Goal: Transaction & Acquisition: Purchase product/service

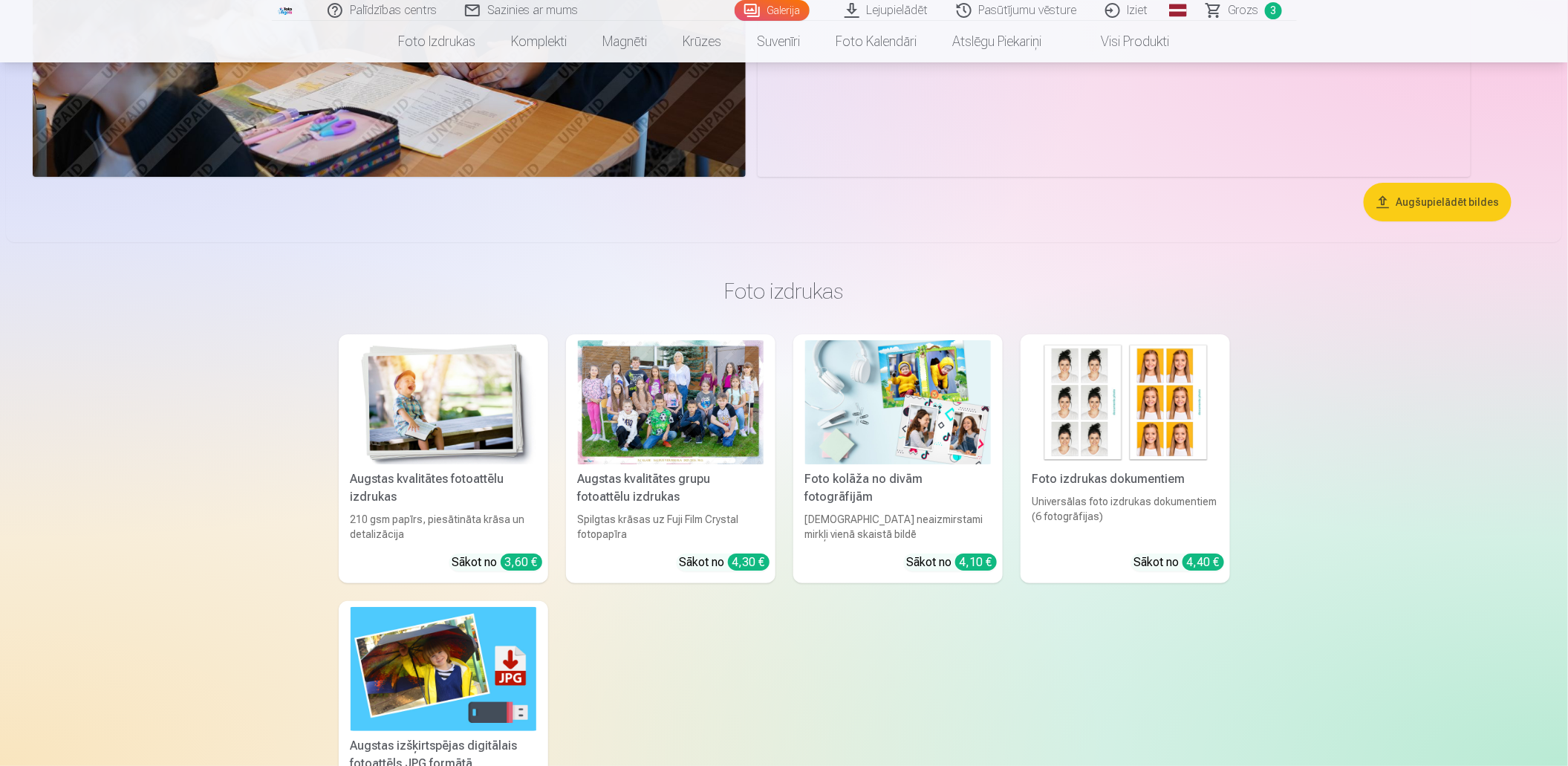
scroll to position [8026, 0]
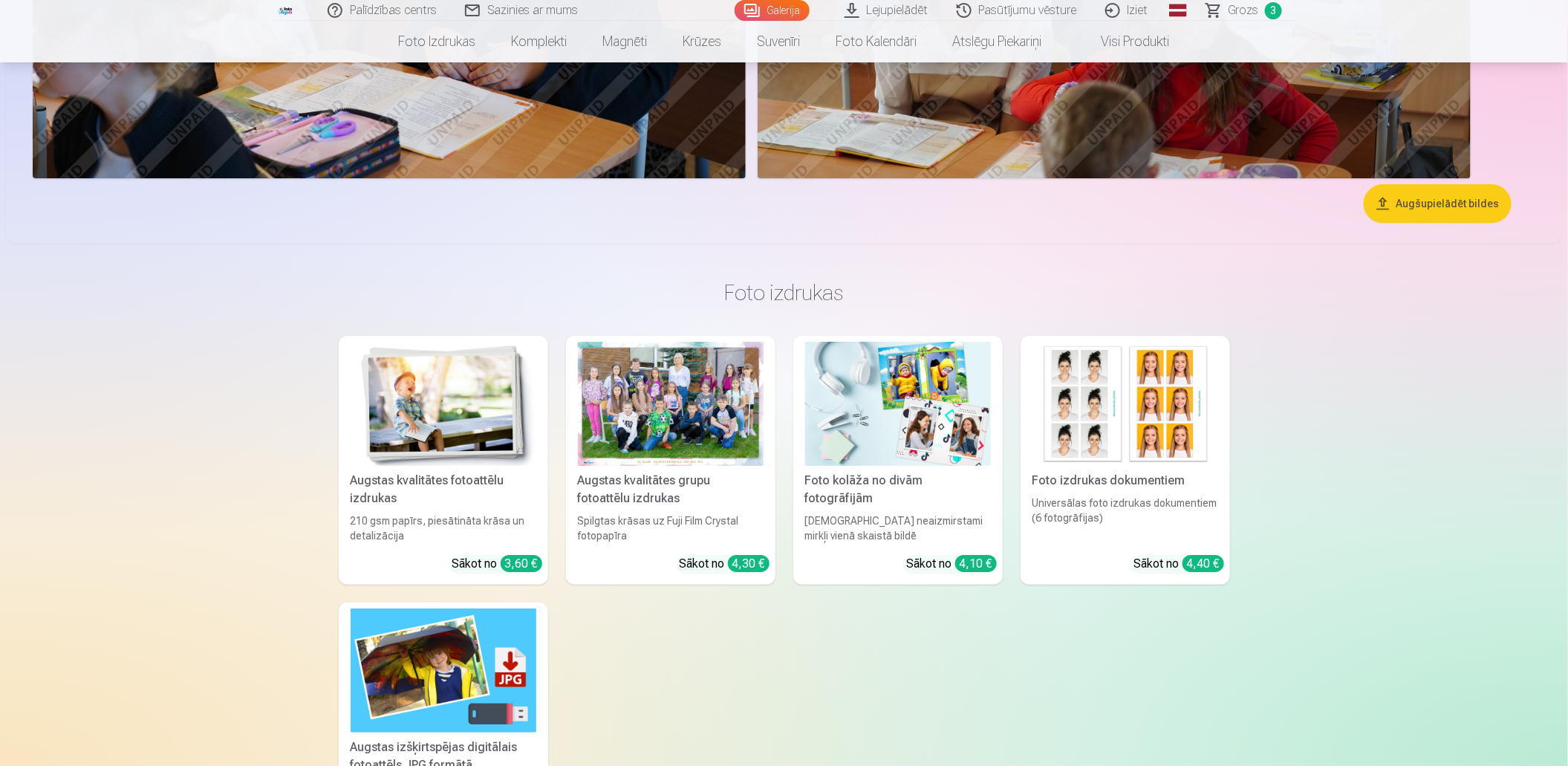
click at [1422, 203] on button "Augšupielādēt bildes" at bounding box center [1437, 203] width 148 height 38
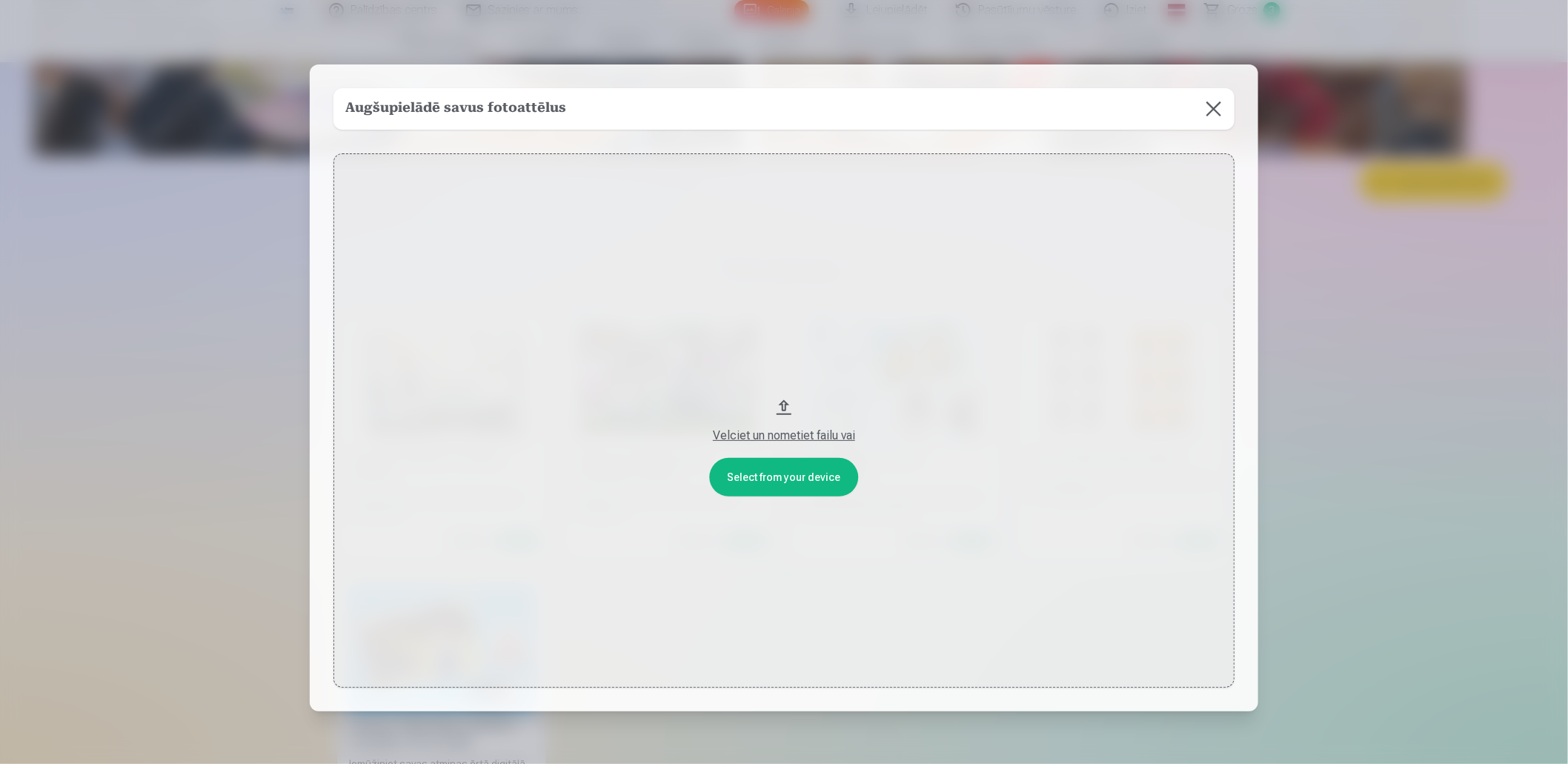
click at [781, 411] on button "Velciet un nometiet failu vai" at bounding box center [783, 420] width 901 height 535
click at [774, 478] on button "Velciet un nometiet failu vai" at bounding box center [783, 420] width 901 height 535
click at [1214, 109] on button at bounding box center [1213, 108] width 41 height 41
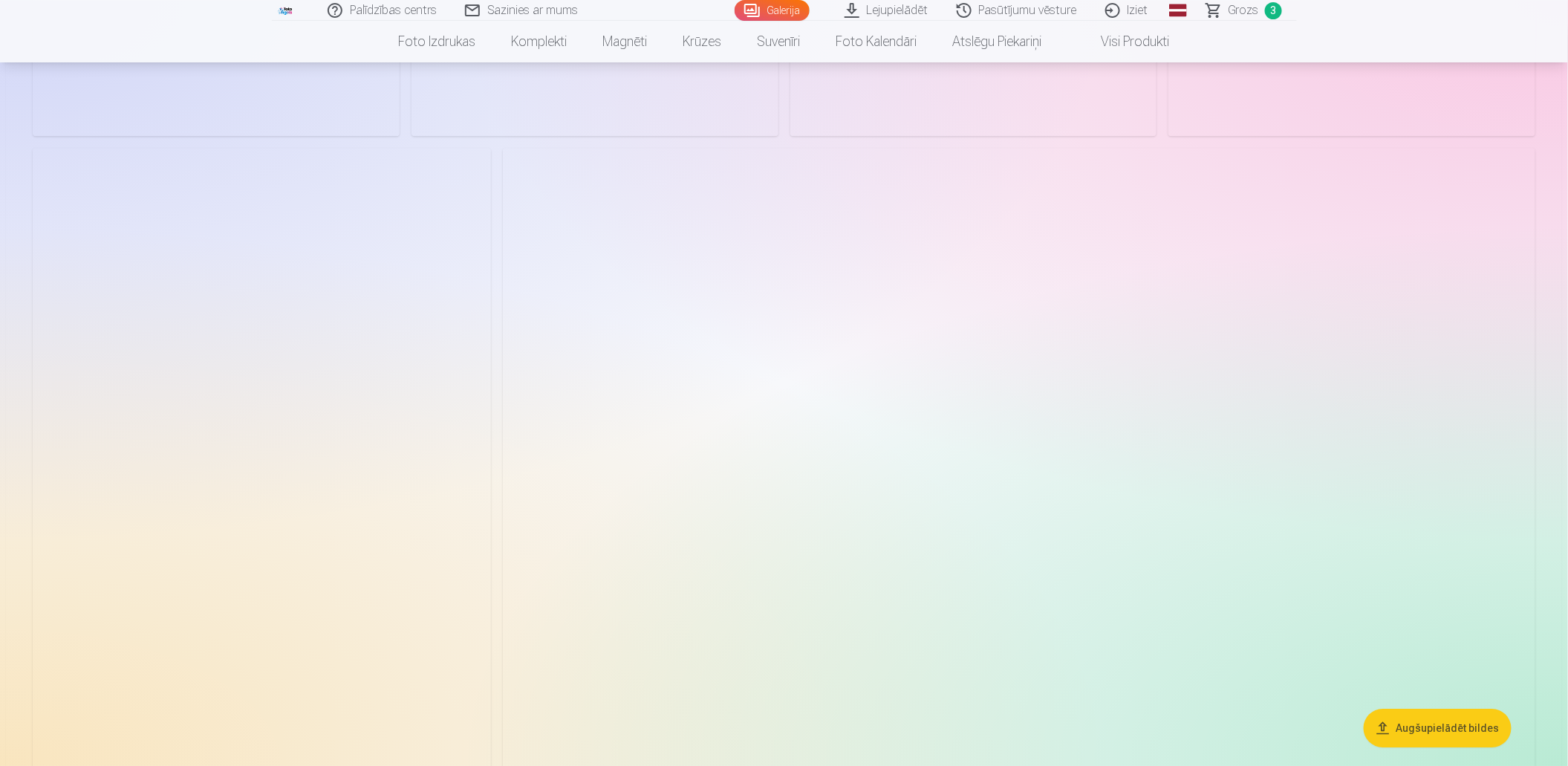
scroll to position [2098, 0]
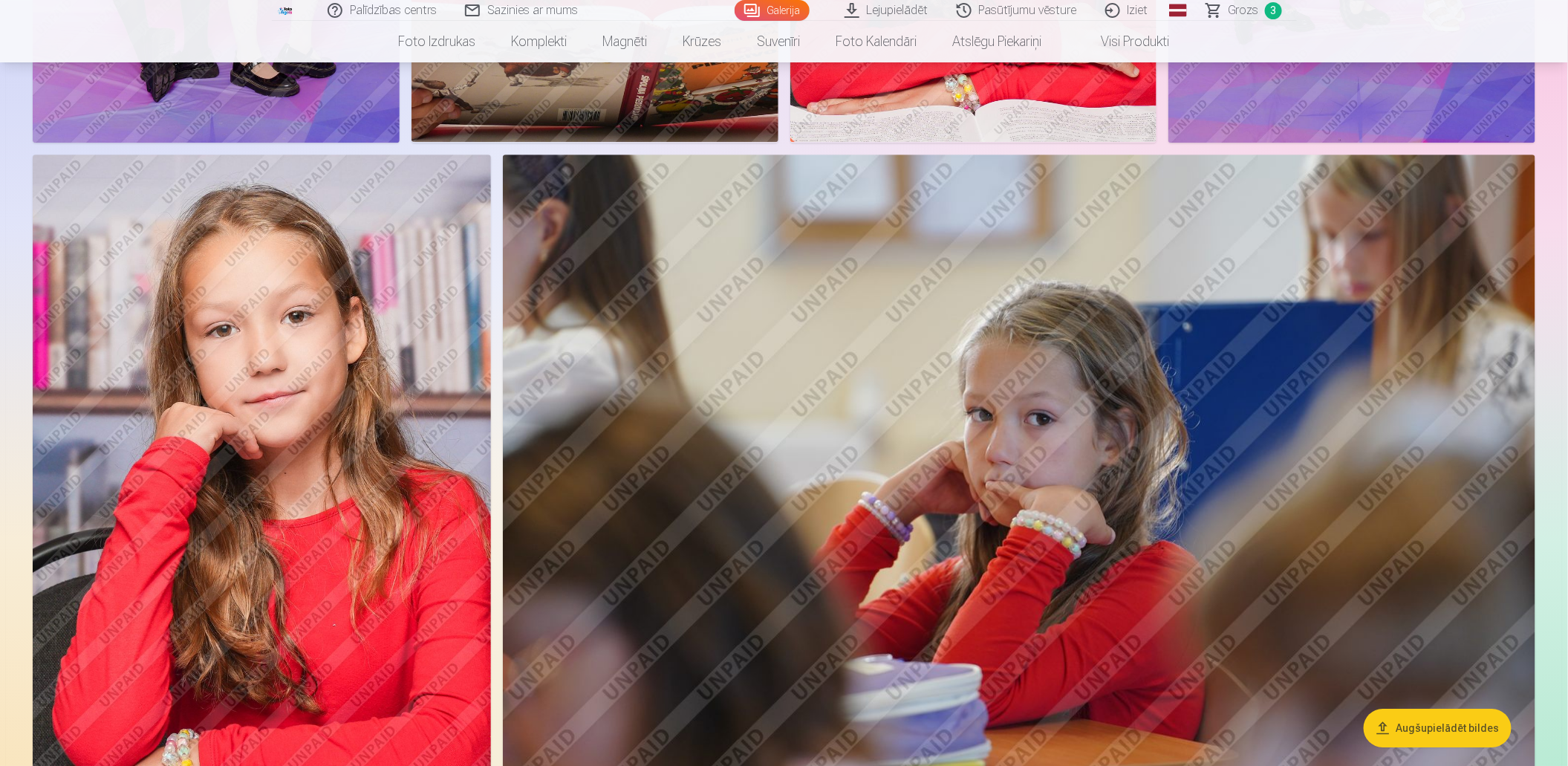
click at [1451, 715] on button "Augšupielādēt bildes" at bounding box center [1437, 729] width 148 height 38
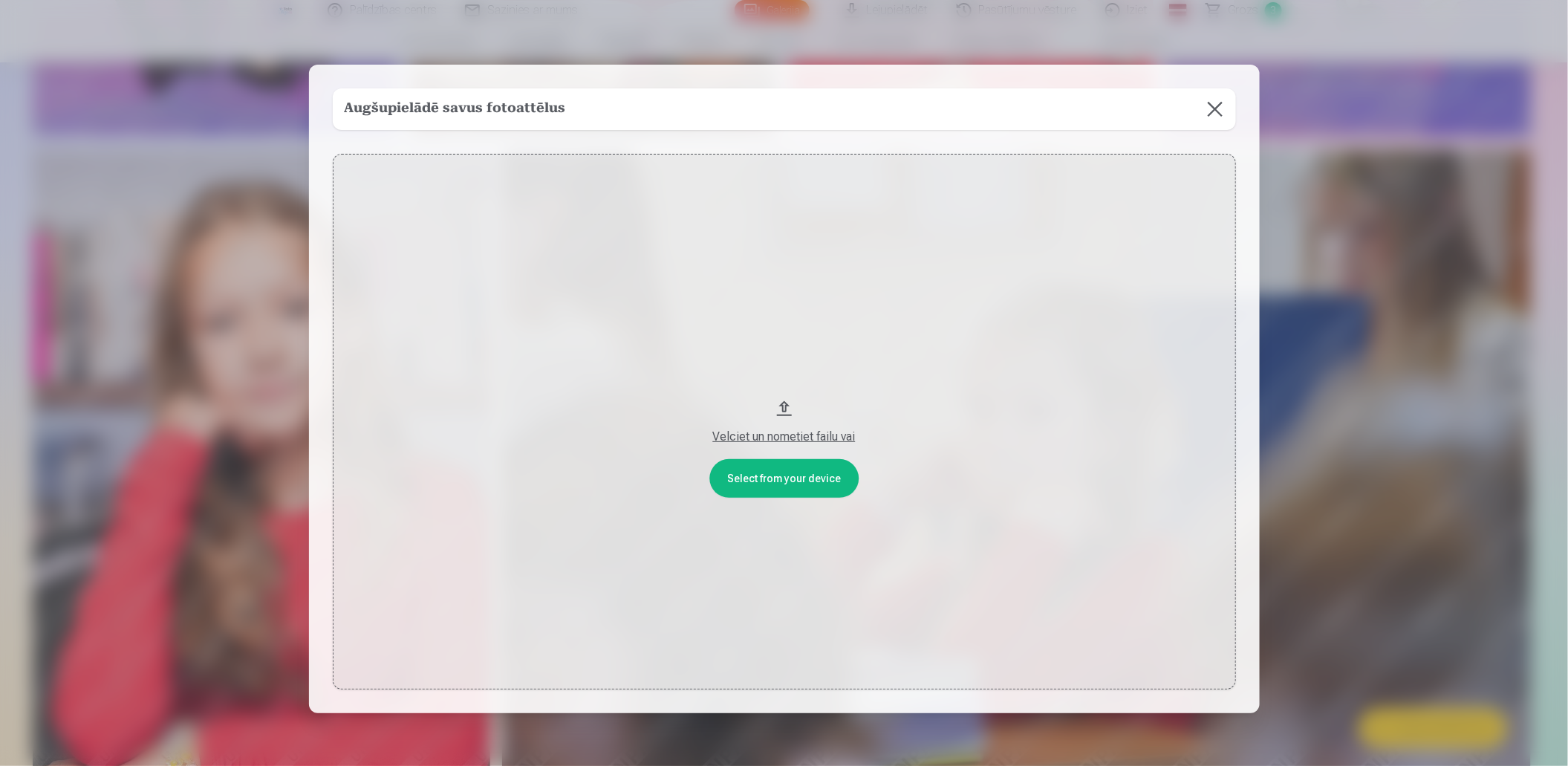
scroll to position [2102, 0]
click at [781, 405] on button "Velciet un nometiet failu vai" at bounding box center [785, 421] width 903 height 537
click at [1216, 107] on button at bounding box center [1216, 108] width 41 height 41
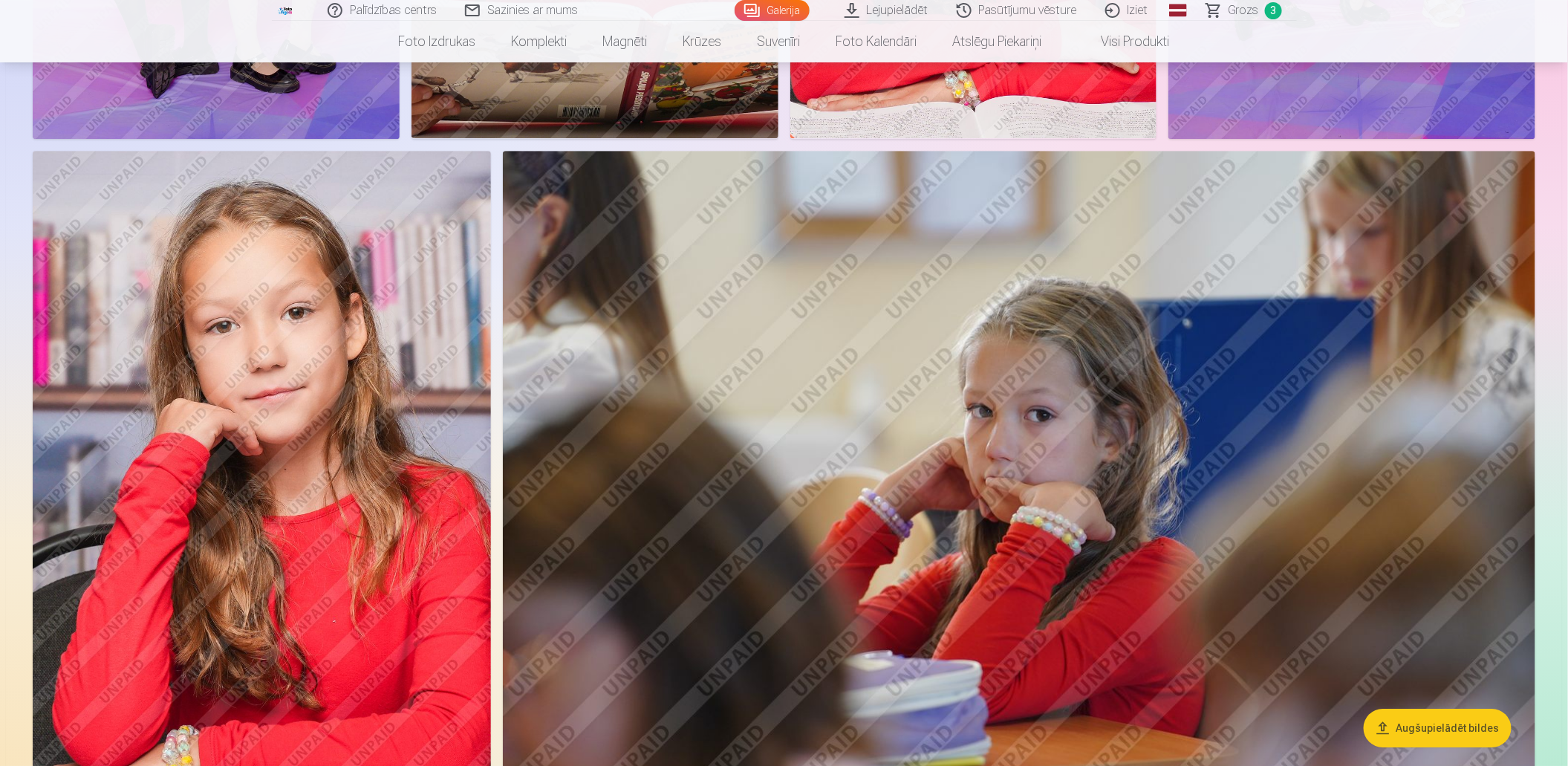
click at [297, 278] on img at bounding box center [262, 495] width 459 height 689
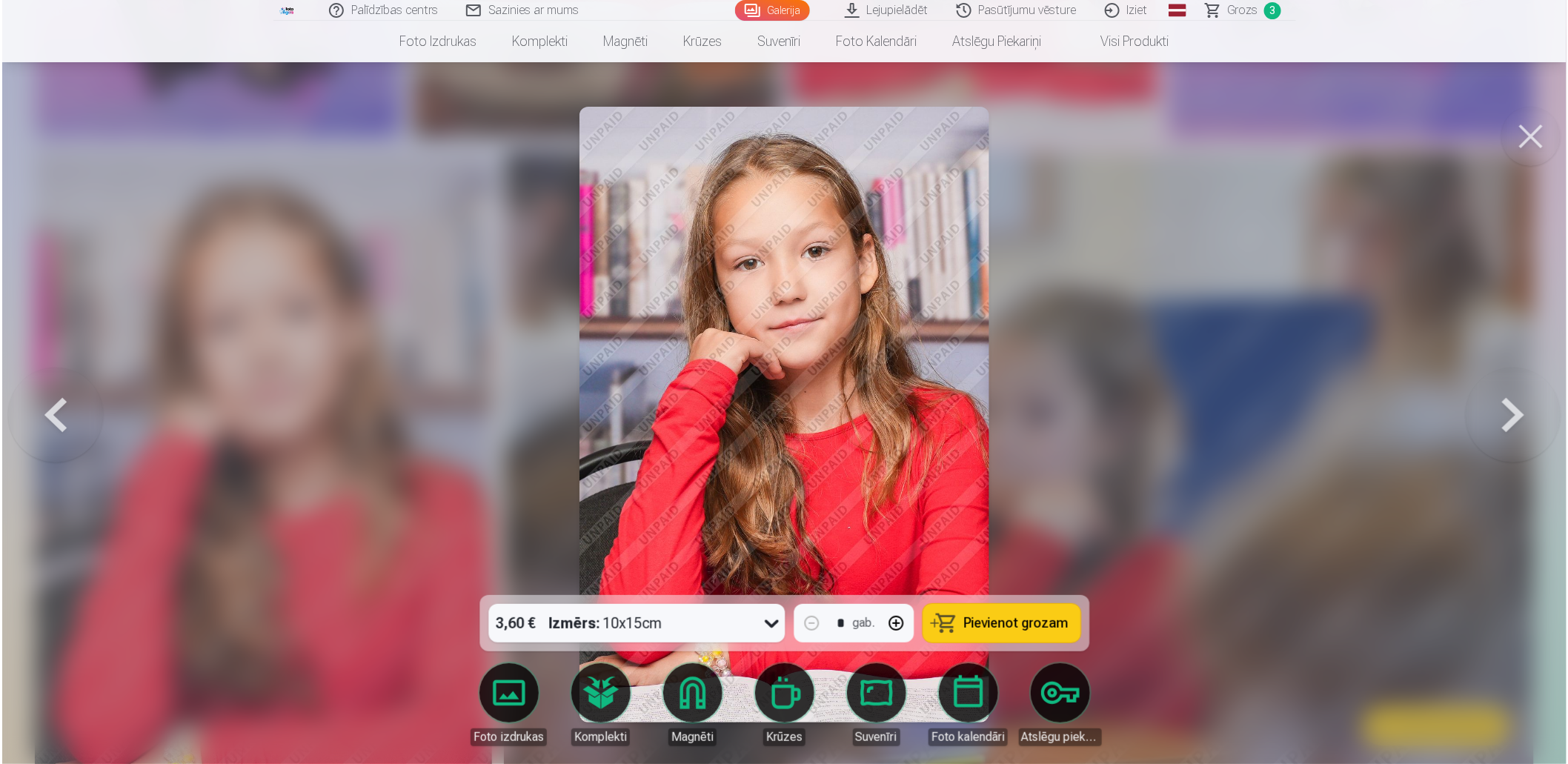
scroll to position [2101, 0]
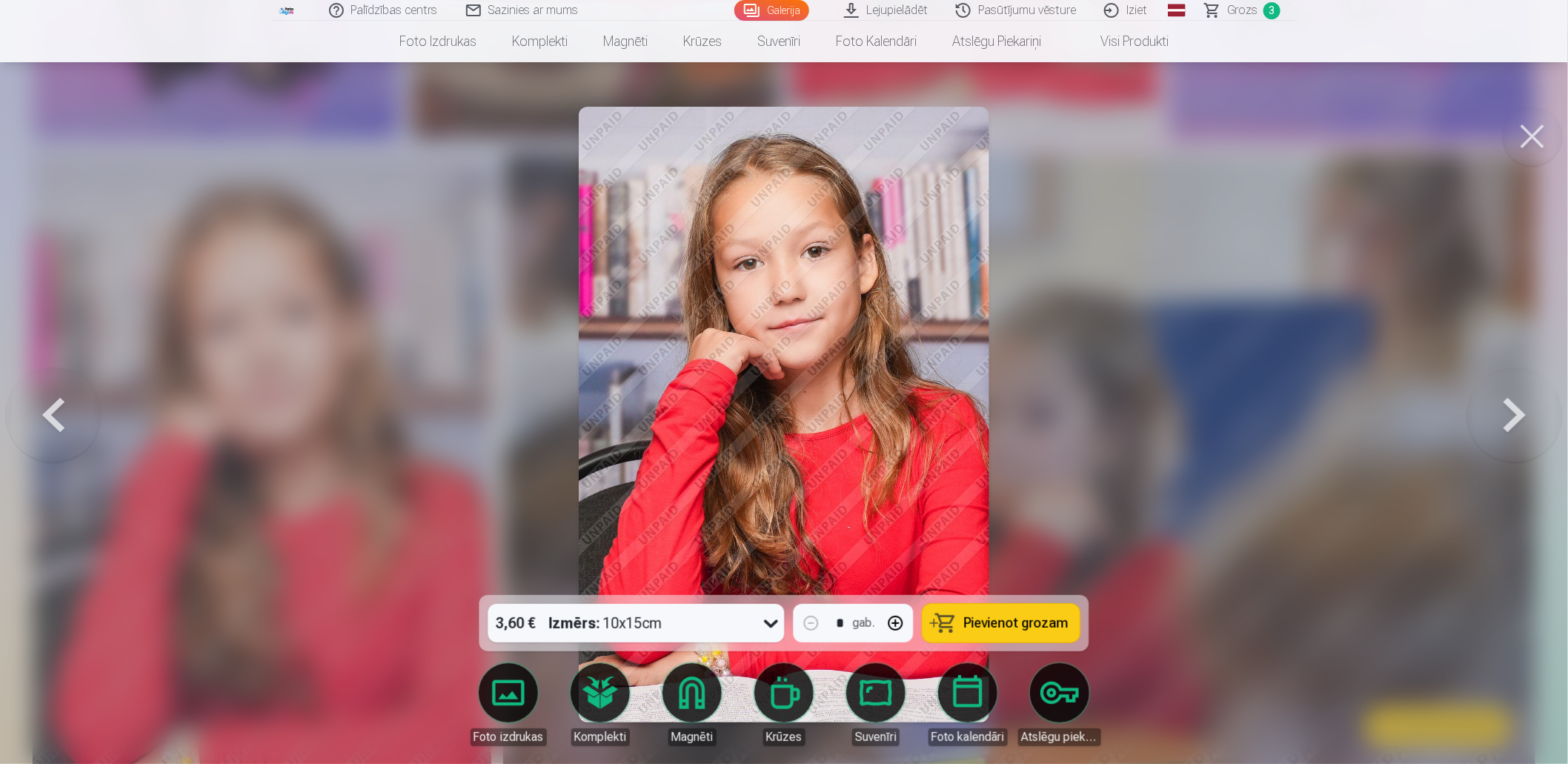
click at [1004, 628] on span "Pievienot grozam" at bounding box center [1016, 623] width 104 height 13
click at [1533, 133] on button at bounding box center [1533, 136] width 59 height 59
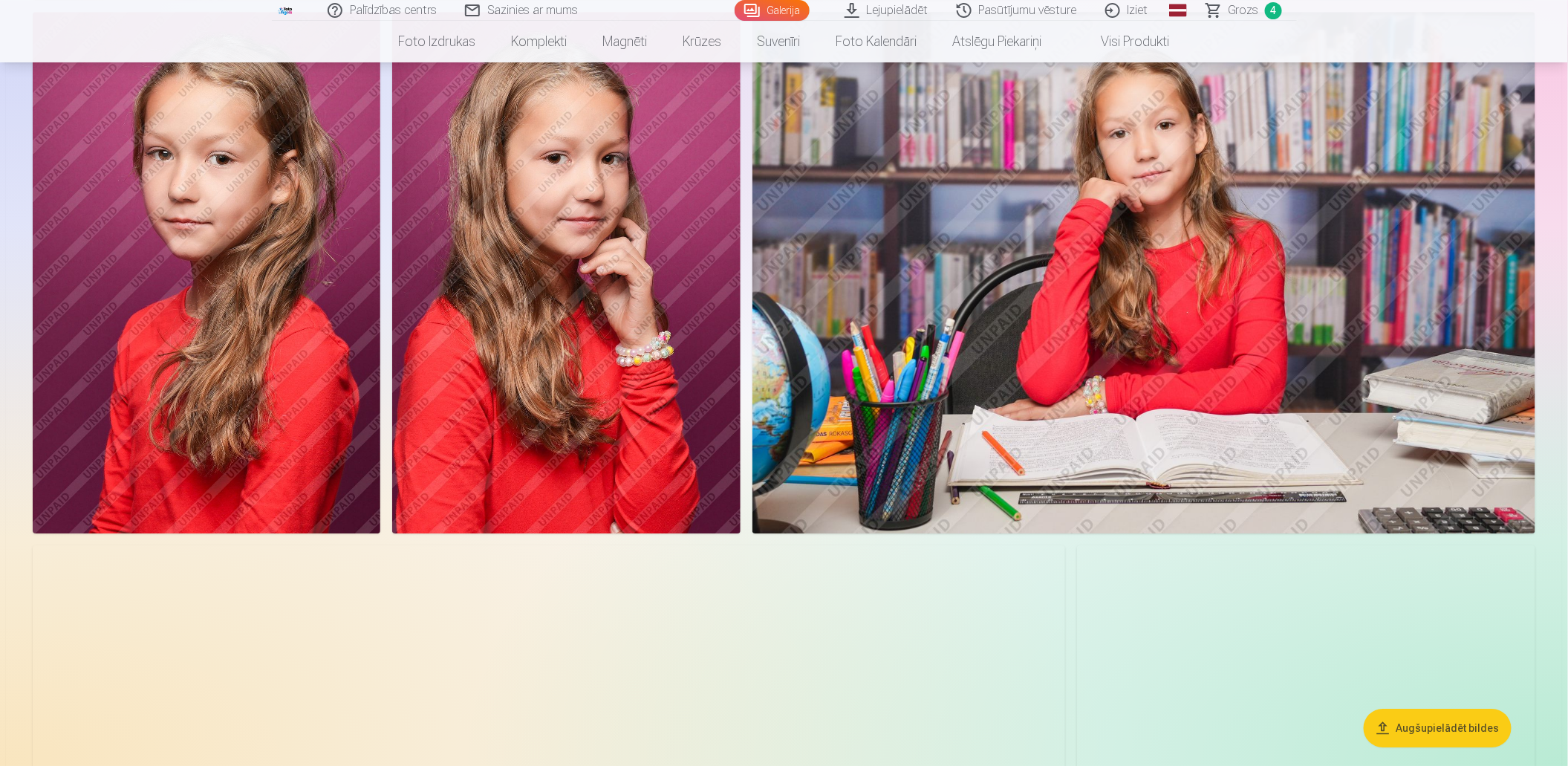
scroll to position [4777, 0]
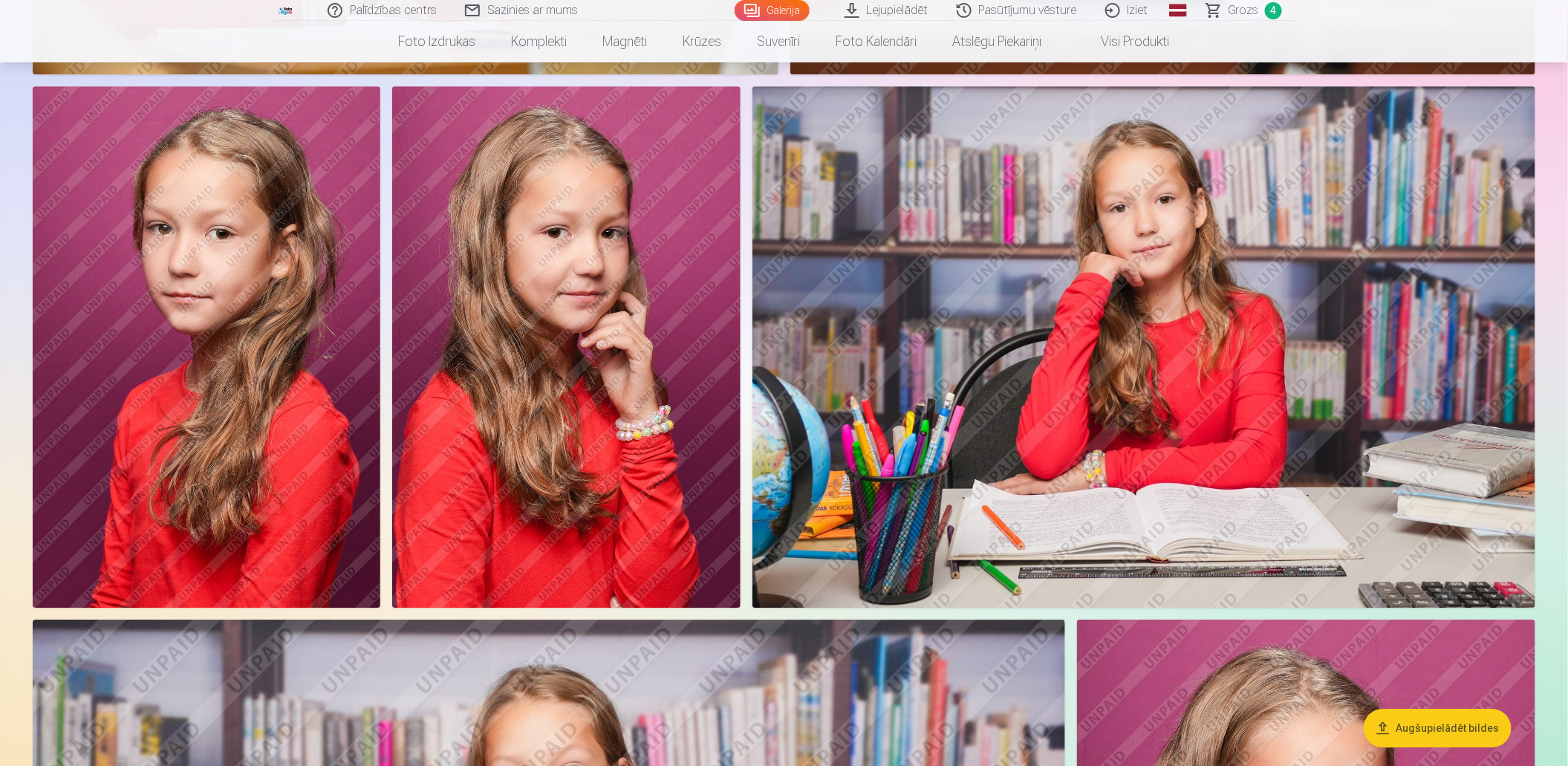
click at [629, 410] on img at bounding box center [566, 347] width 347 height 522
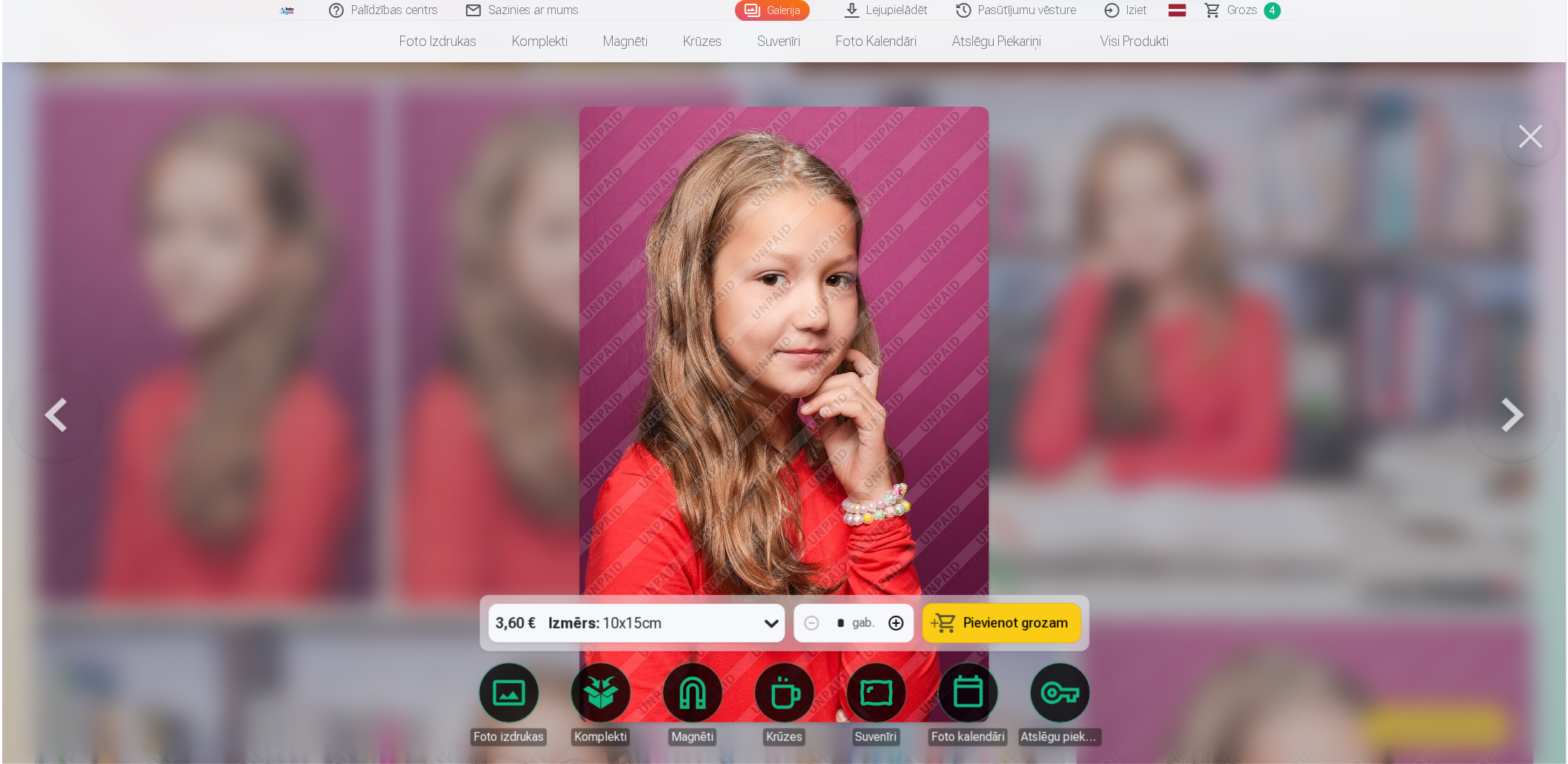
scroll to position [4775, 0]
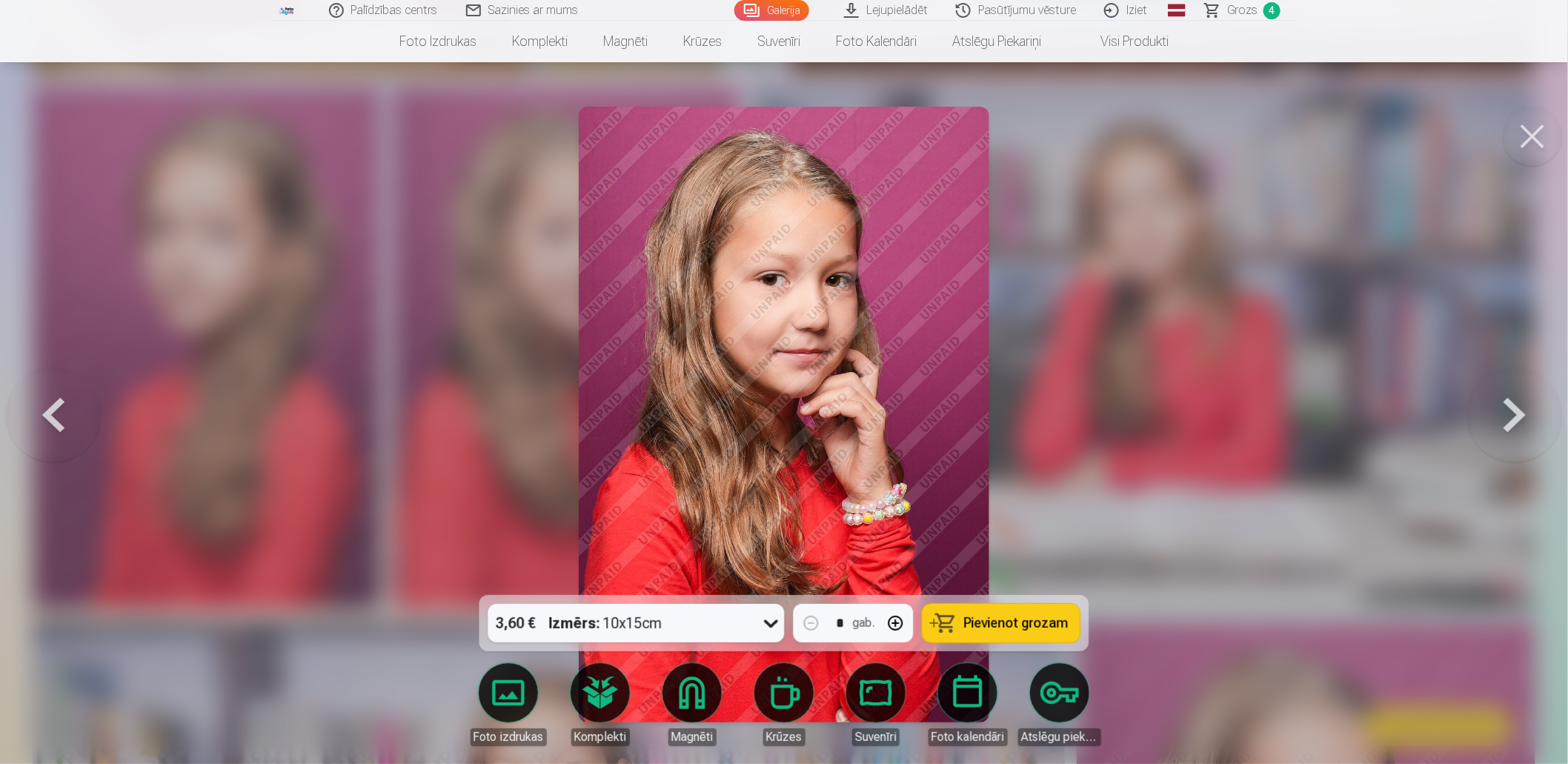
click at [1036, 619] on span "Pievienot grozam" at bounding box center [1016, 623] width 104 height 13
click at [1531, 126] on button at bounding box center [1533, 136] width 59 height 59
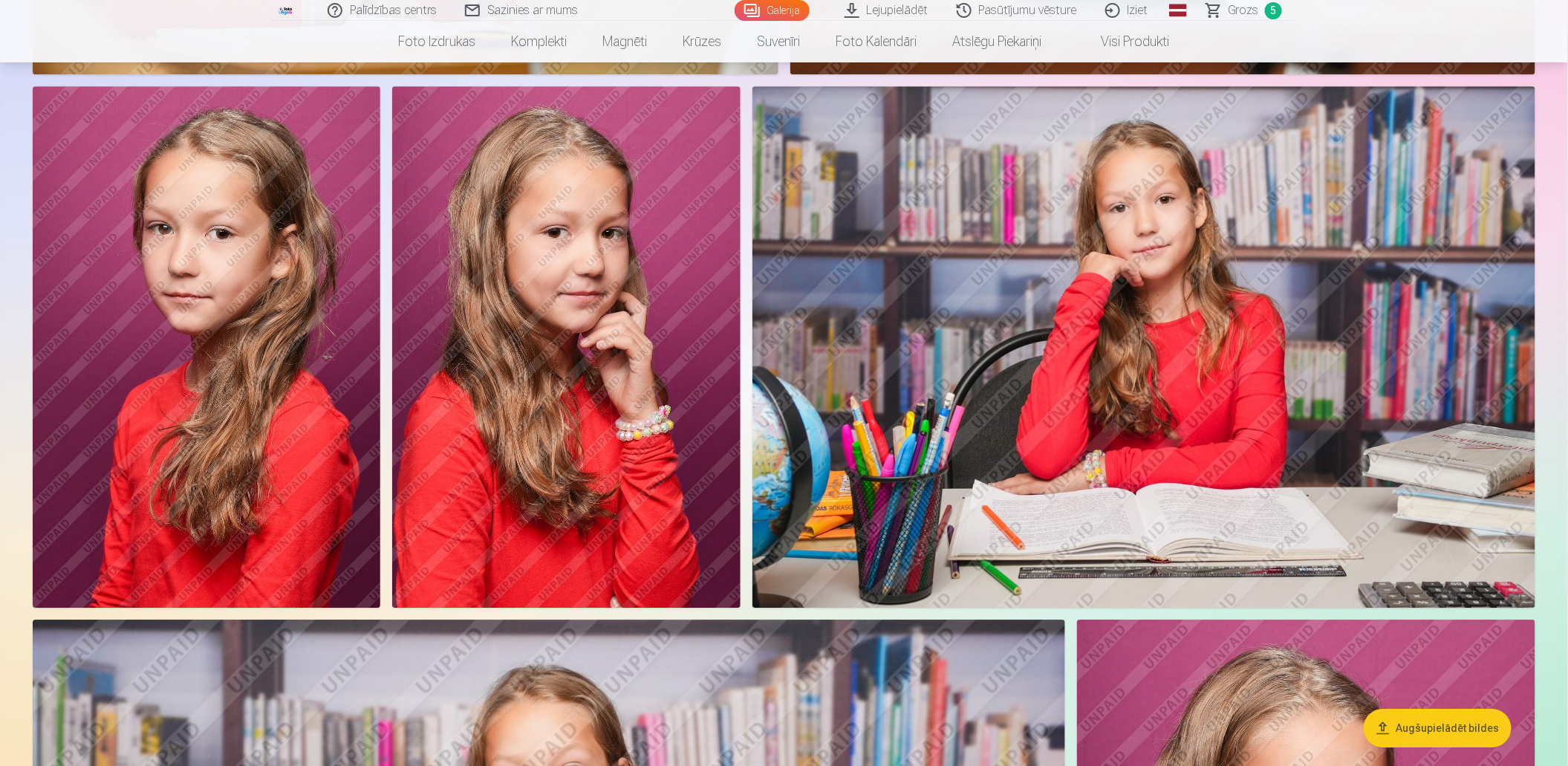
scroll to position [5000, 0]
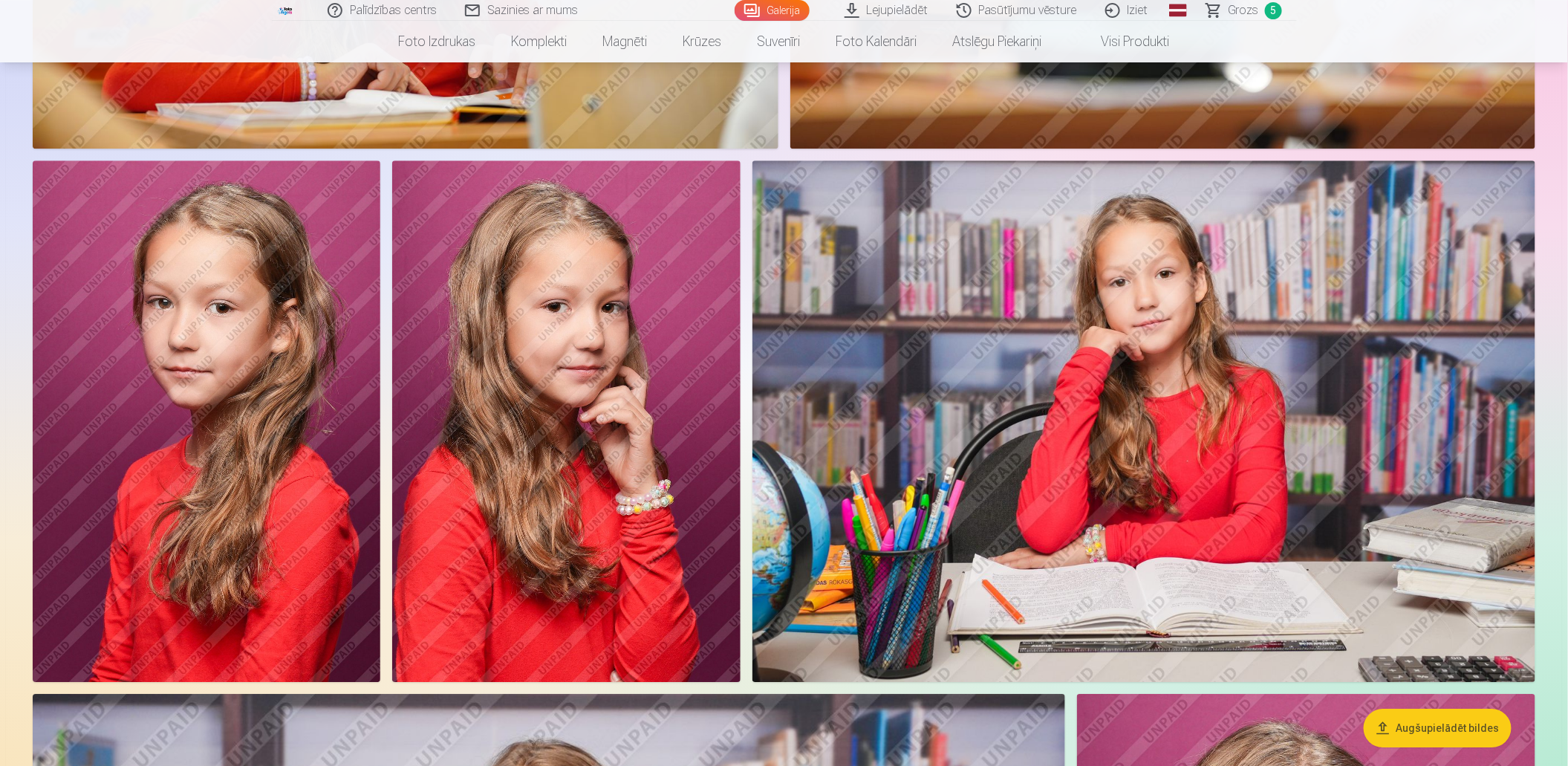
click at [669, 395] on img at bounding box center [566, 421] width 347 height 522
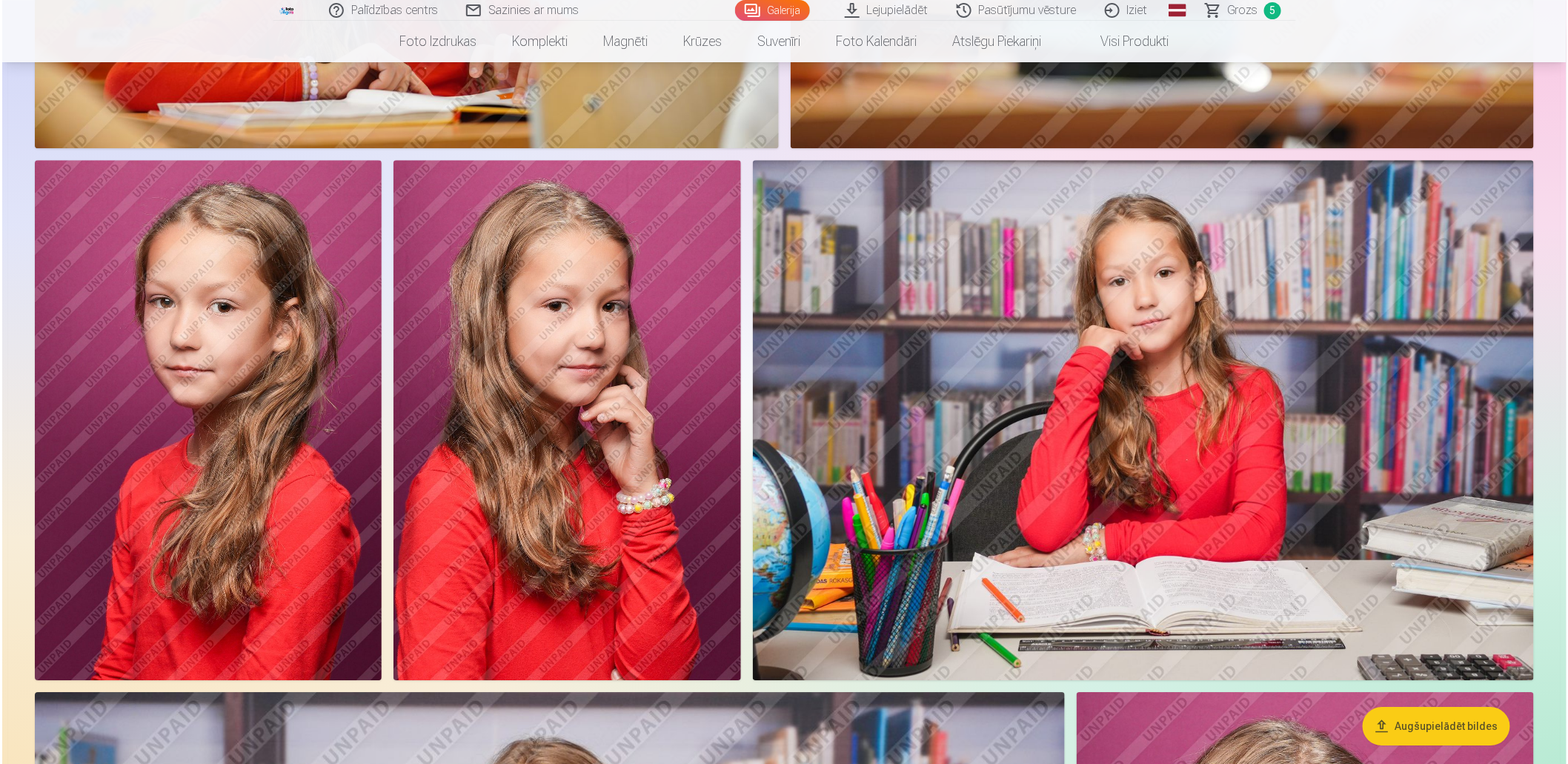
scroll to position [4701, 0]
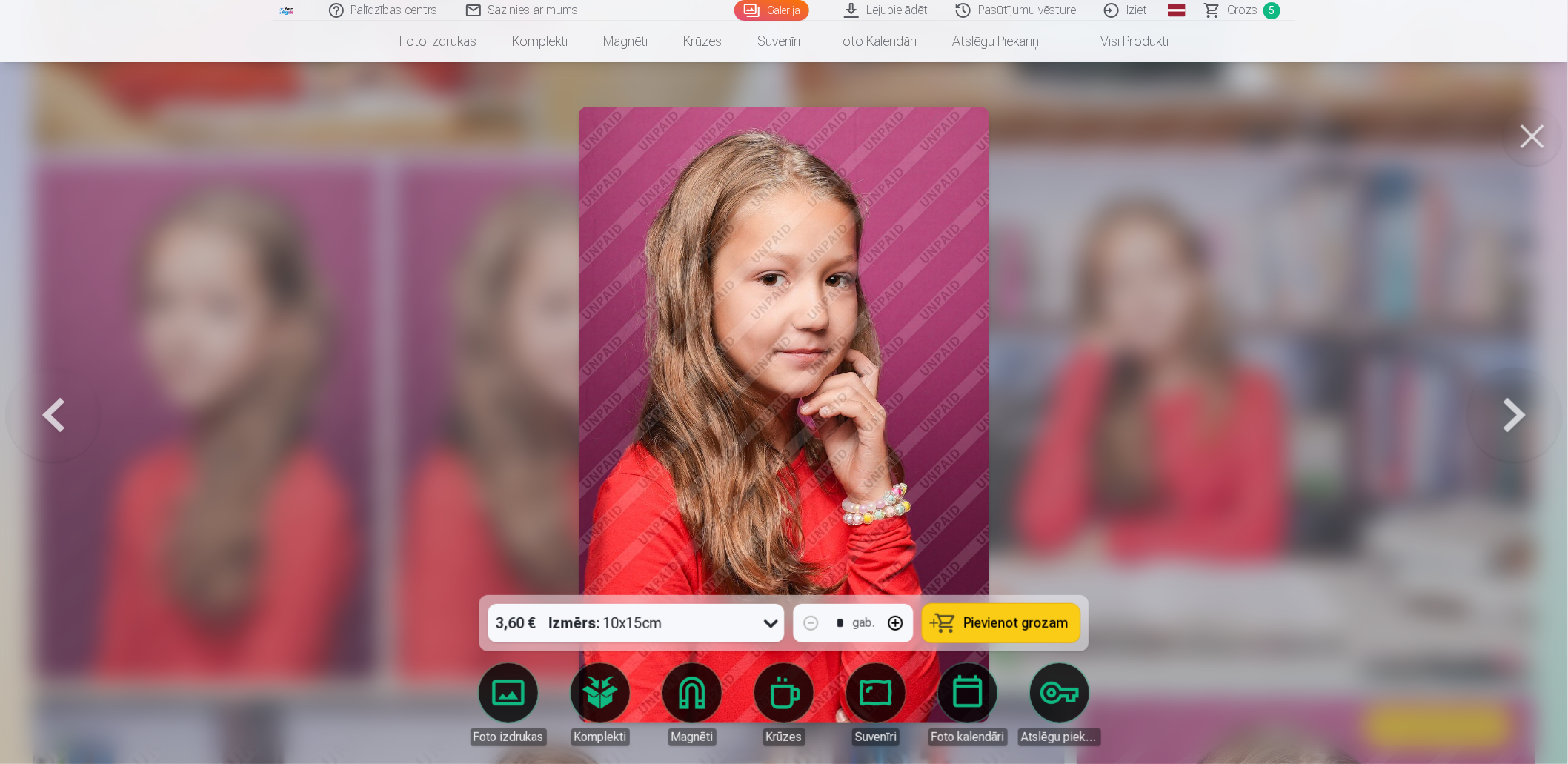
click at [766, 622] on icon at bounding box center [772, 623] width 24 height 24
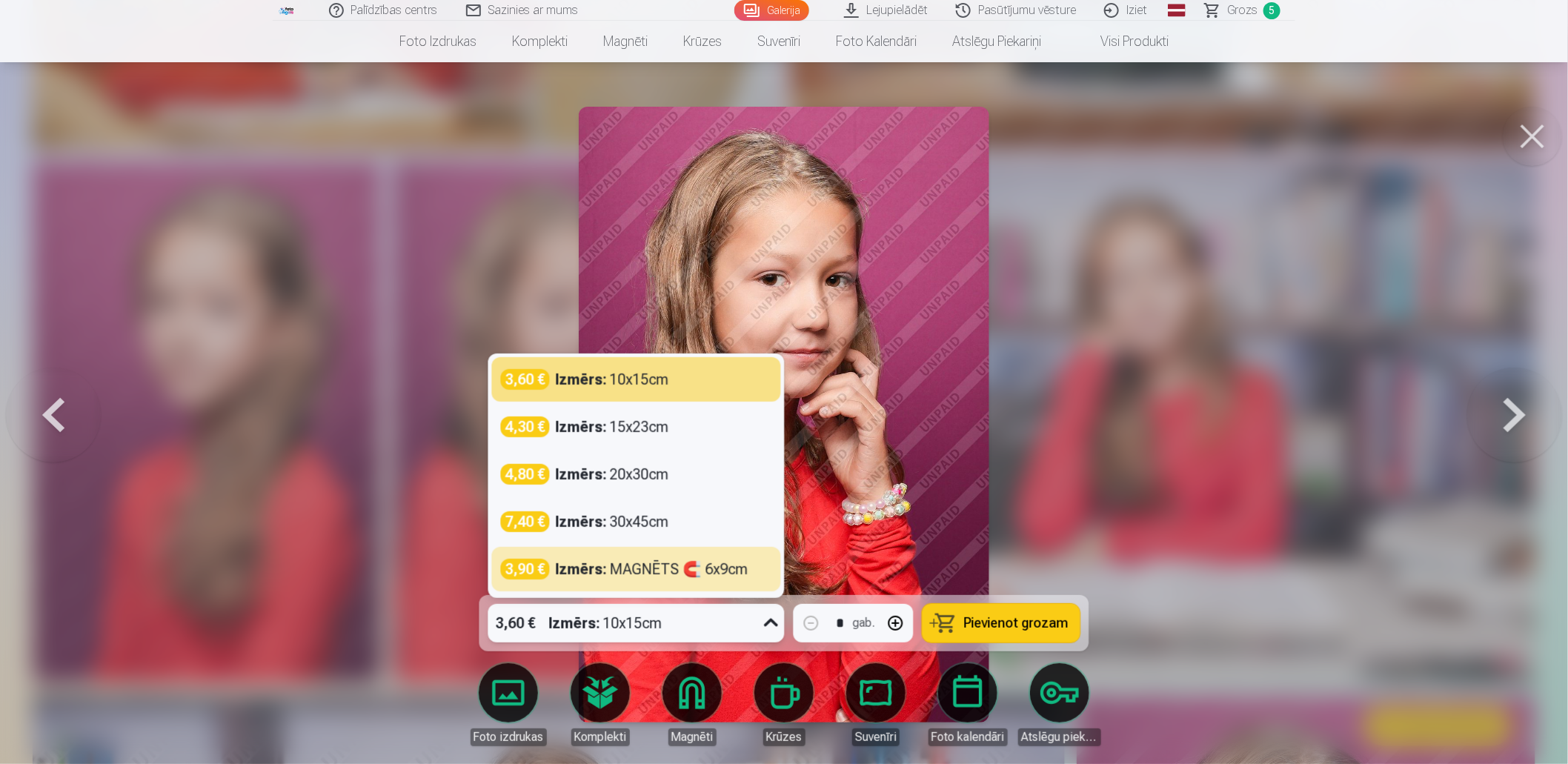
click at [1131, 361] on div at bounding box center [784, 382] width 1568 height 764
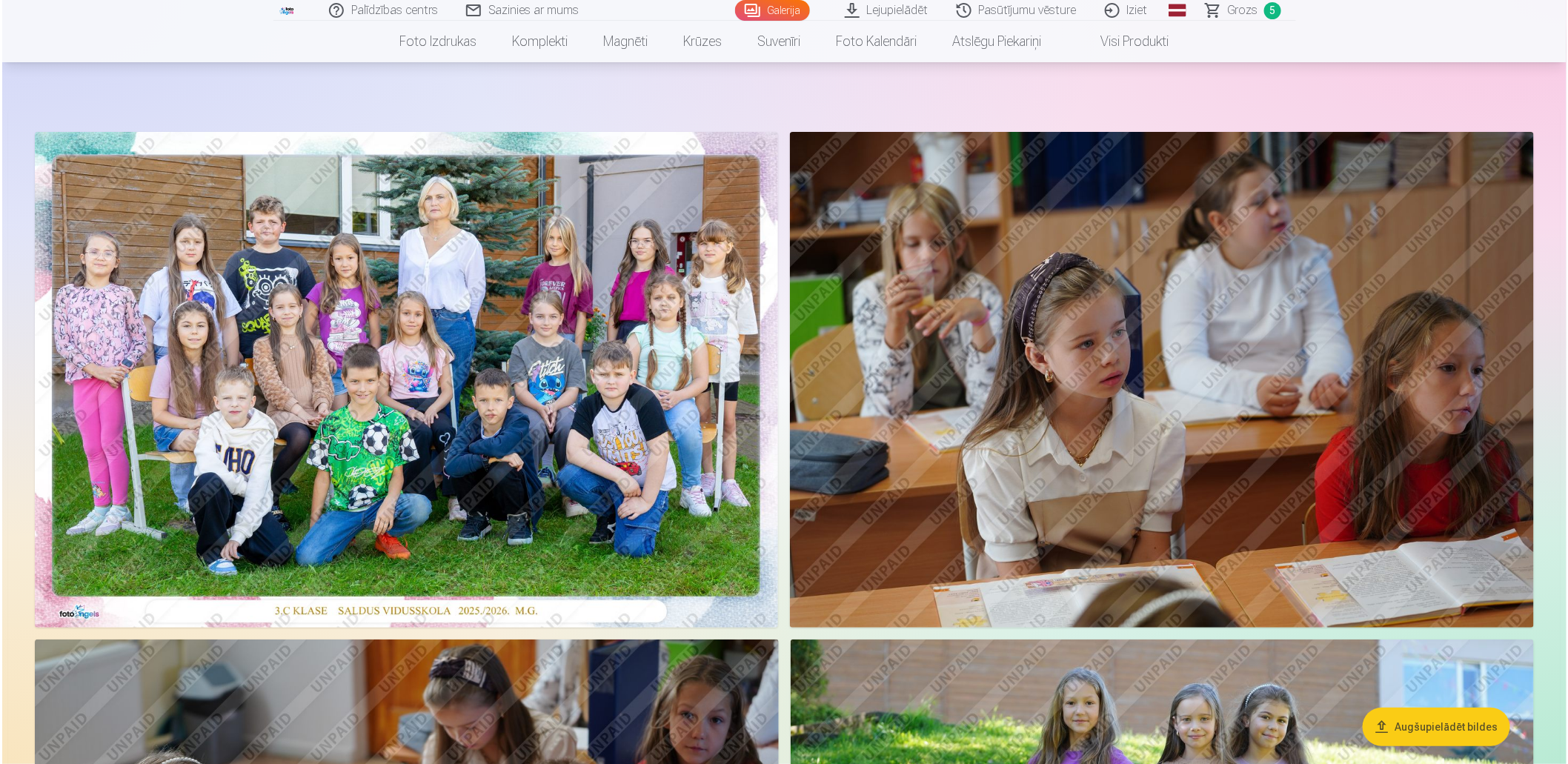
scroll to position [21, 0]
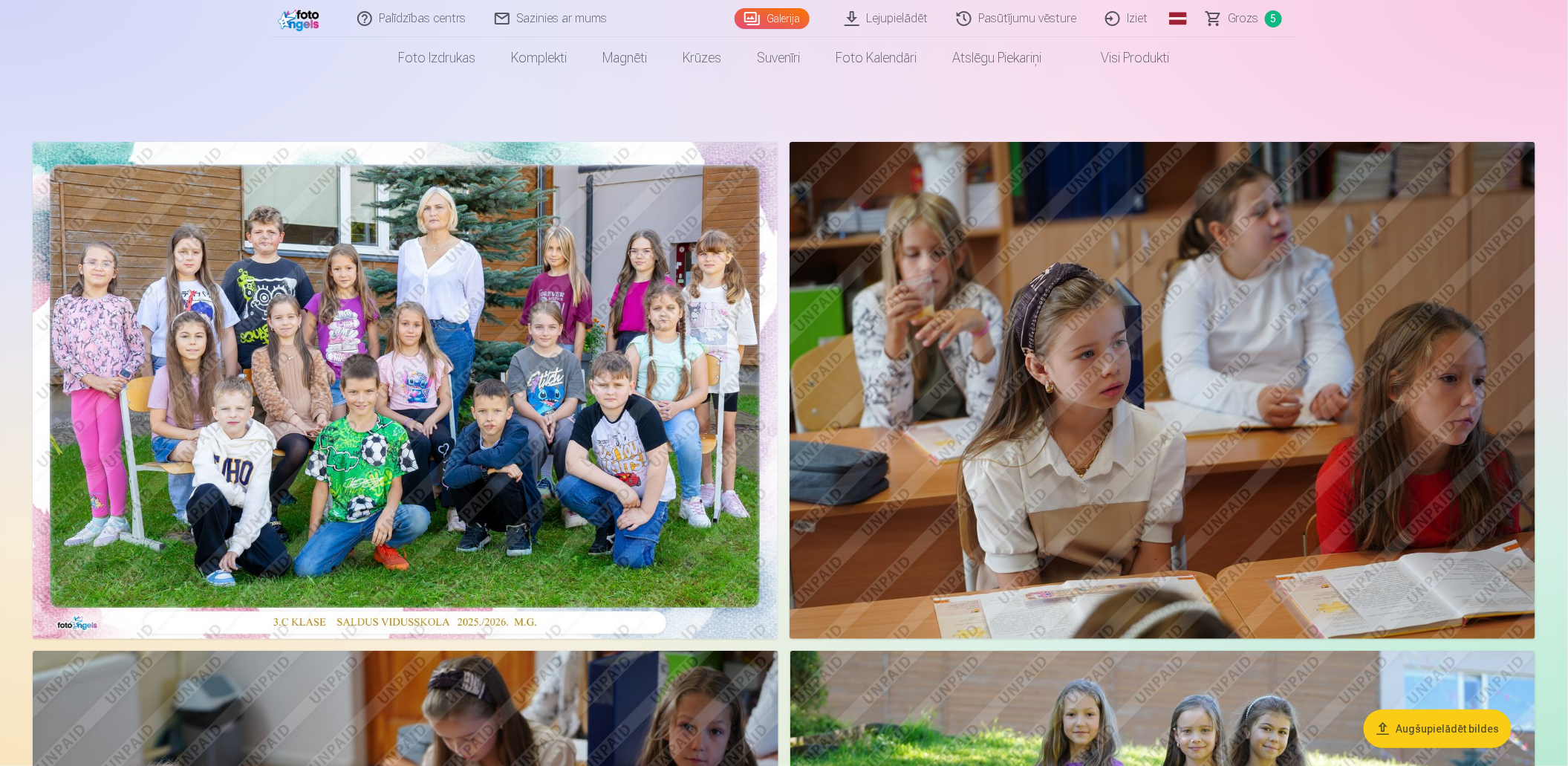
click at [591, 337] on img at bounding box center [405, 391] width 745 height 497
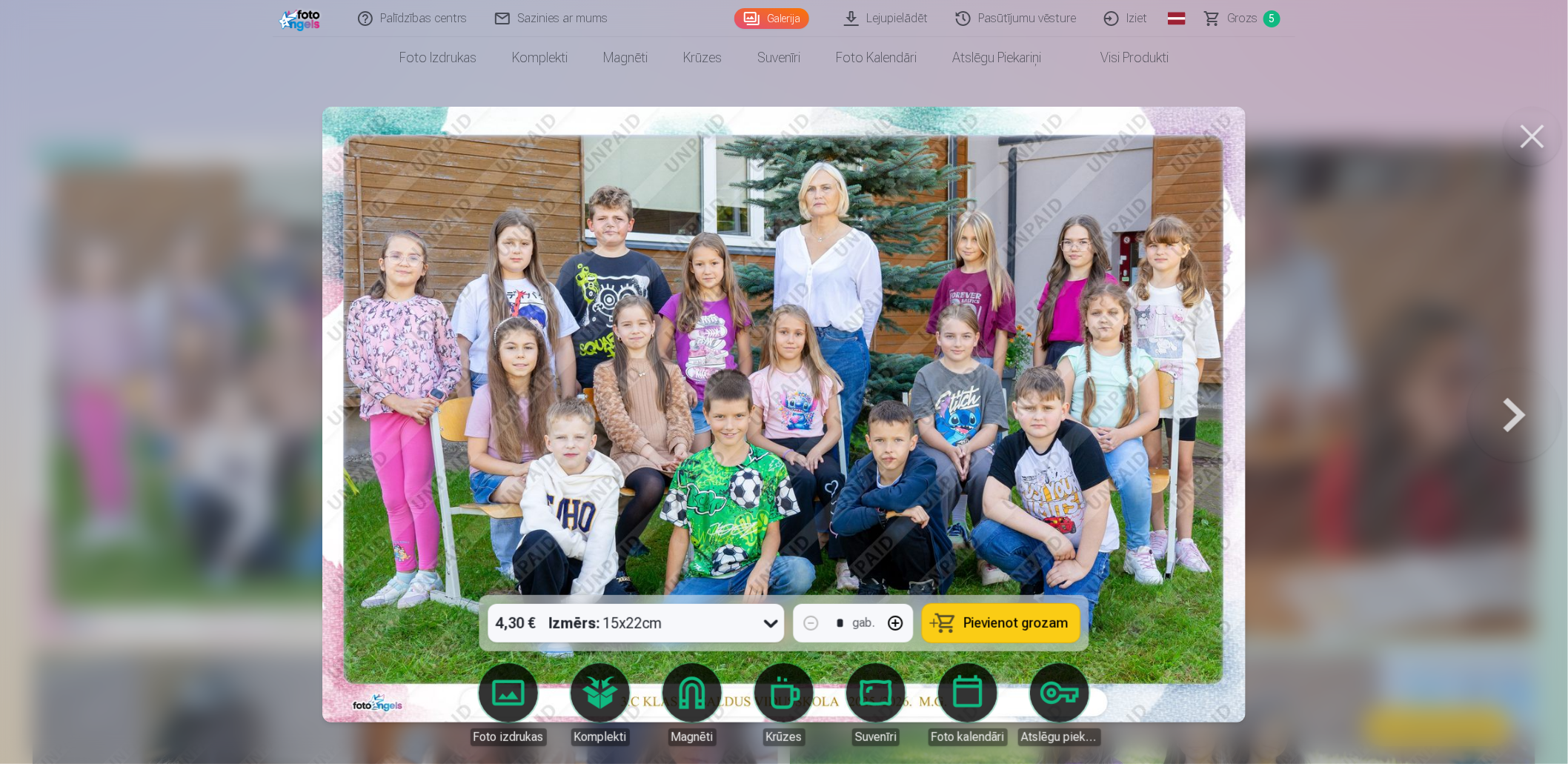
click at [1259, 21] on link "Grozs 5" at bounding box center [1243, 18] width 103 height 37
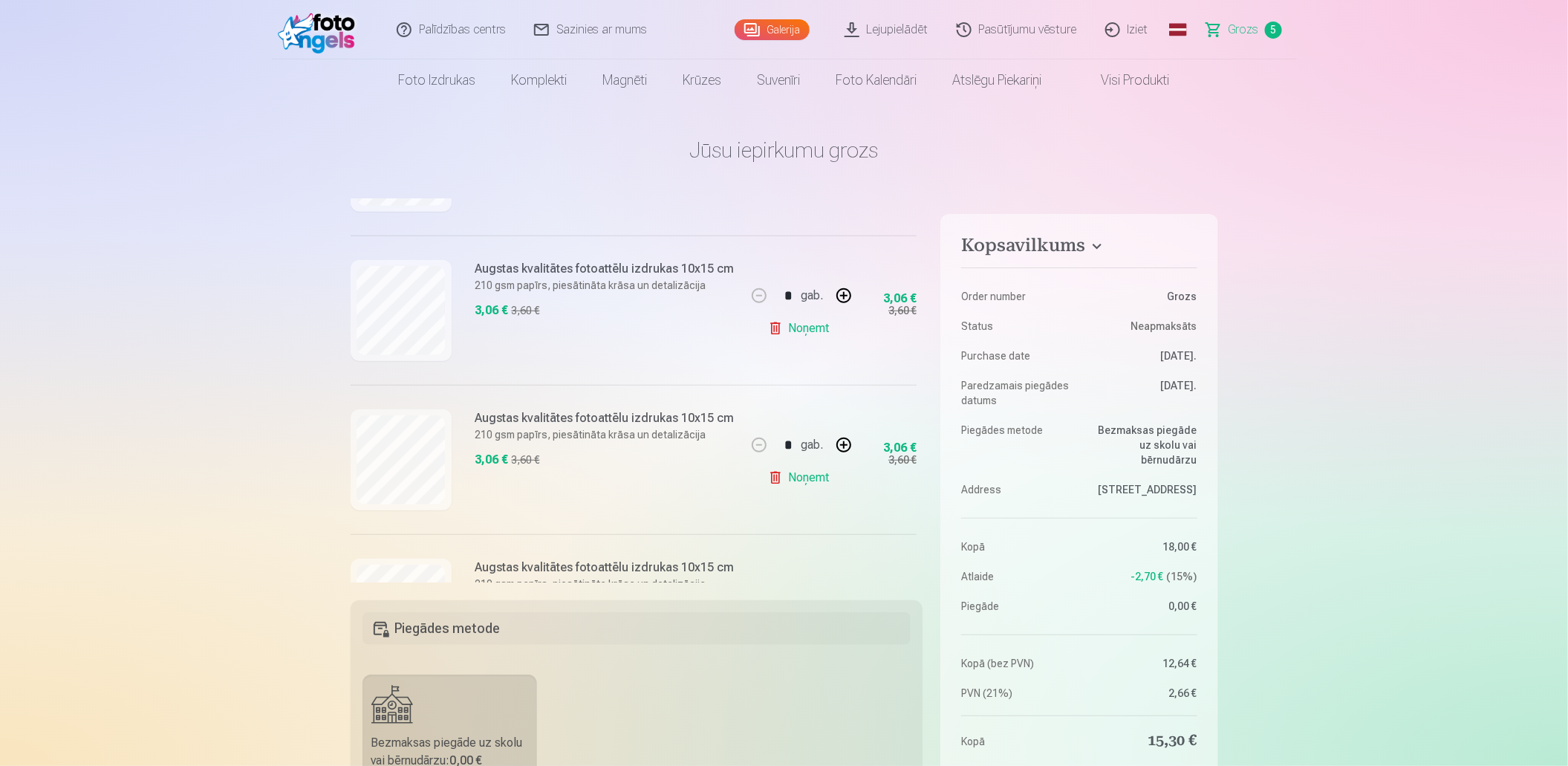
scroll to position [445, 0]
click at [768, 328] on link "Noņemt" at bounding box center [801, 325] width 67 height 30
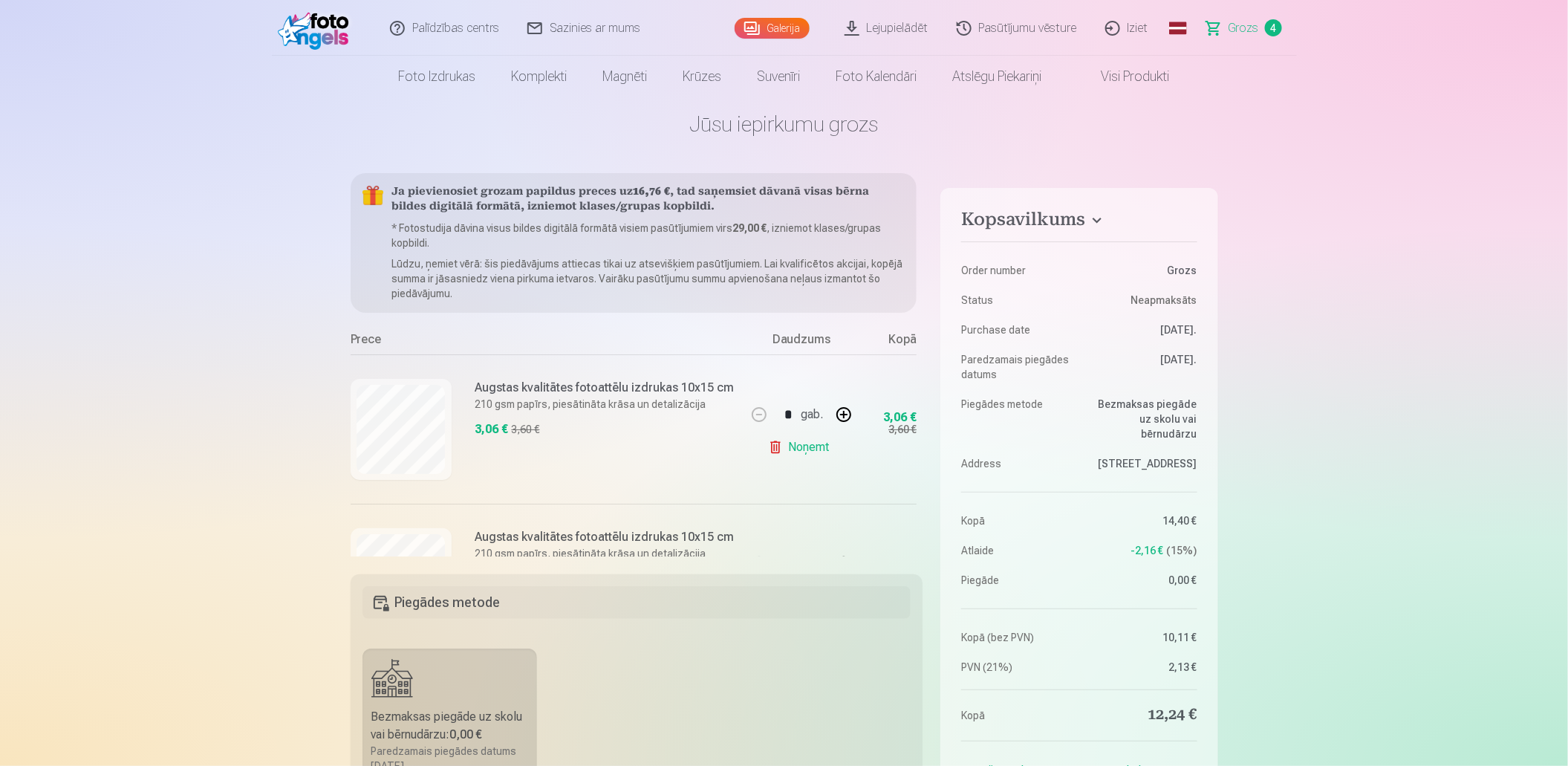
scroll to position [0, 0]
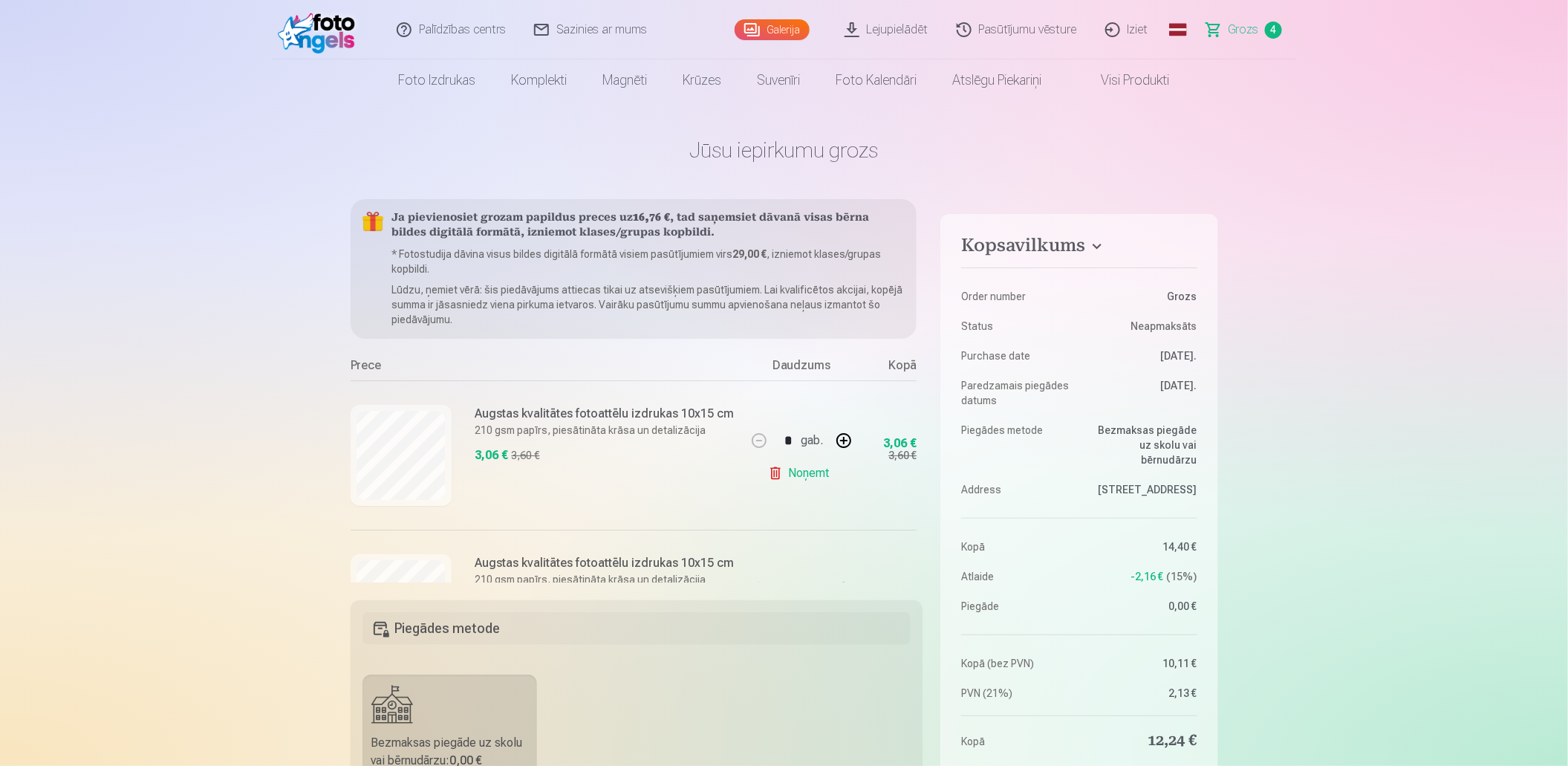
click at [923, 28] on link "Lejupielādēt" at bounding box center [887, 30] width 112 height 60
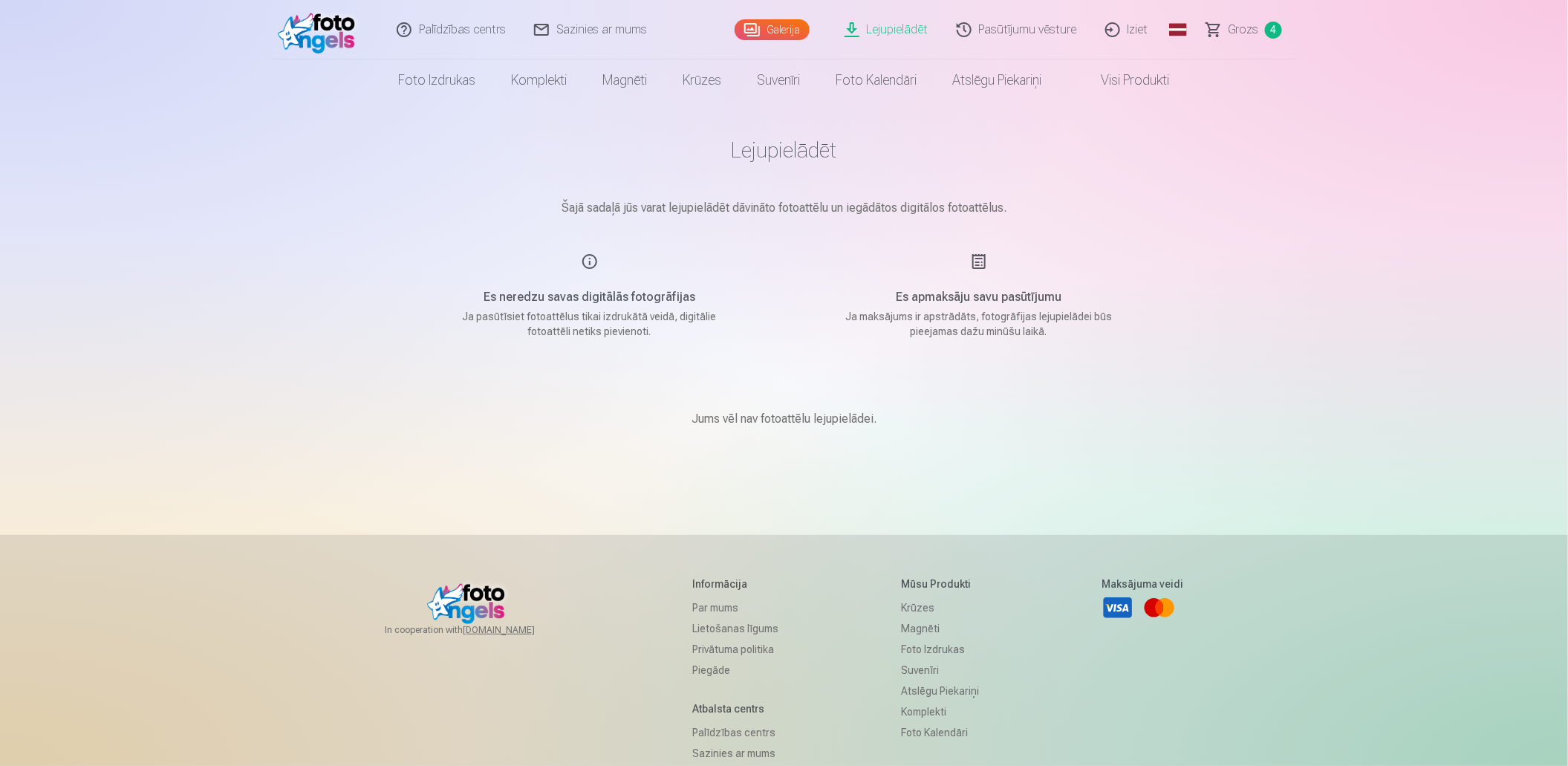
click at [786, 25] on link "Galerija" at bounding box center [772, 30] width 75 height 21
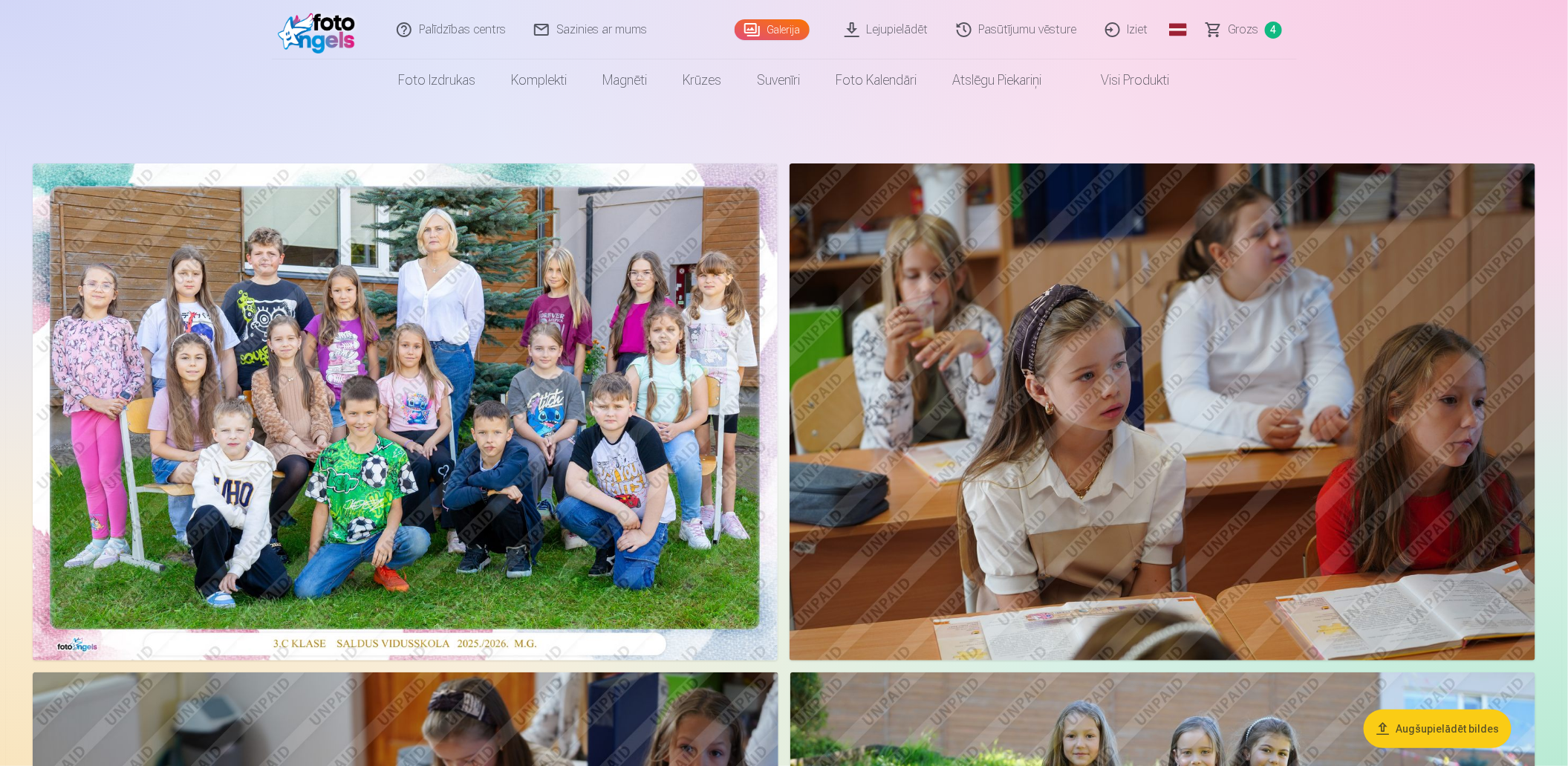
click at [518, 384] on img at bounding box center [405, 412] width 745 height 497
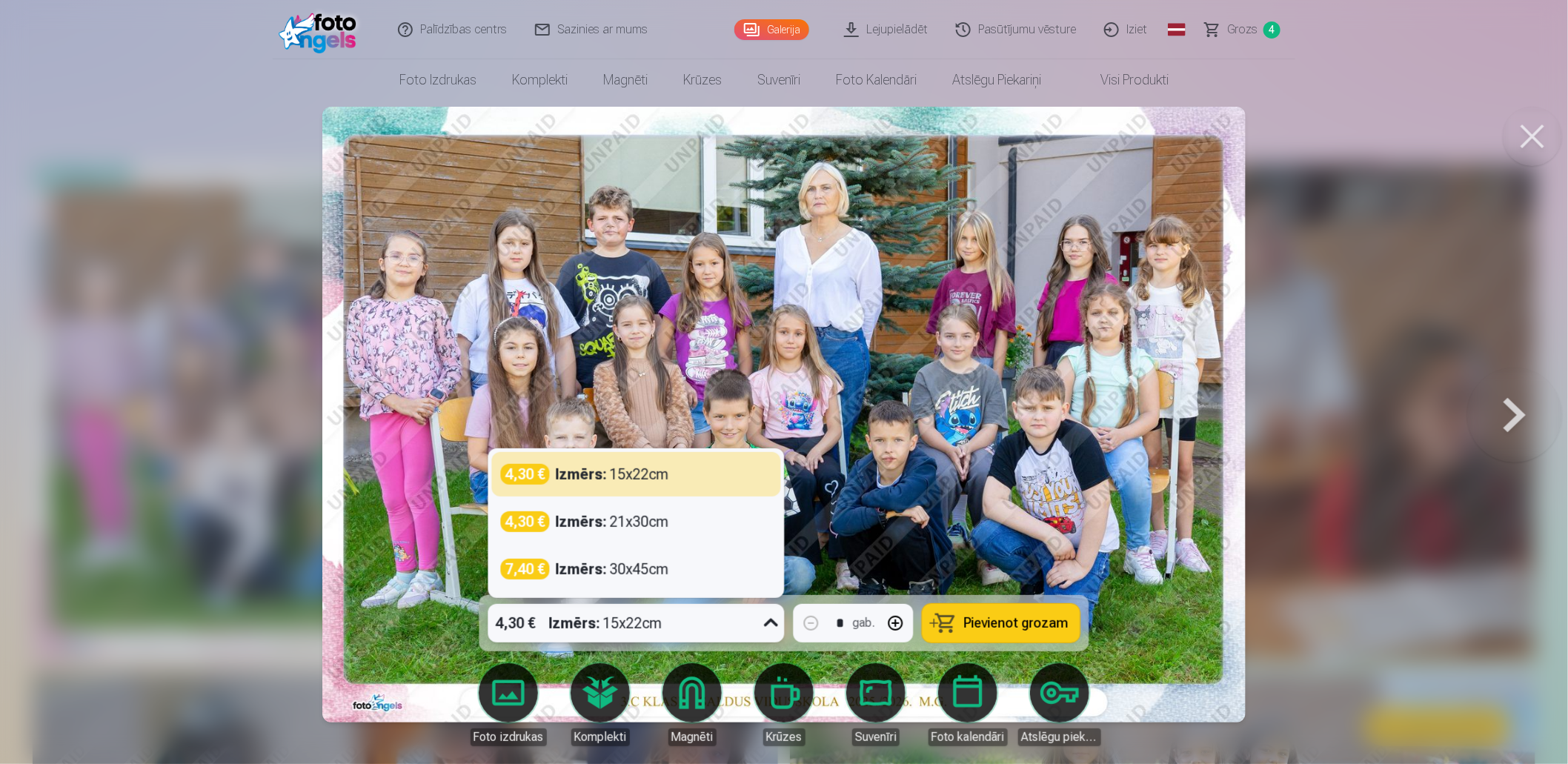
click at [770, 621] on icon at bounding box center [772, 623] width 24 height 24
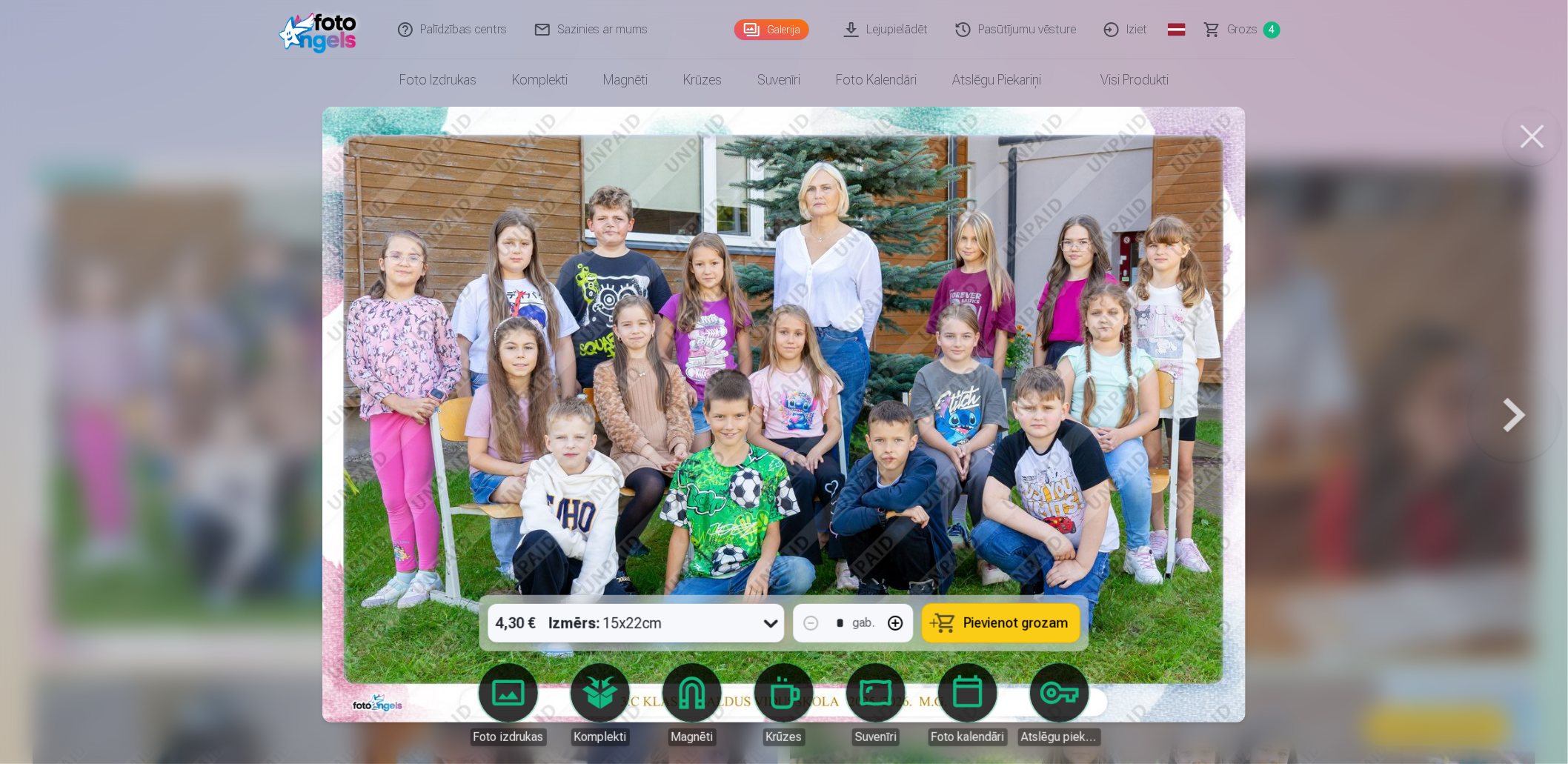
click at [770, 621] on icon at bounding box center [772, 623] width 24 height 24
click at [1511, 415] on button at bounding box center [1514, 415] width 95 height 331
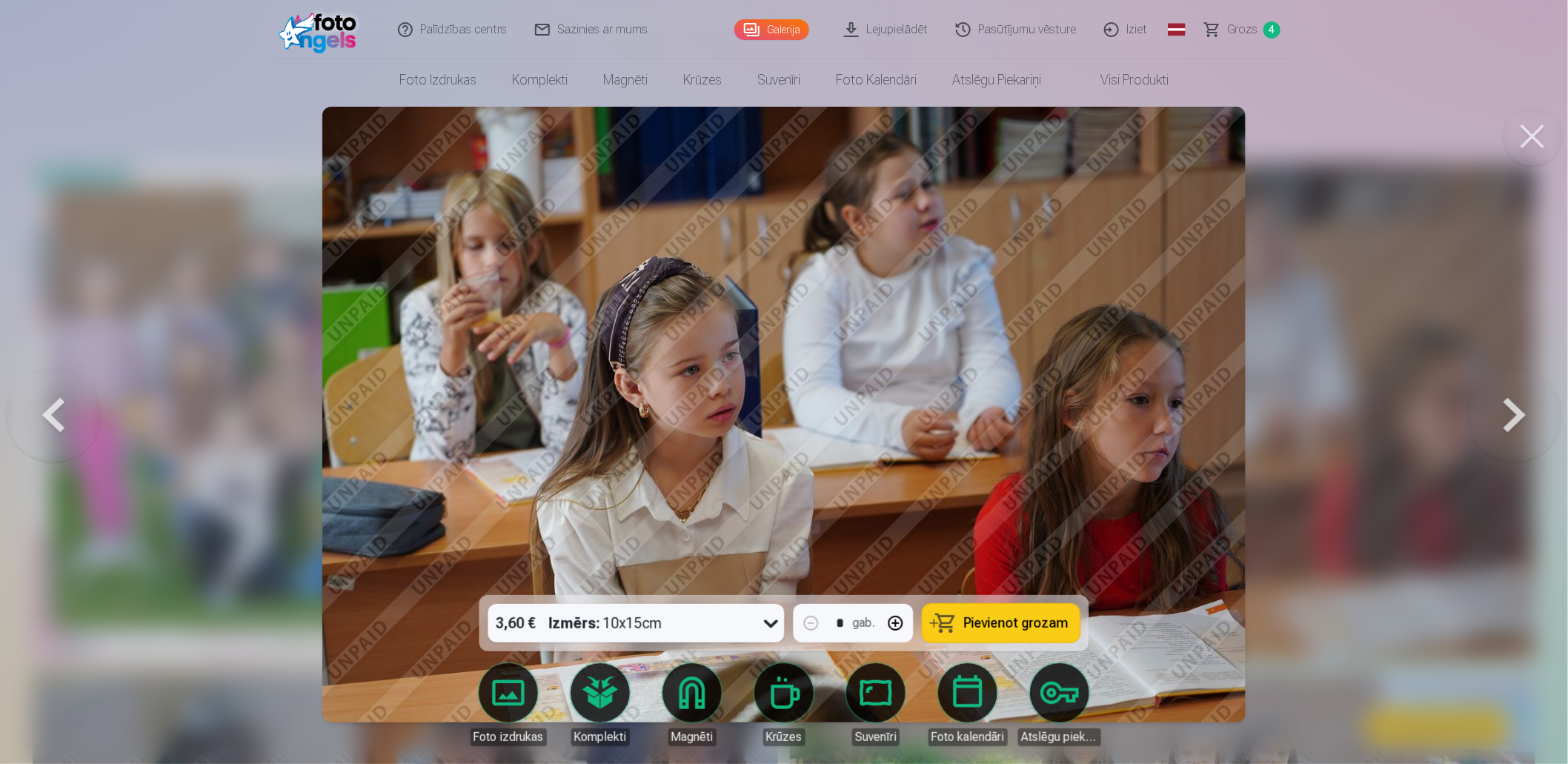
click at [1509, 408] on button at bounding box center [1514, 415] width 95 height 331
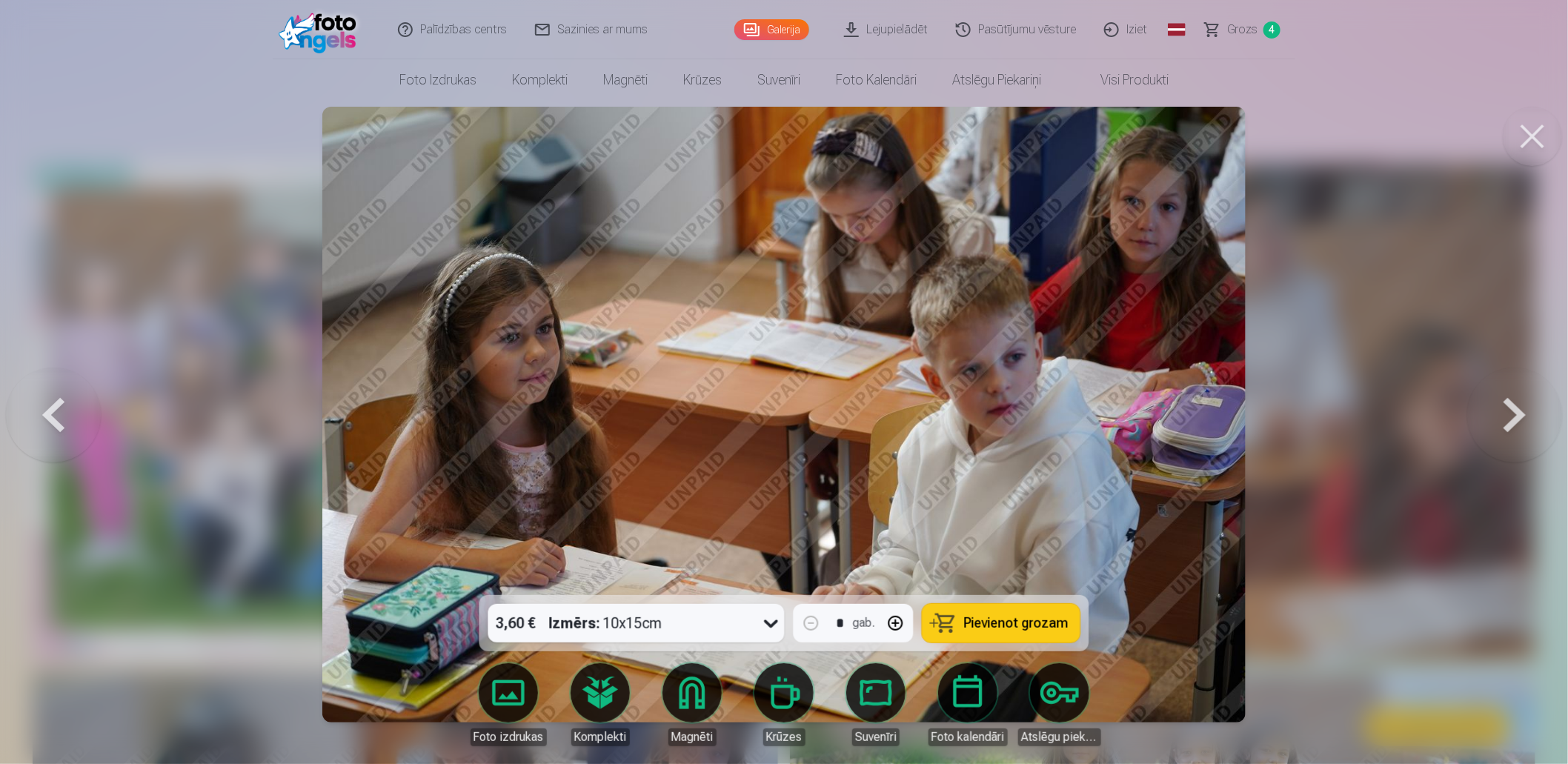
click at [1509, 408] on button at bounding box center [1514, 415] width 95 height 331
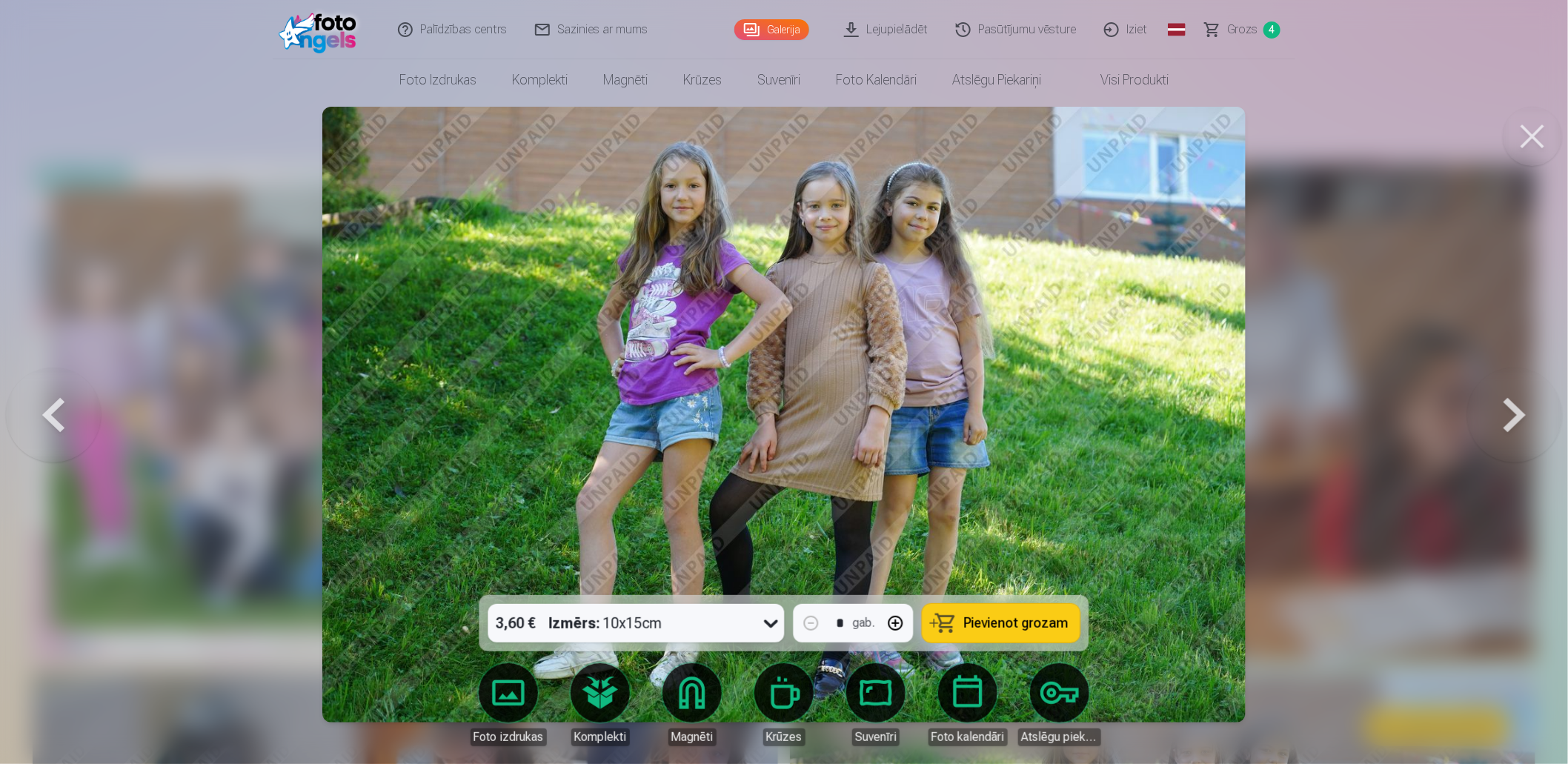
click at [1509, 408] on button at bounding box center [1514, 415] width 95 height 331
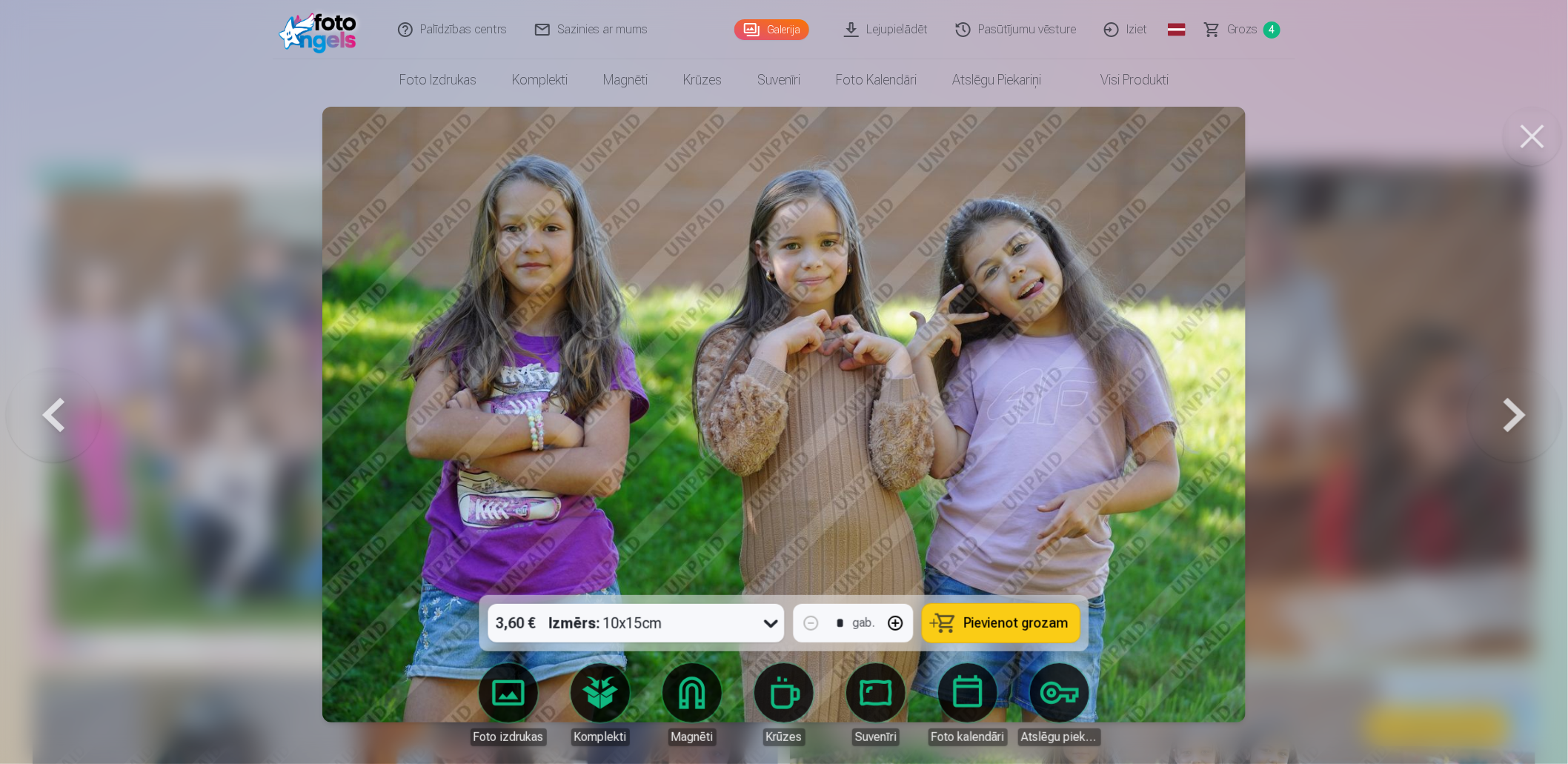
click at [1509, 408] on button at bounding box center [1514, 415] width 95 height 331
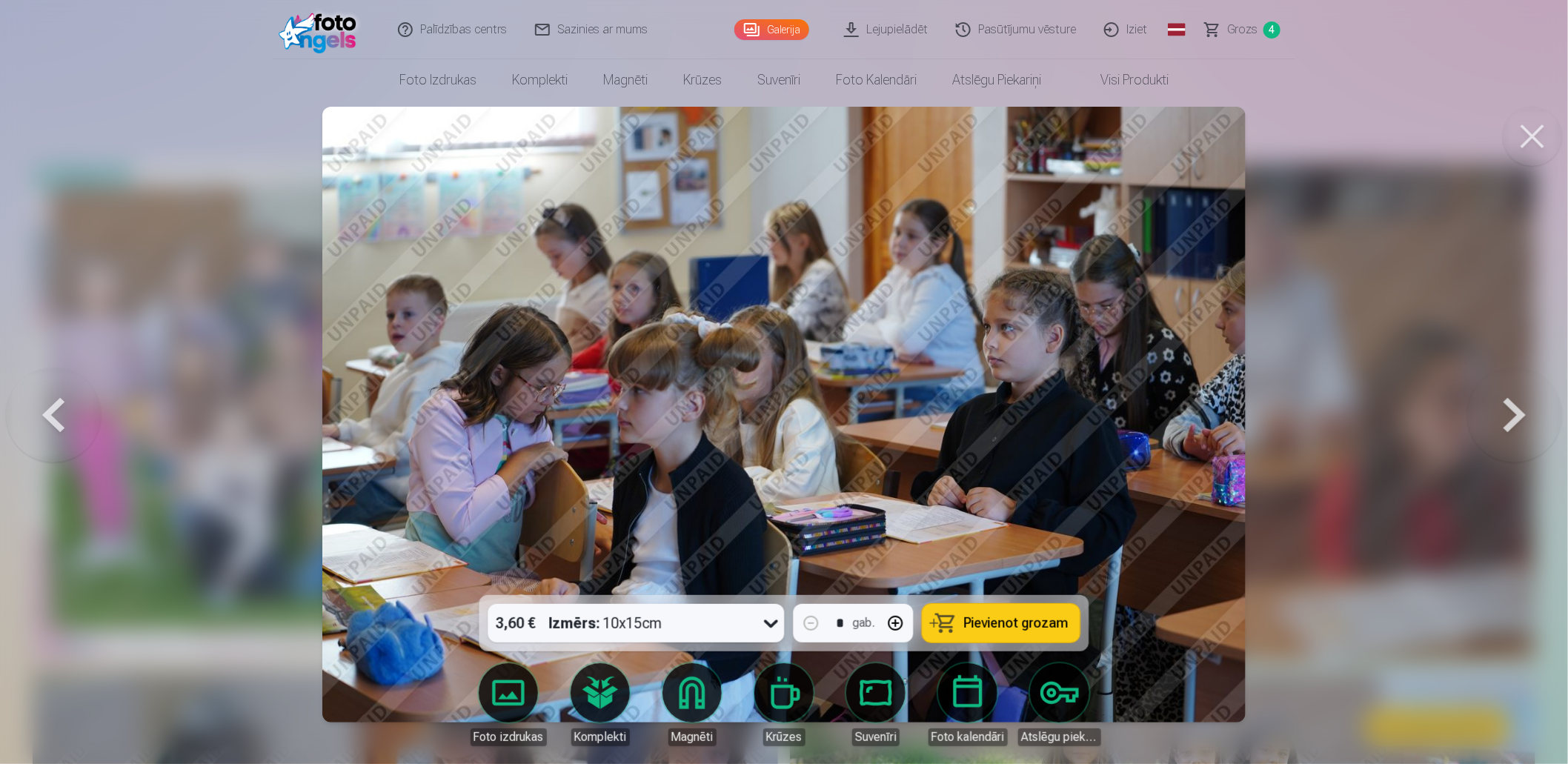
click at [1509, 408] on button at bounding box center [1514, 415] width 95 height 331
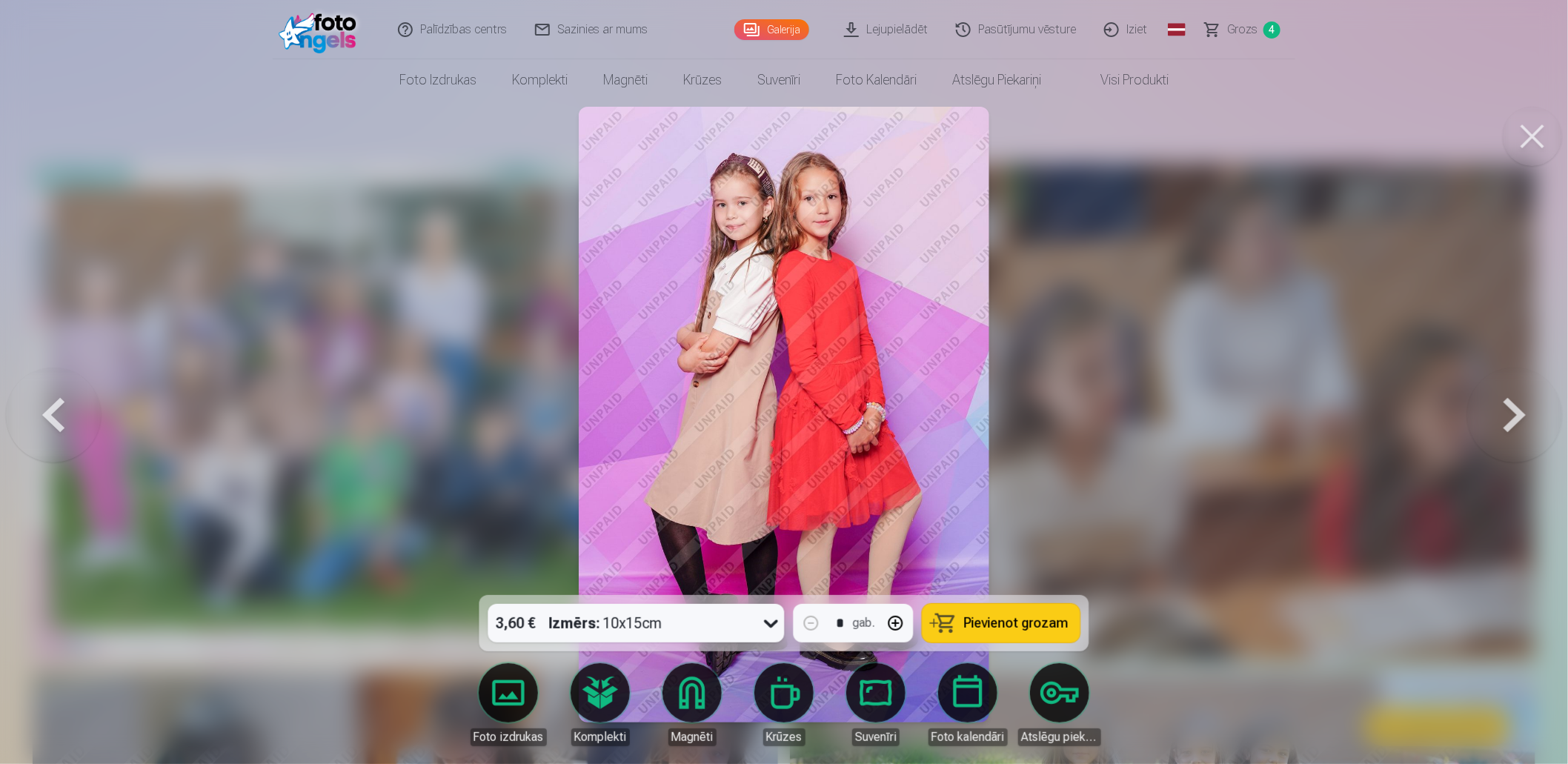
click at [1509, 408] on button at bounding box center [1514, 415] width 95 height 331
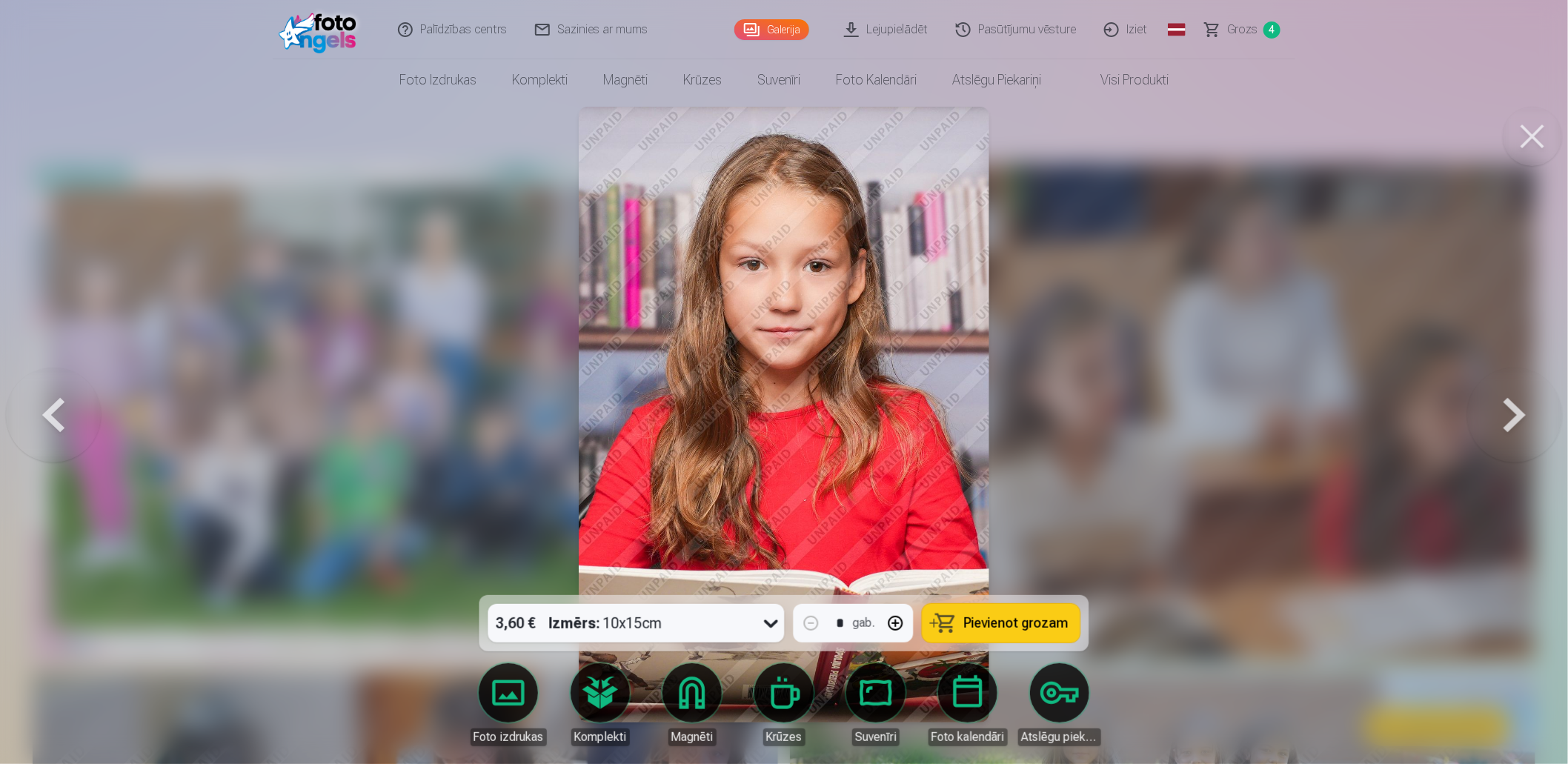
click at [1509, 408] on button at bounding box center [1514, 415] width 95 height 331
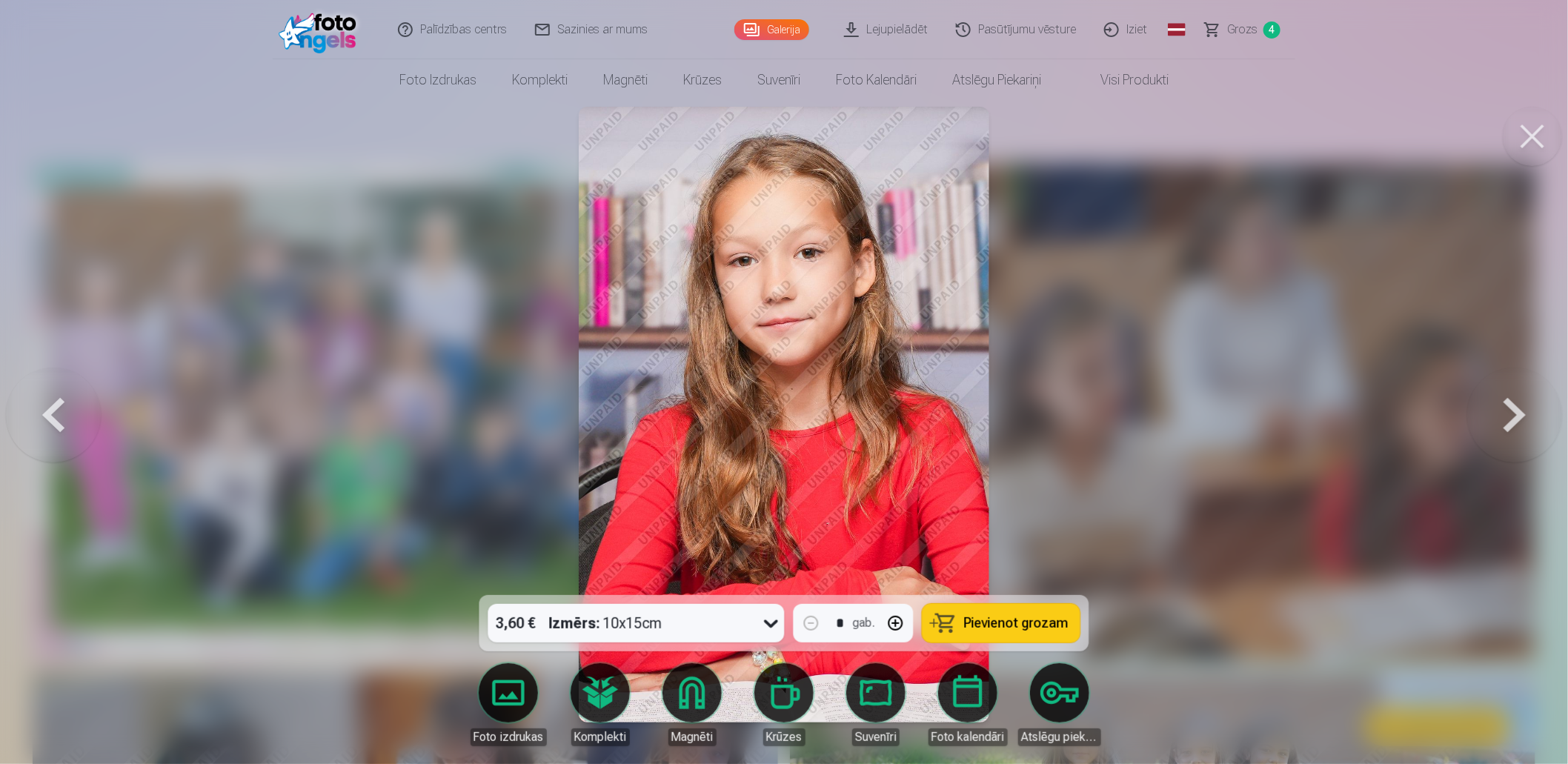
click at [1509, 408] on button at bounding box center [1514, 415] width 95 height 331
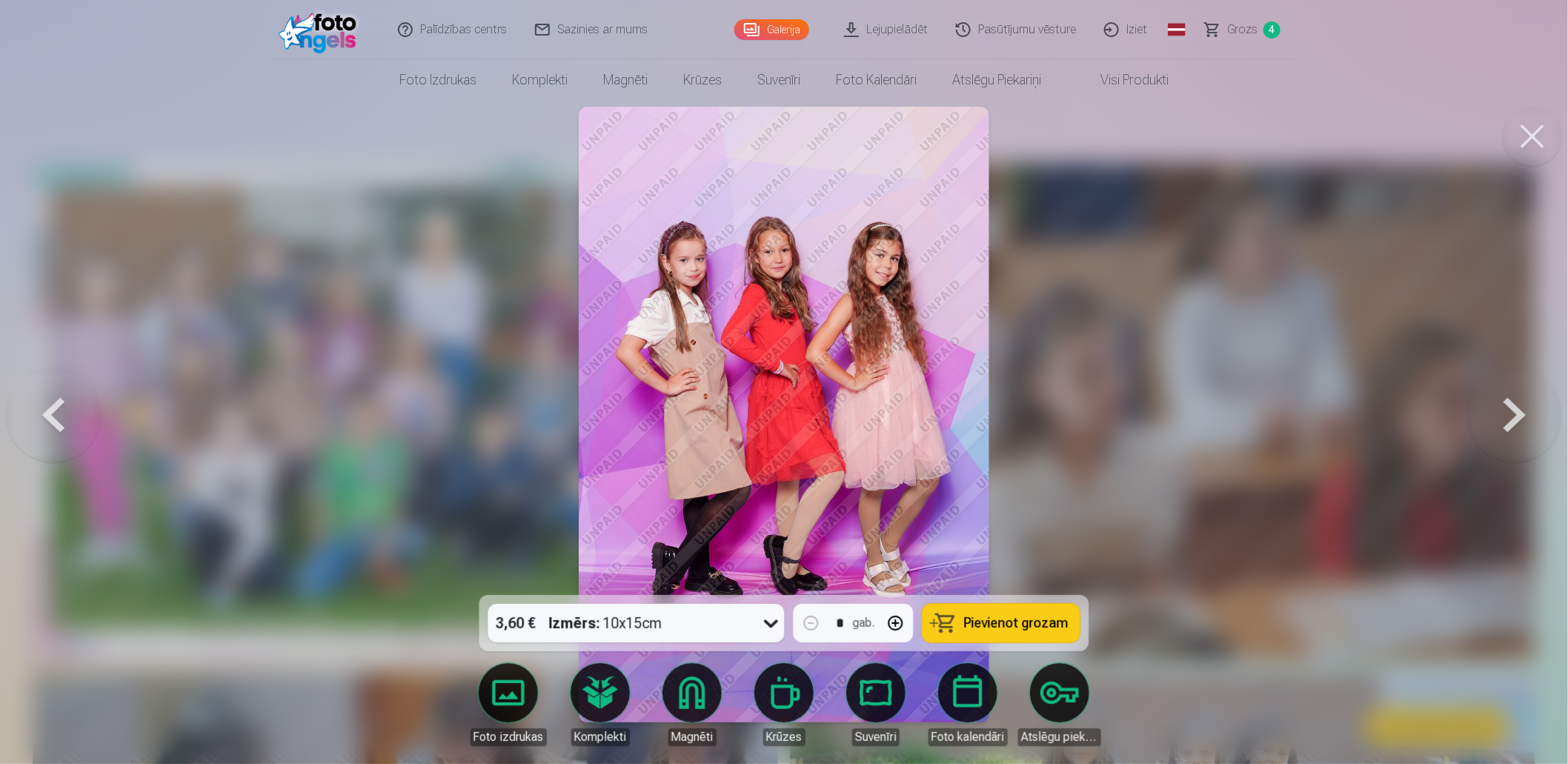
click at [1021, 619] on span "Pievienot grozam" at bounding box center [1016, 623] width 104 height 13
click at [1508, 408] on button at bounding box center [1514, 415] width 95 height 331
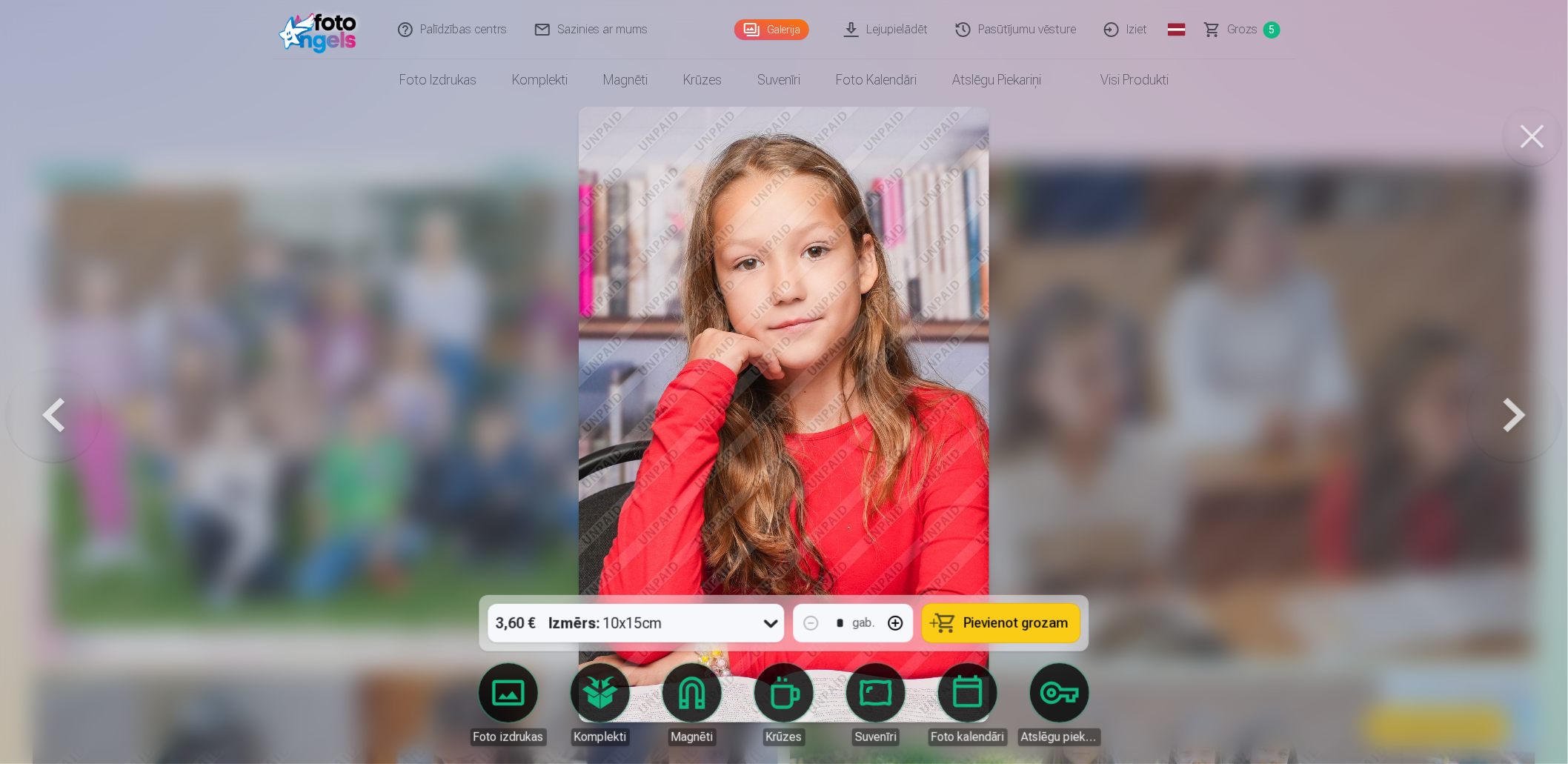
click at [1508, 408] on button at bounding box center [1514, 415] width 95 height 331
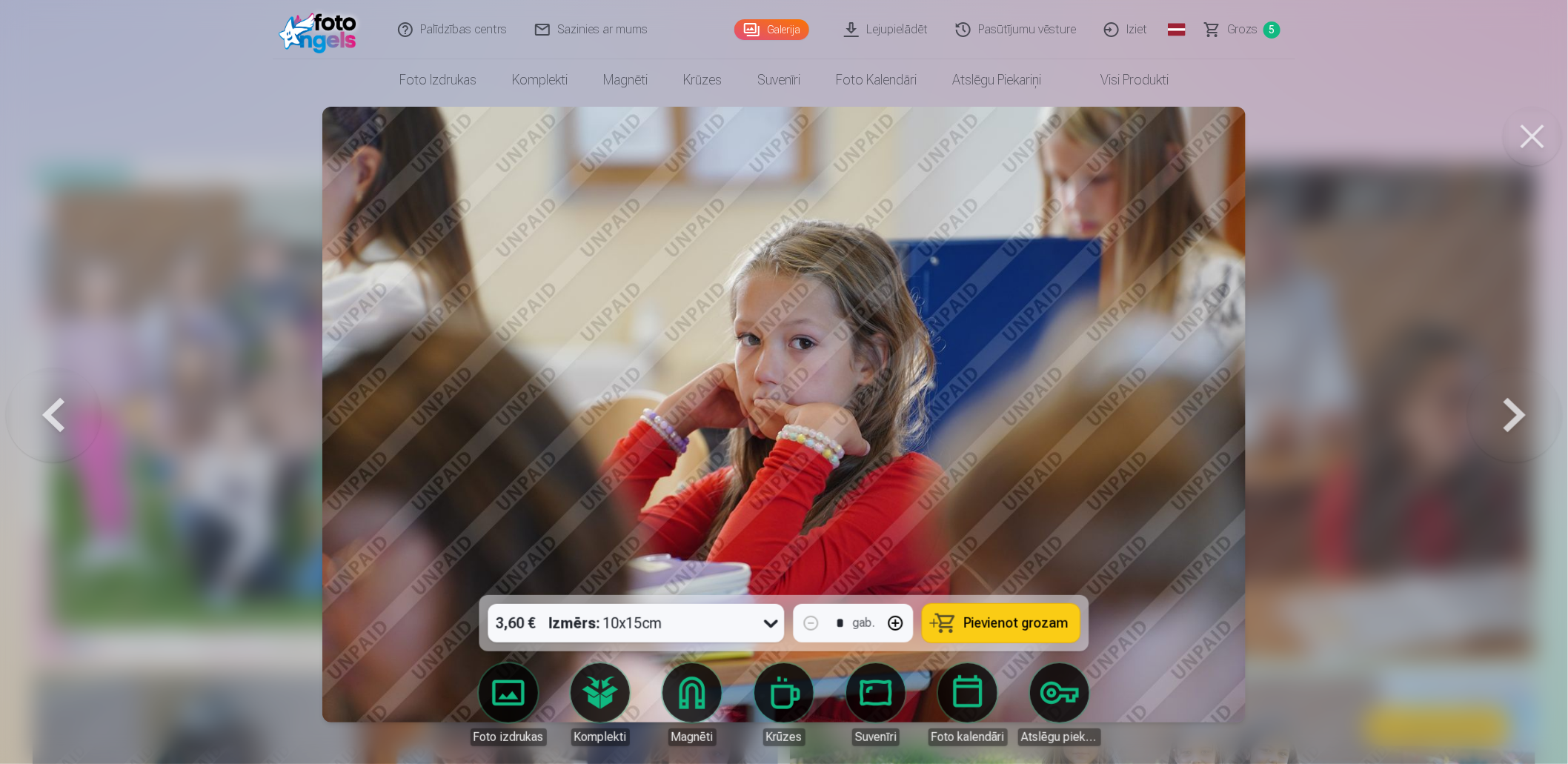
click at [1508, 408] on button at bounding box center [1514, 415] width 95 height 331
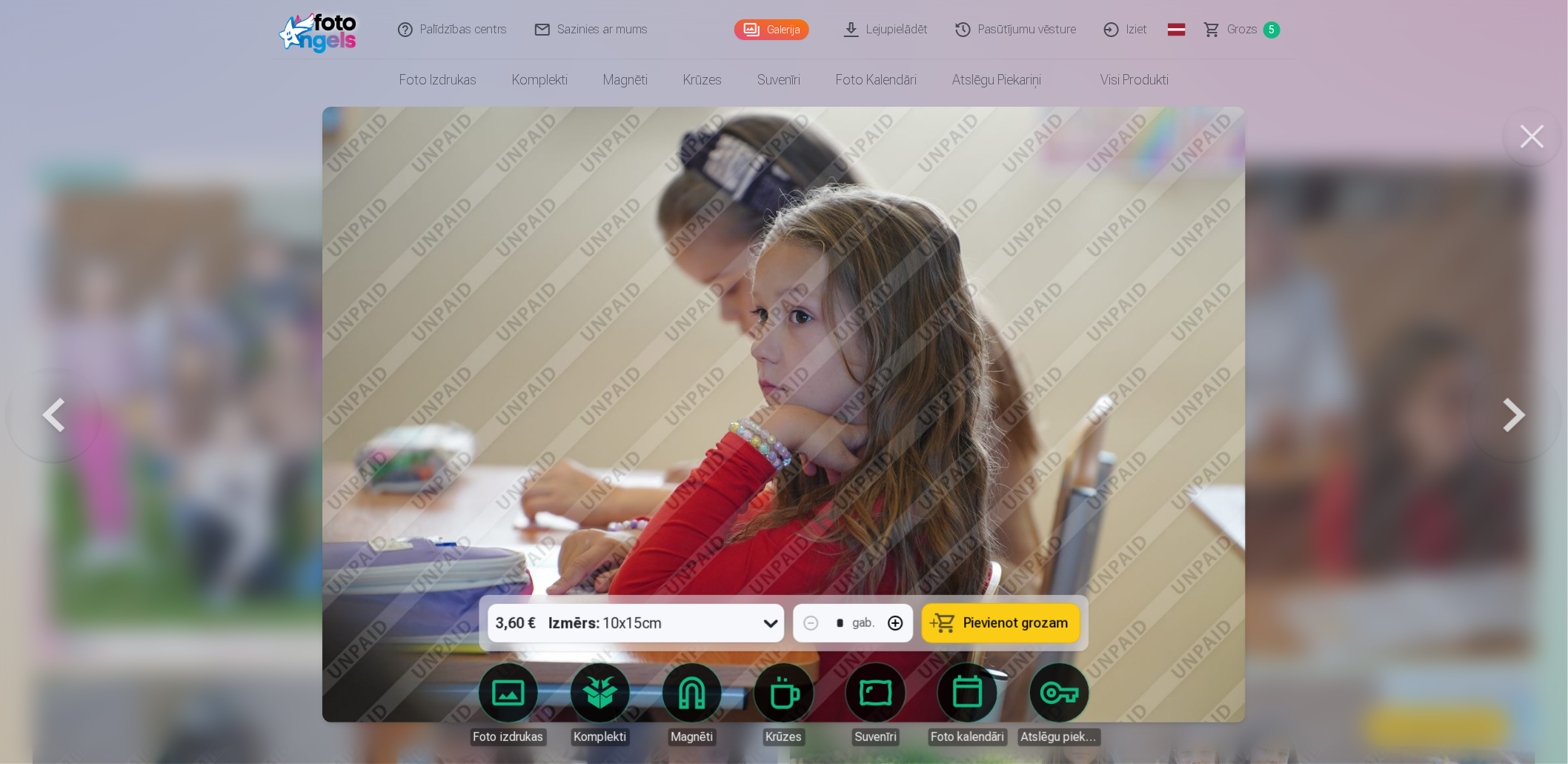
click at [1508, 408] on button at bounding box center [1514, 415] width 95 height 331
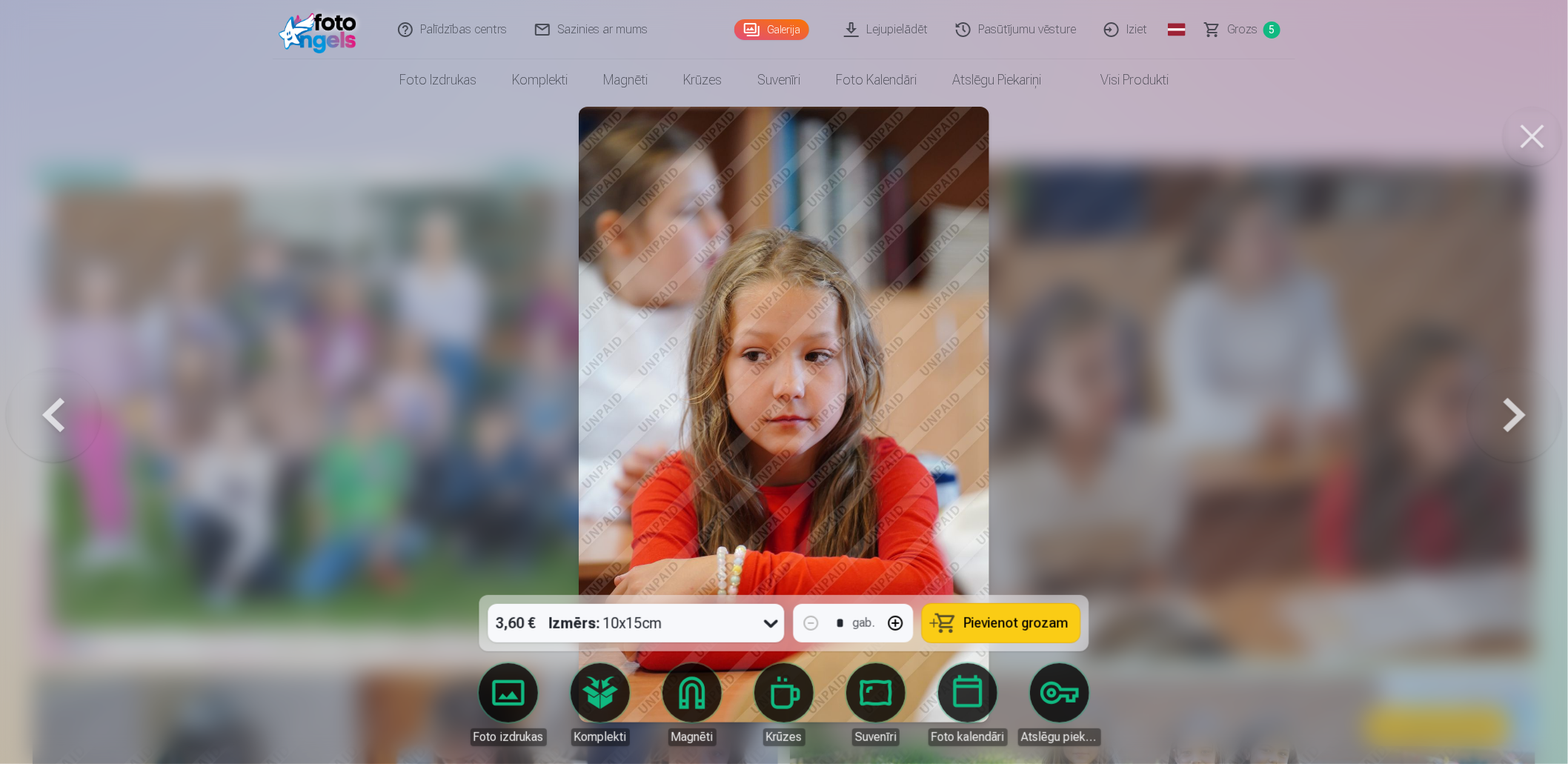
click at [1508, 408] on button at bounding box center [1514, 415] width 95 height 331
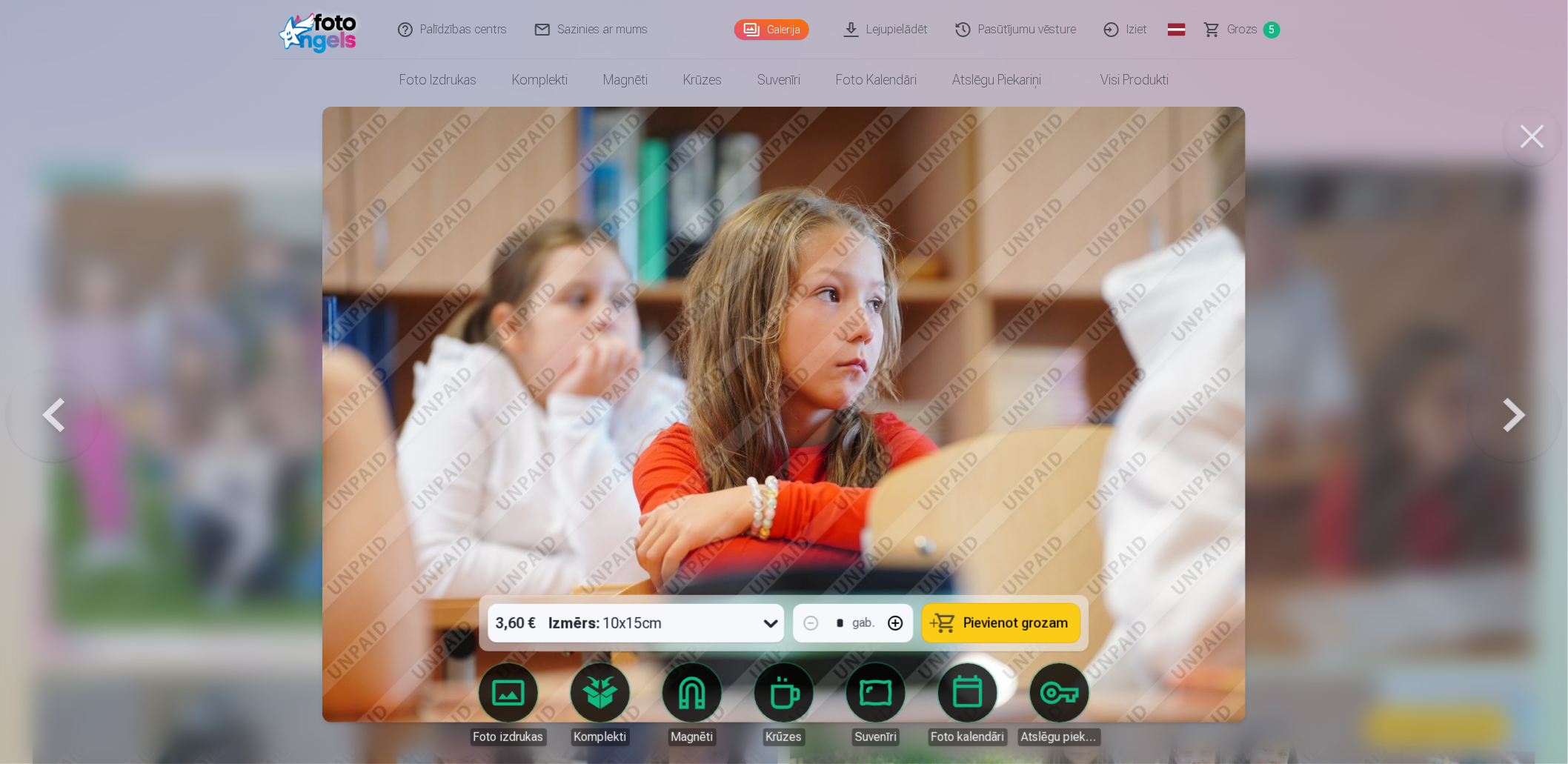
click at [1508, 408] on button at bounding box center [1514, 415] width 95 height 331
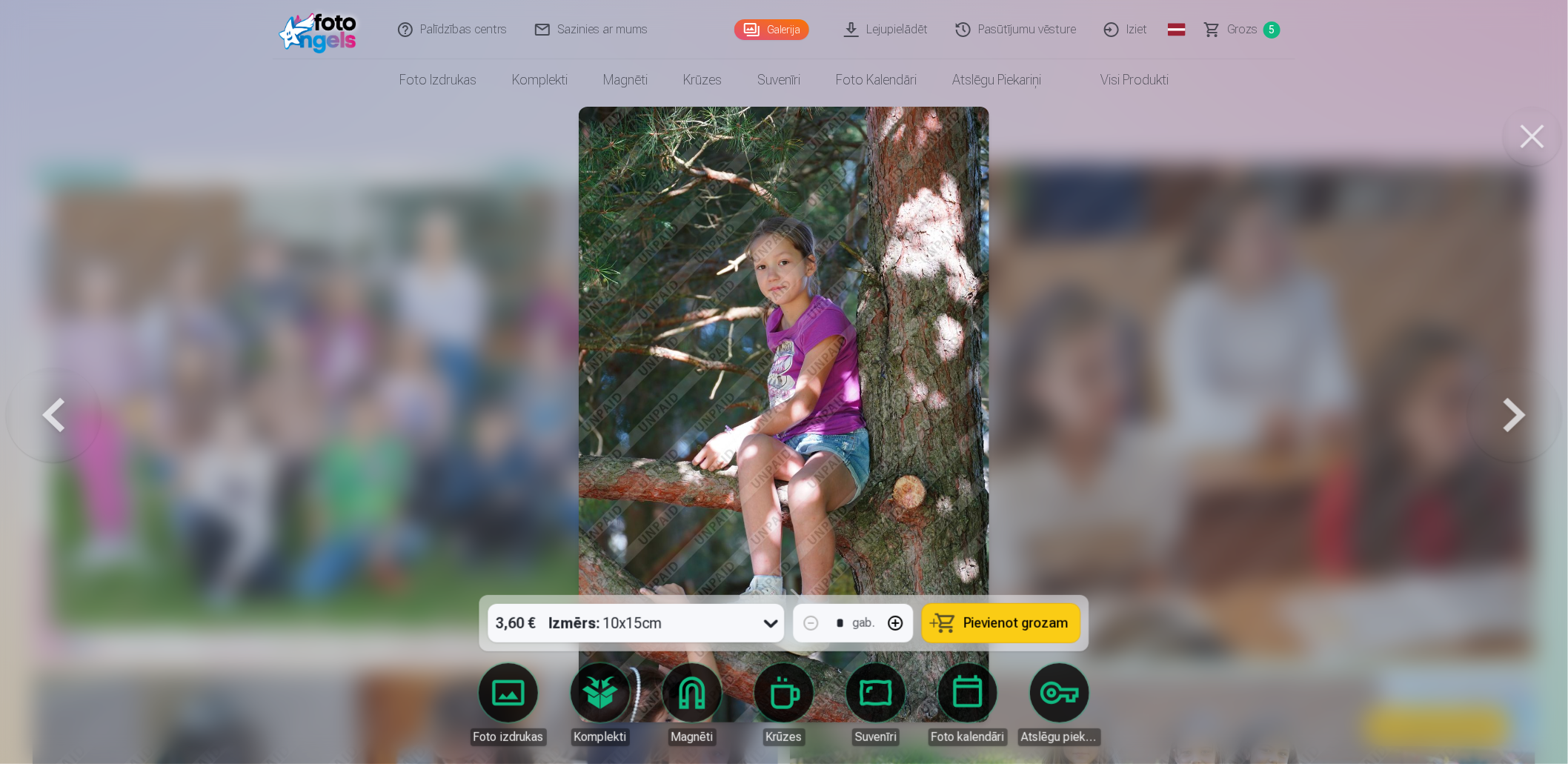
click at [1003, 619] on span "Pievienot grozam" at bounding box center [1016, 623] width 104 height 13
click at [1517, 416] on button at bounding box center [1514, 415] width 95 height 331
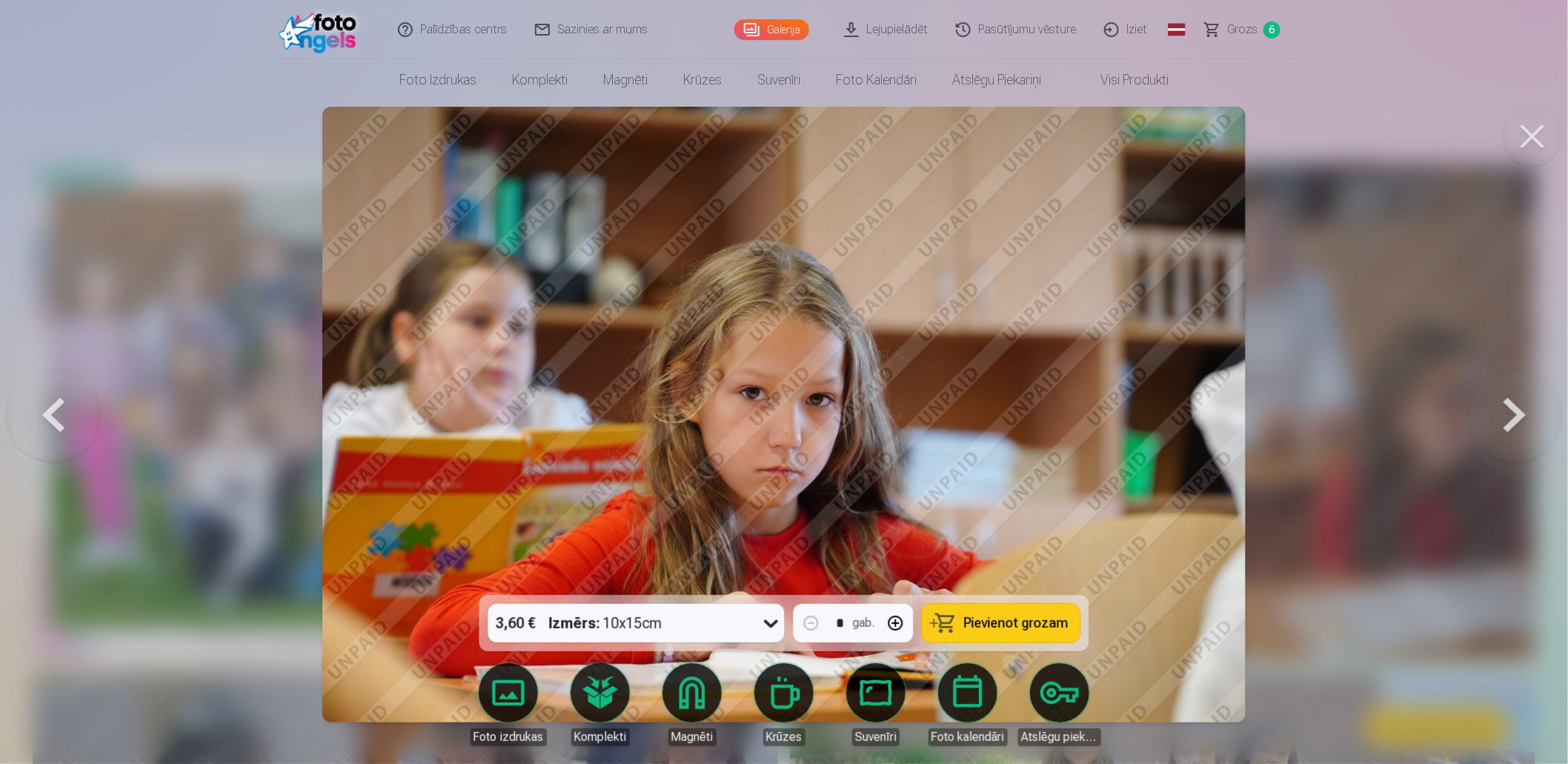
click at [1517, 416] on button at bounding box center [1514, 415] width 95 height 331
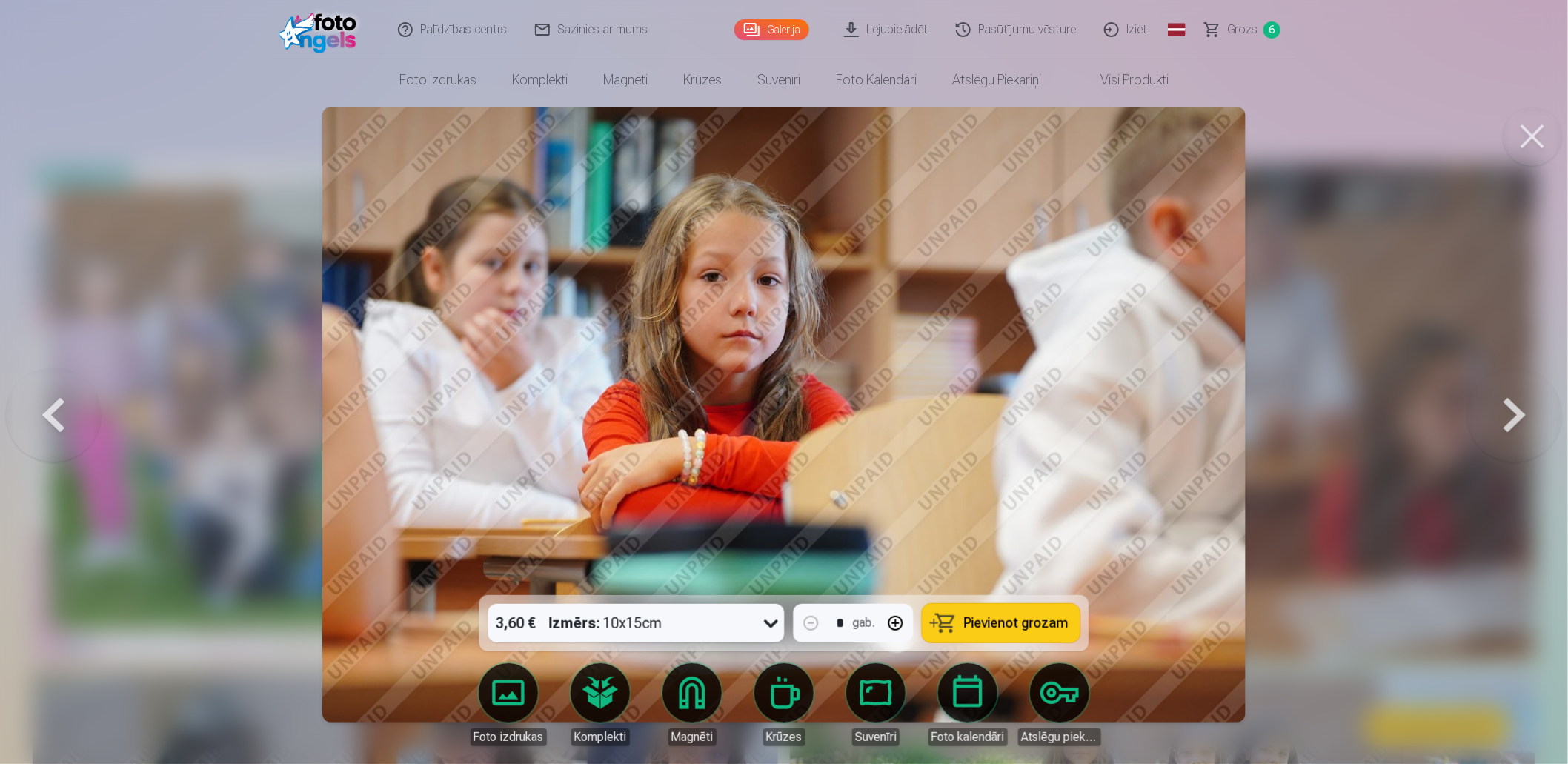
click at [1517, 416] on button at bounding box center [1514, 415] width 95 height 331
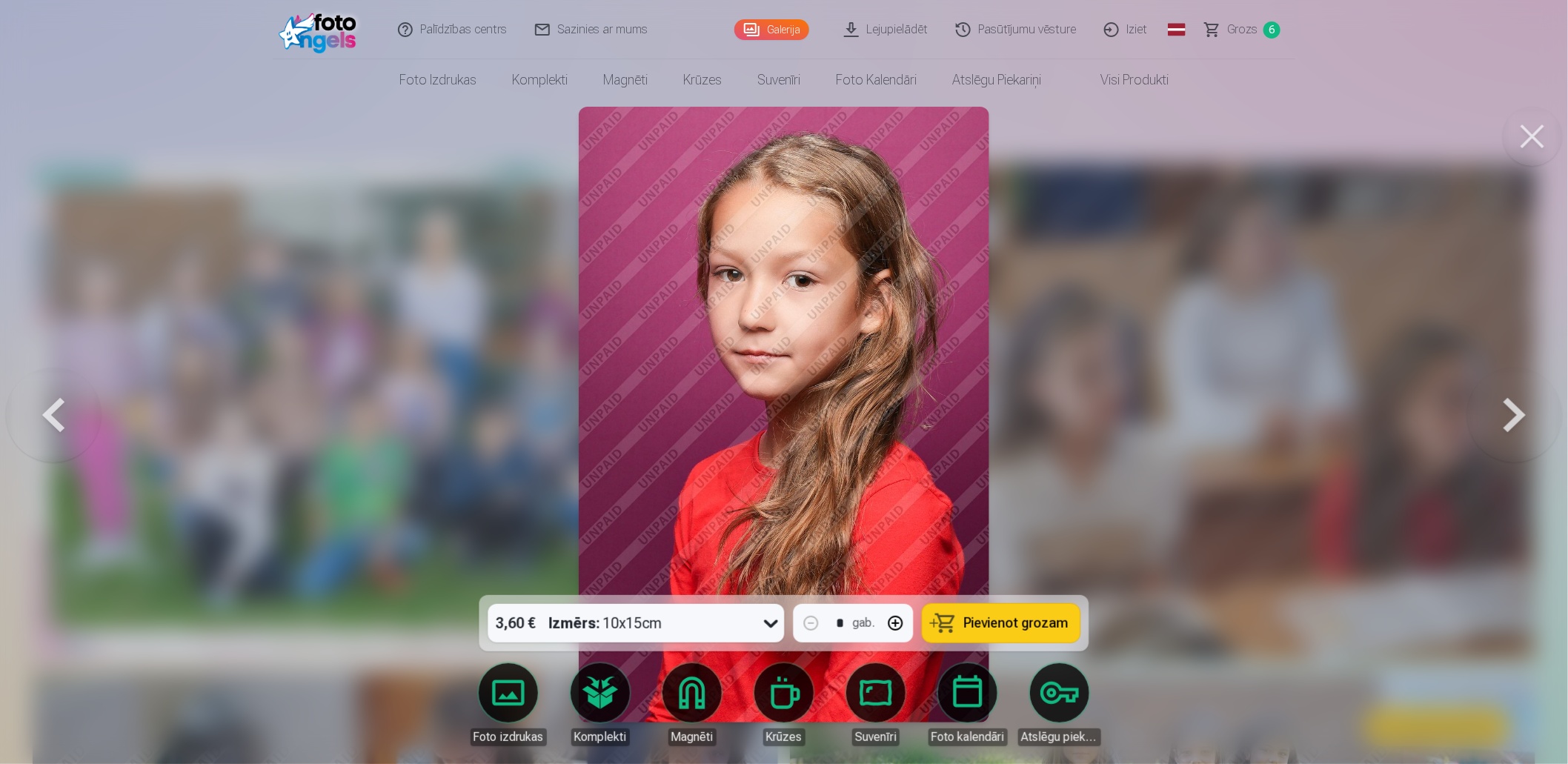
click at [1522, 409] on button at bounding box center [1514, 415] width 95 height 331
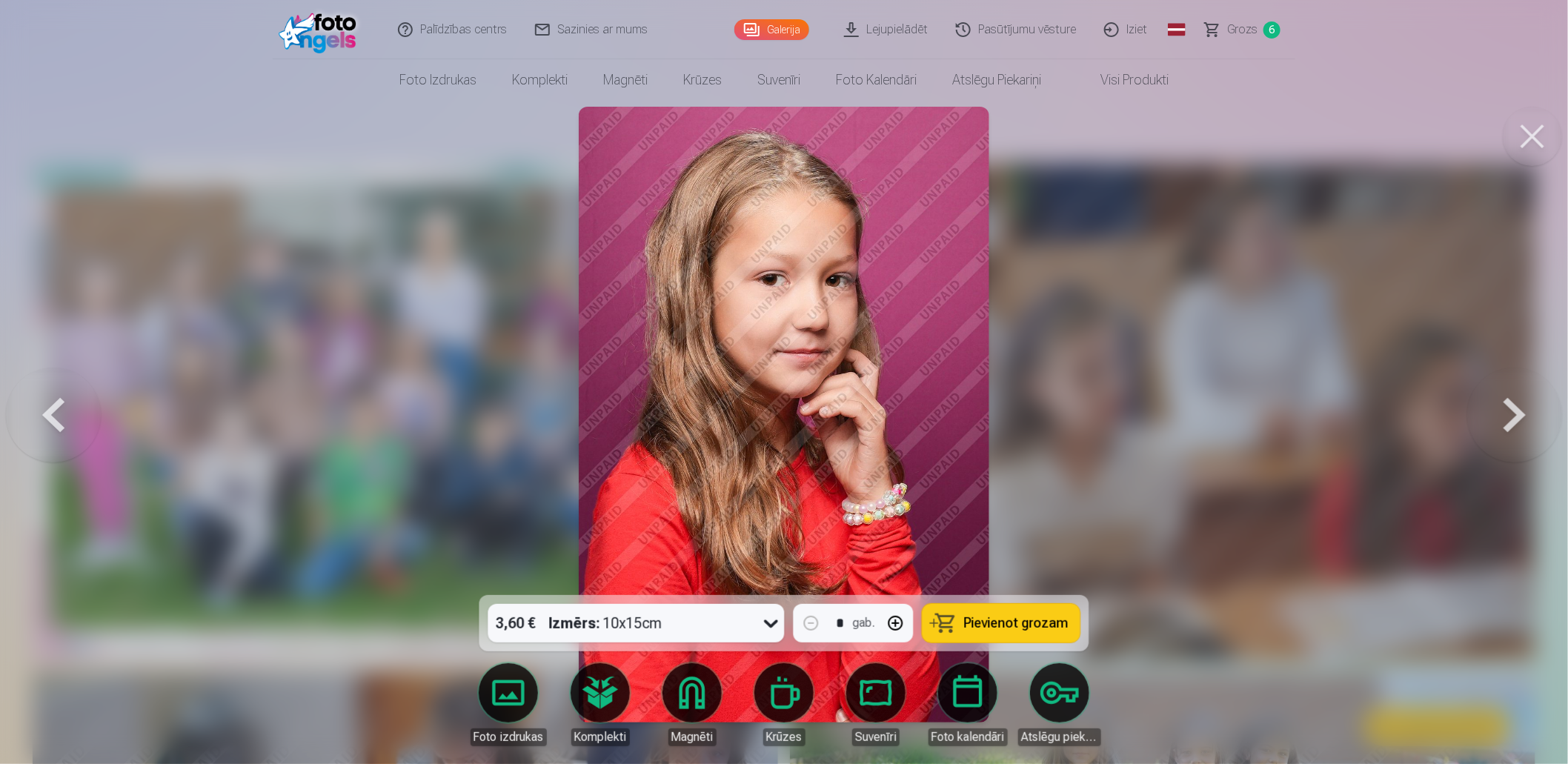
click at [1522, 409] on button at bounding box center [1514, 415] width 95 height 331
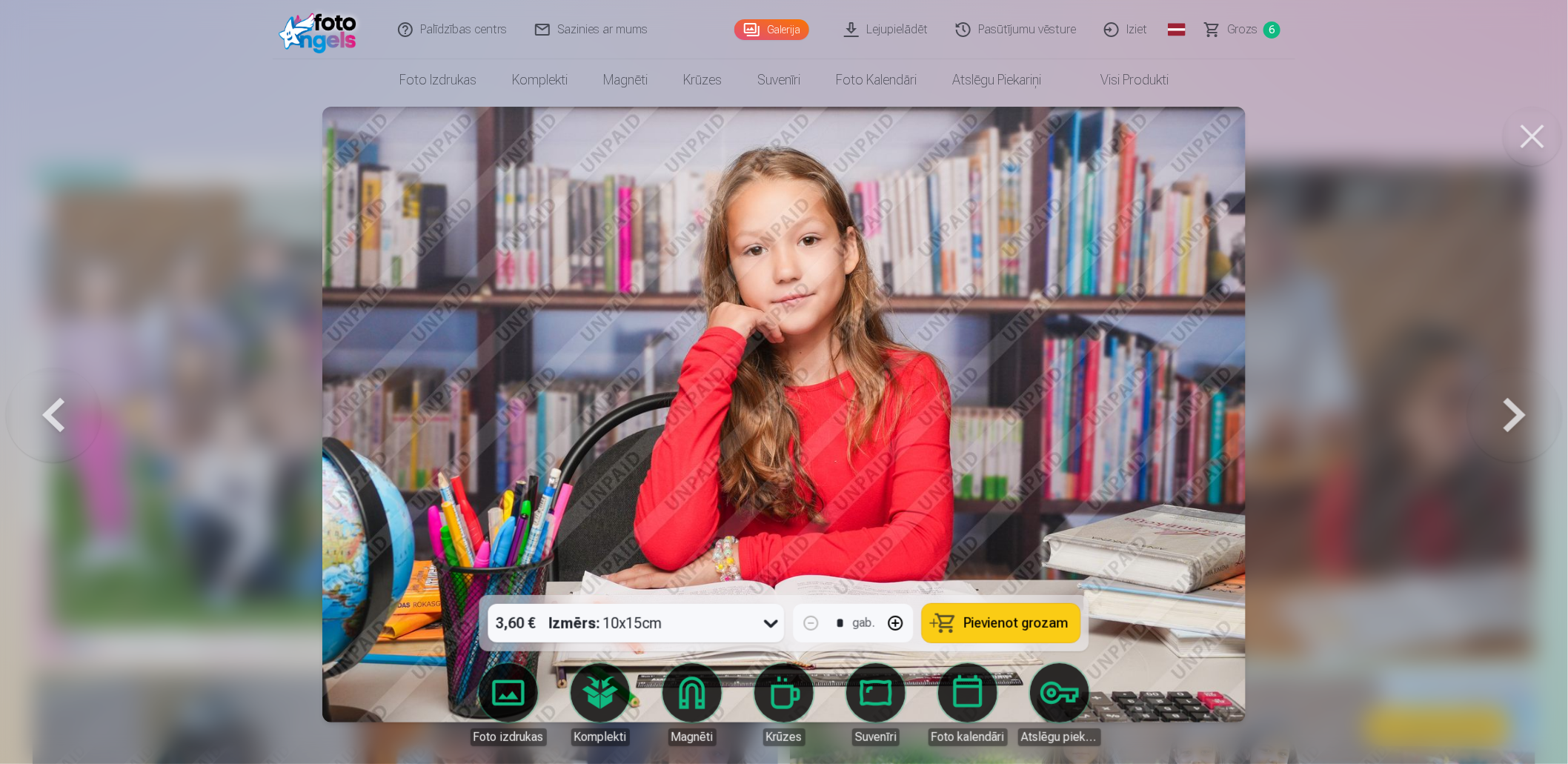
click at [1522, 409] on button at bounding box center [1514, 415] width 95 height 331
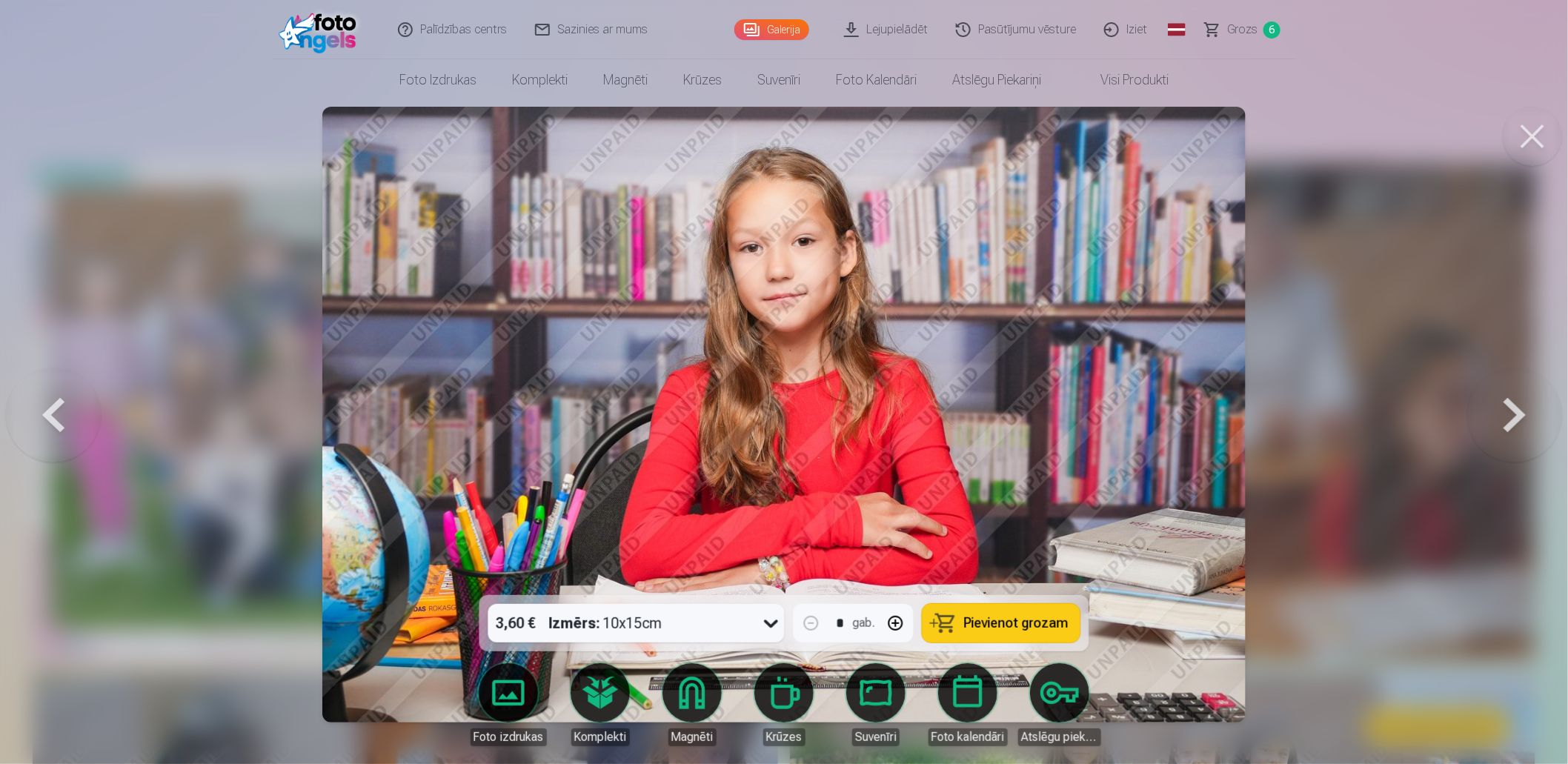
click at [1522, 409] on button at bounding box center [1514, 415] width 95 height 331
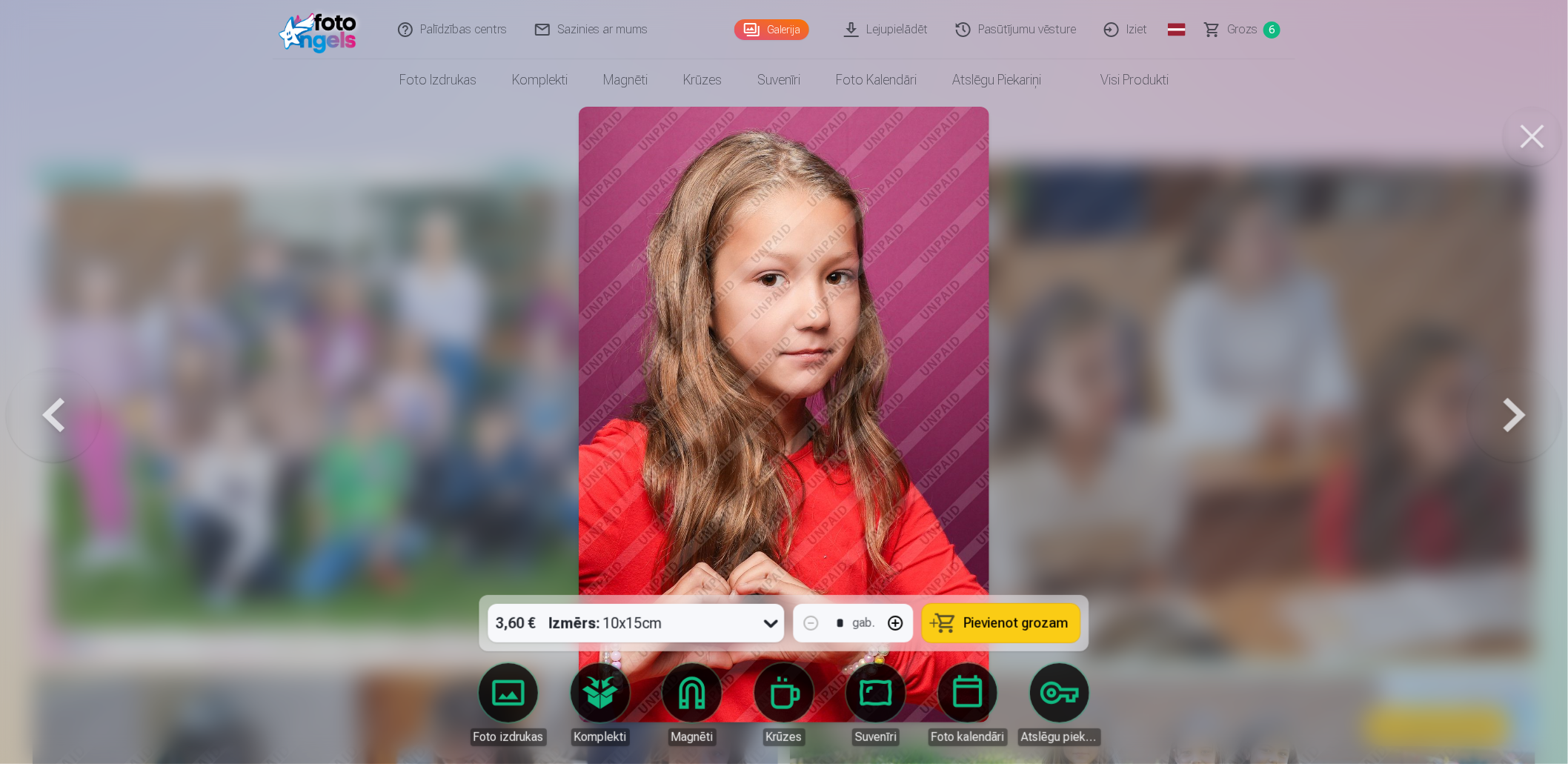
click at [1040, 620] on span "Pievienot grozam" at bounding box center [1016, 623] width 104 height 13
click at [1519, 405] on button at bounding box center [1514, 415] width 95 height 331
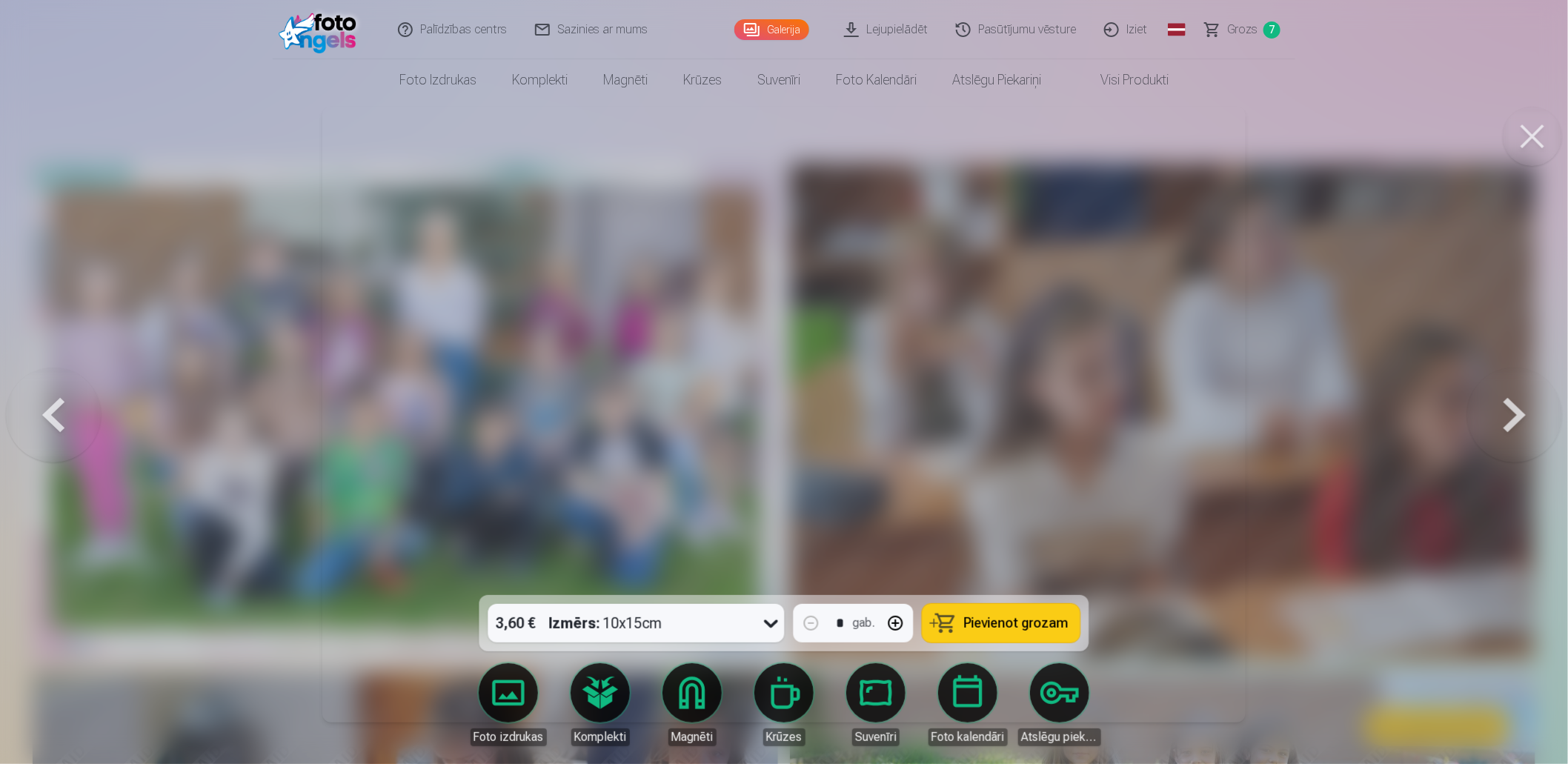
click at [1519, 405] on button at bounding box center [1514, 415] width 95 height 331
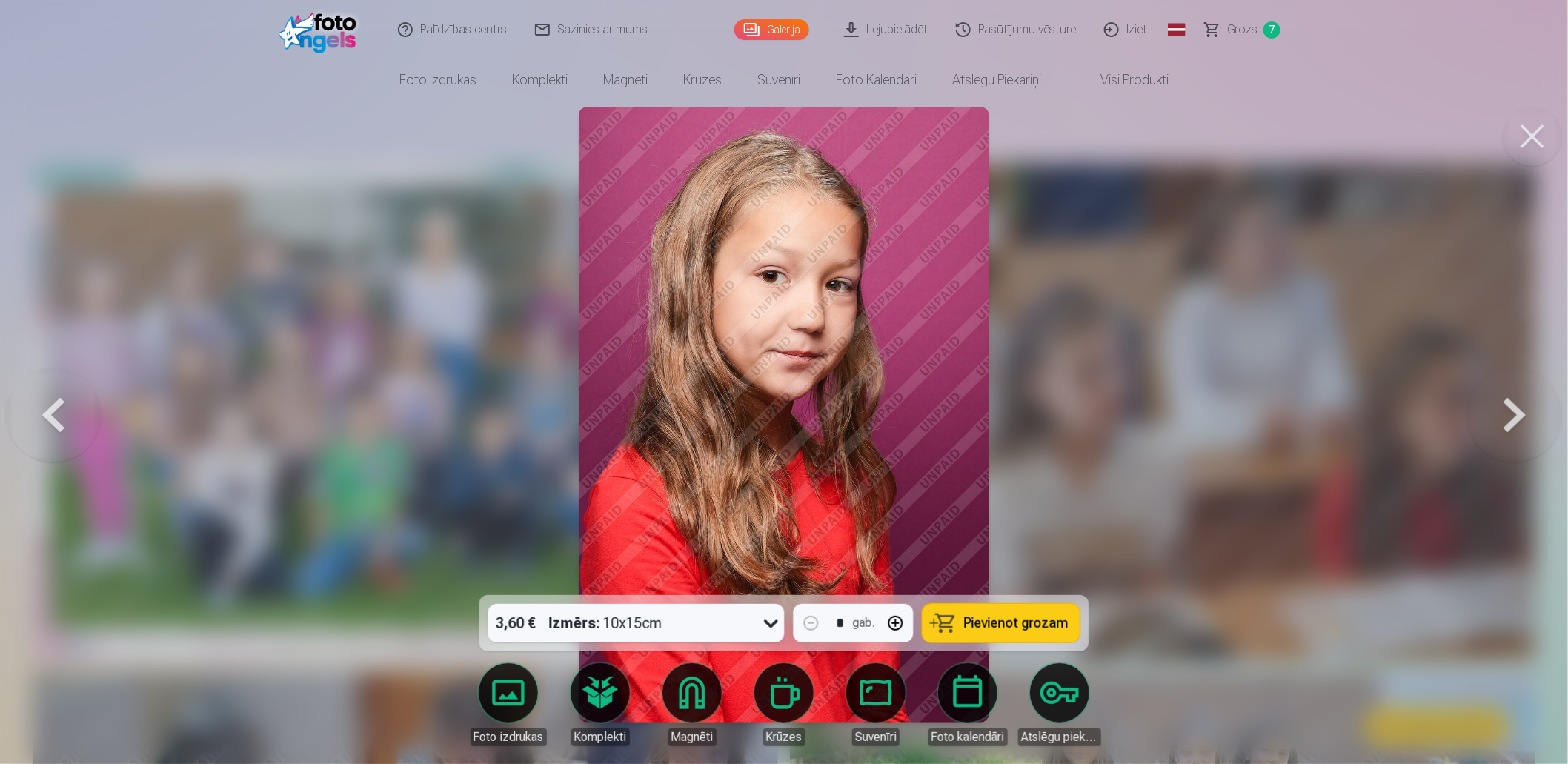
click at [1244, 34] on span "Grozs" at bounding box center [1243, 30] width 31 height 18
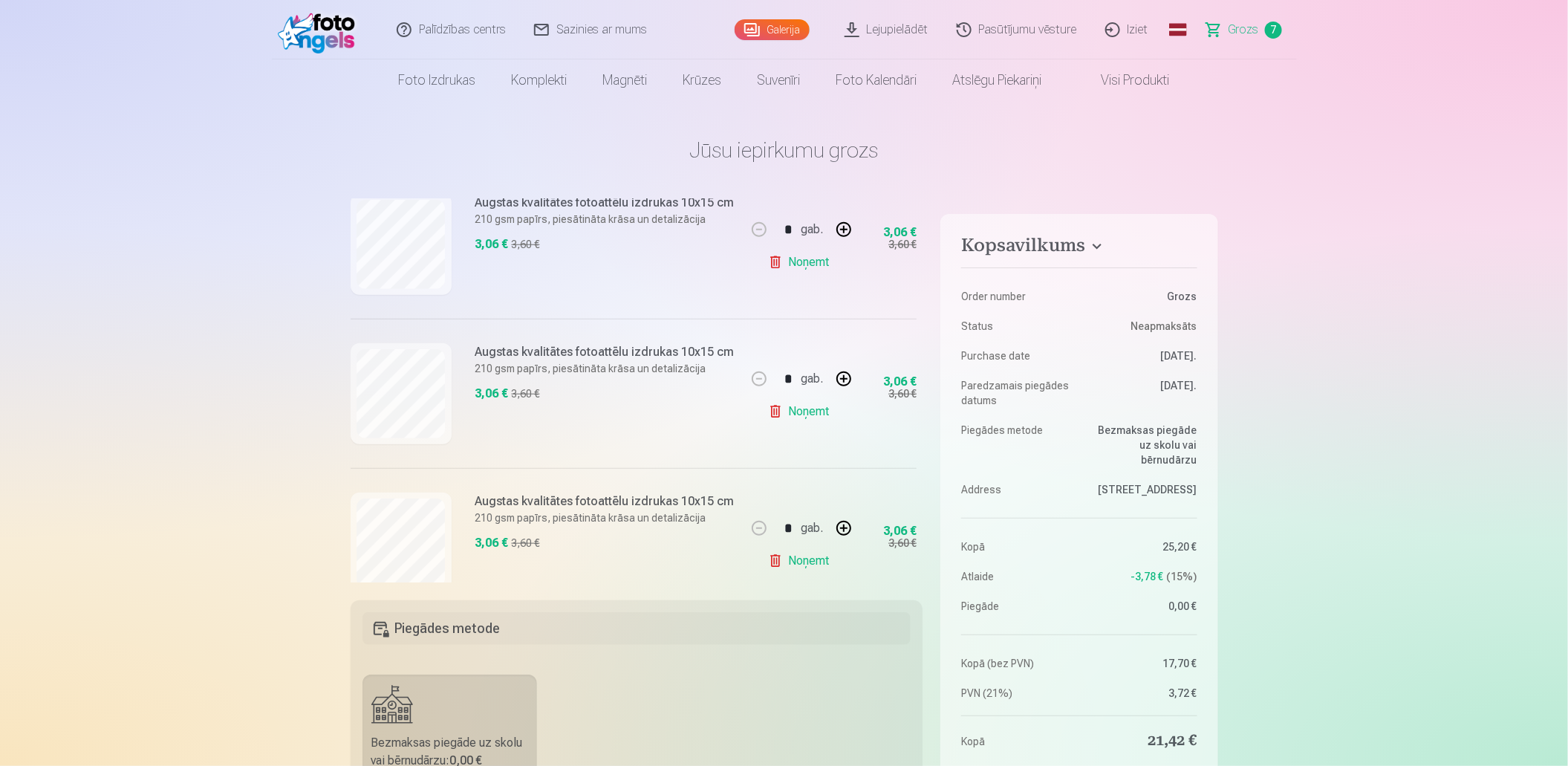
scroll to position [474, 0]
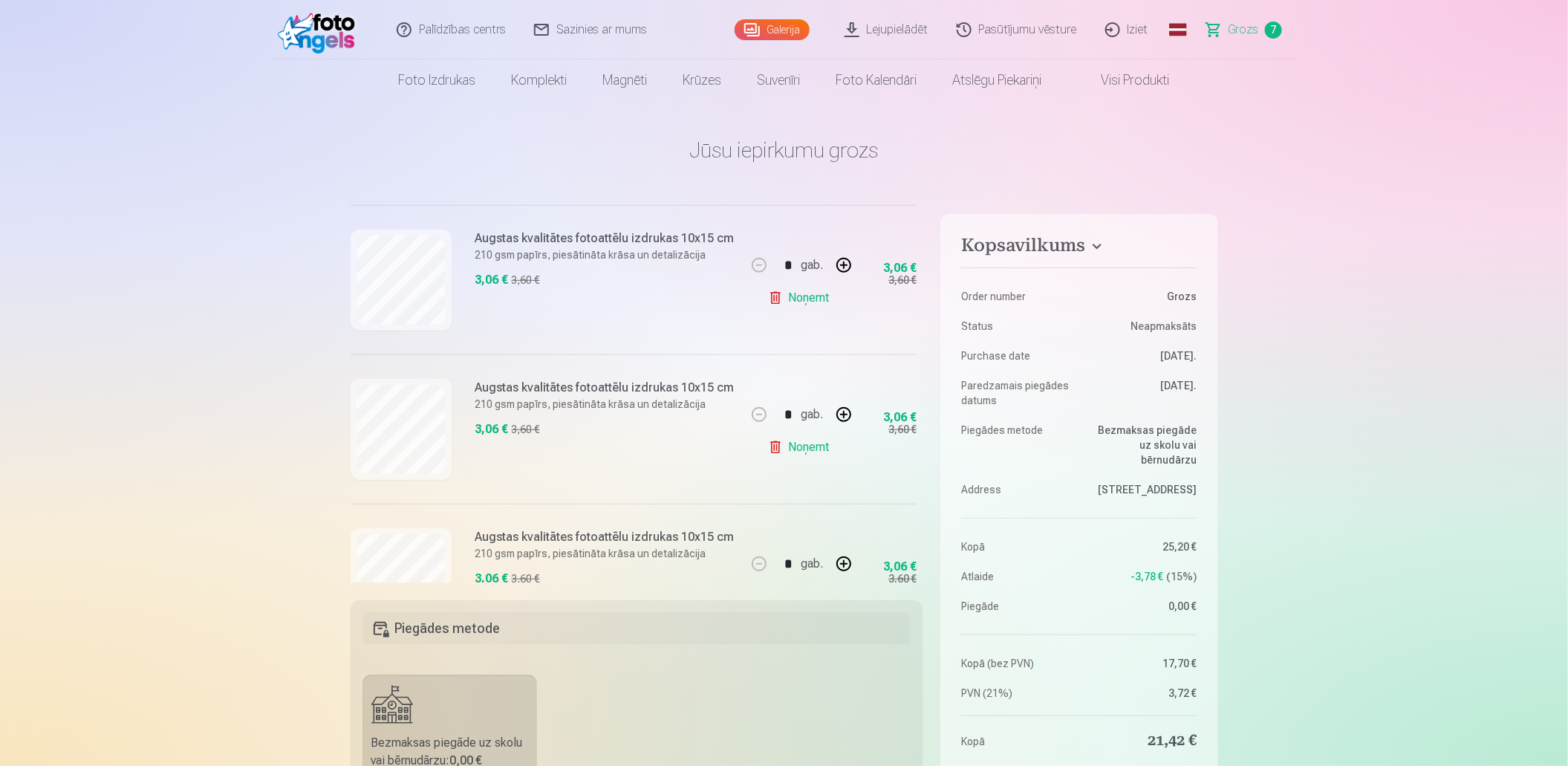
click at [785, 27] on link "Galerija" at bounding box center [772, 30] width 75 height 21
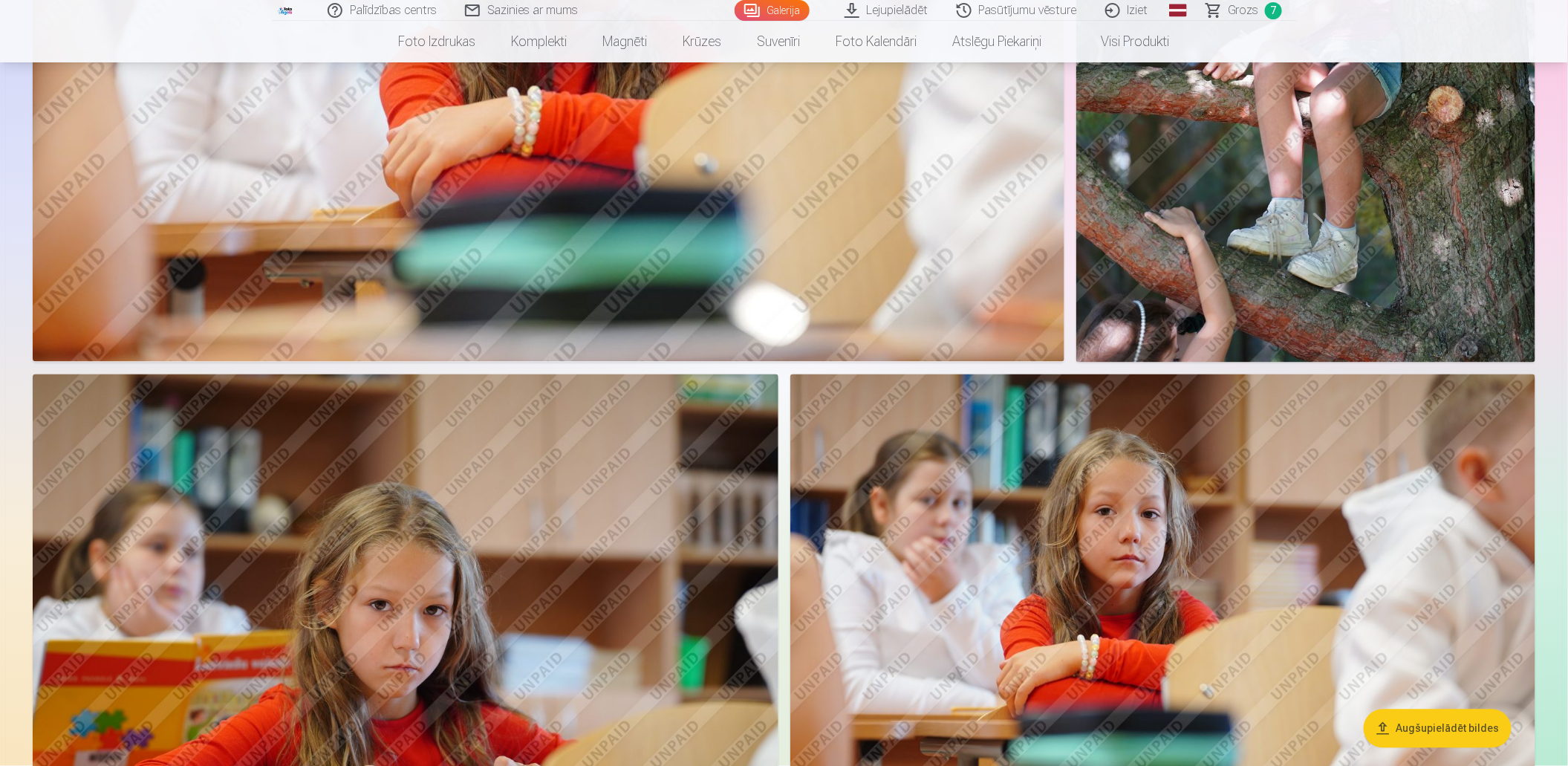
scroll to position [4161, 0]
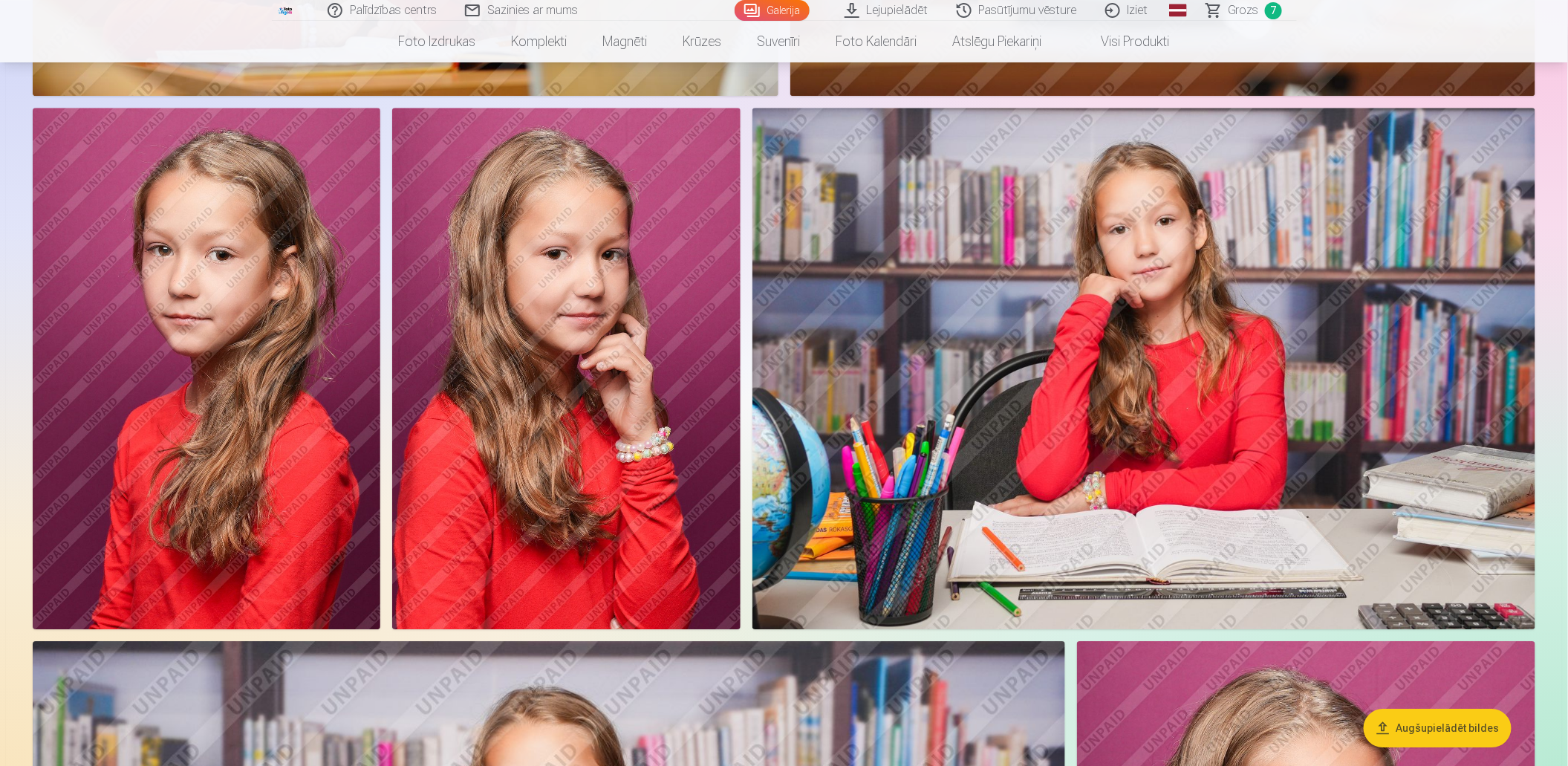
click at [529, 590] on img at bounding box center [566, 369] width 347 height 522
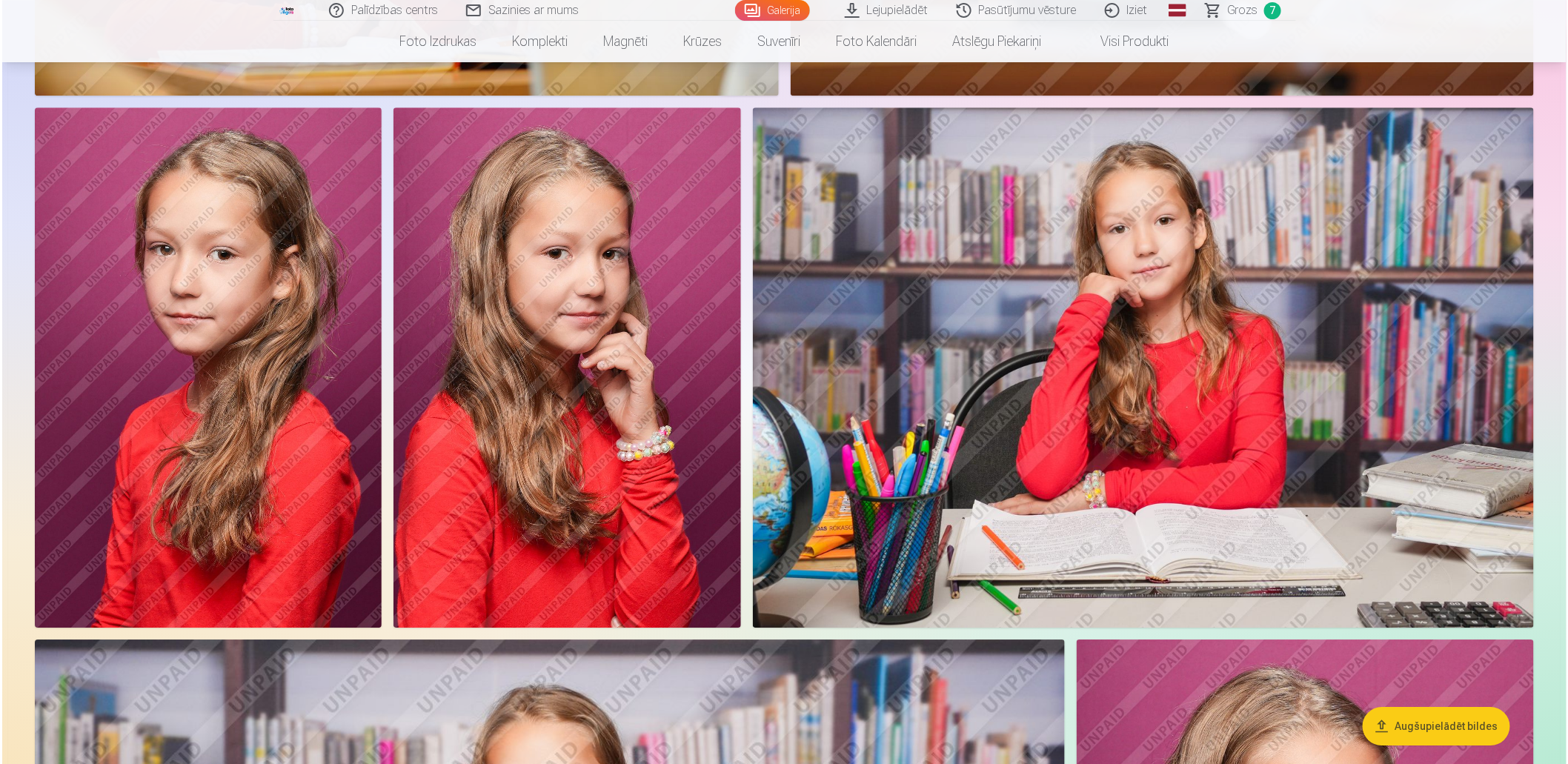
scroll to position [4753, 0]
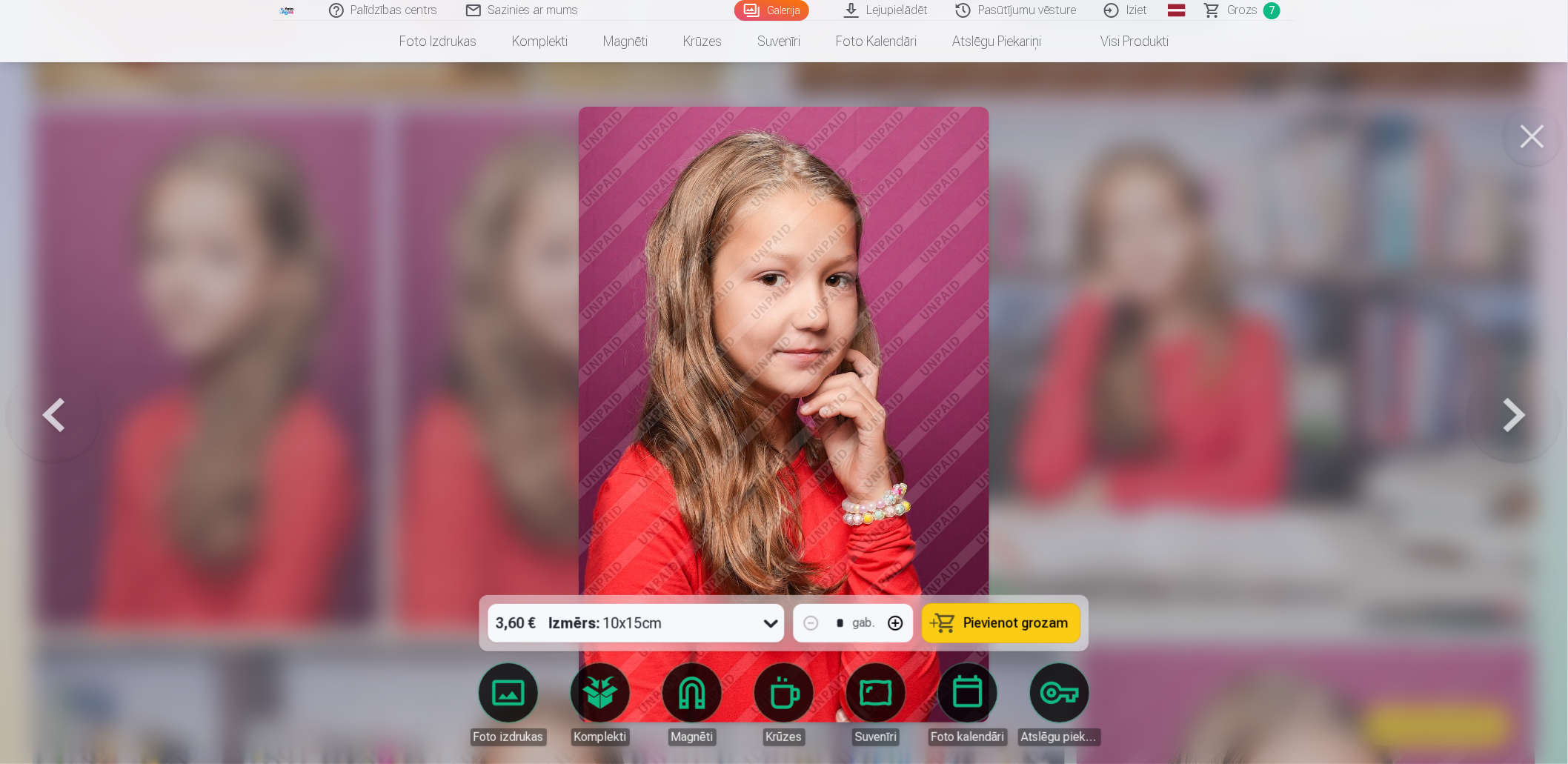
click at [762, 620] on icon at bounding box center [772, 623] width 24 height 24
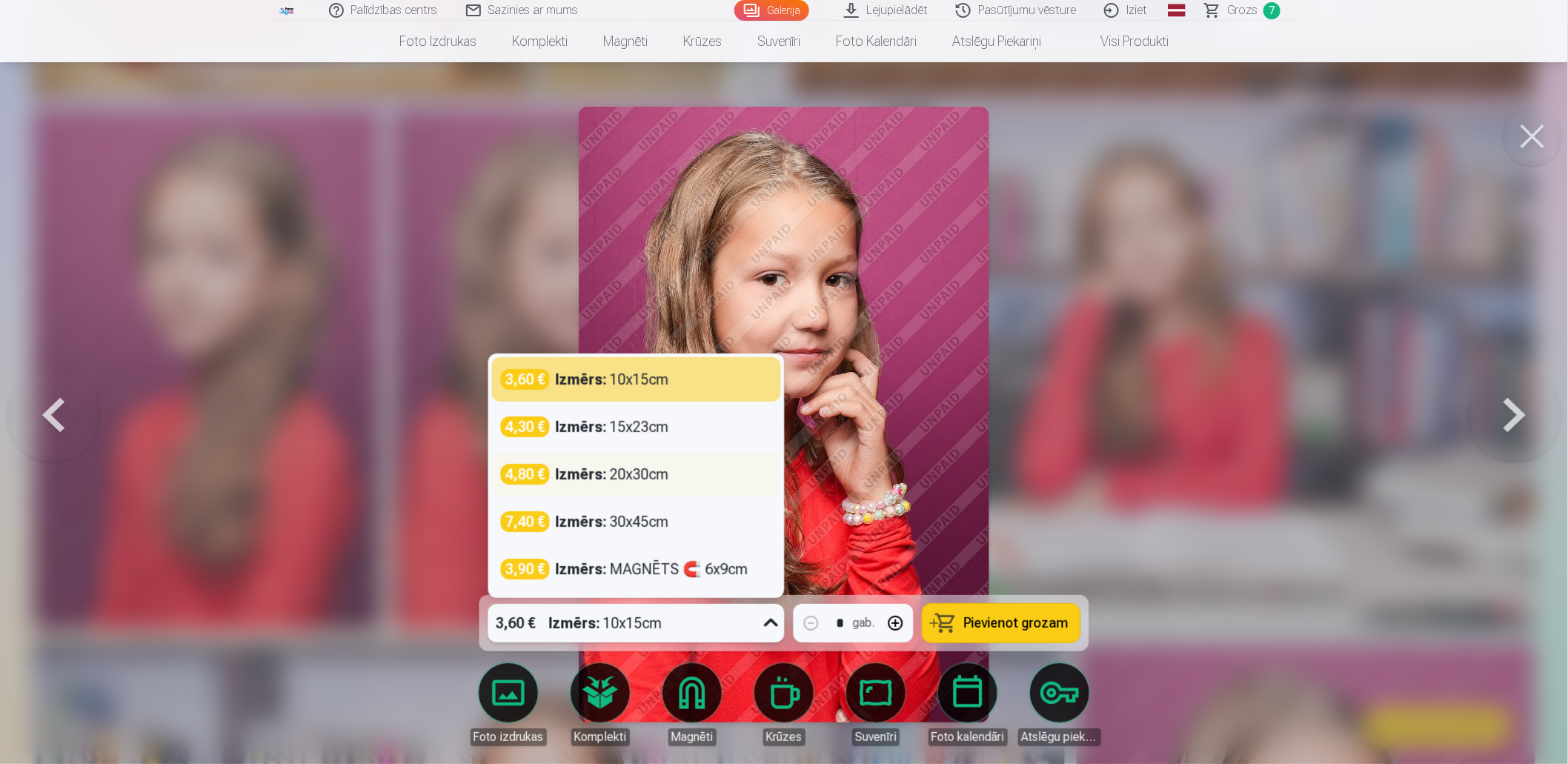
click at [660, 475] on div "Izmērs : 20x30cm" at bounding box center [613, 475] width 113 height 21
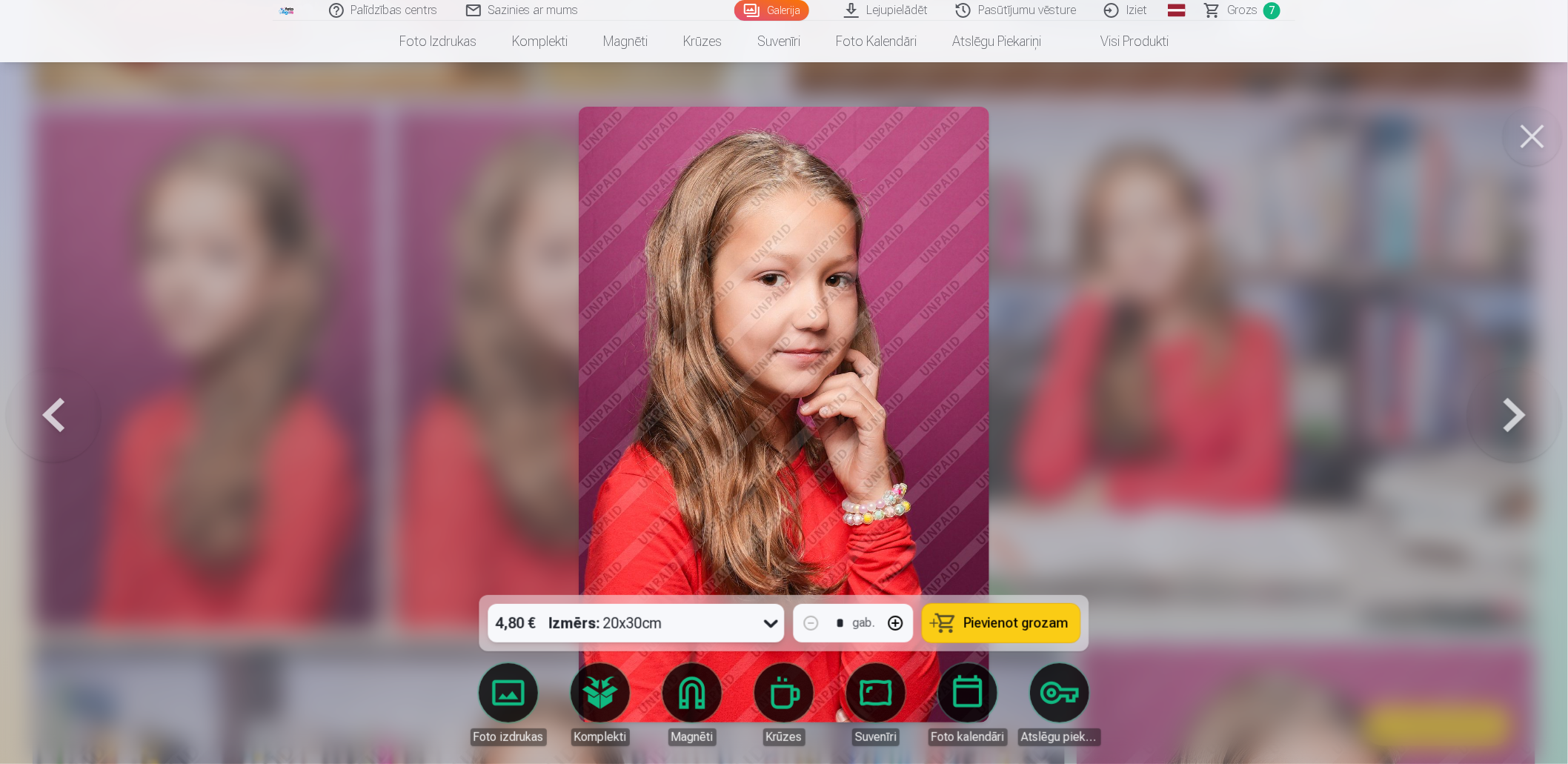
click at [975, 627] on span "Pievienot grozam" at bounding box center [1016, 623] width 104 height 13
click at [1249, 10] on span "Grozs" at bounding box center [1243, 11] width 31 height 18
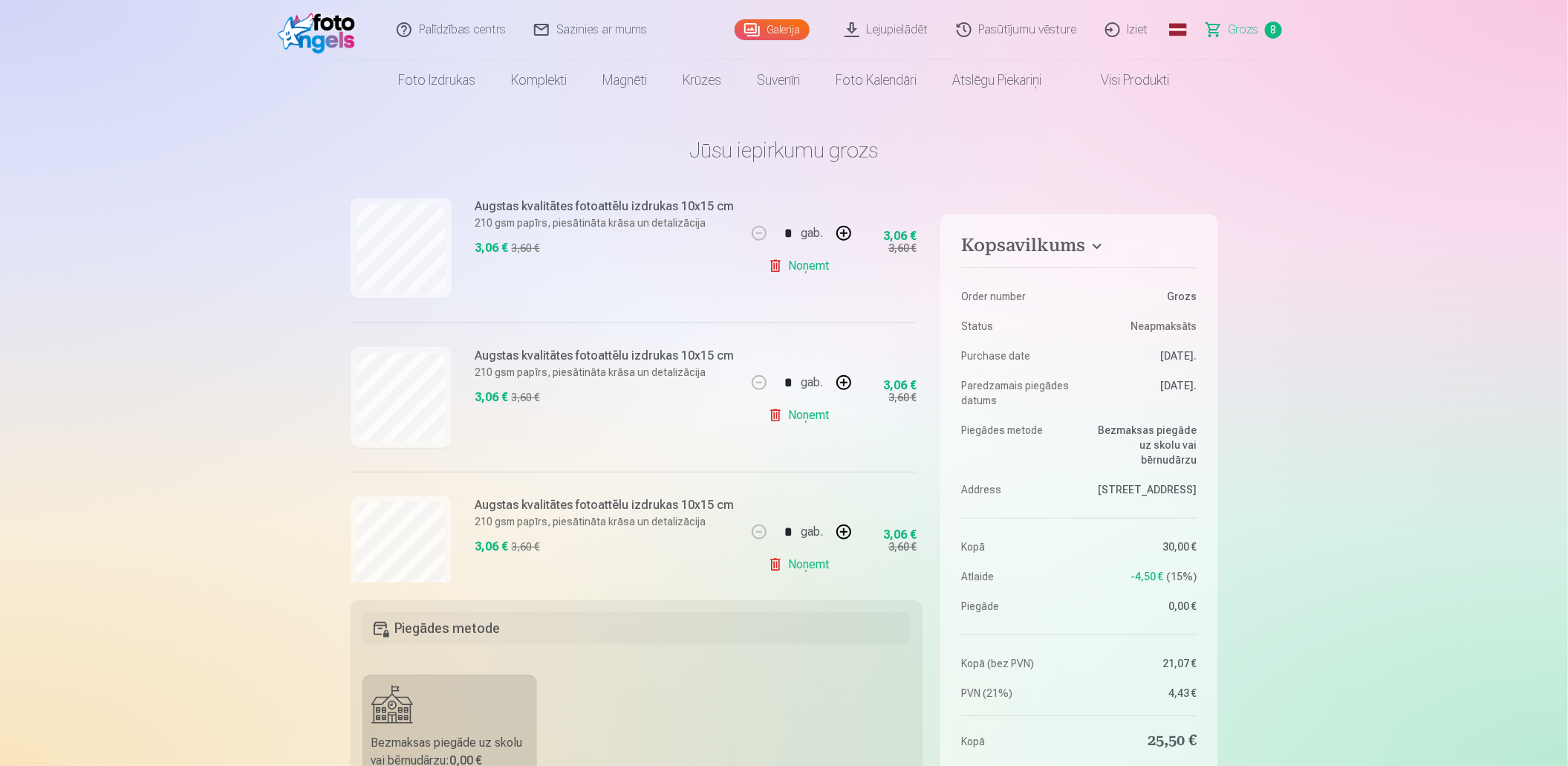
scroll to position [475, 0]
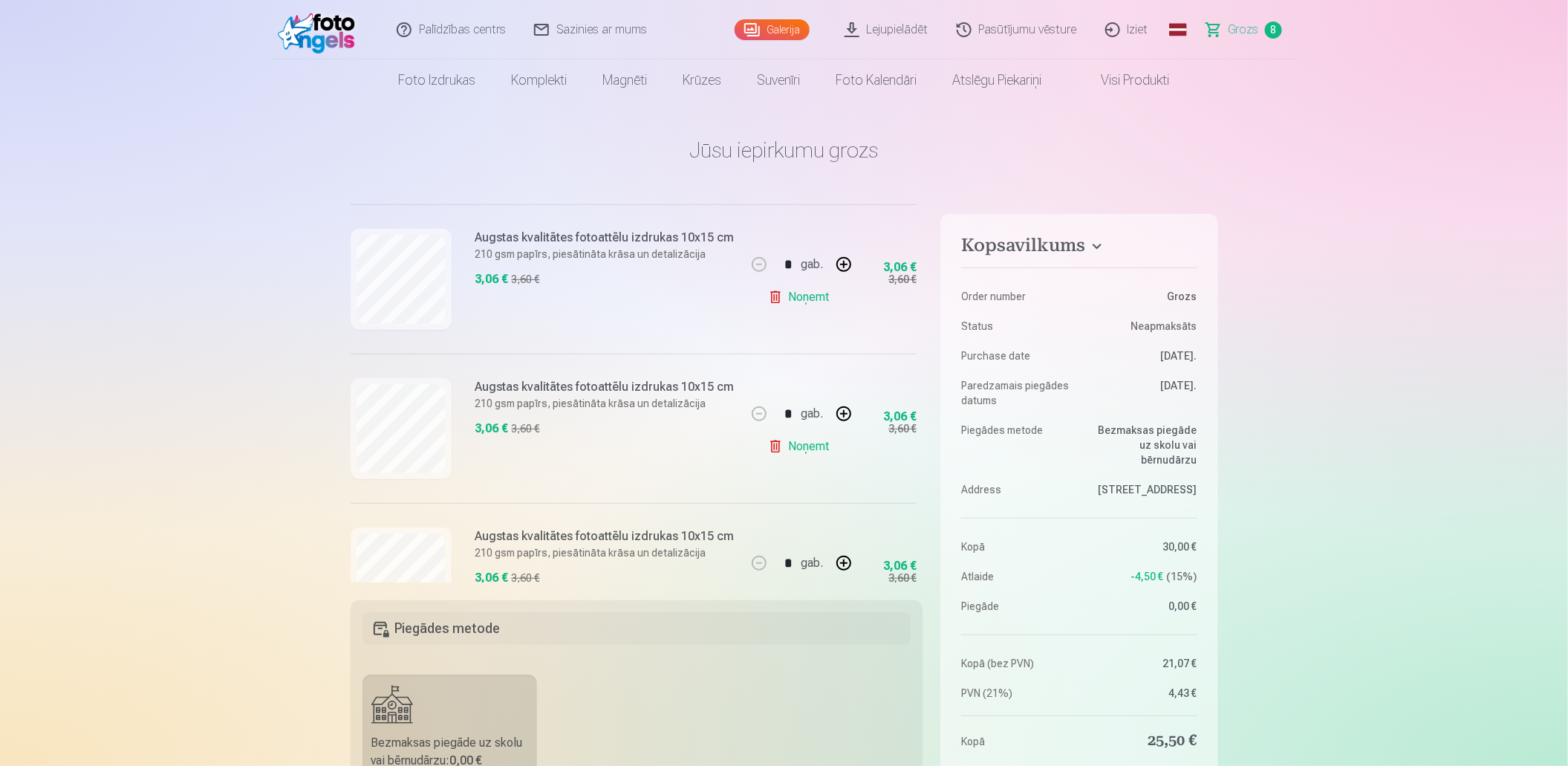
click at [768, 446] on link "Noņemt" at bounding box center [801, 446] width 67 height 30
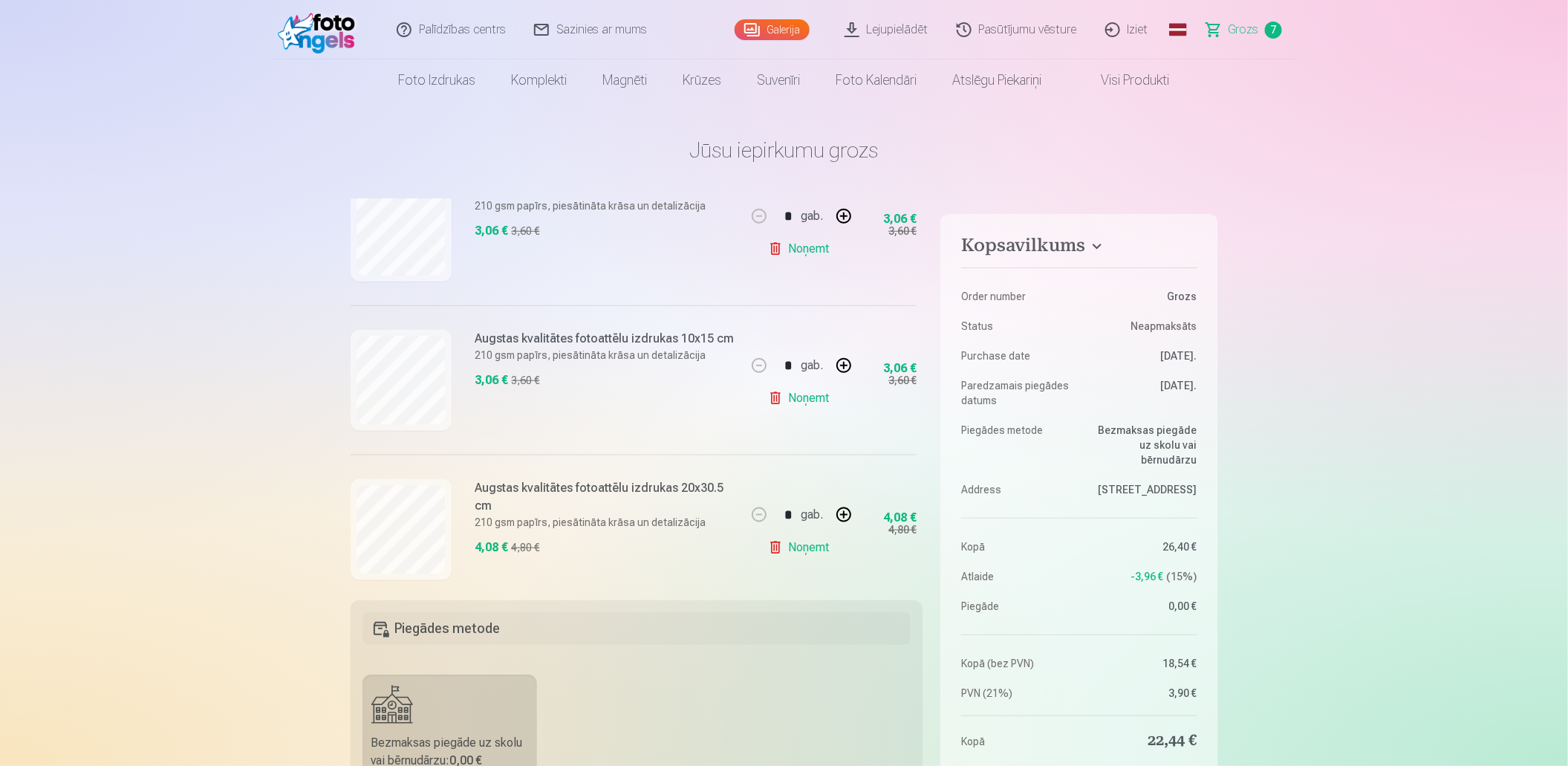
scroll to position [846, 0]
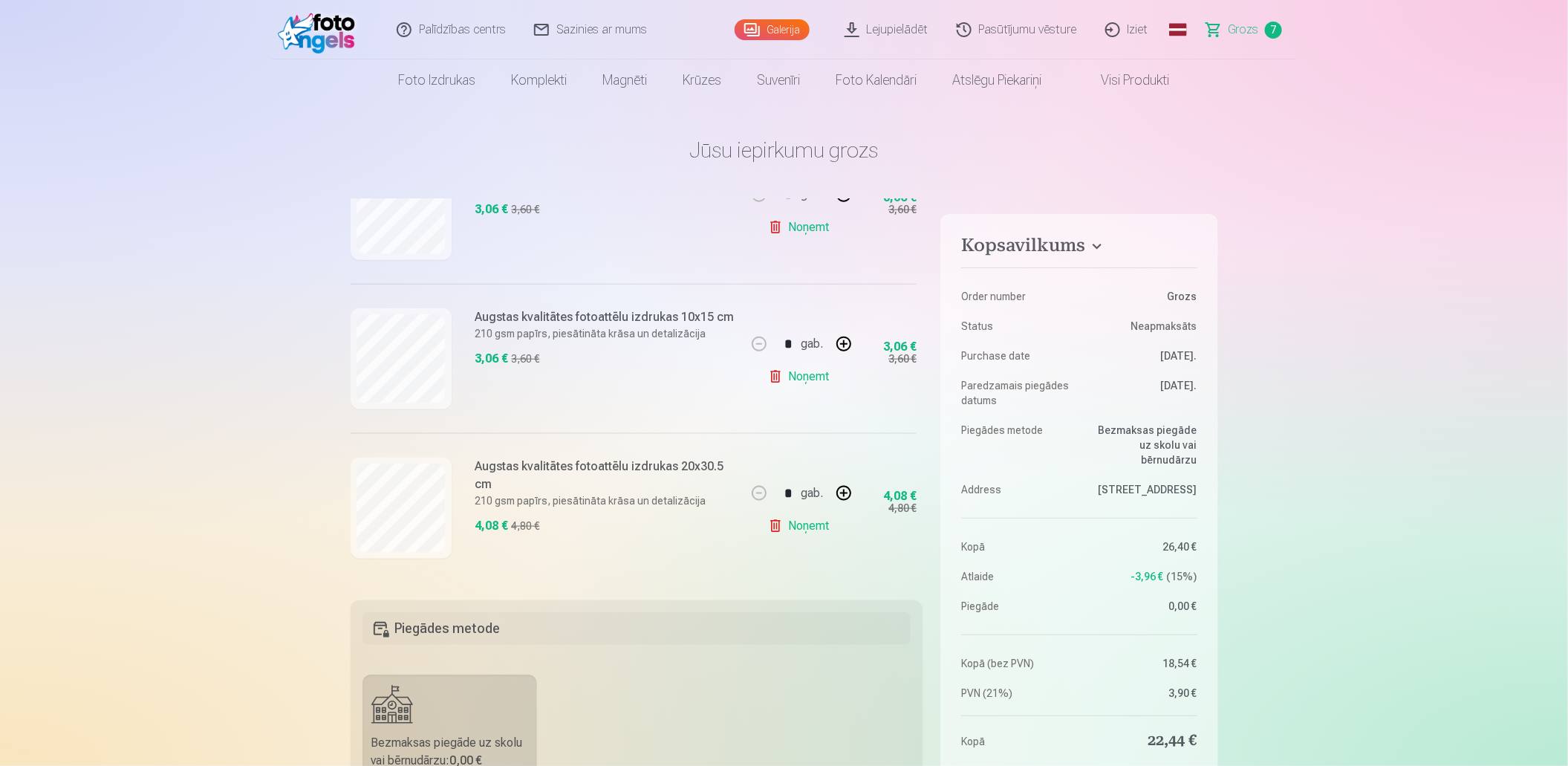
click at [781, 31] on link "Galerija" at bounding box center [772, 30] width 75 height 21
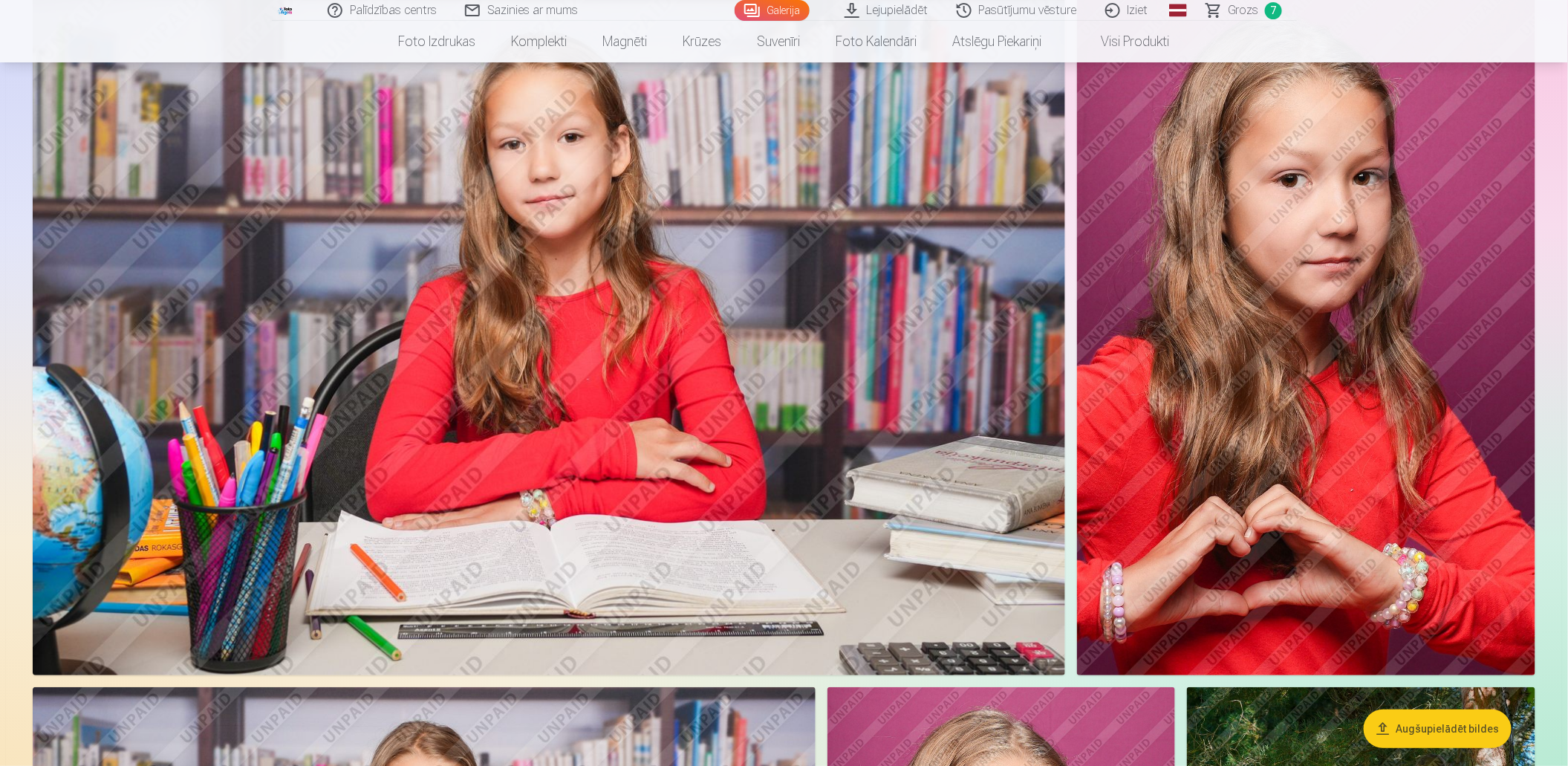
scroll to position [5277, 0]
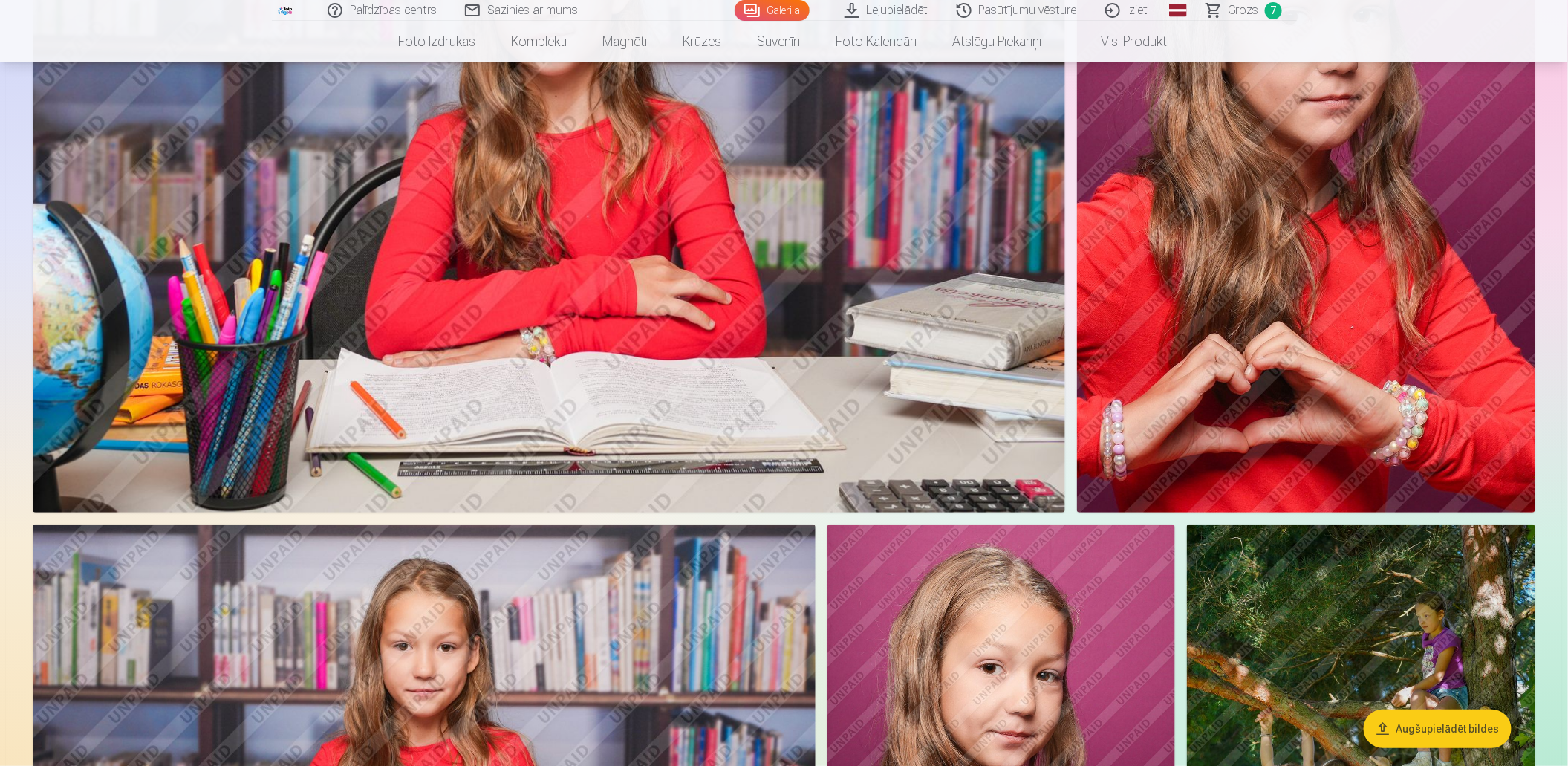
click at [1376, 449] on img at bounding box center [1307, 168] width 459 height 688
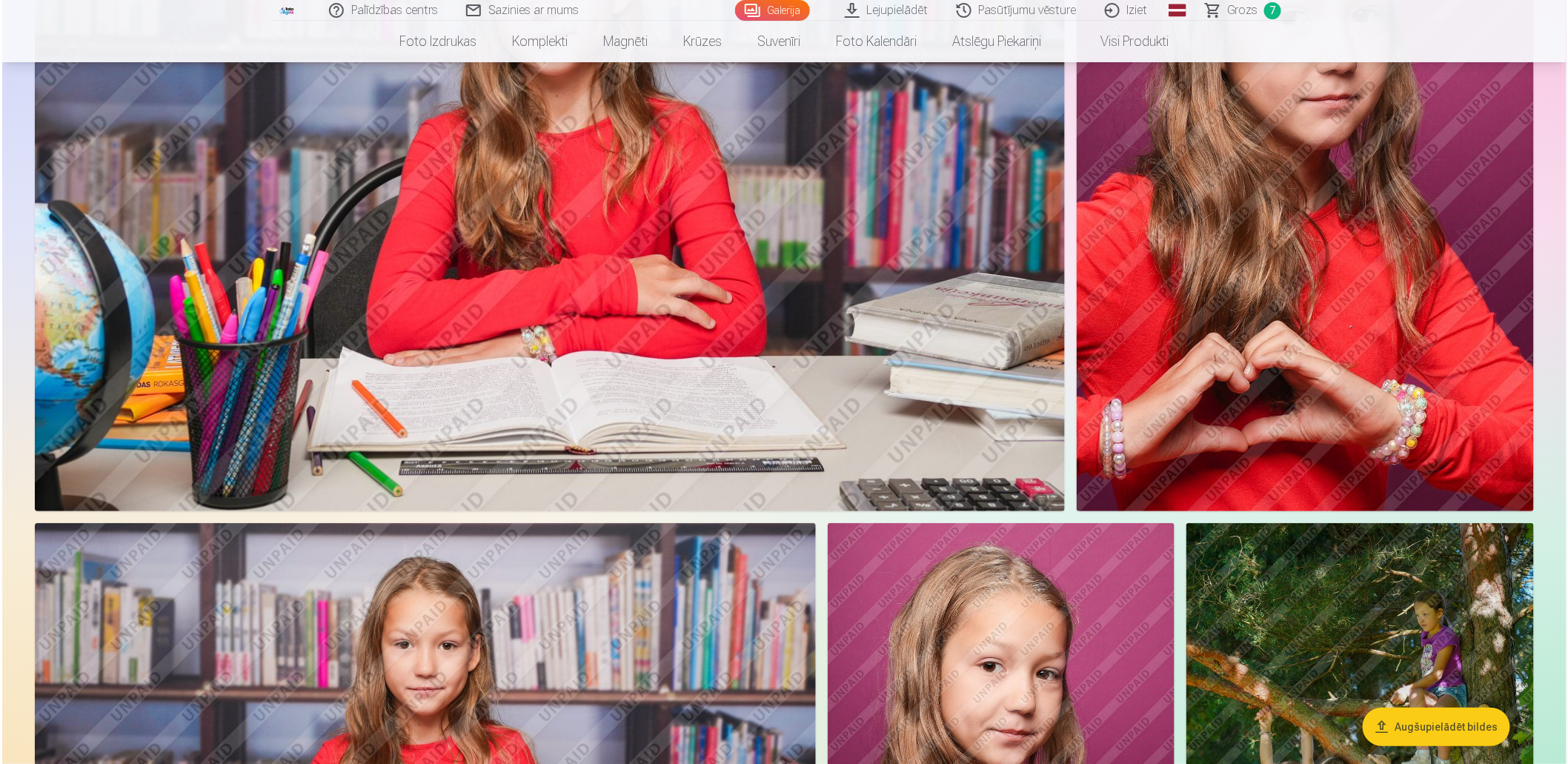
scroll to position [5571, 0]
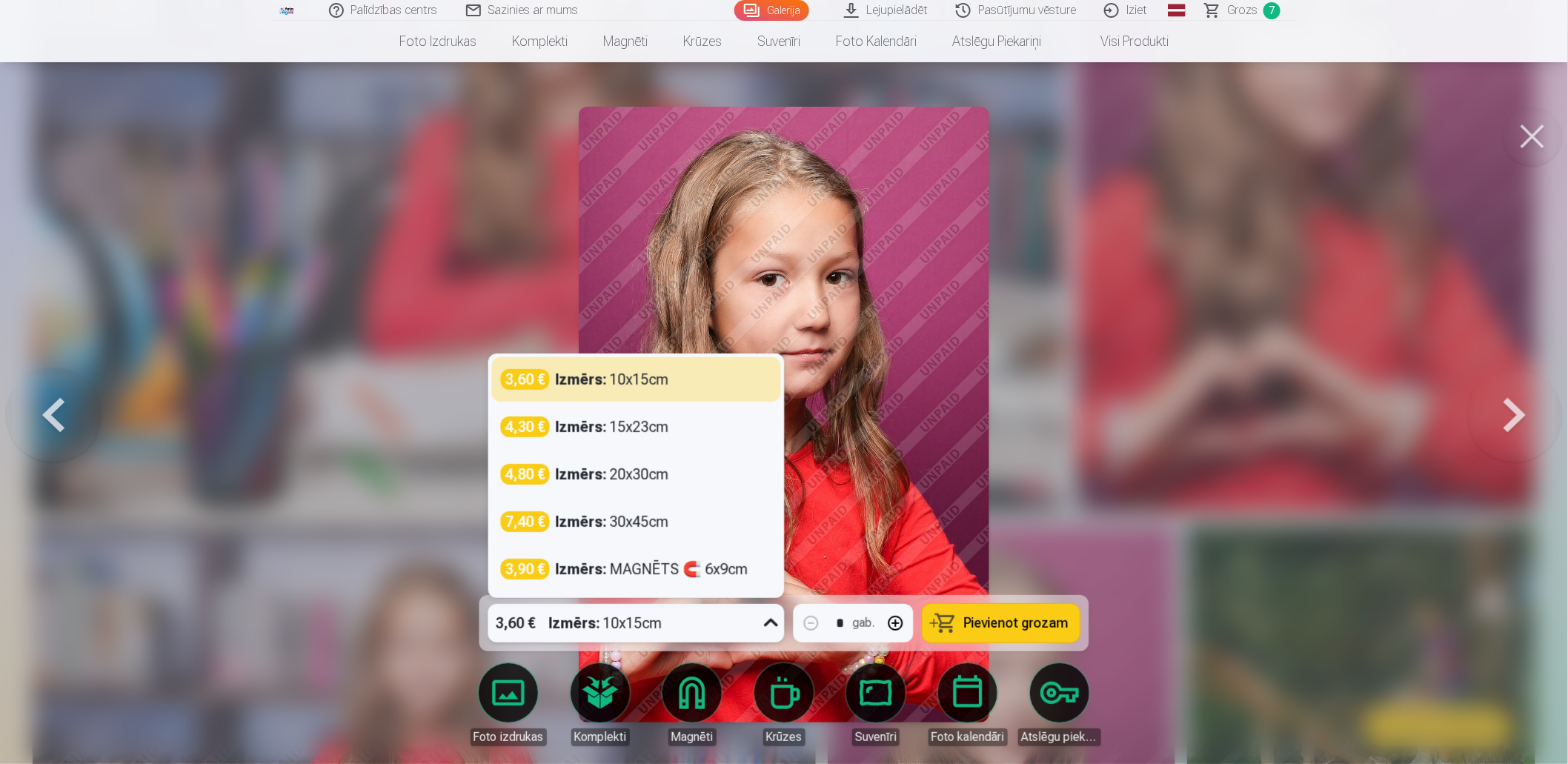
click at [766, 616] on icon at bounding box center [772, 623] width 24 height 24
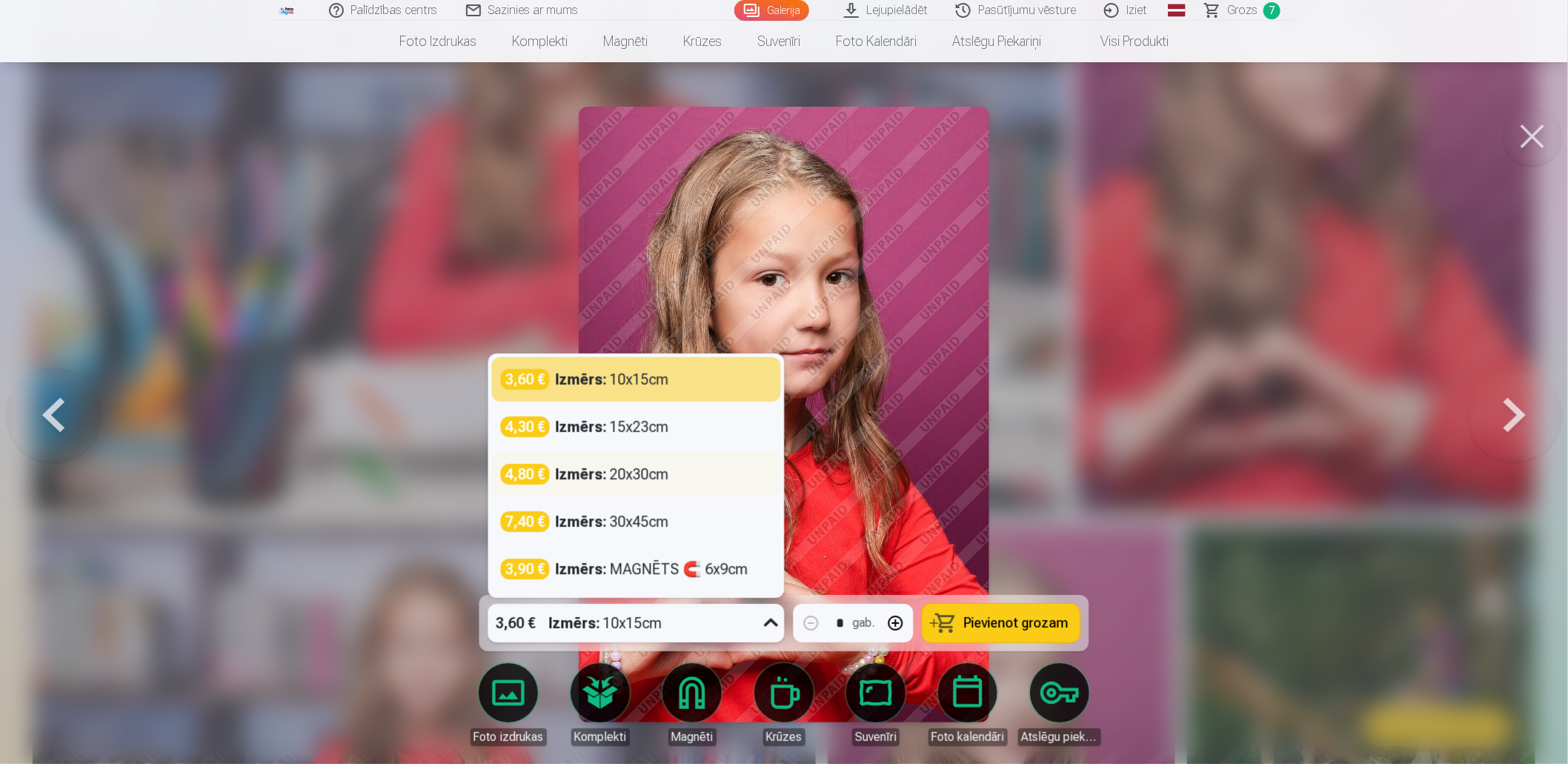
click at [660, 476] on div "Izmērs : 20x30cm" at bounding box center [613, 475] width 113 height 21
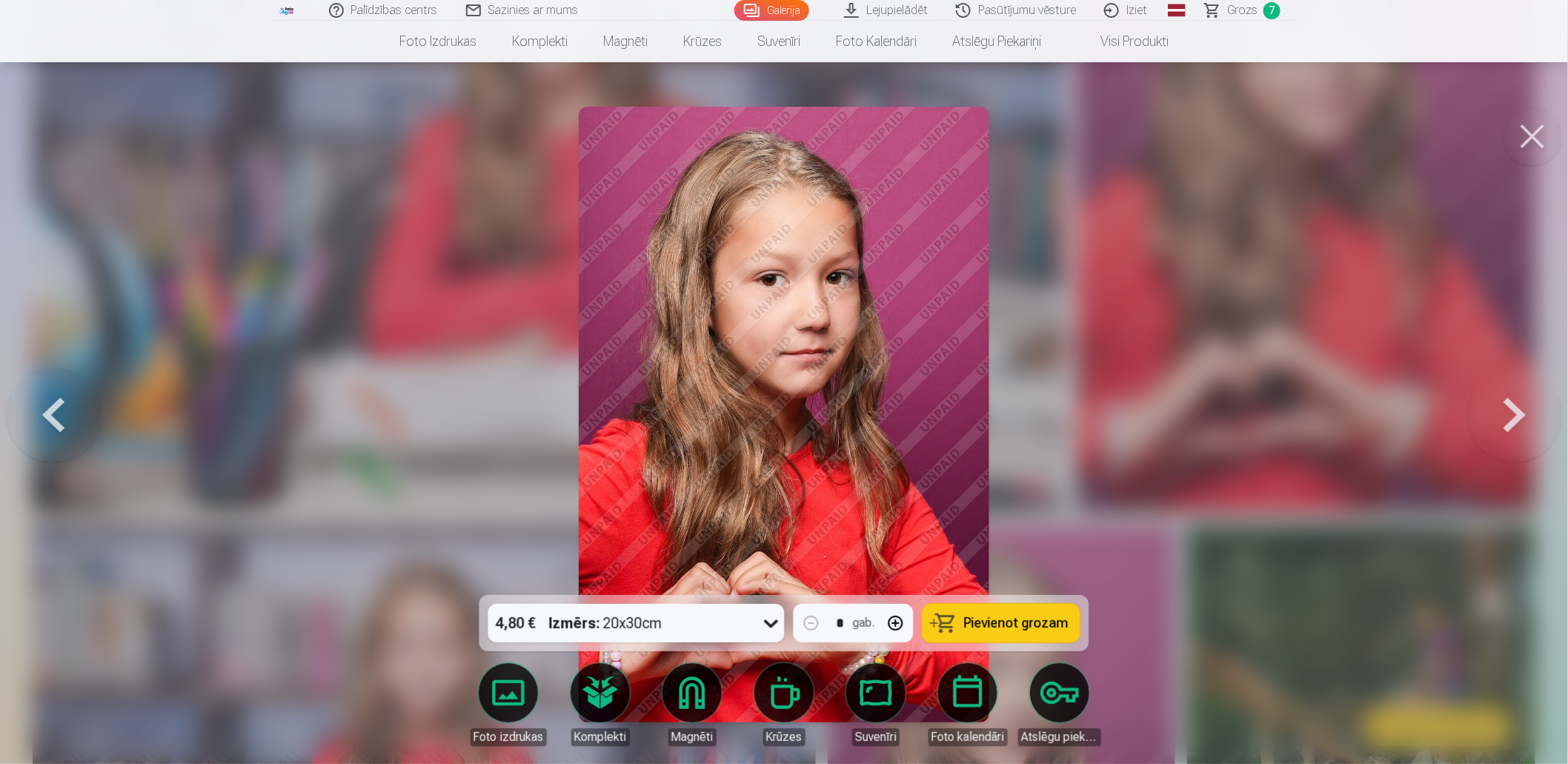
click at [1019, 624] on span "Pievienot grozam" at bounding box center [1016, 623] width 104 height 13
click at [1517, 138] on button at bounding box center [1533, 136] width 59 height 59
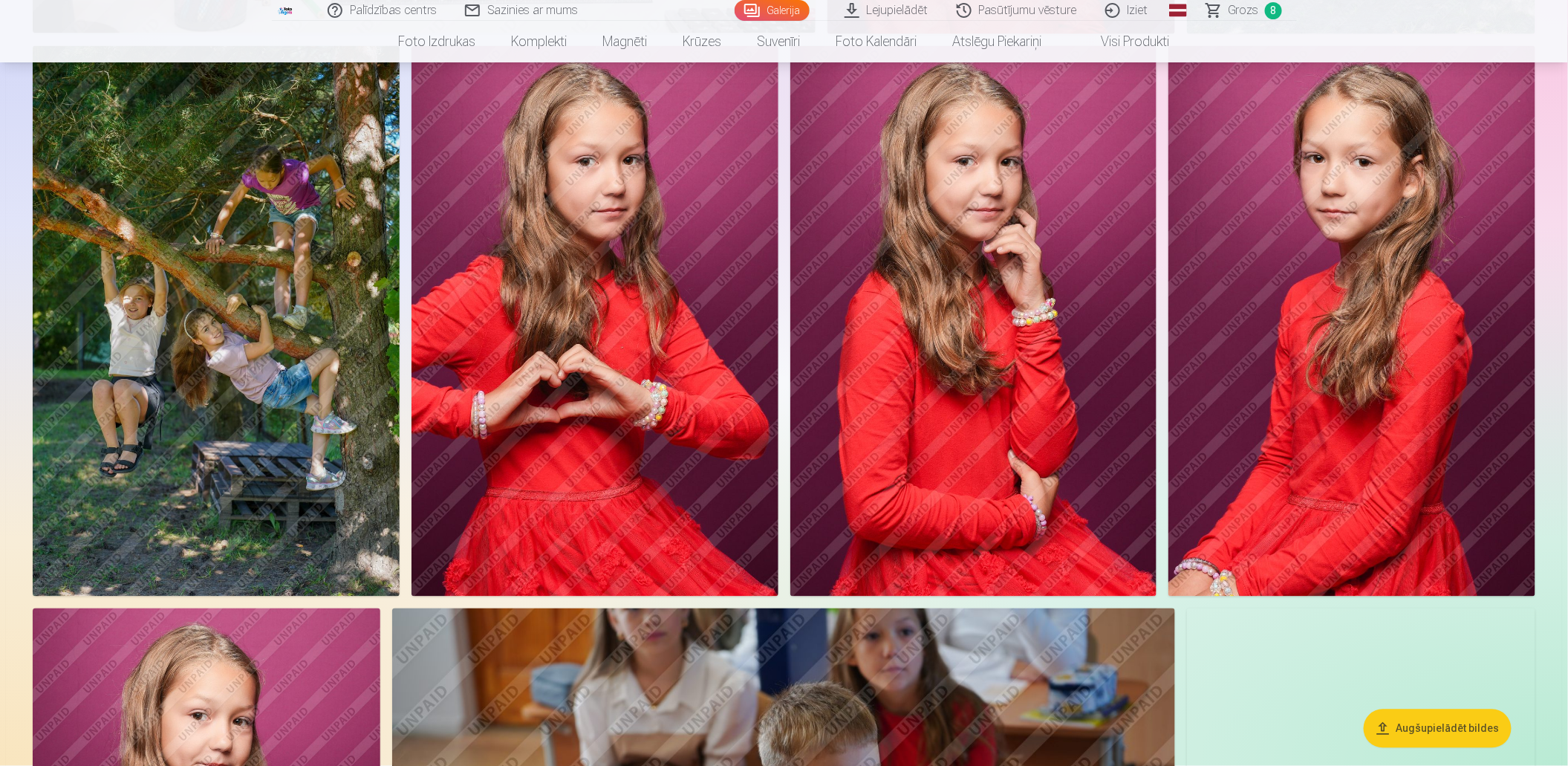
scroll to position [6540, 0]
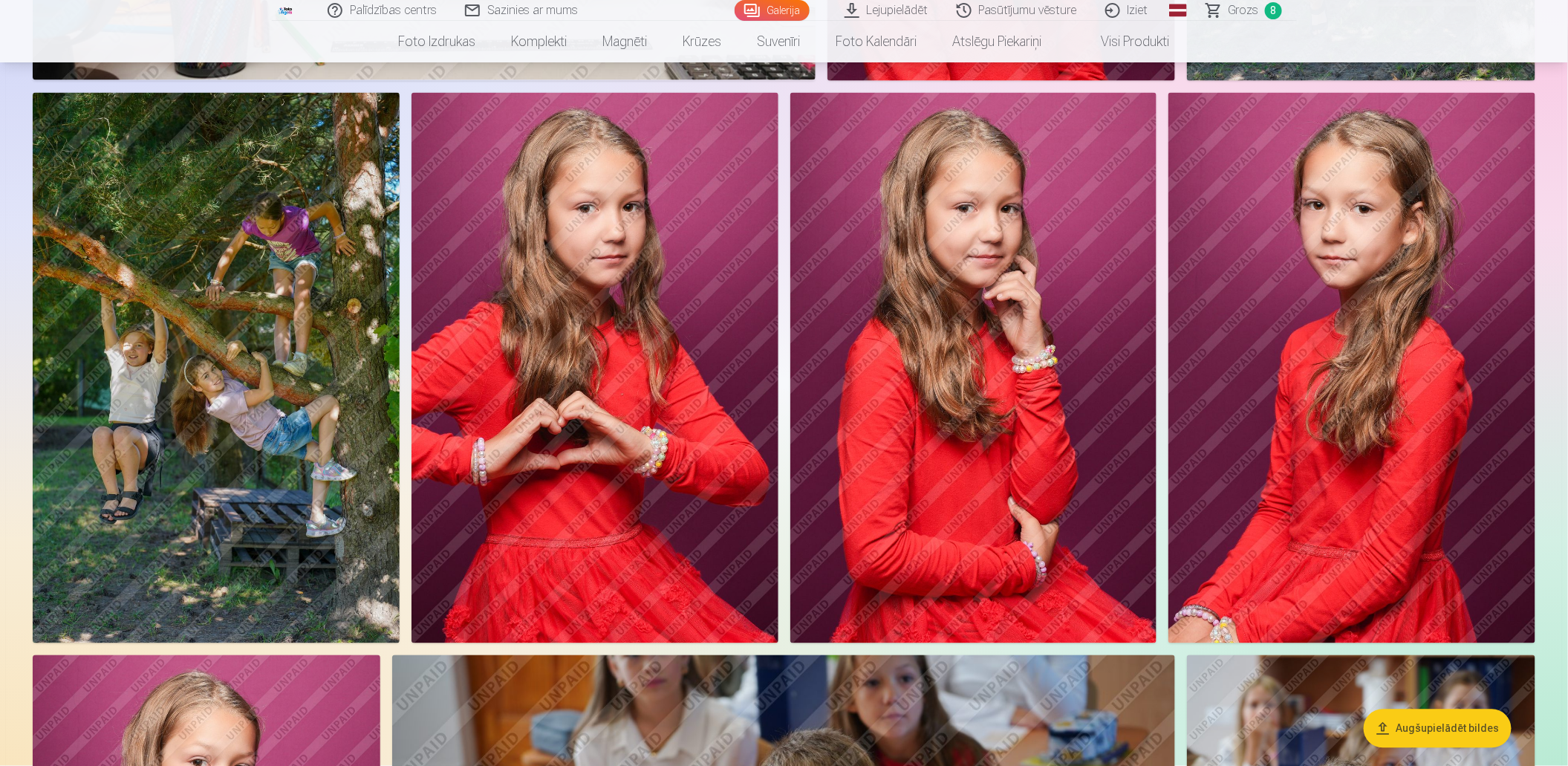
click at [1250, 12] on span "Grozs" at bounding box center [1244, 11] width 31 height 18
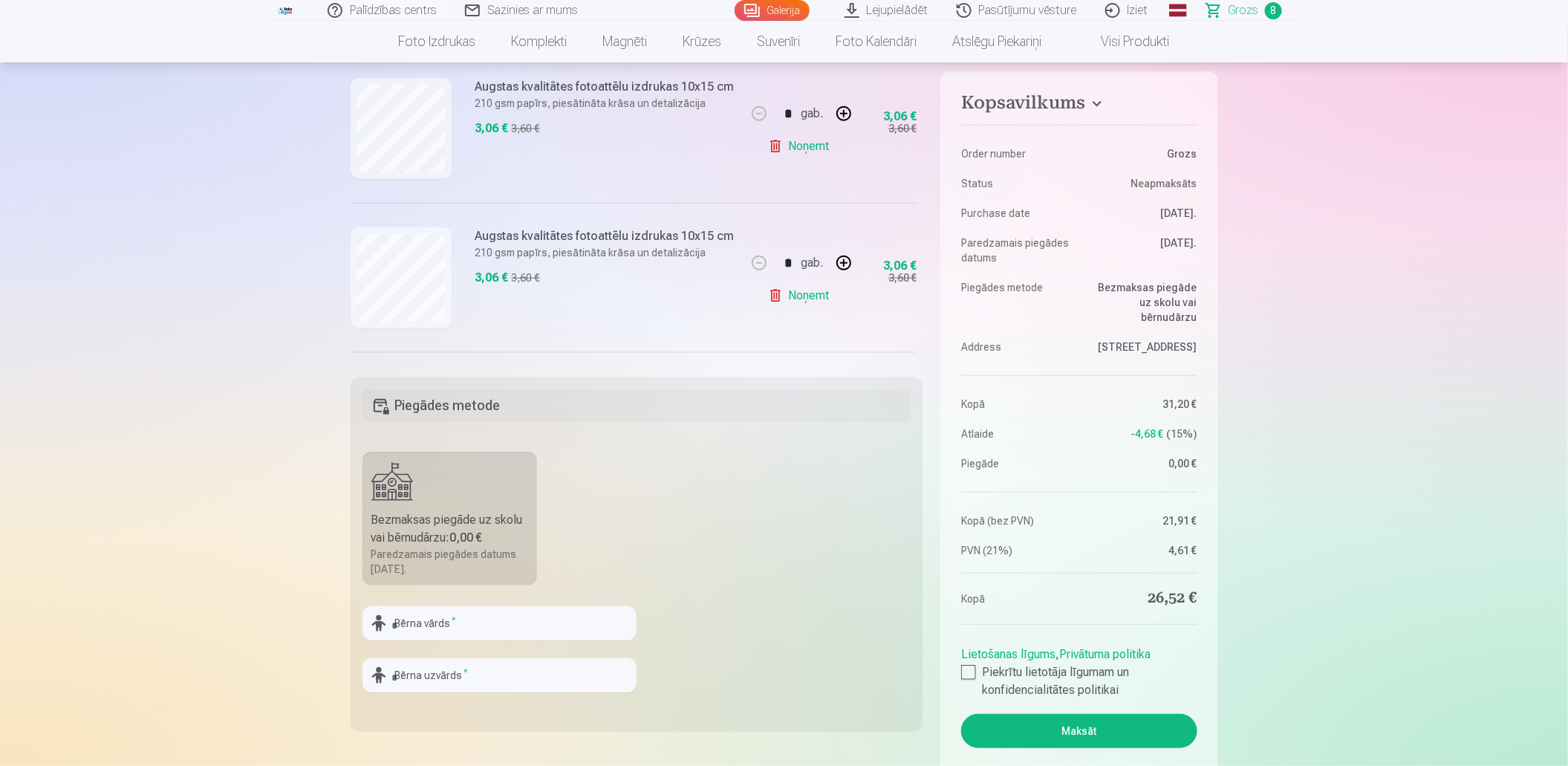
scroll to position [698, 0]
click at [785, 299] on link "Noņemt" at bounding box center [801, 299] width 67 height 30
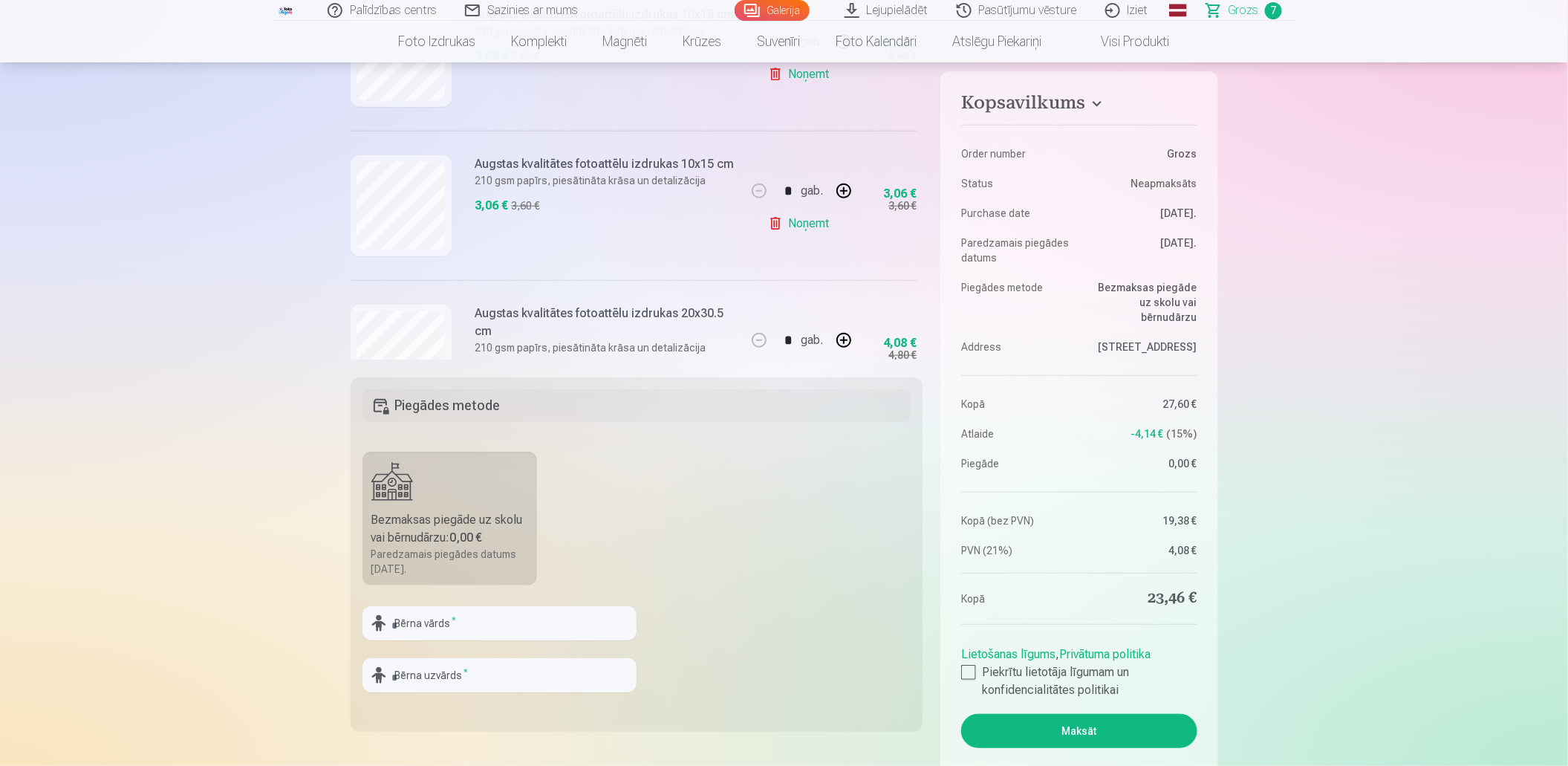
scroll to position [623, 0]
click at [781, 9] on link "Galerija" at bounding box center [772, 11] width 75 height 21
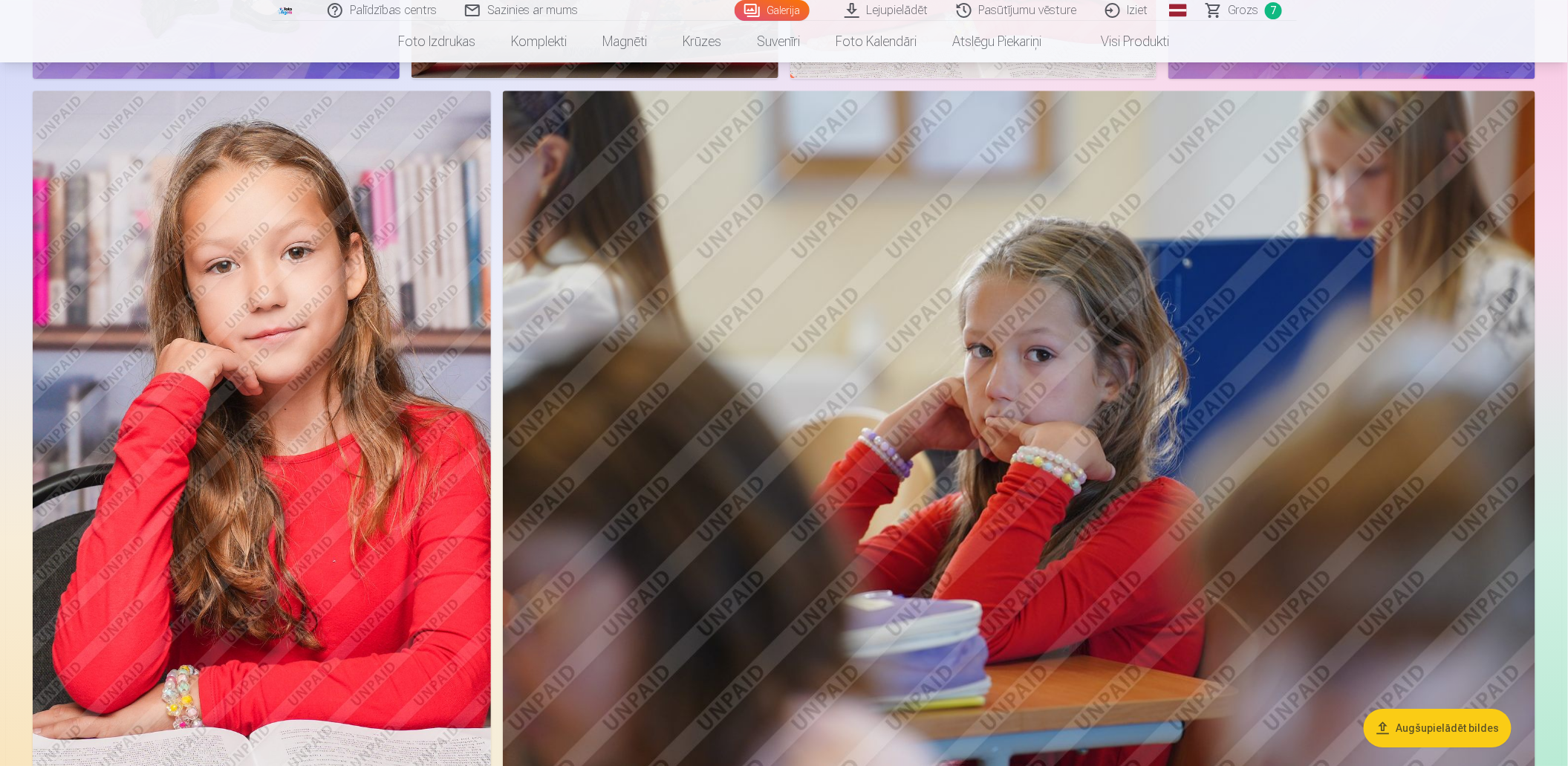
scroll to position [2229, 0]
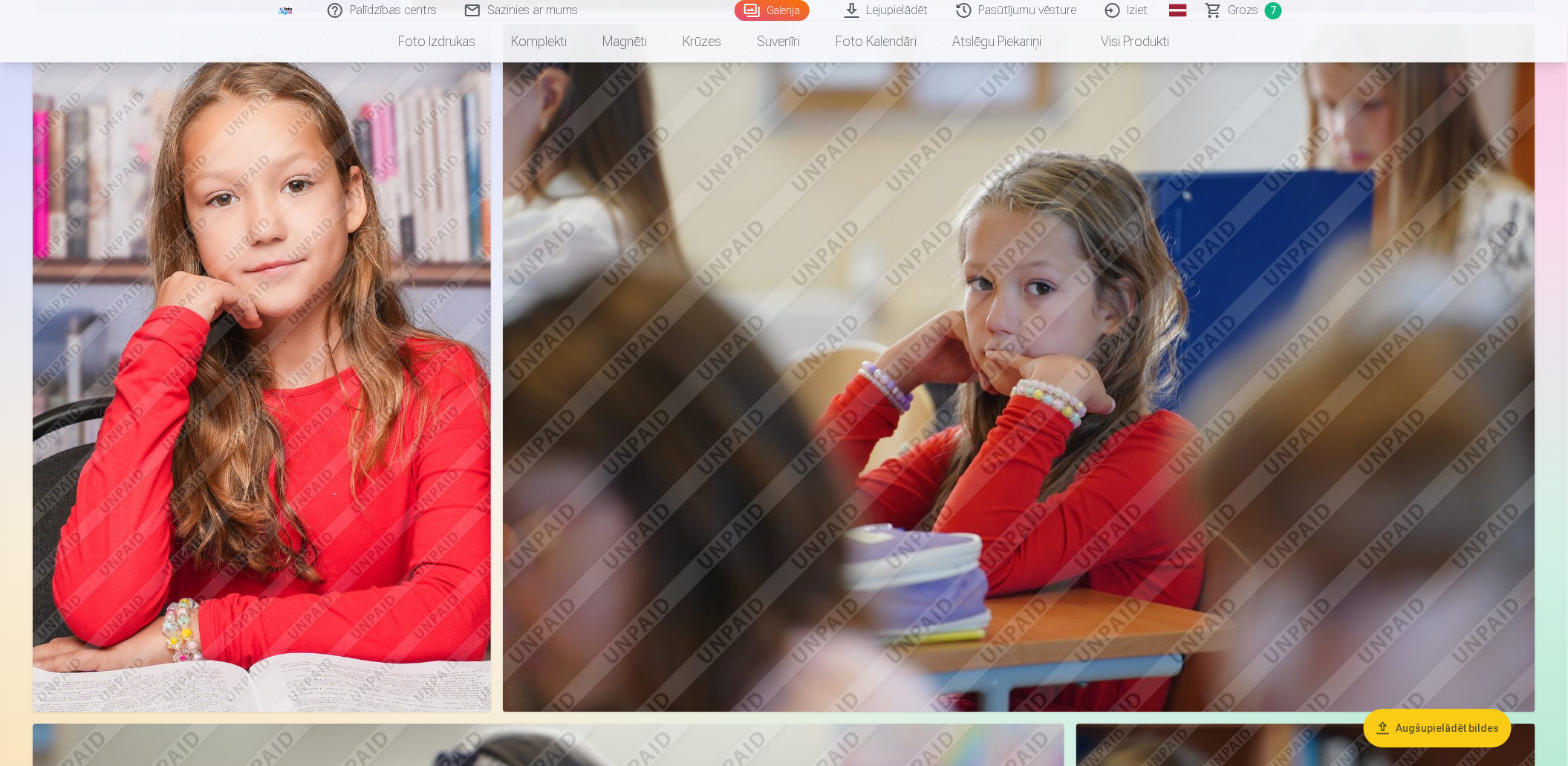
click at [400, 270] on img at bounding box center [262, 369] width 459 height 689
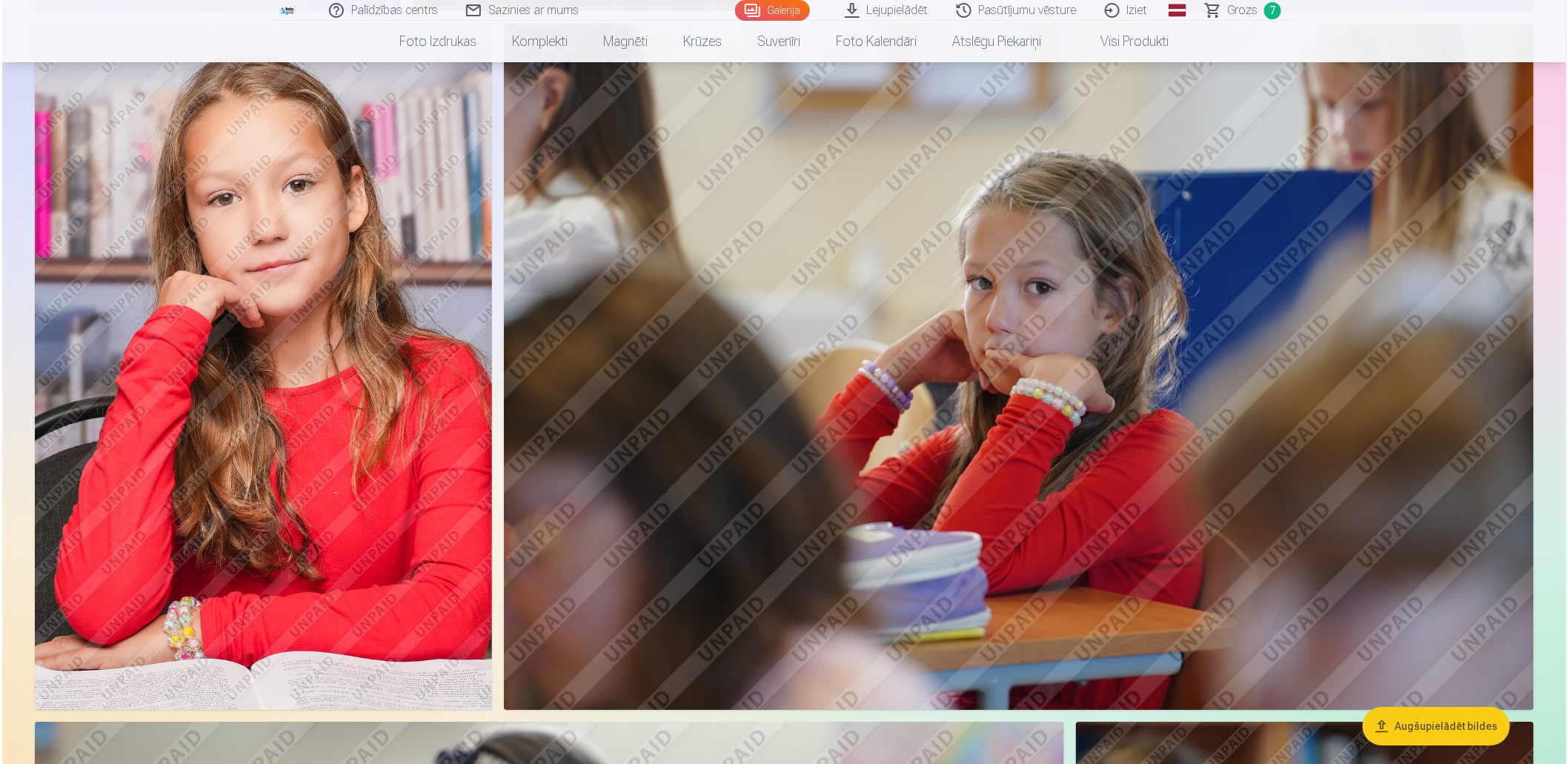
scroll to position [2227, 0]
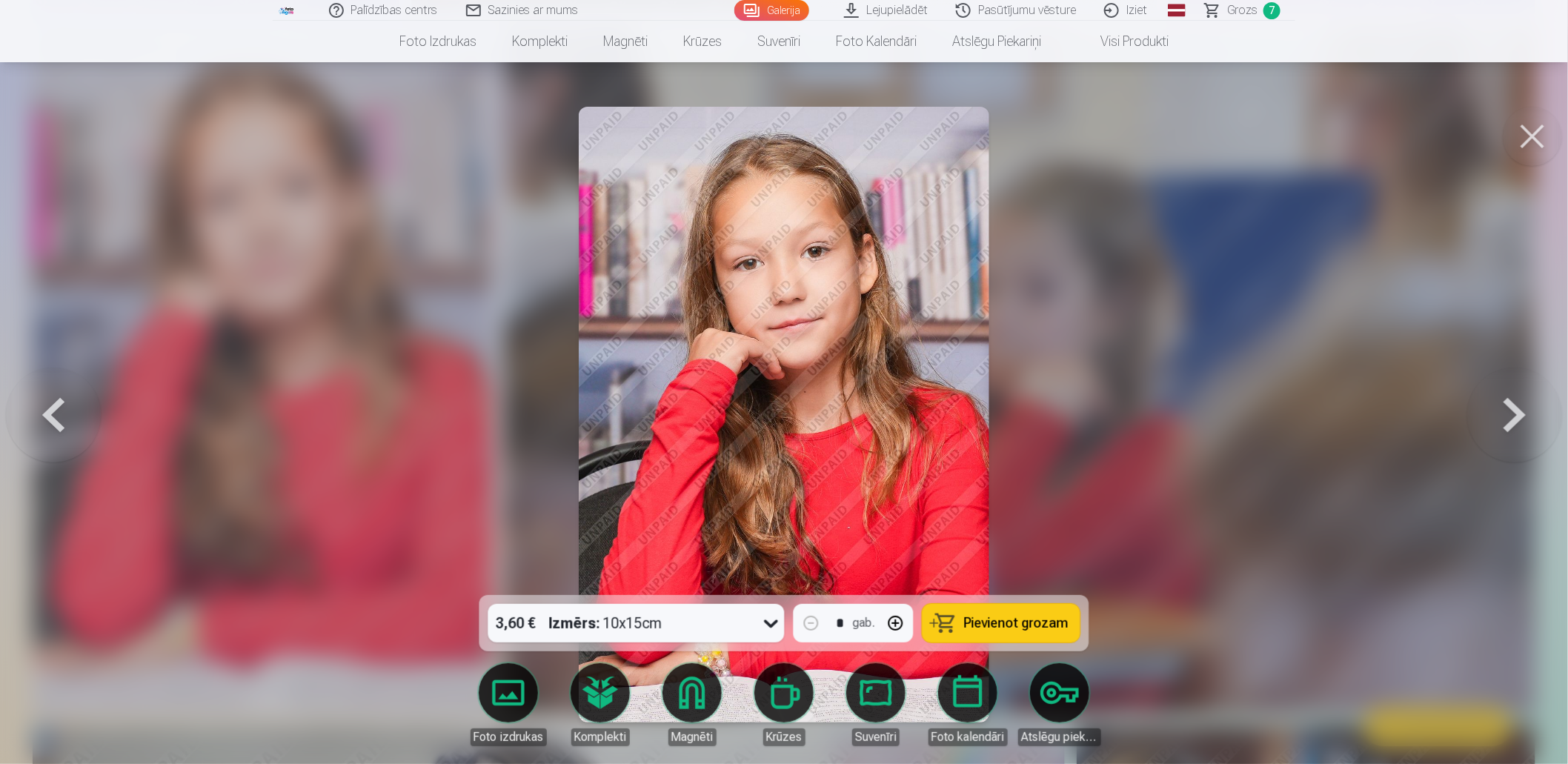
click at [770, 622] on icon at bounding box center [771, 624] width 14 height 9
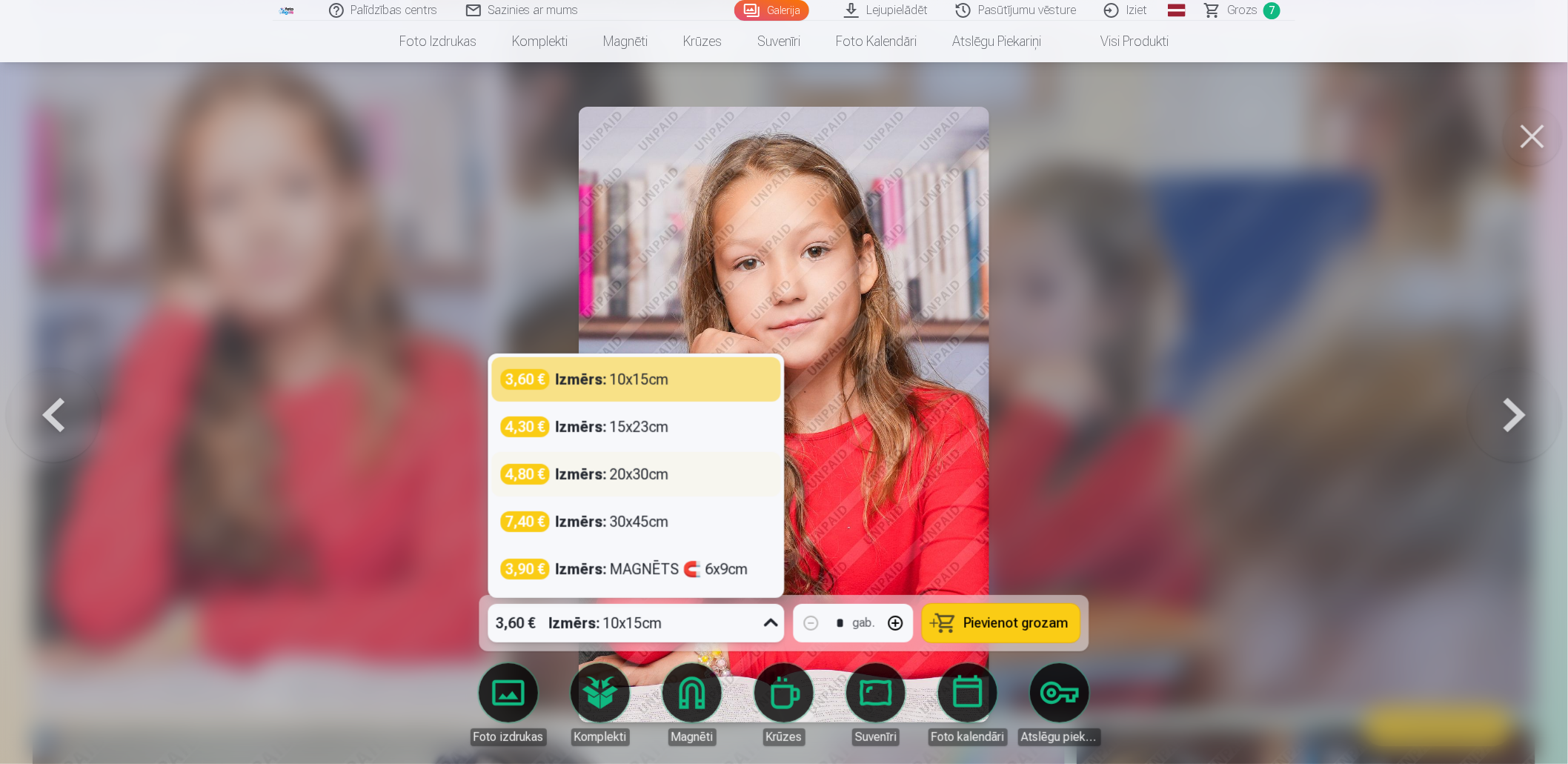
click at [648, 466] on div "Izmērs : 20x30cm" at bounding box center [613, 475] width 113 height 21
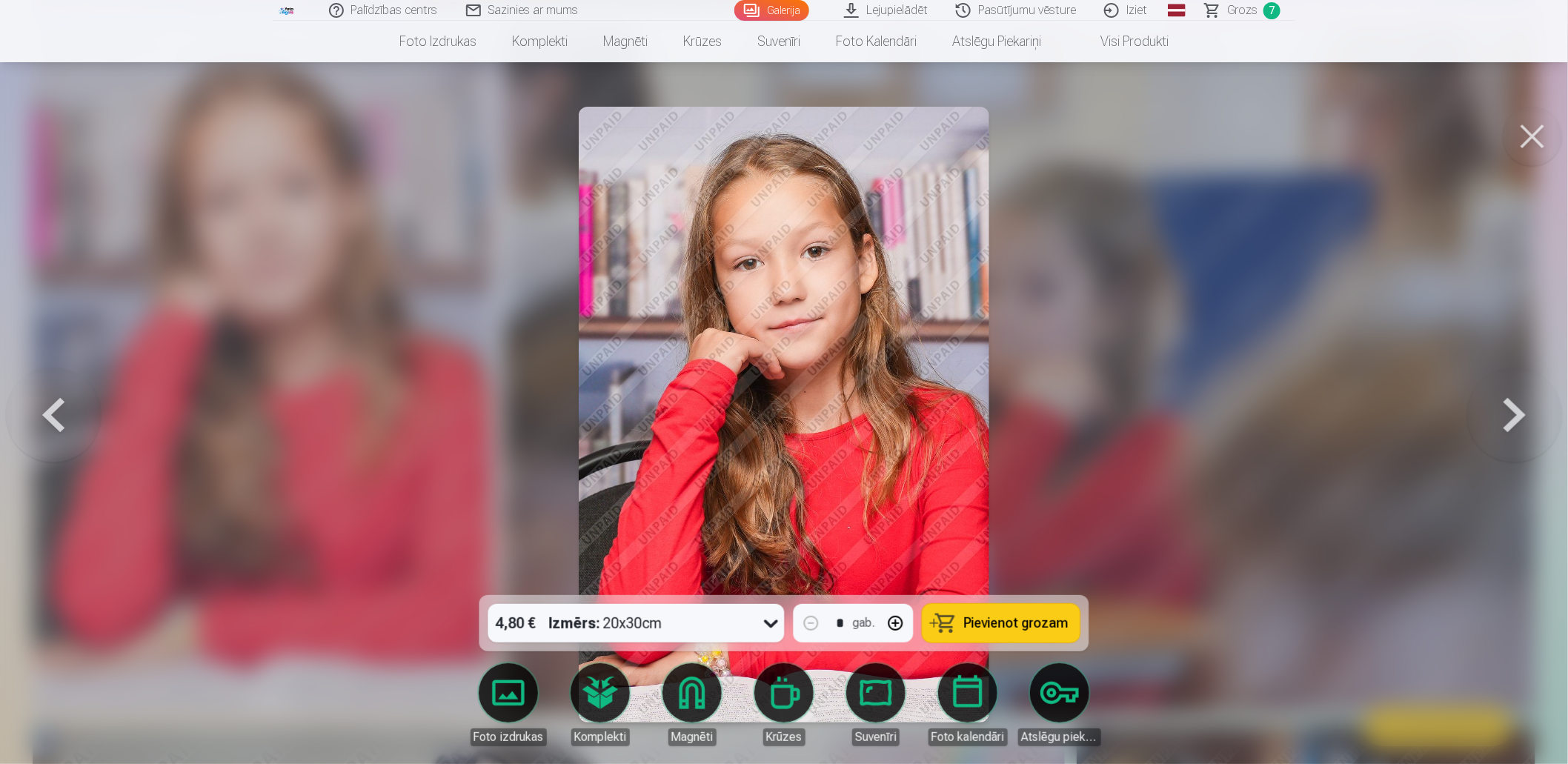
click at [1029, 625] on span "Pievienot grozam" at bounding box center [1016, 623] width 104 height 13
click at [1525, 136] on button at bounding box center [1533, 136] width 59 height 59
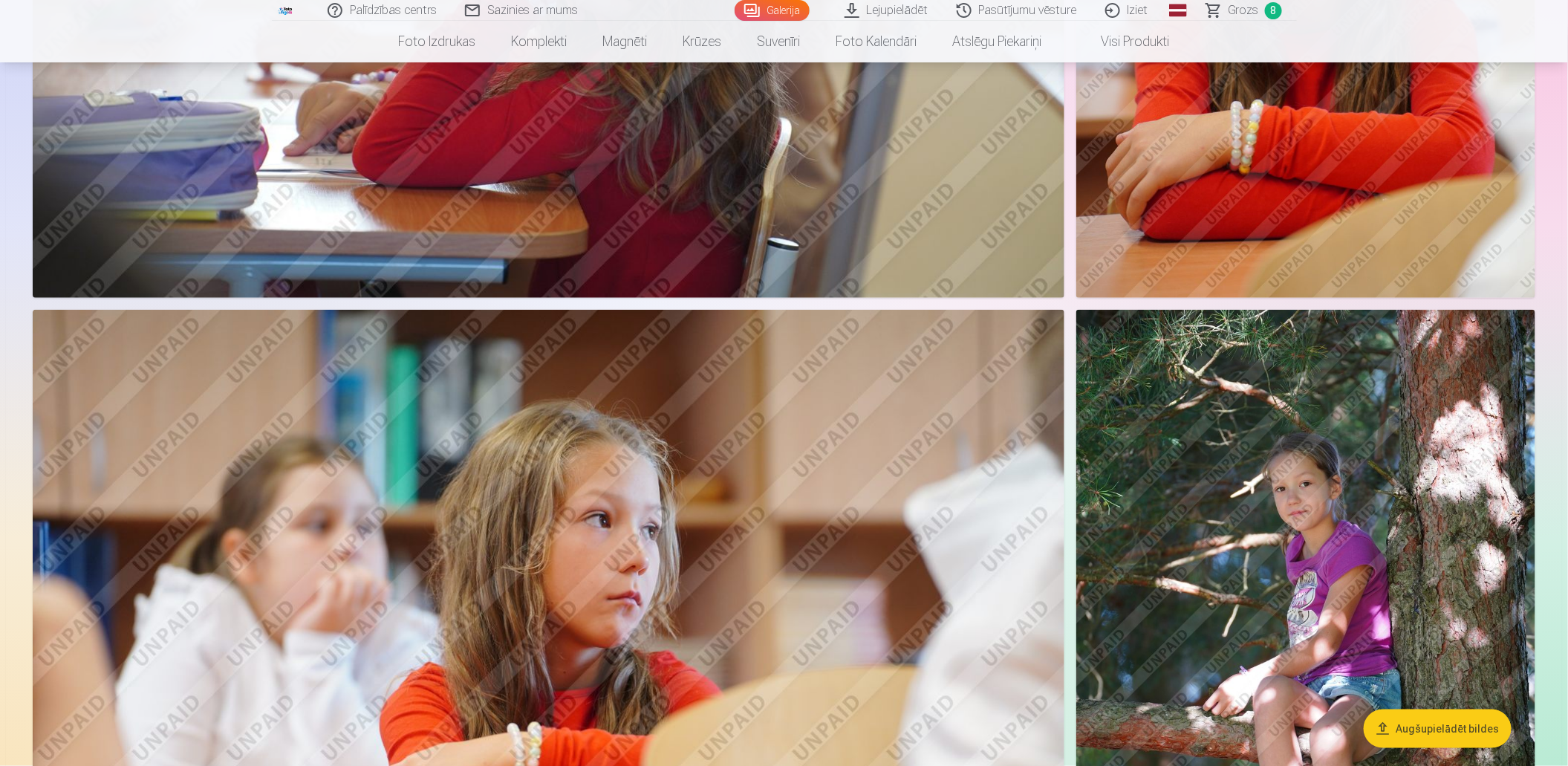
scroll to position [3716, 0]
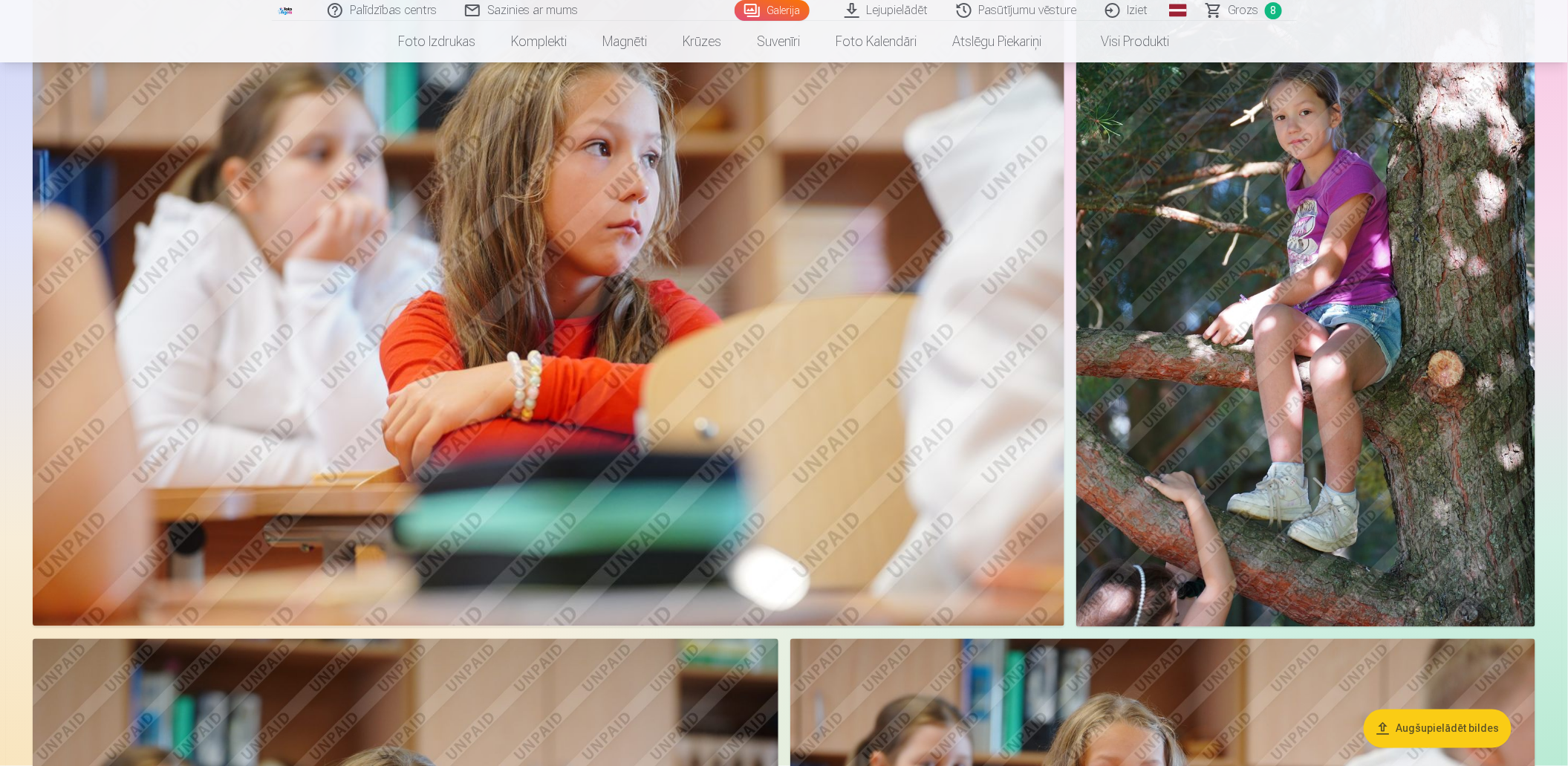
click at [1393, 403] on img at bounding box center [1306, 283] width 459 height 689
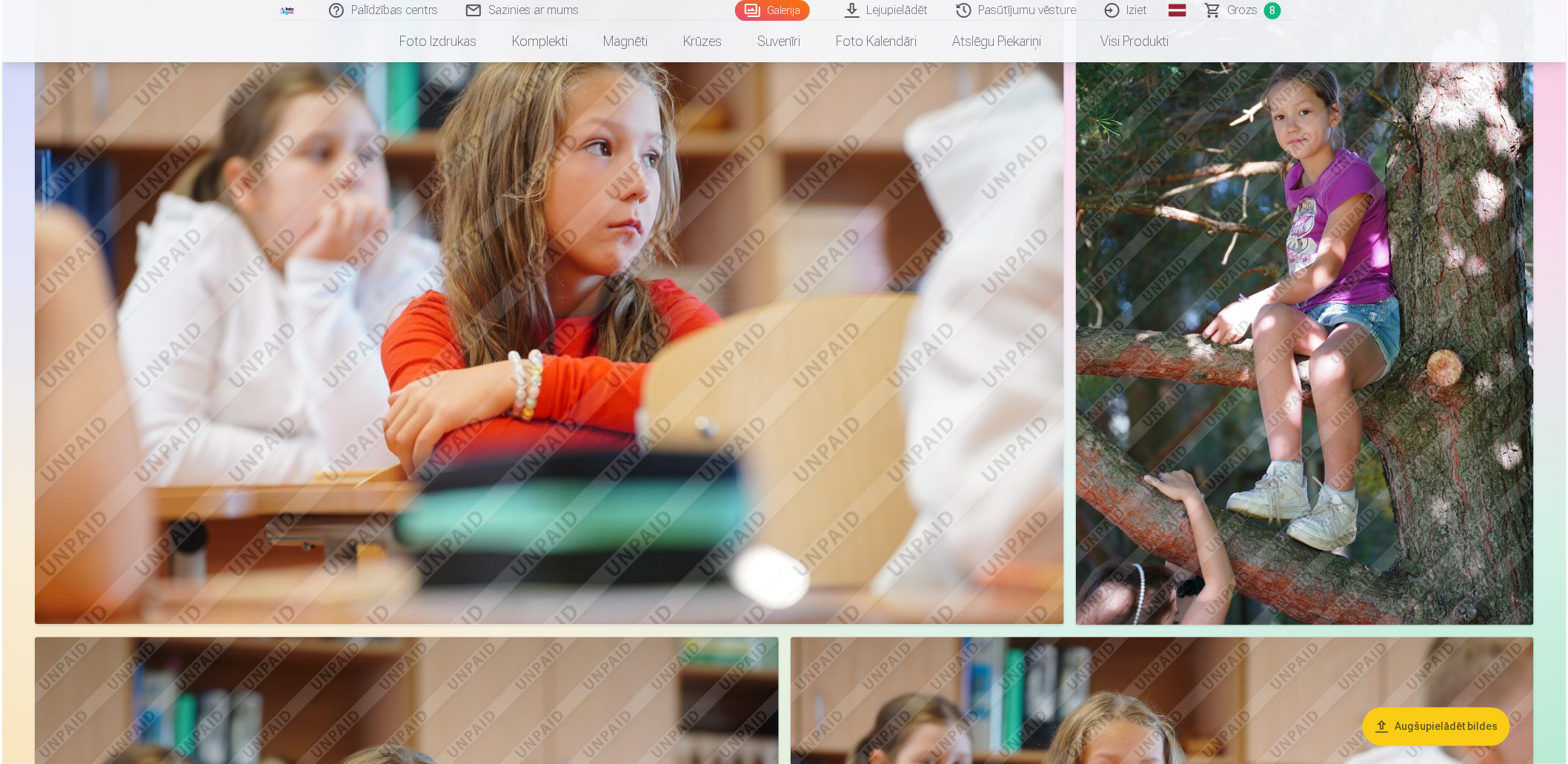
scroll to position [3714, 0]
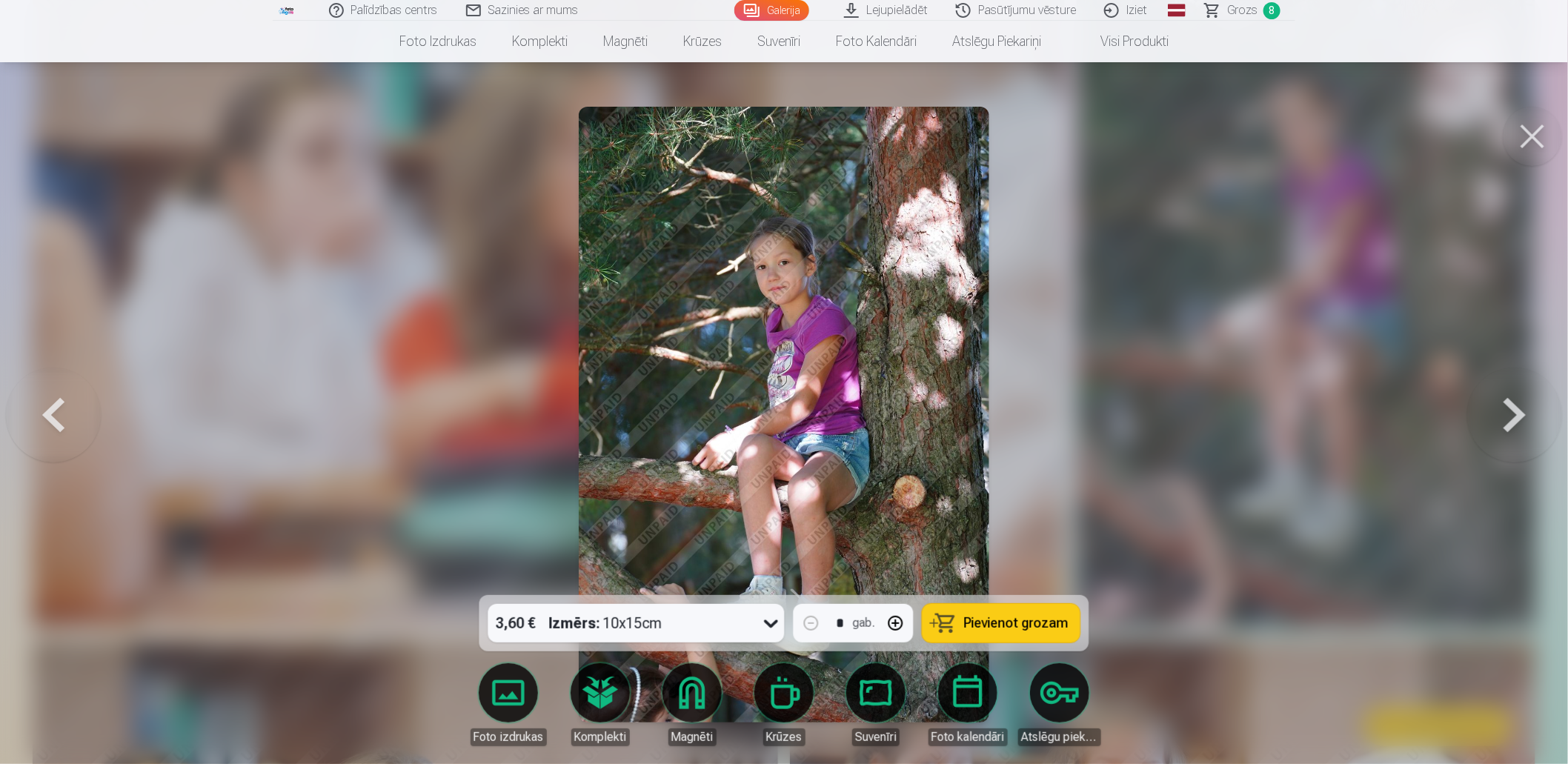
click at [1531, 130] on button at bounding box center [1533, 136] width 59 height 59
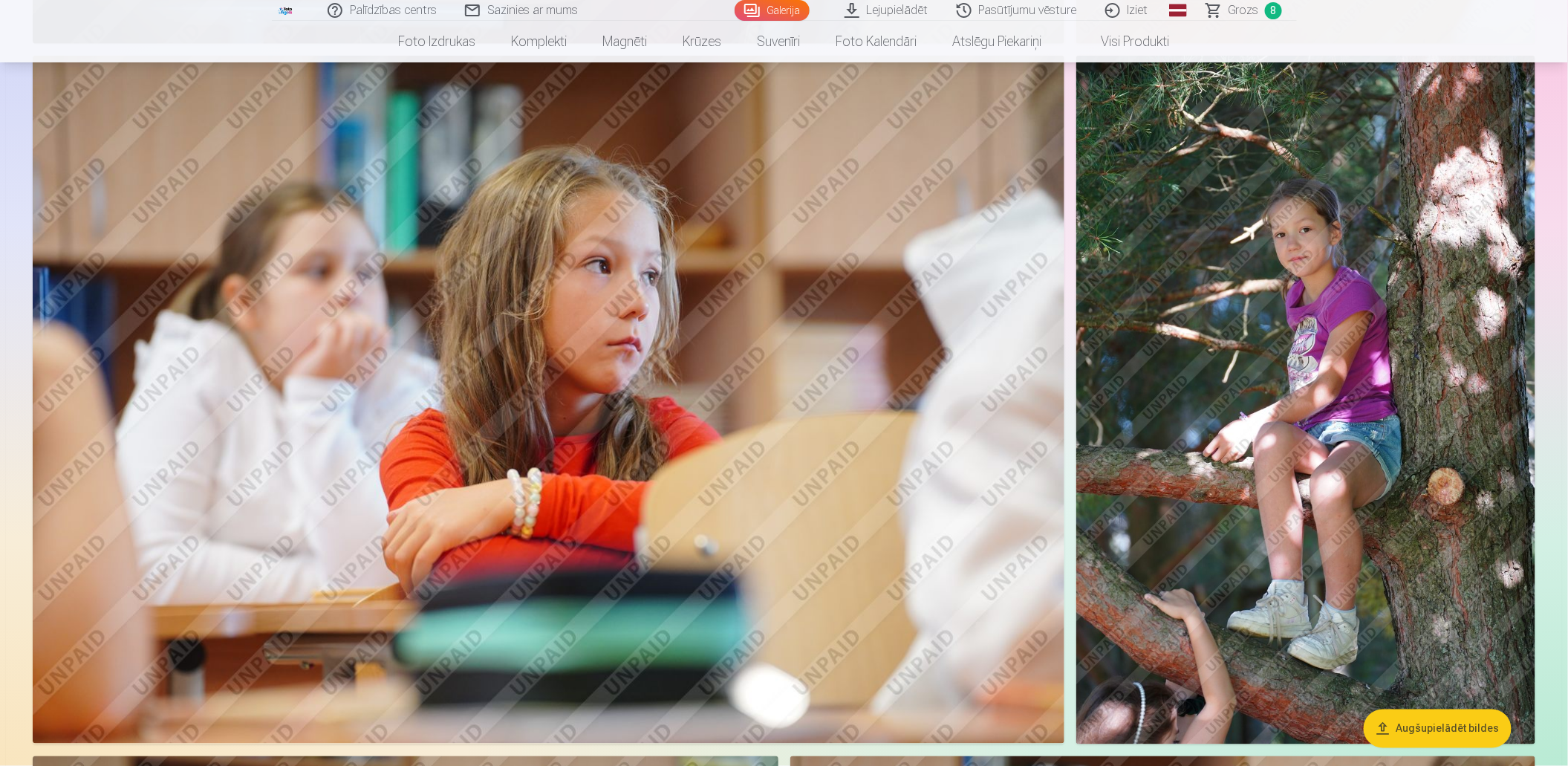
scroll to position [3567, 0]
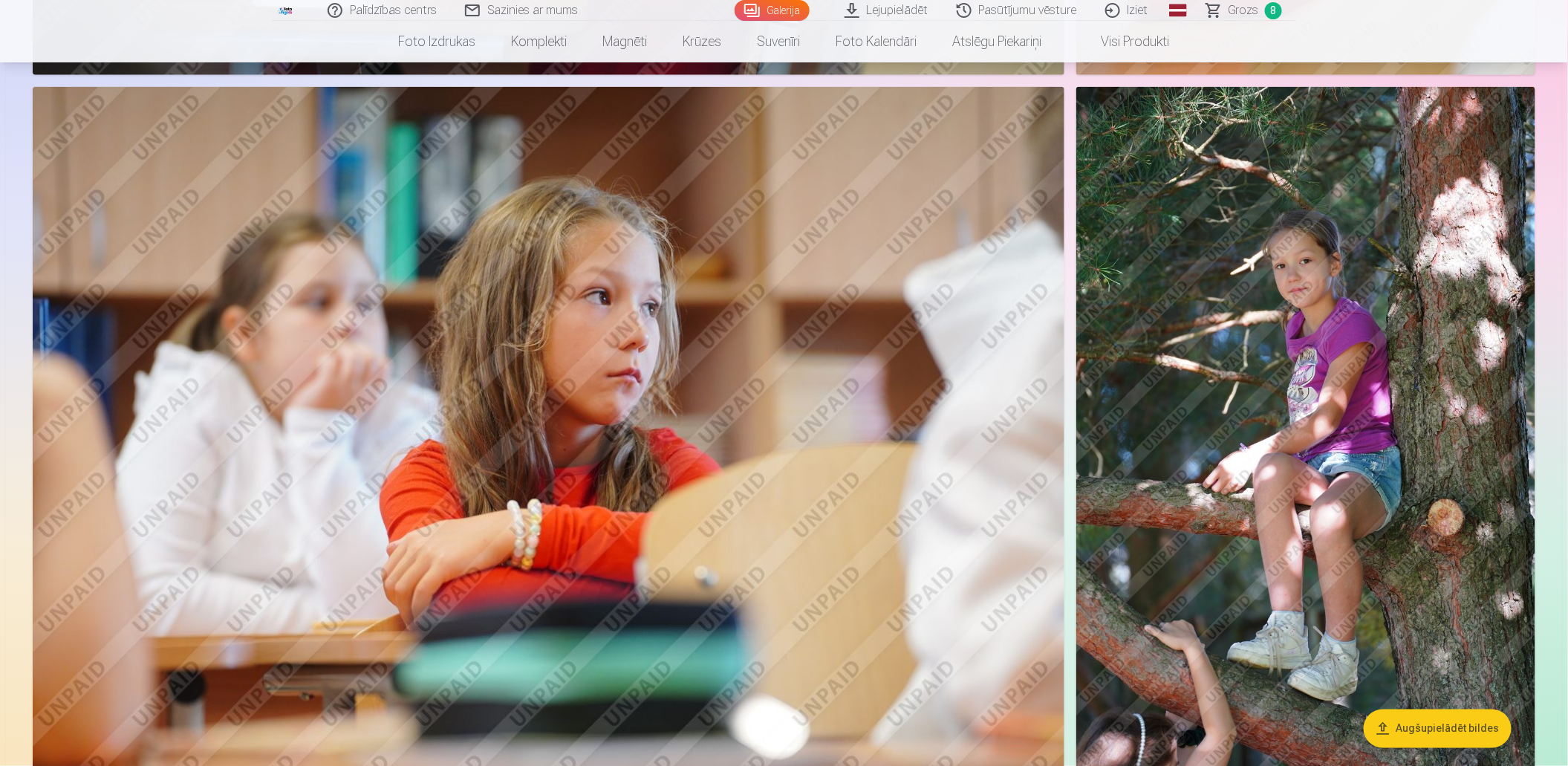
click at [1232, 9] on span "Grozs" at bounding box center [1244, 11] width 31 height 18
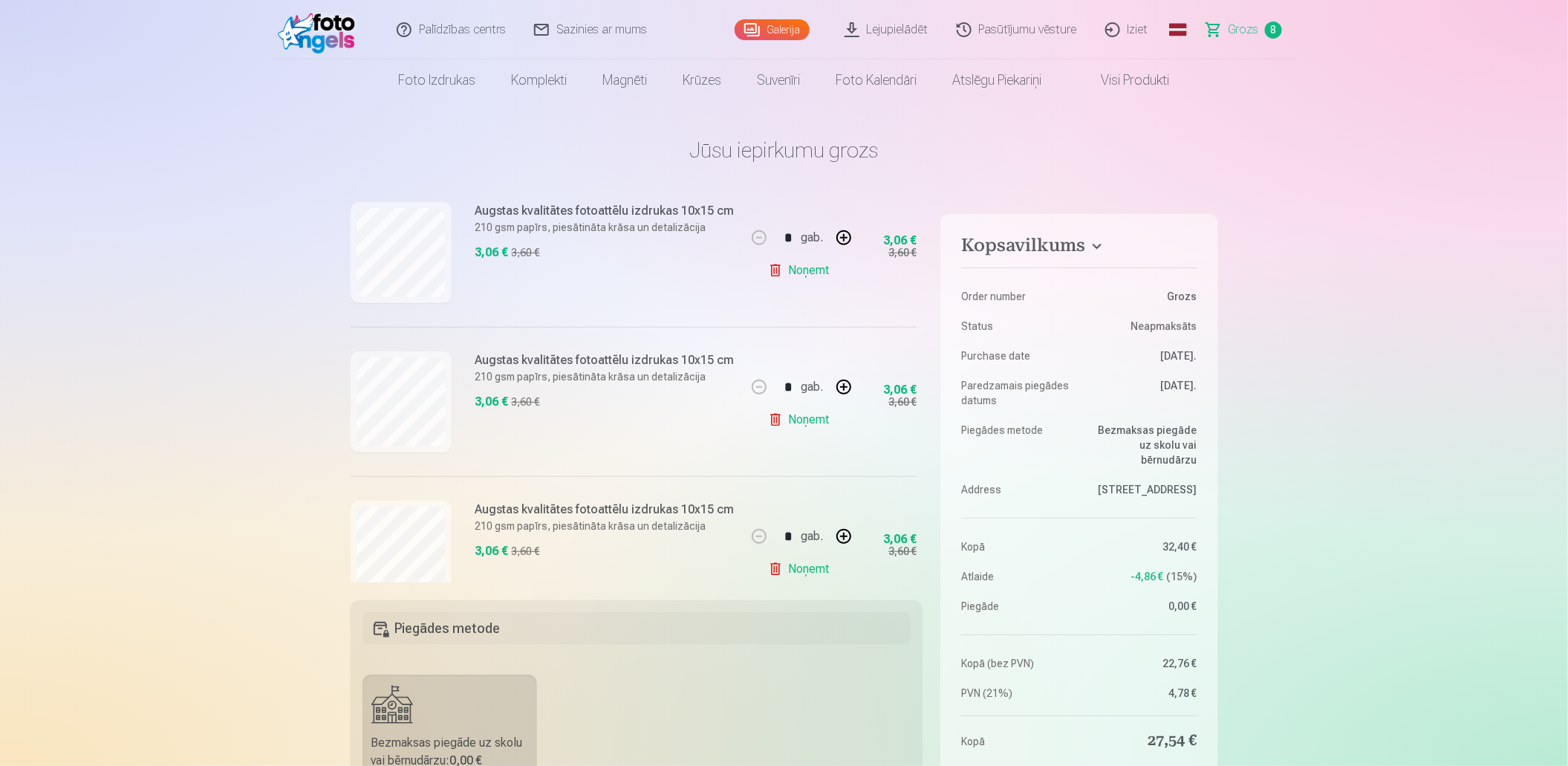
scroll to position [475, 0]
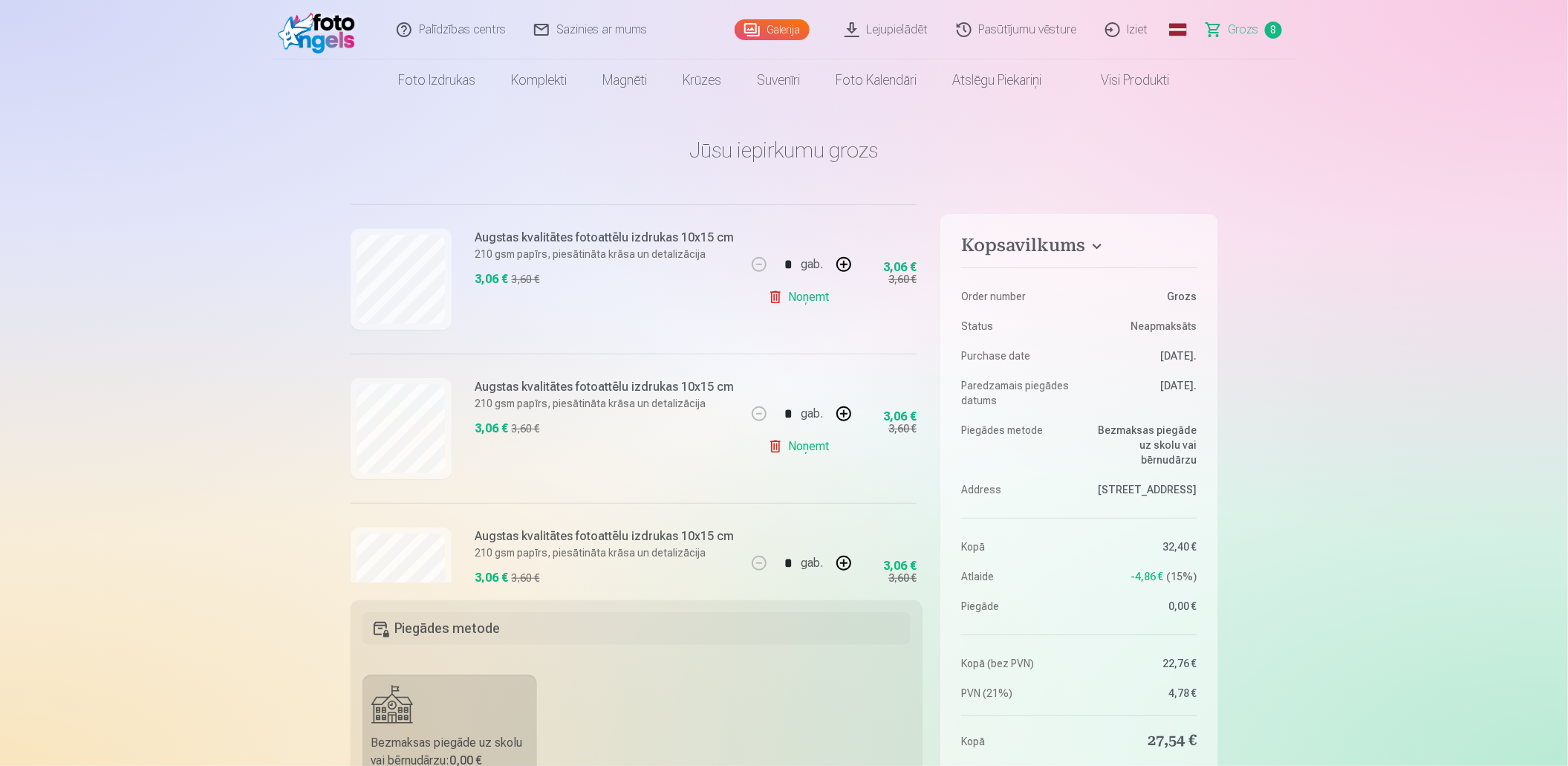
click at [800, 298] on link "Noņemt" at bounding box center [801, 297] width 67 height 30
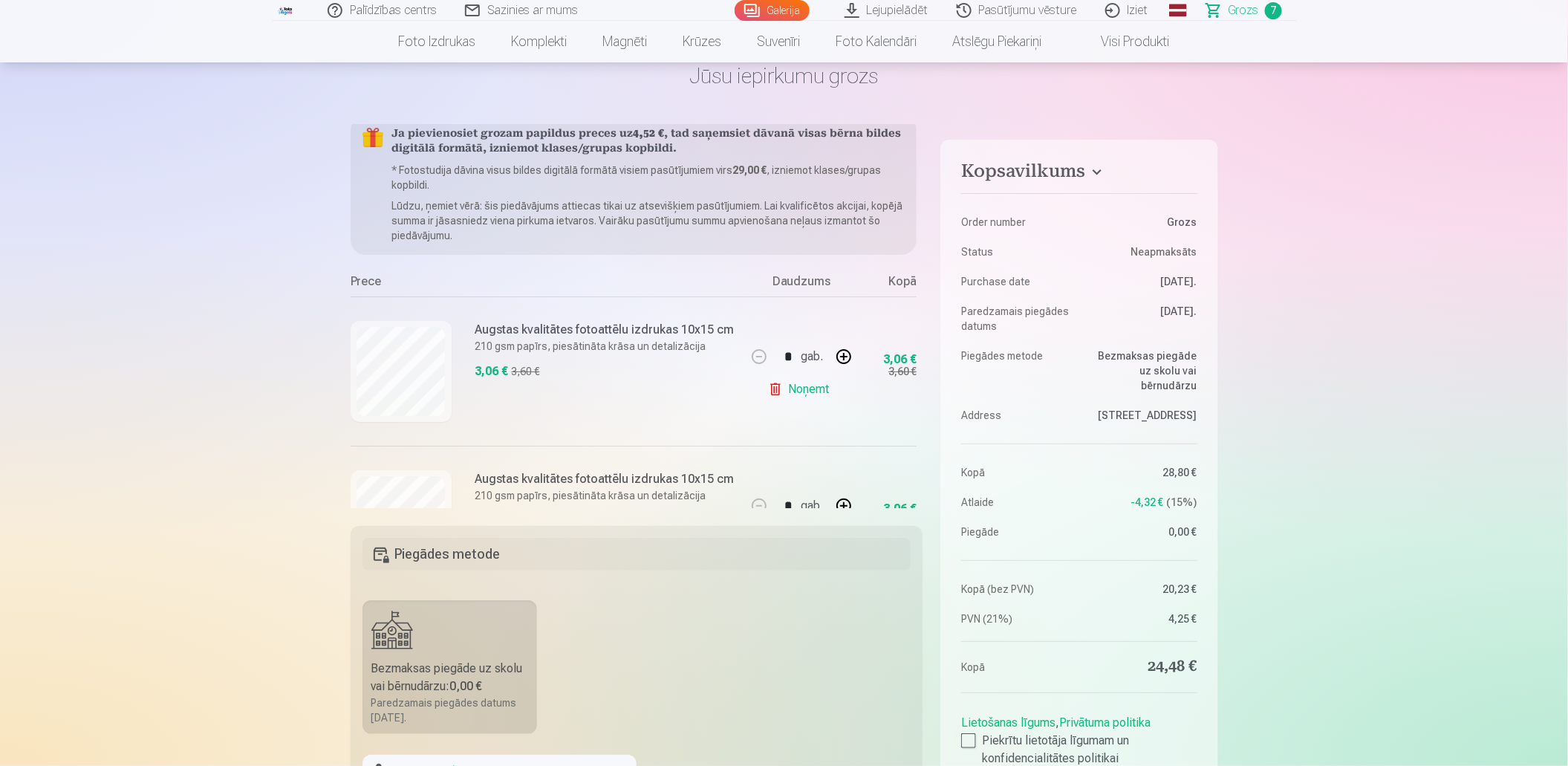
scroll to position [0, 0]
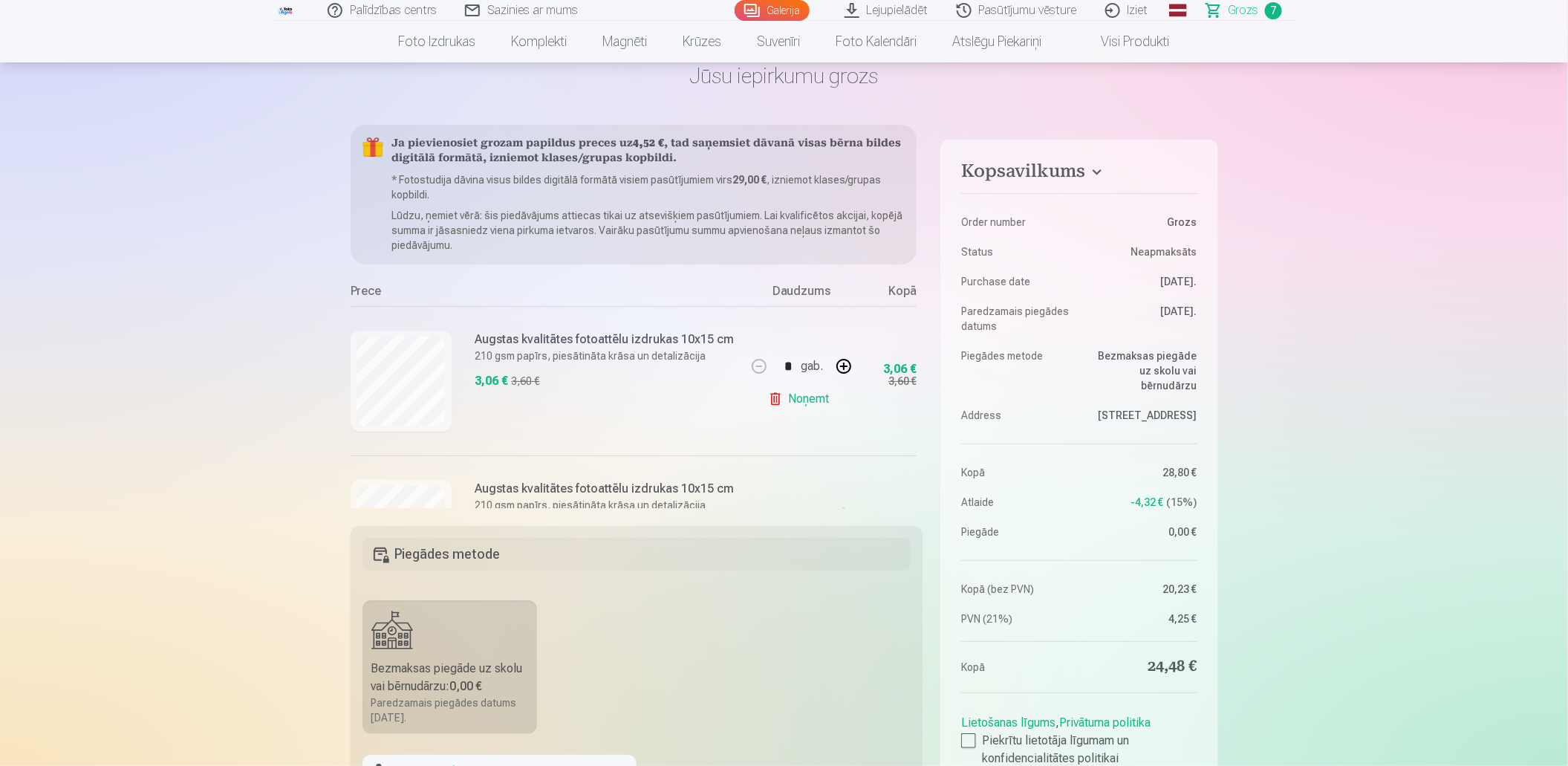
click at [792, 9] on link "Galerija" at bounding box center [772, 11] width 75 height 21
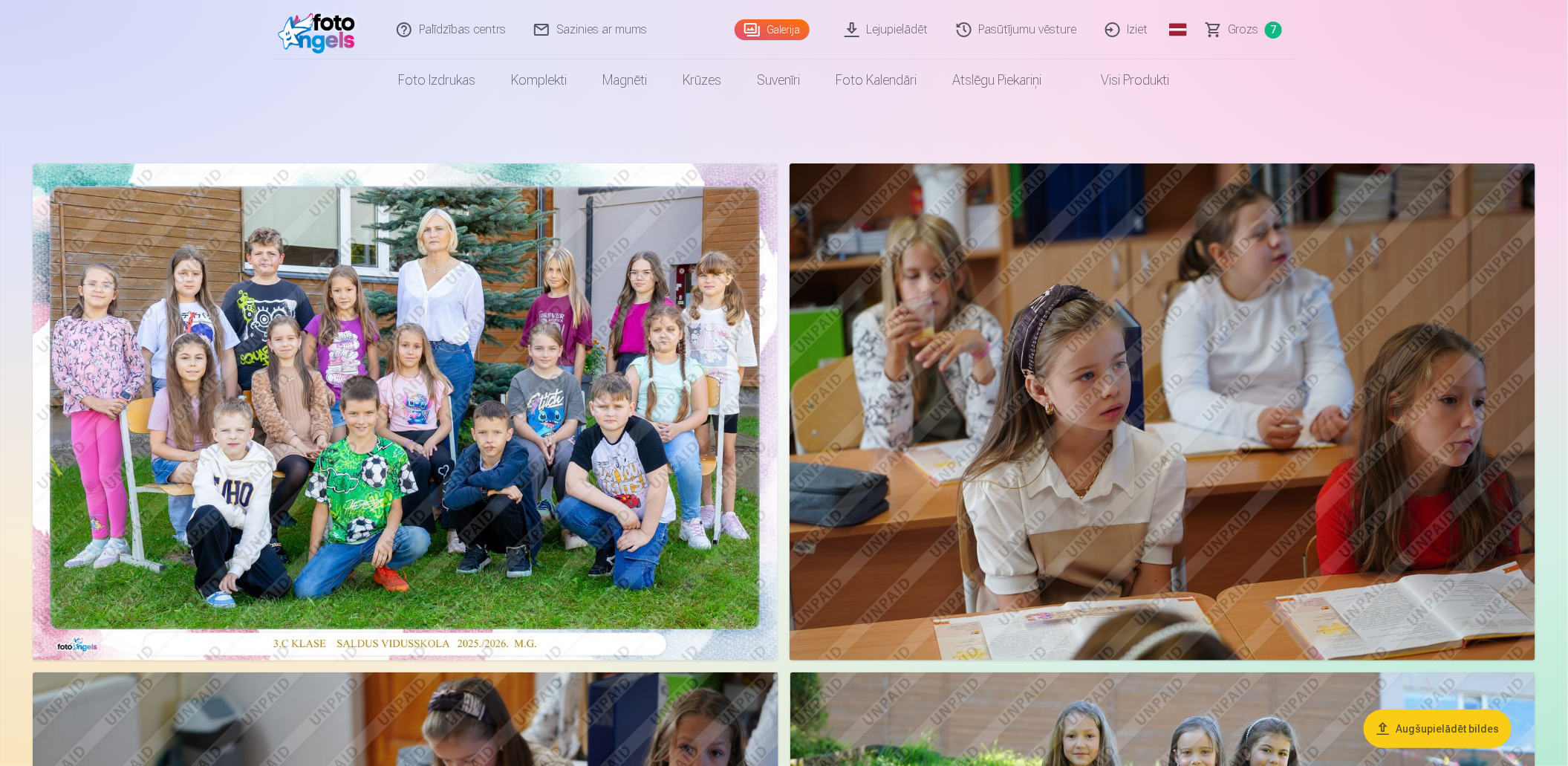
click at [464, 381] on img at bounding box center [405, 412] width 745 height 497
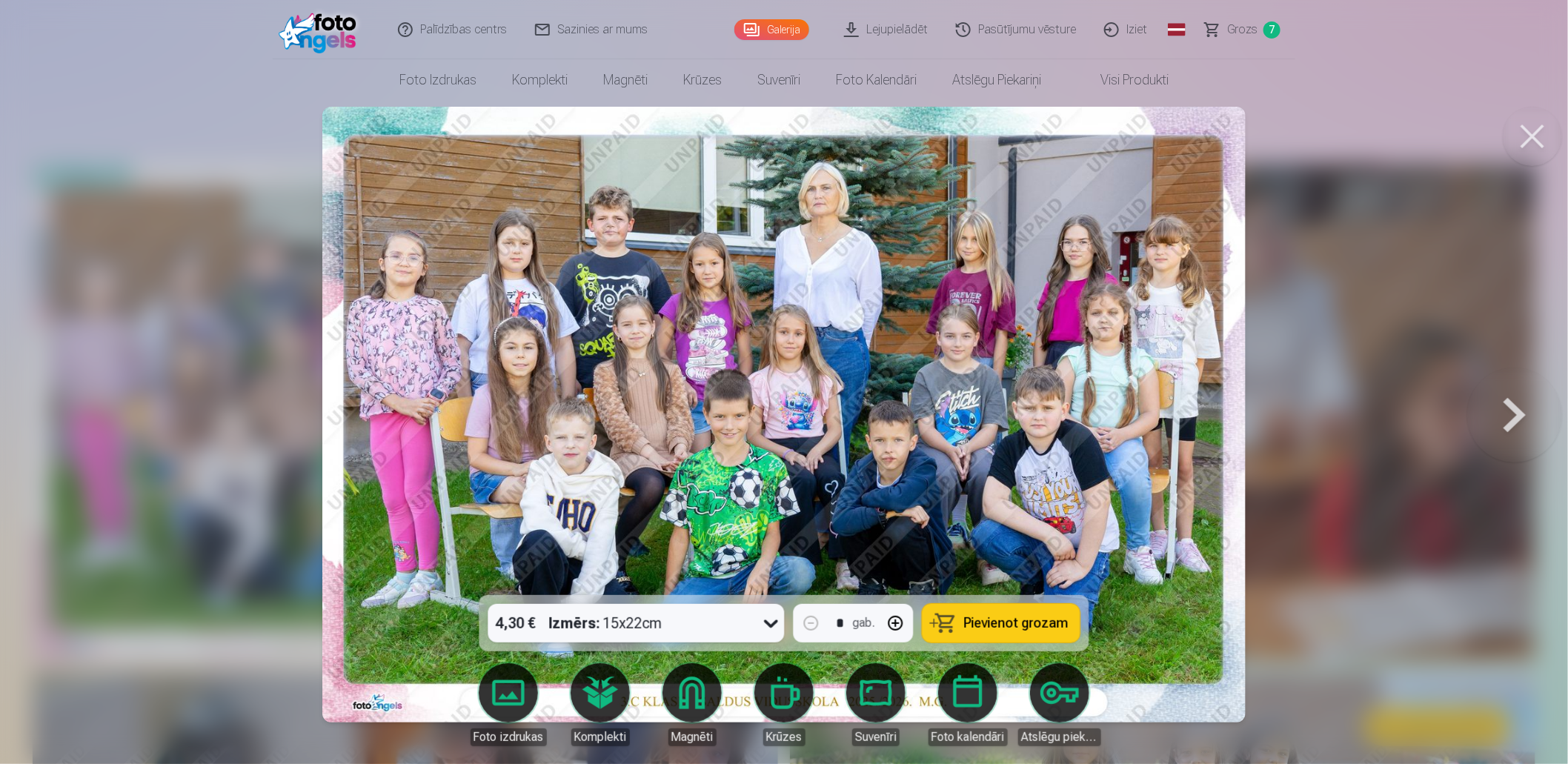
click at [773, 622] on icon at bounding box center [772, 623] width 24 height 24
click at [1037, 621] on span "Pievienot grozam" at bounding box center [1016, 623] width 104 height 13
click at [776, 30] on link "Galerija" at bounding box center [772, 30] width 75 height 21
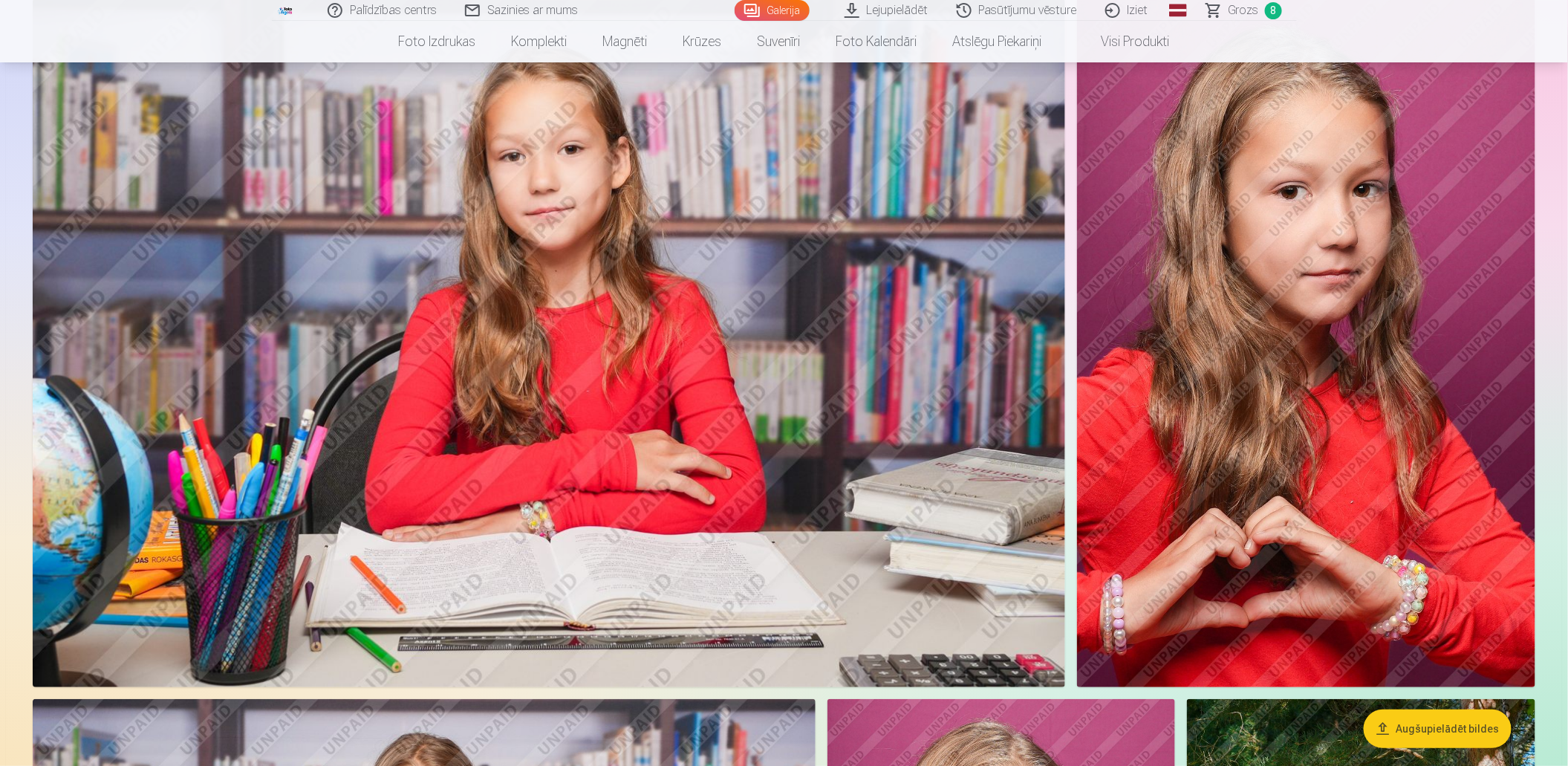
scroll to position [5424, 0]
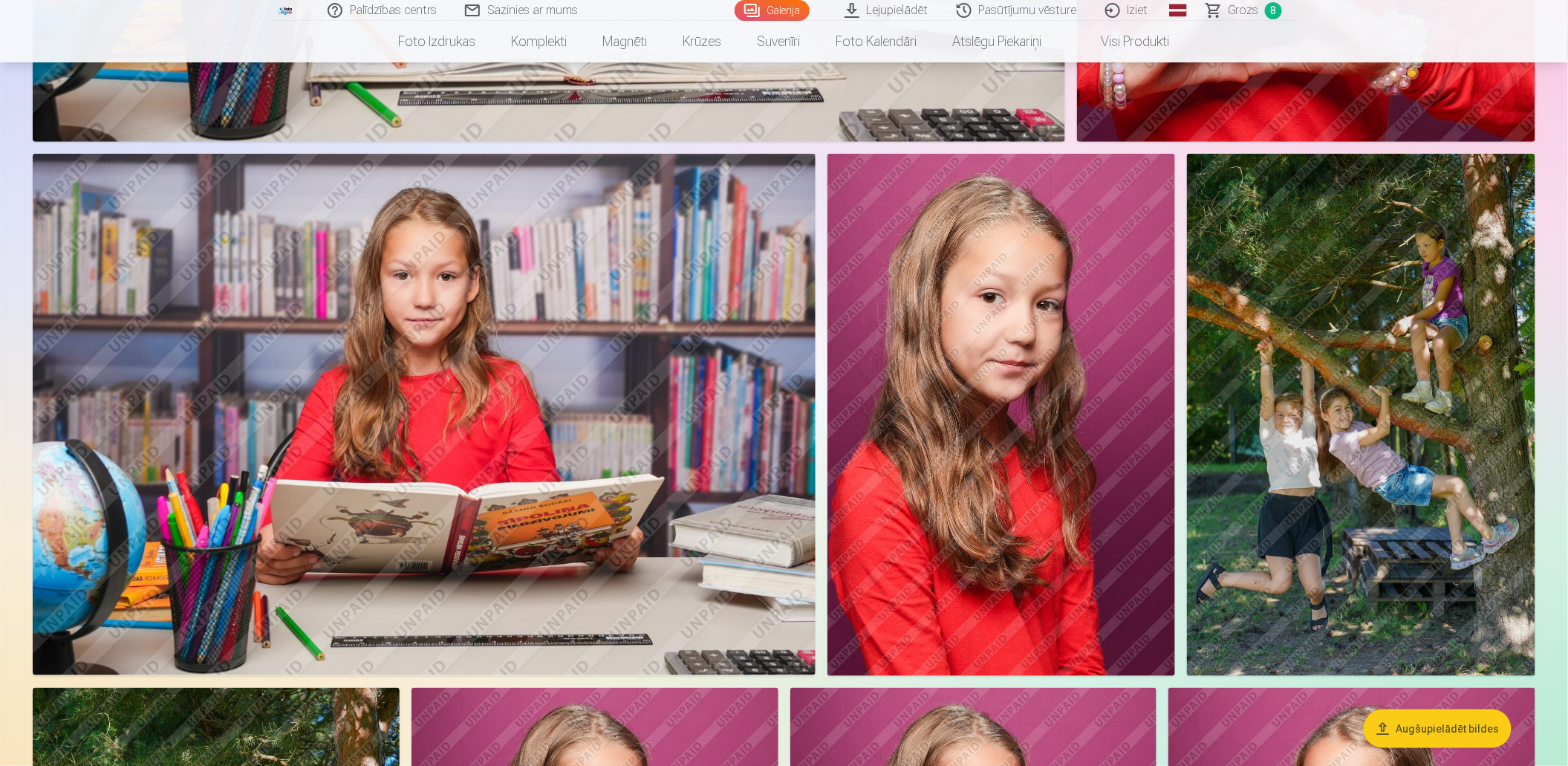
click at [915, 428] on img at bounding box center [1001, 415] width 347 height 522
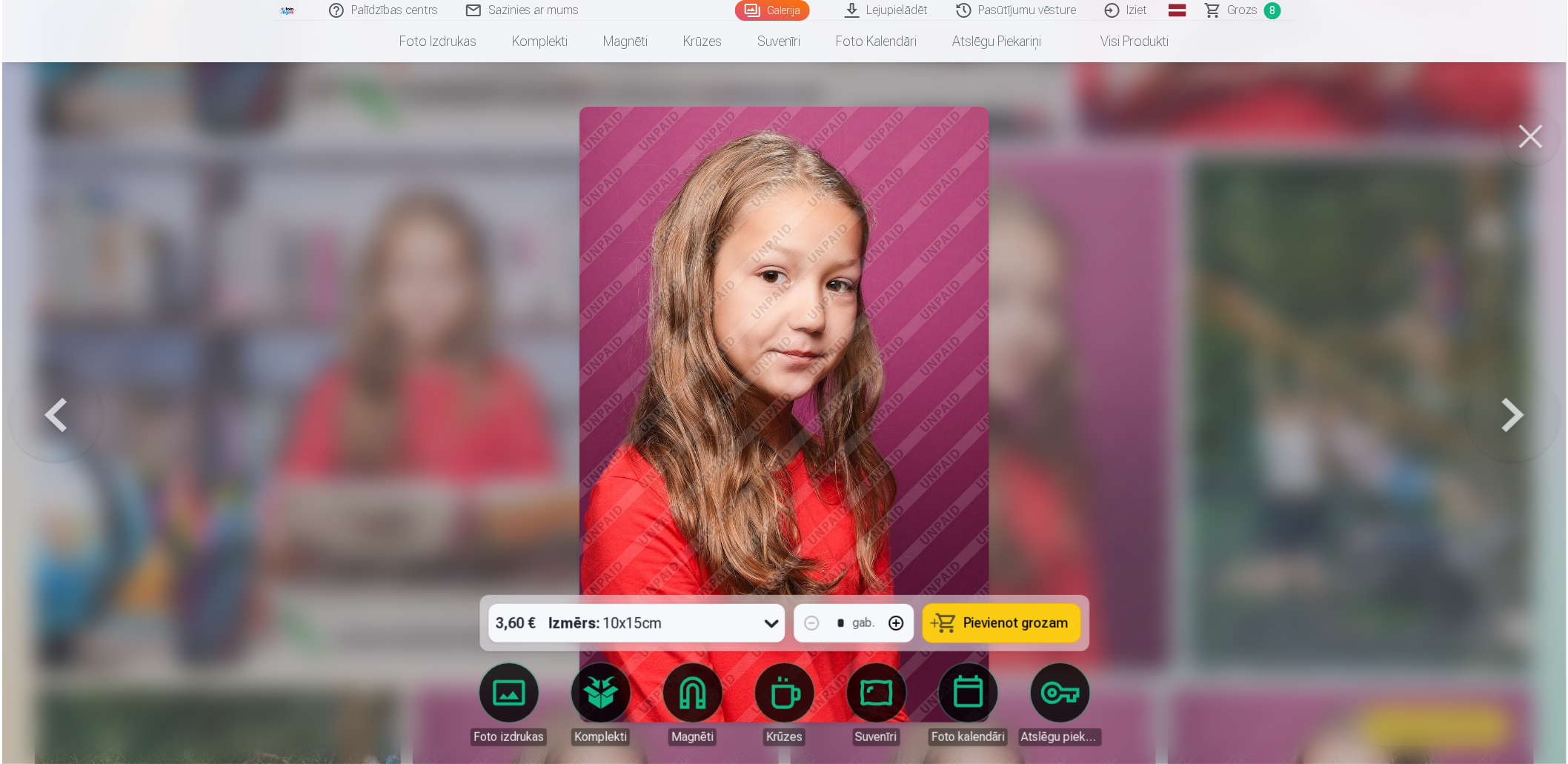
scroll to position [5942, 0]
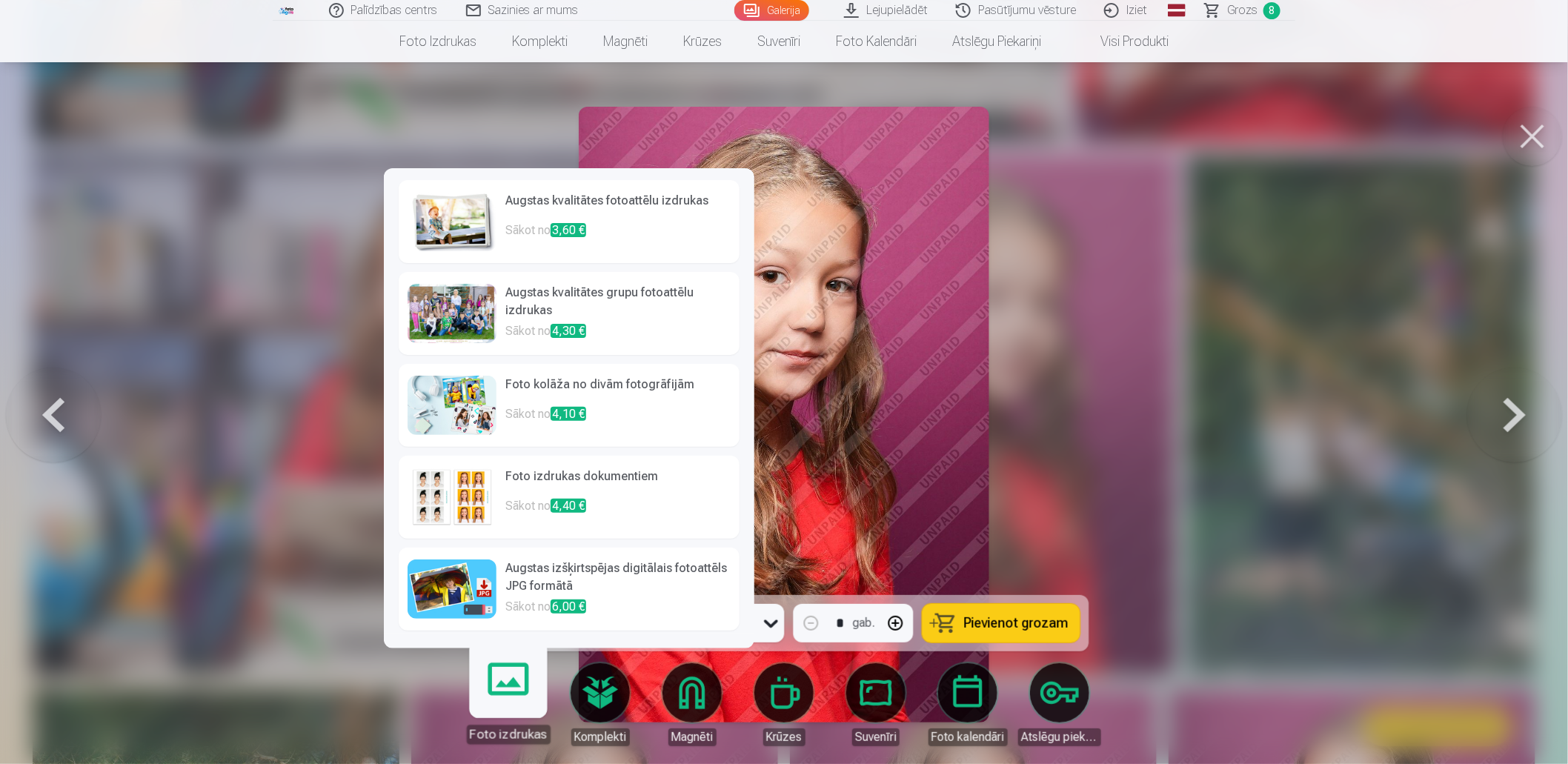
click at [457, 501] on img at bounding box center [452, 497] width 89 height 59
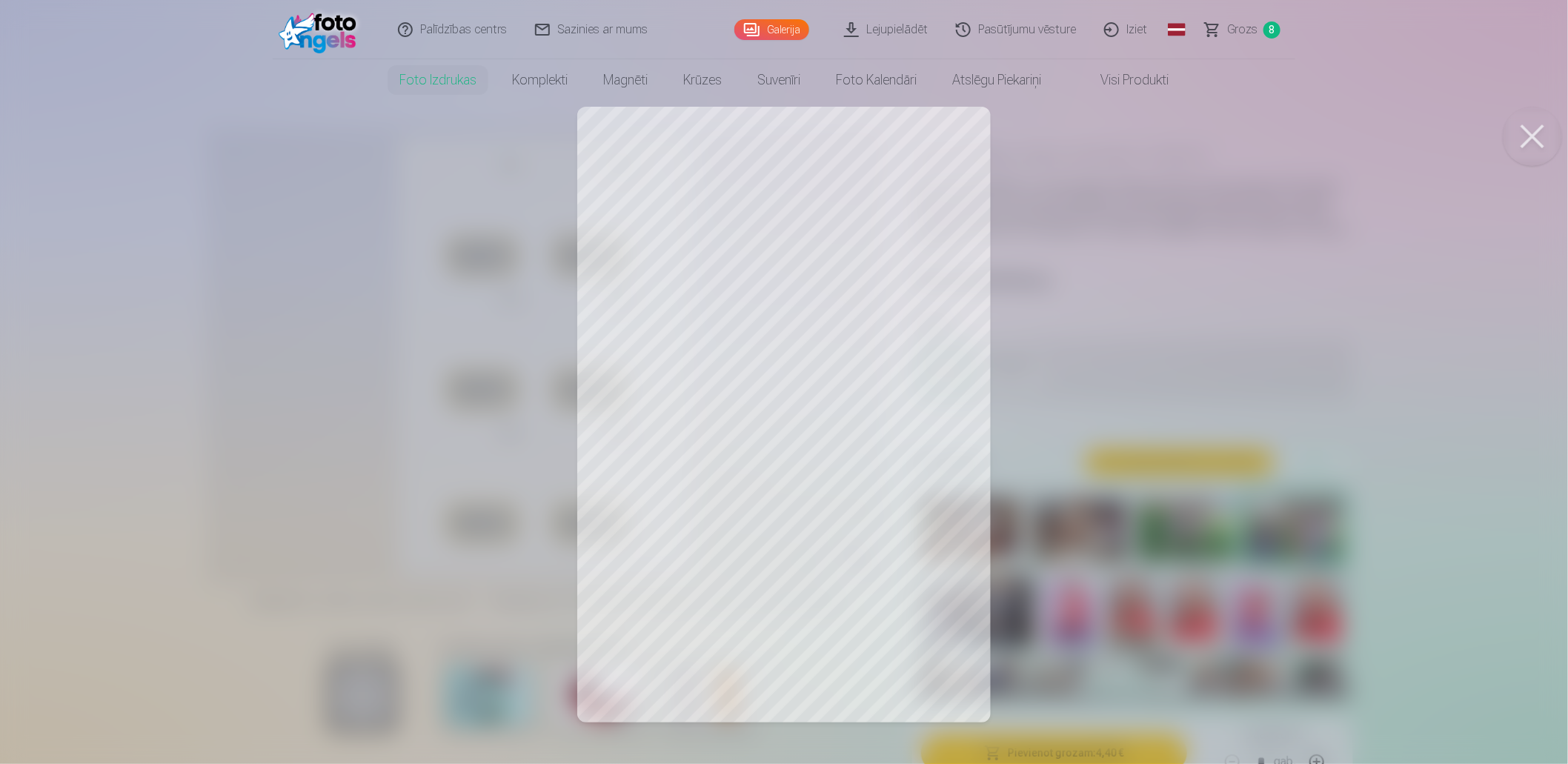
click at [1539, 136] on button at bounding box center [1533, 136] width 59 height 59
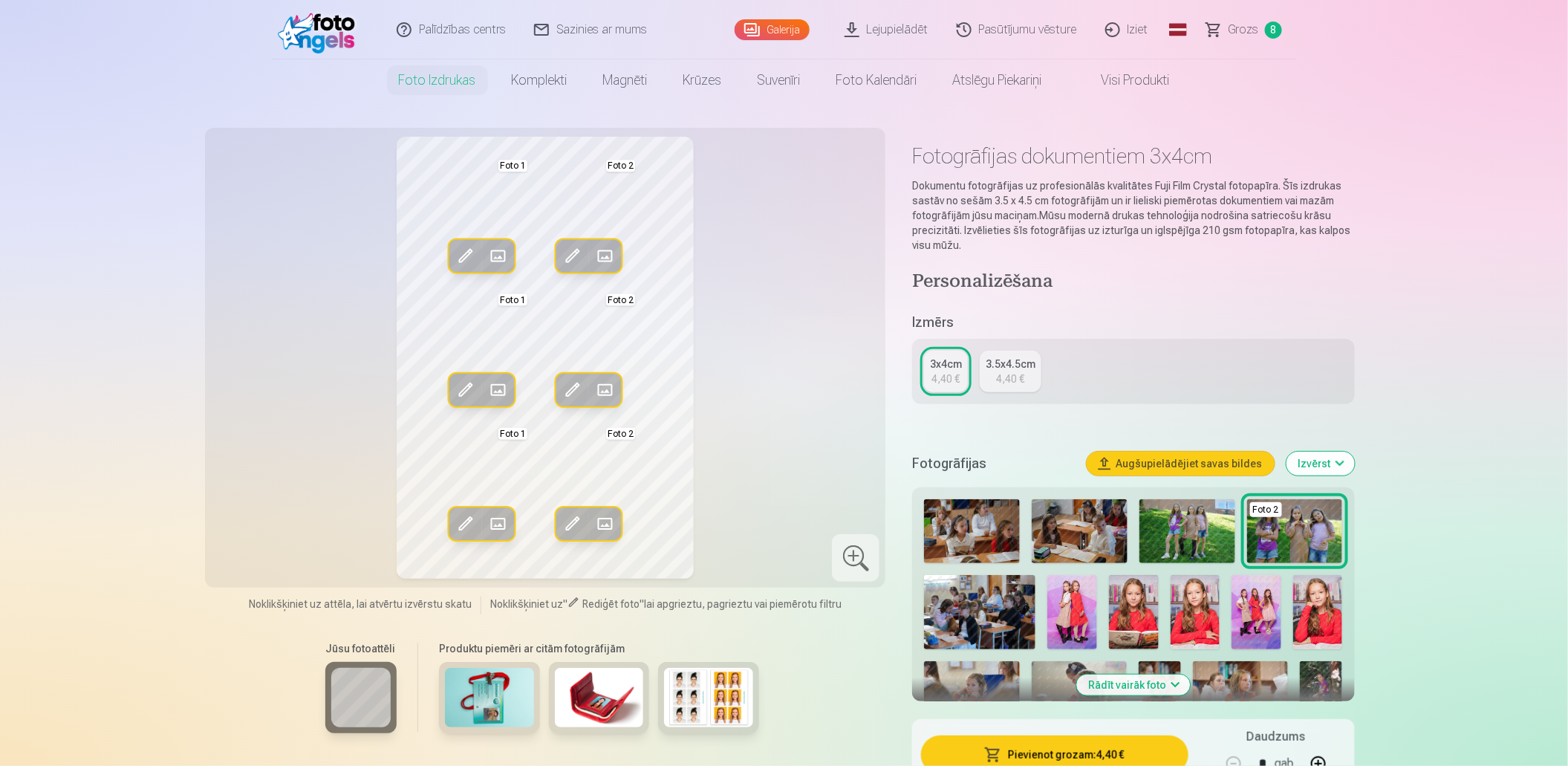
click at [336, 653] on h6 "Jūsu fotoattēli" at bounding box center [361, 648] width 71 height 14
click at [709, 693] on img at bounding box center [708, 698] width 89 height 60
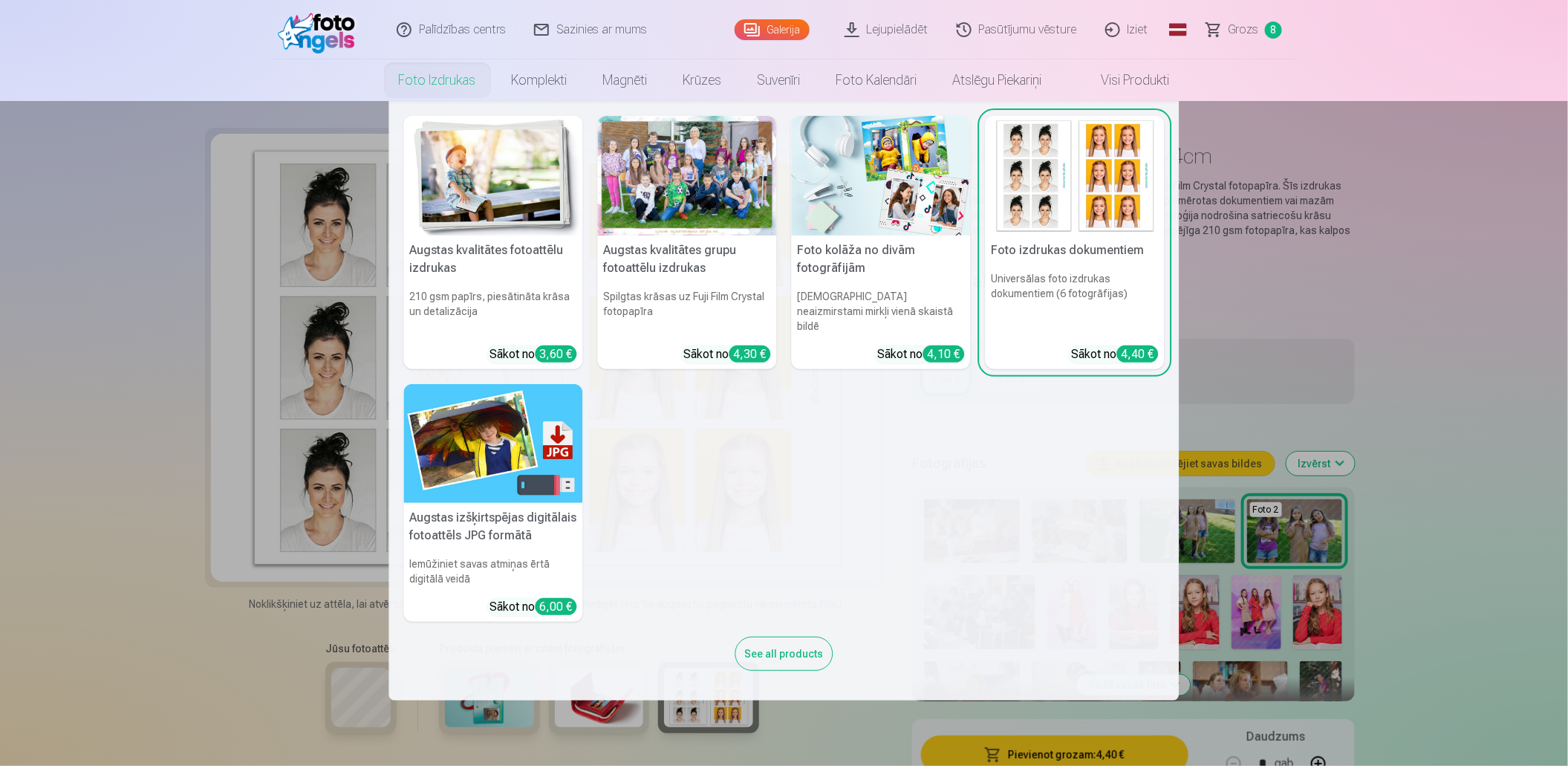
click at [442, 84] on link "Foto izdrukas" at bounding box center [438, 80] width 113 height 41
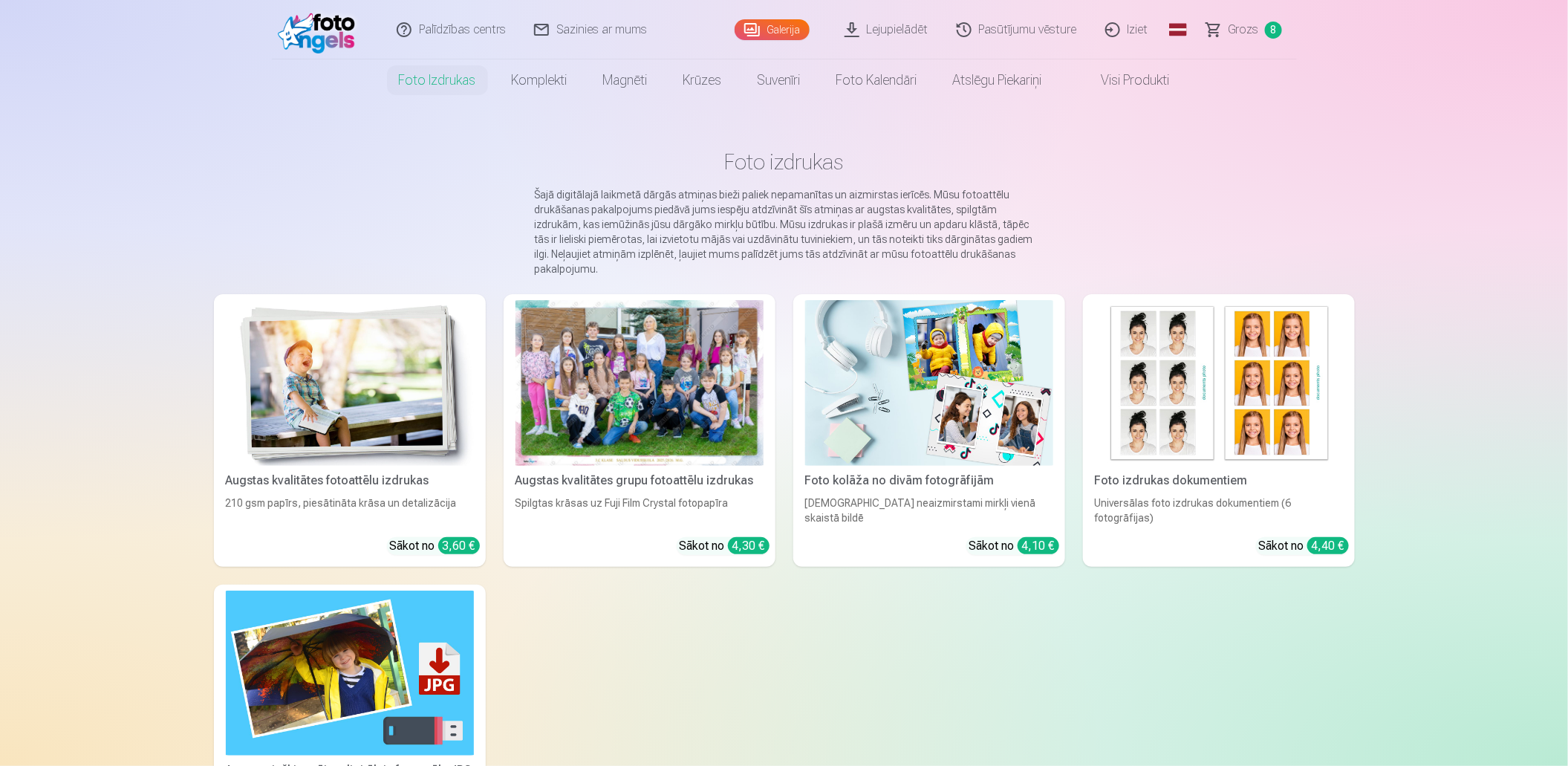
click at [442, 84] on link "Foto izdrukas" at bounding box center [438, 80] width 113 height 41
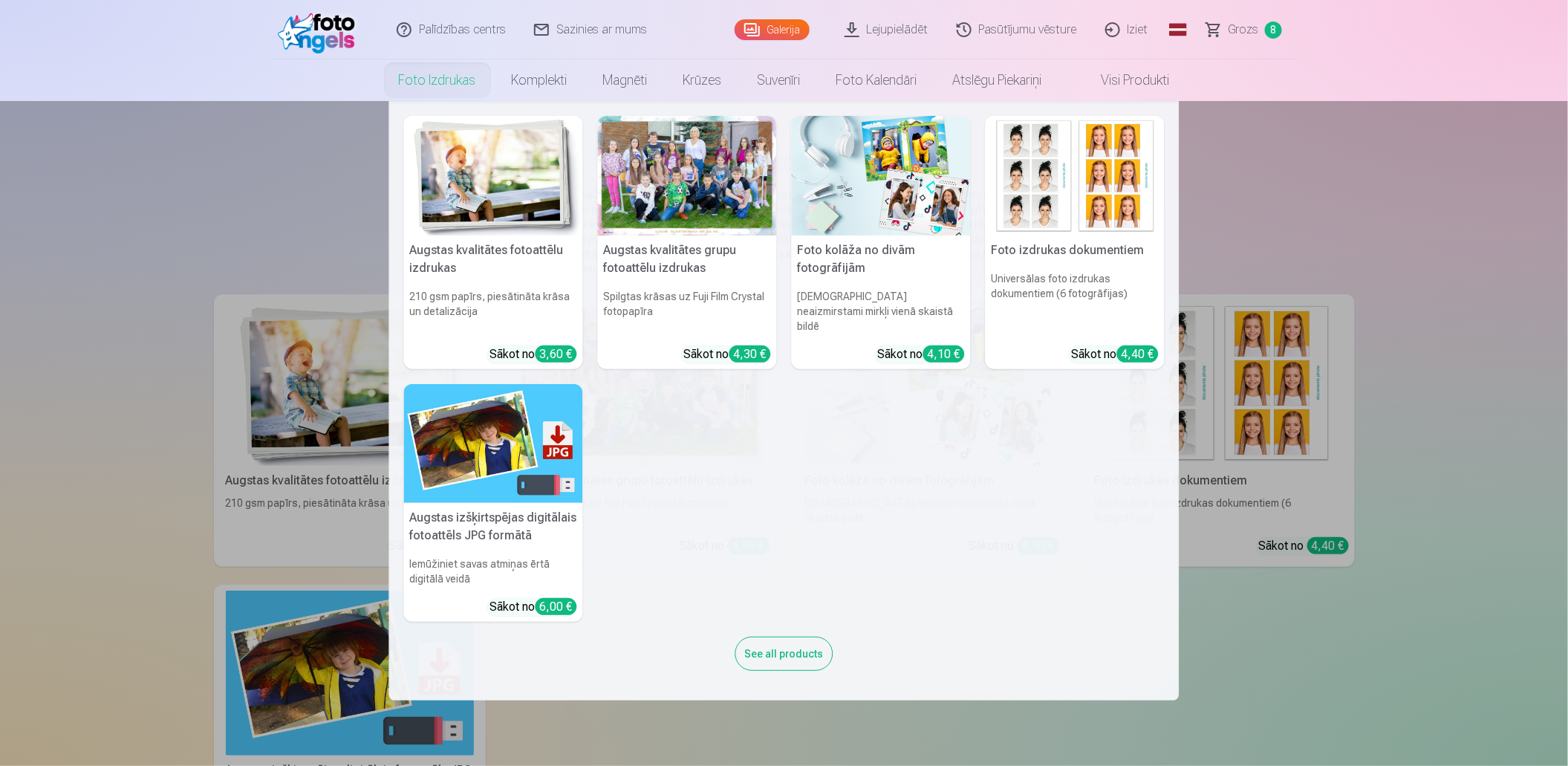
click at [1061, 228] on img at bounding box center [1075, 176] width 179 height 120
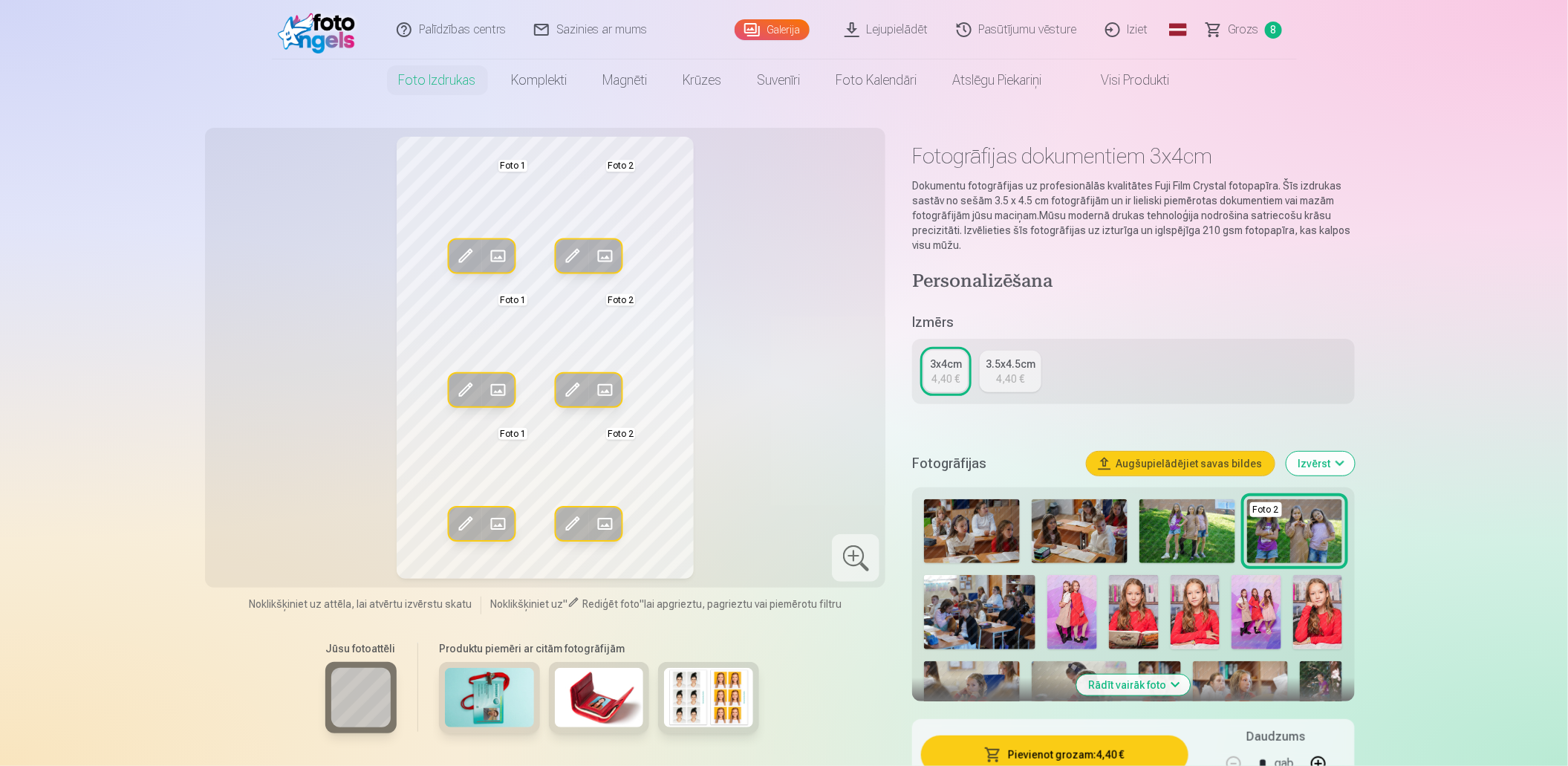
click at [856, 554] on div at bounding box center [856, 559] width 48 height 48
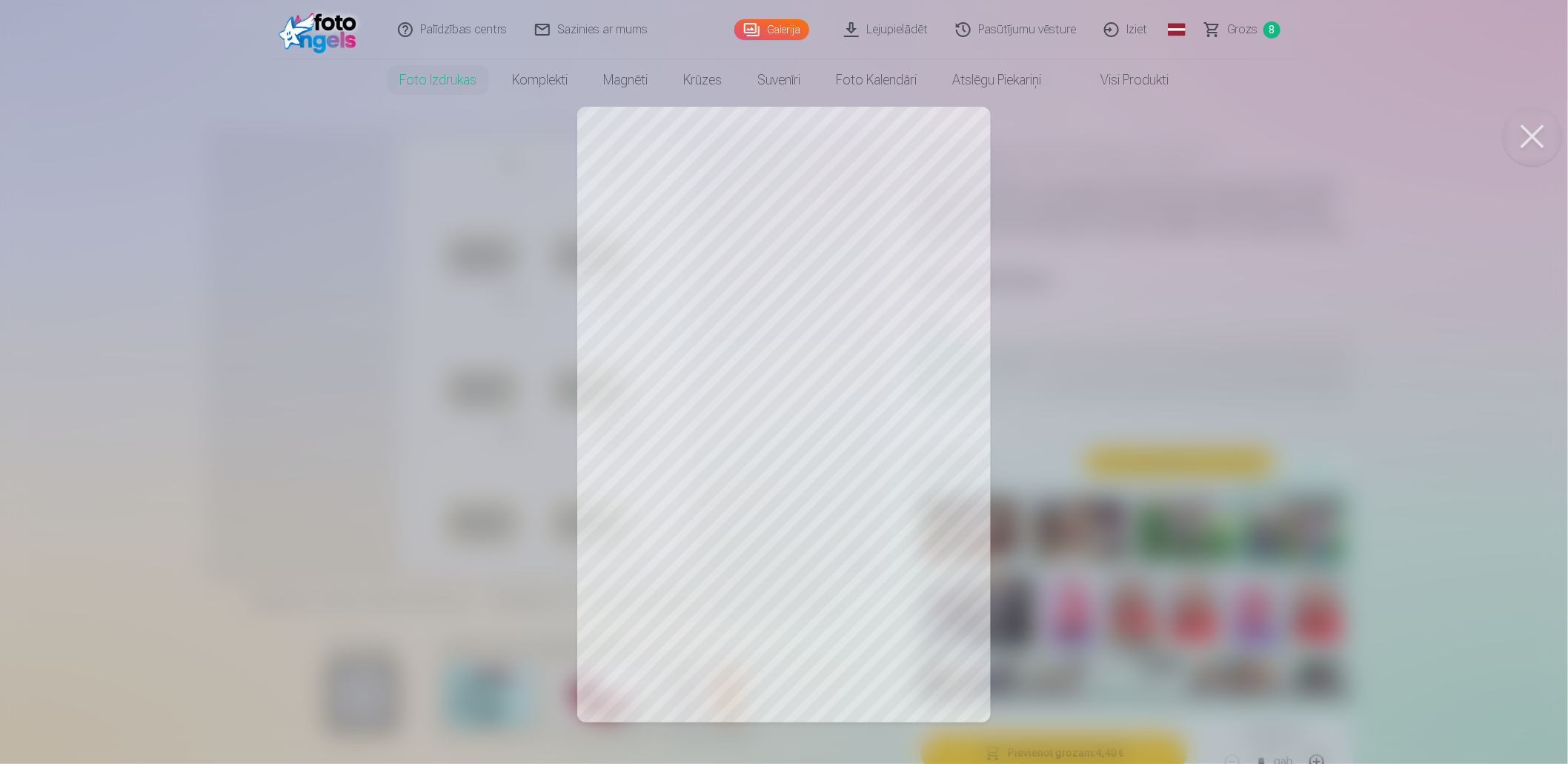
click at [1534, 129] on button at bounding box center [1533, 136] width 59 height 59
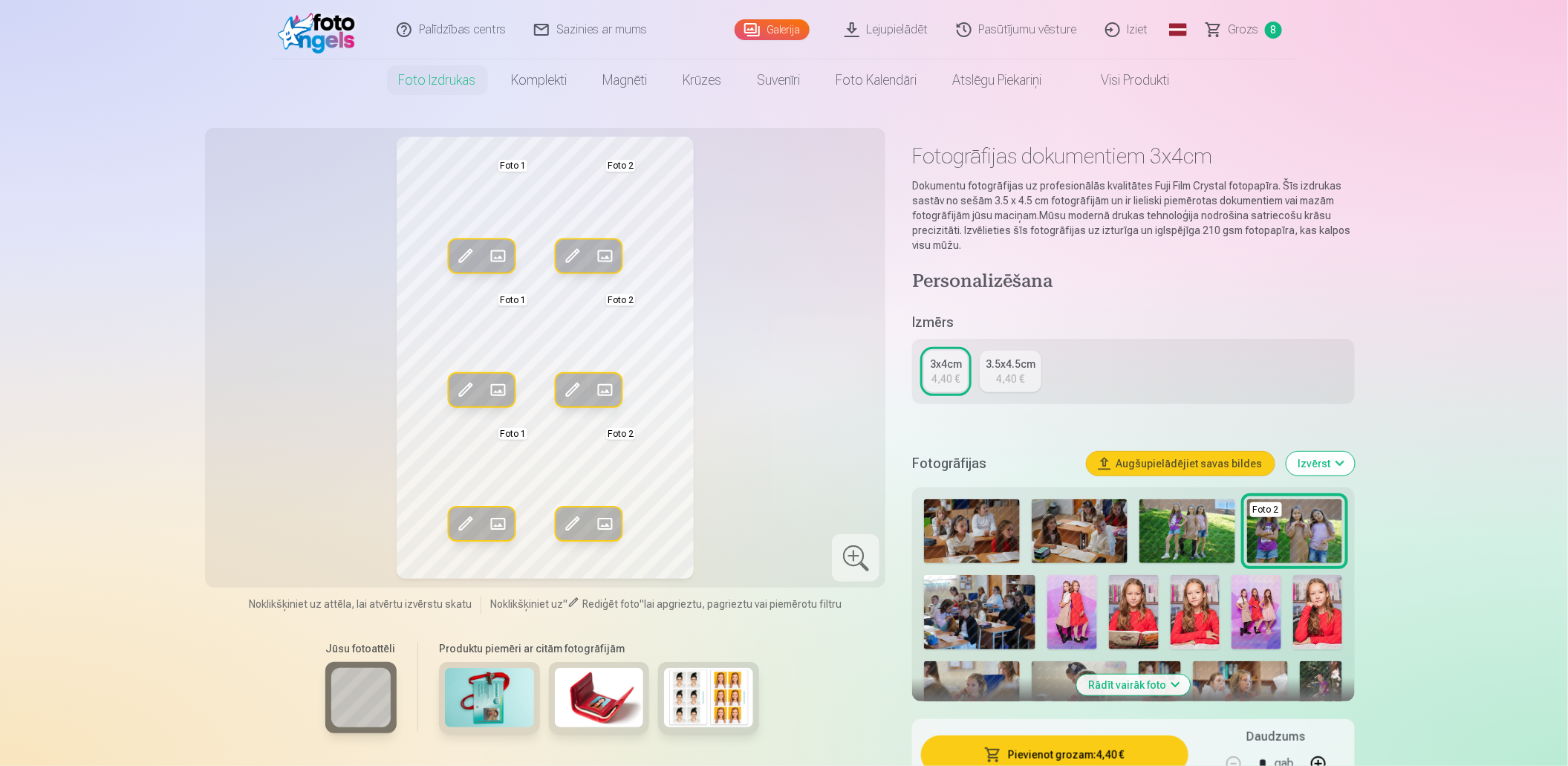
click at [457, 529] on span at bounding box center [464, 523] width 24 height 24
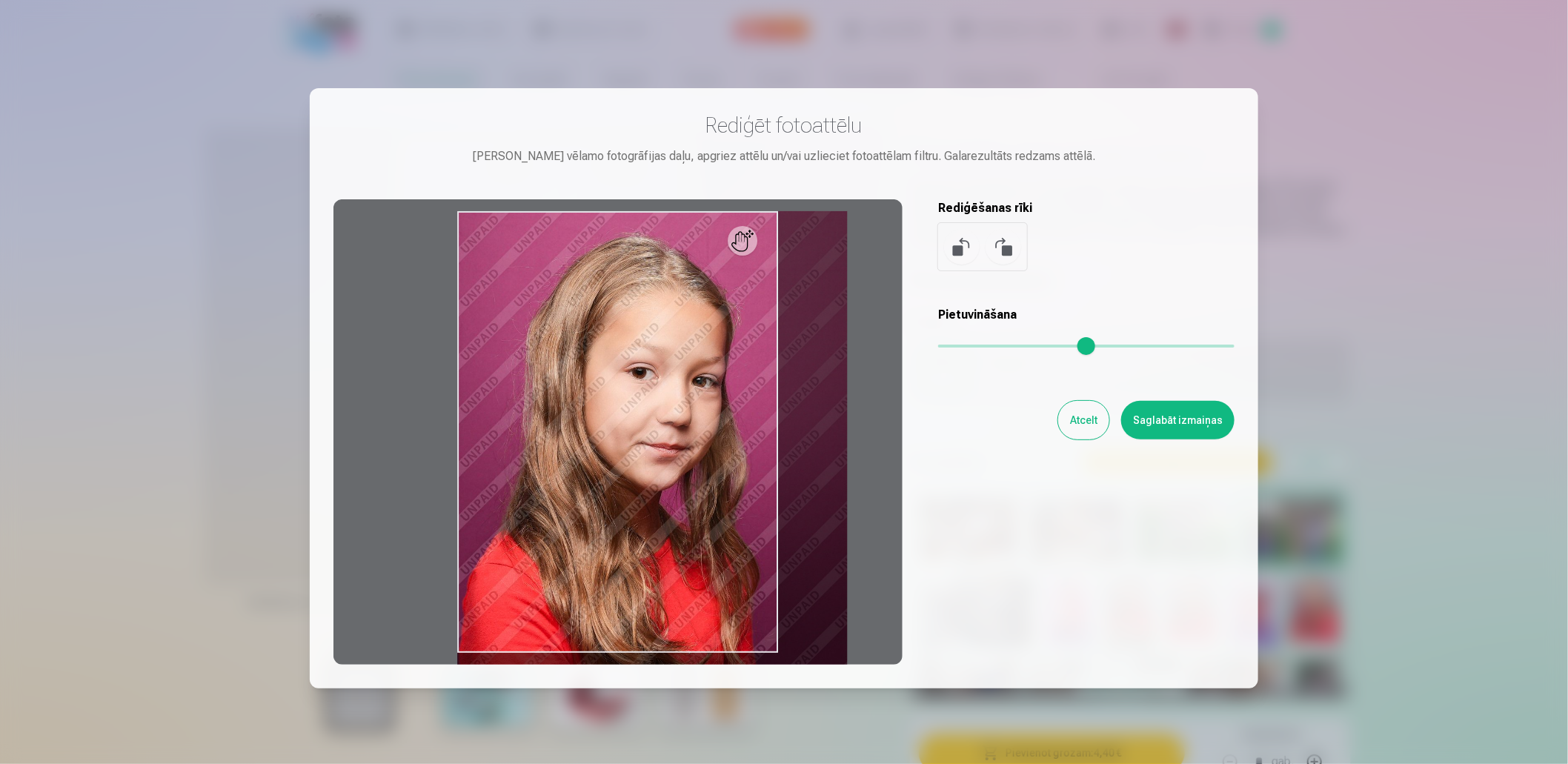
drag, startPoint x: 940, startPoint y: 343, endPoint x: 963, endPoint y: 352, distance: 24.7
click at [963, 348] on input "range" at bounding box center [1086, 346] width 297 height 3
click at [996, 242] on button at bounding box center [1003, 246] width 35 height 35
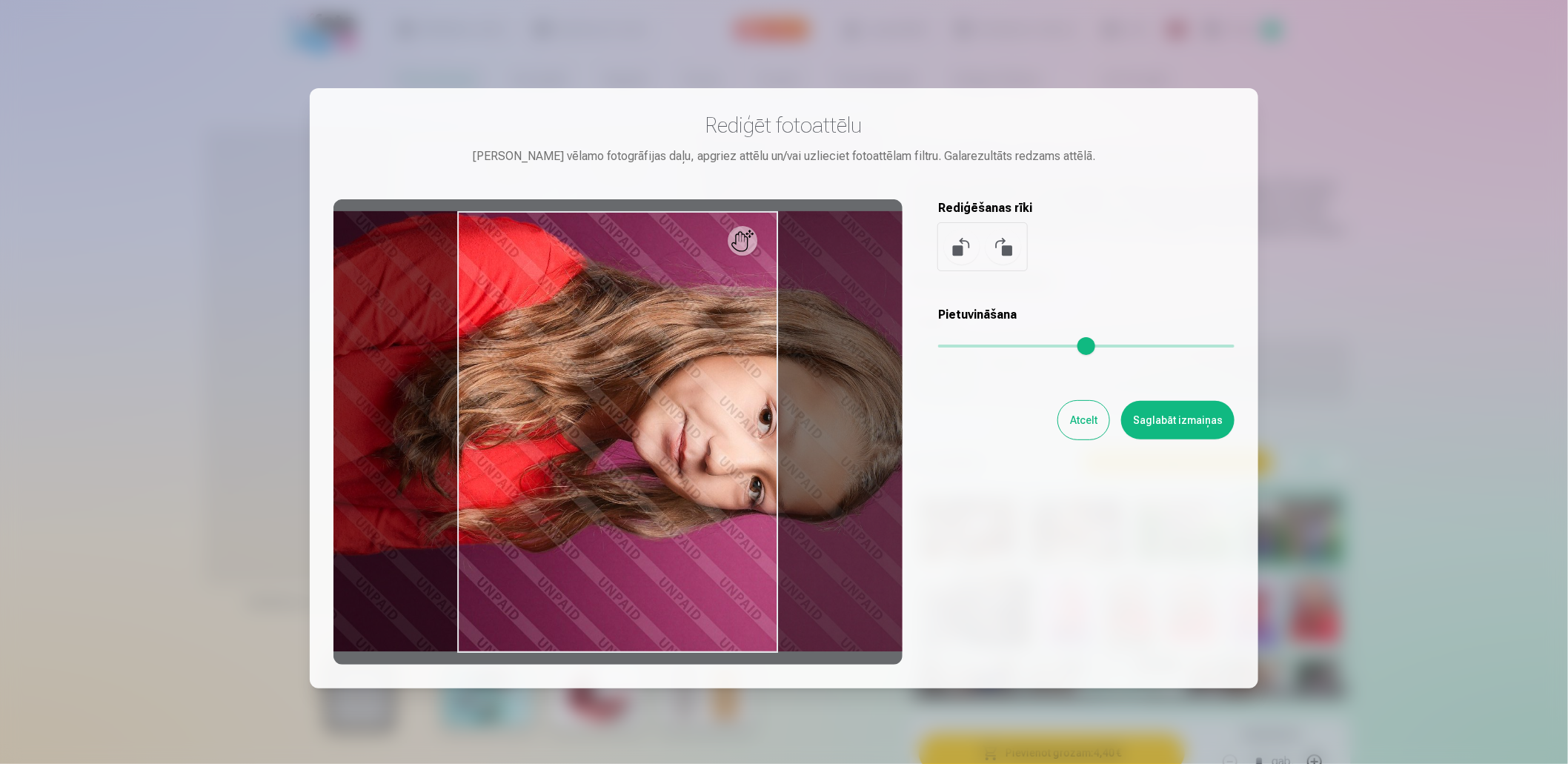
click at [960, 251] on button at bounding box center [961, 246] width 35 height 35
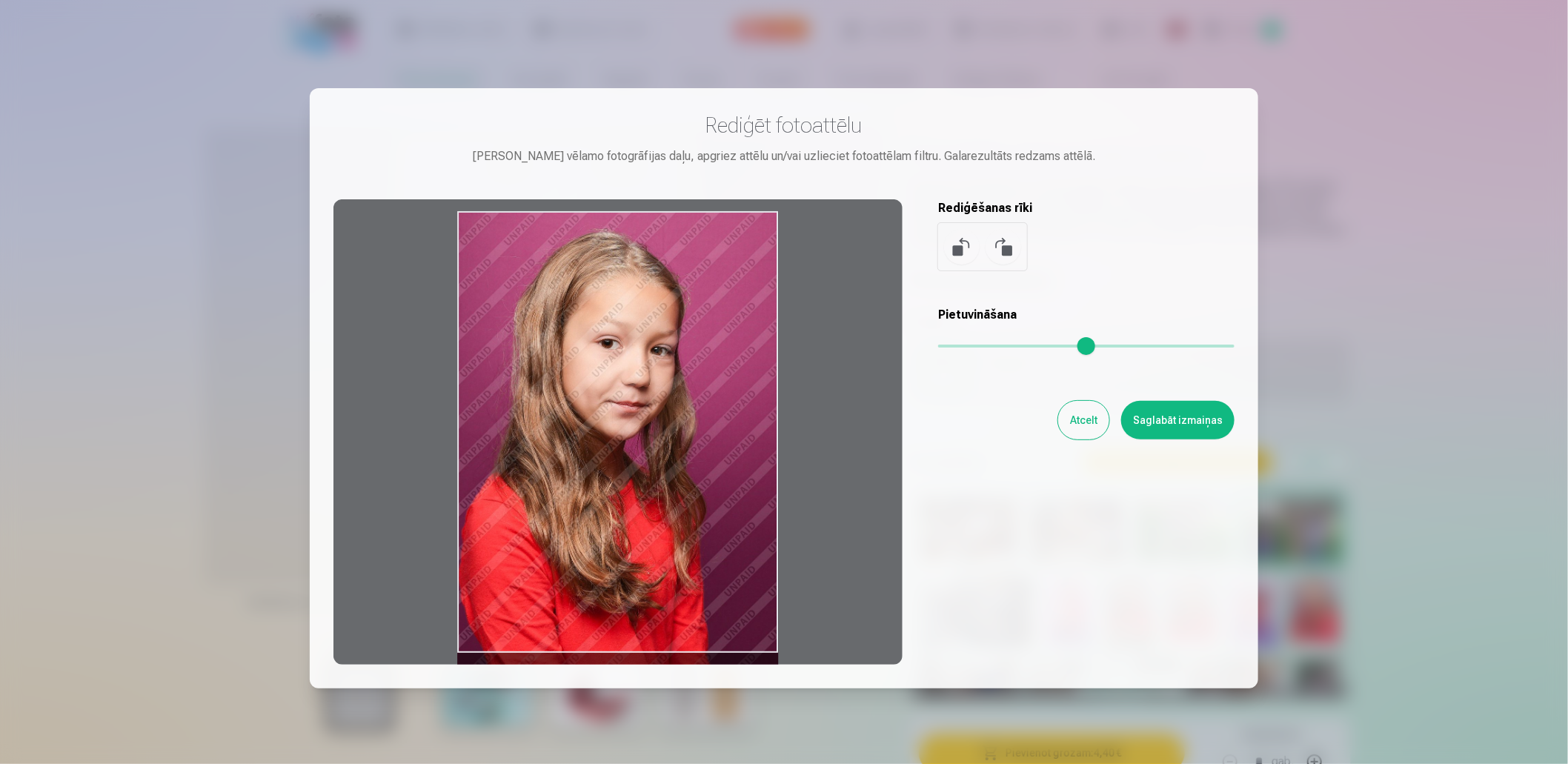
drag, startPoint x: 675, startPoint y: 215, endPoint x: 685, endPoint y: 232, distance: 19.7
click at [678, 239] on div at bounding box center [617, 432] width 570 height 465
drag, startPoint x: 727, startPoint y: 214, endPoint x: 729, endPoint y: 233, distance: 19.1
click at [729, 233] on div at bounding box center [617, 432] width 570 height 465
drag, startPoint x: 934, startPoint y: 345, endPoint x: 966, endPoint y: 347, distance: 32.1
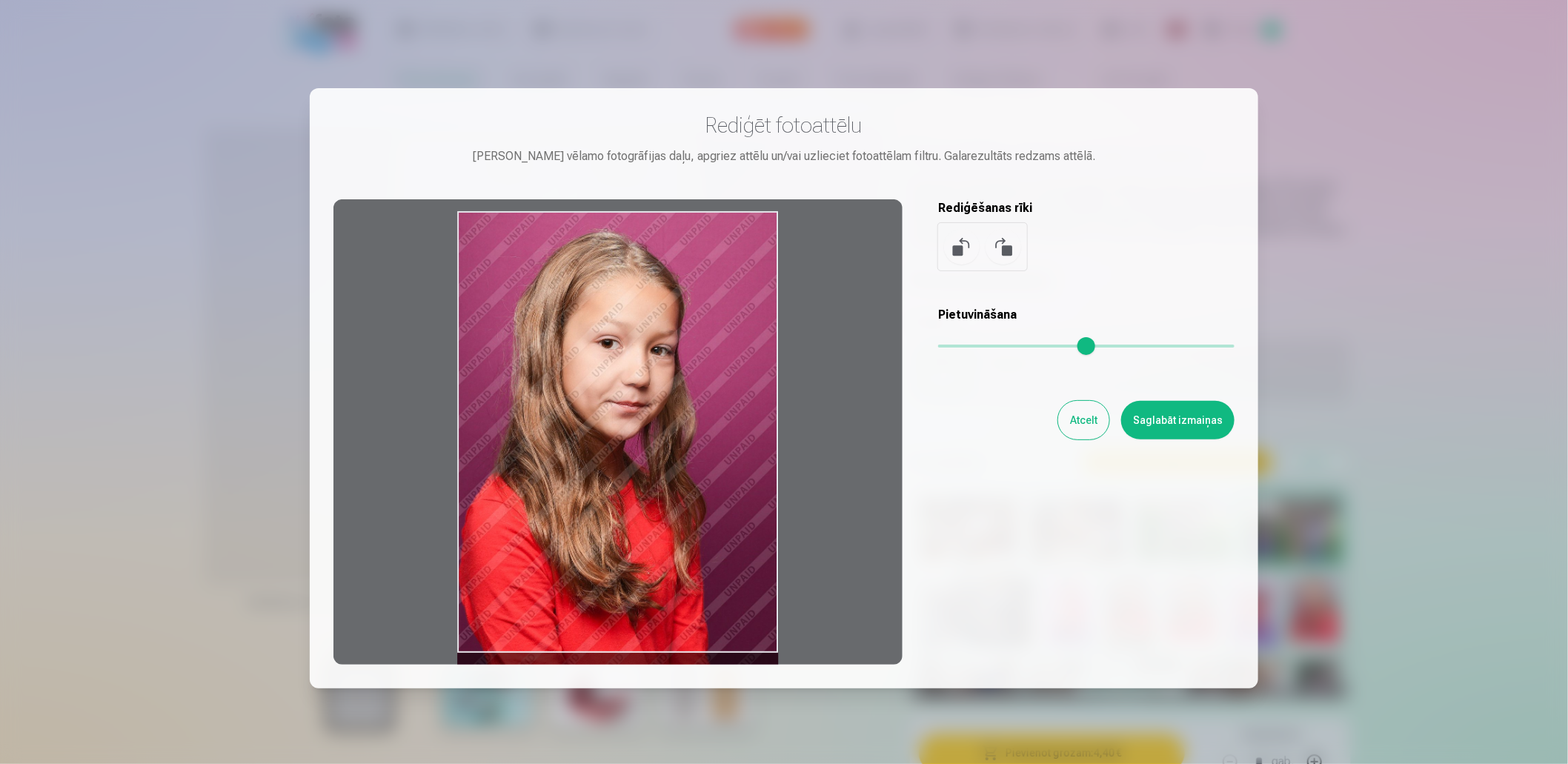
click at [966, 347] on div "Rediģēt fotoattēlu [PERSON_NAME] vēlamo fotogrāfijas daļu, apgriez attēlu un/va…" at bounding box center [783, 389] width 901 height 553
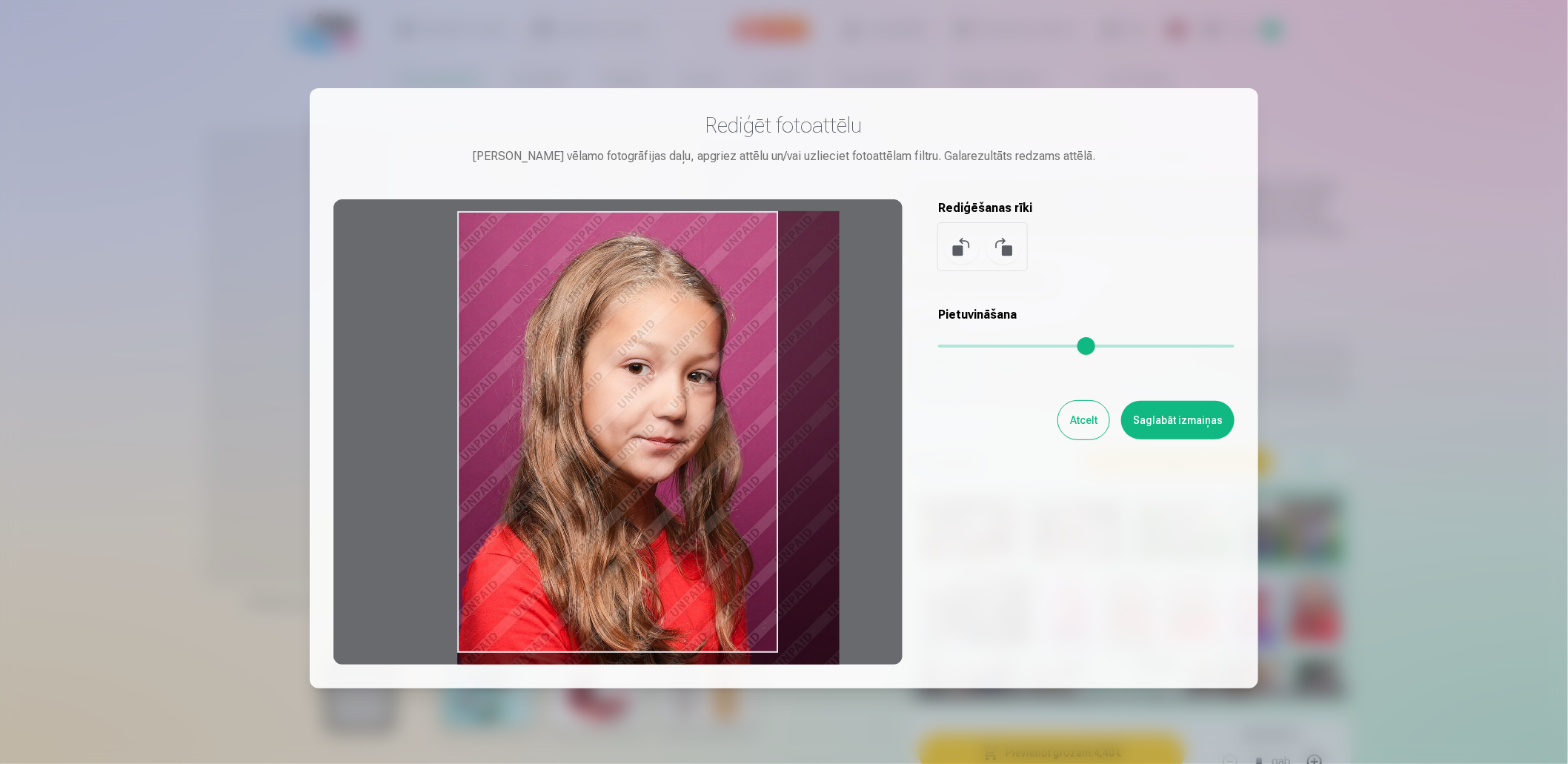
drag, startPoint x: 945, startPoint y: 341, endPoint x: 962, endPoint y: 341, distance: 17.0
click at [962, 345] on input "range" at bounding box center [1086, 346] width 297 height 3
type input "****"
click at [1164, 421] on button "Saglabāt izmaiņas" at bounding box center [1177, 420] width 113 height 38
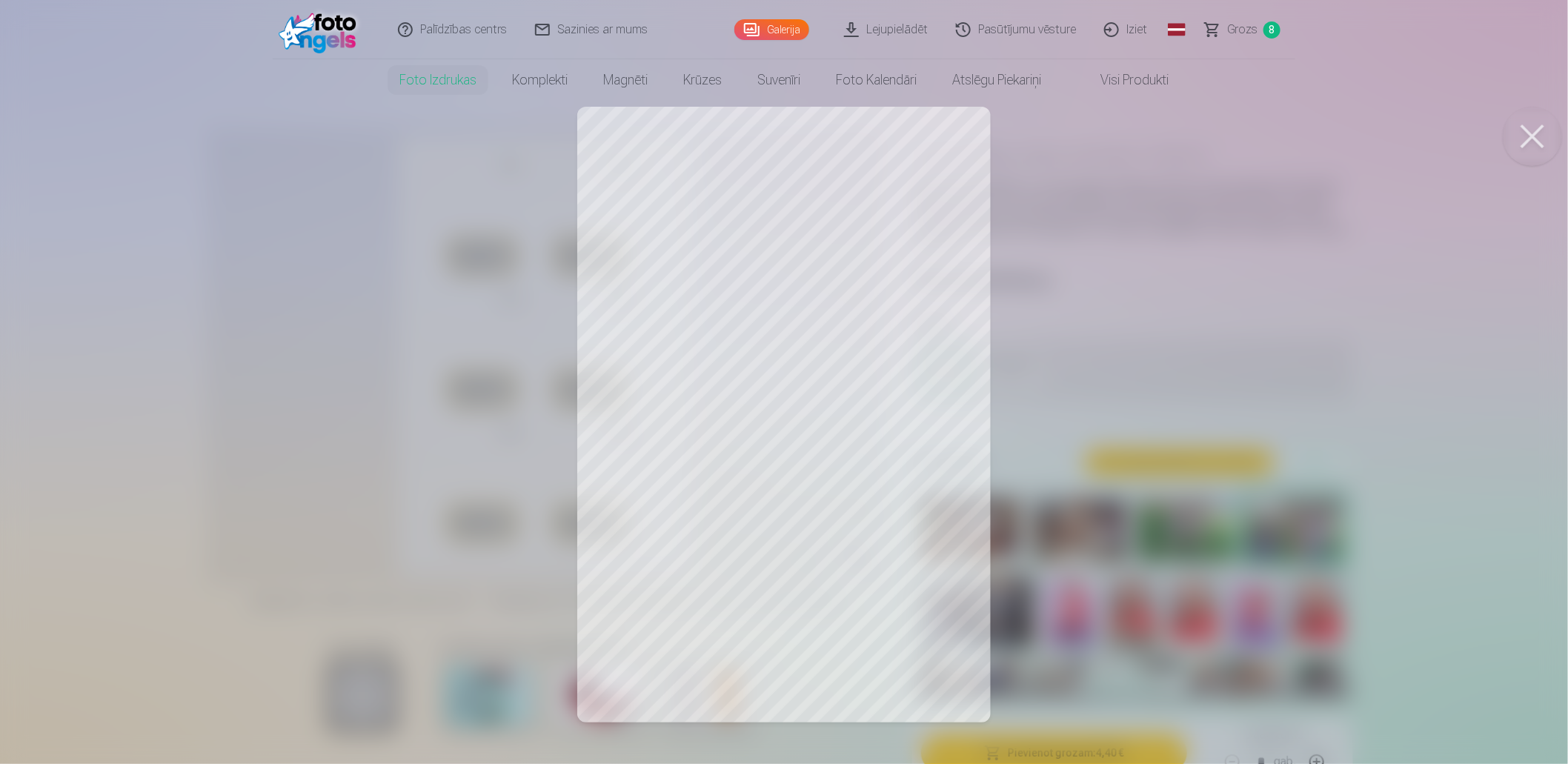
click at [778, 34] on link "Galerija" at bounding box center [772, 30] width 75 height 21
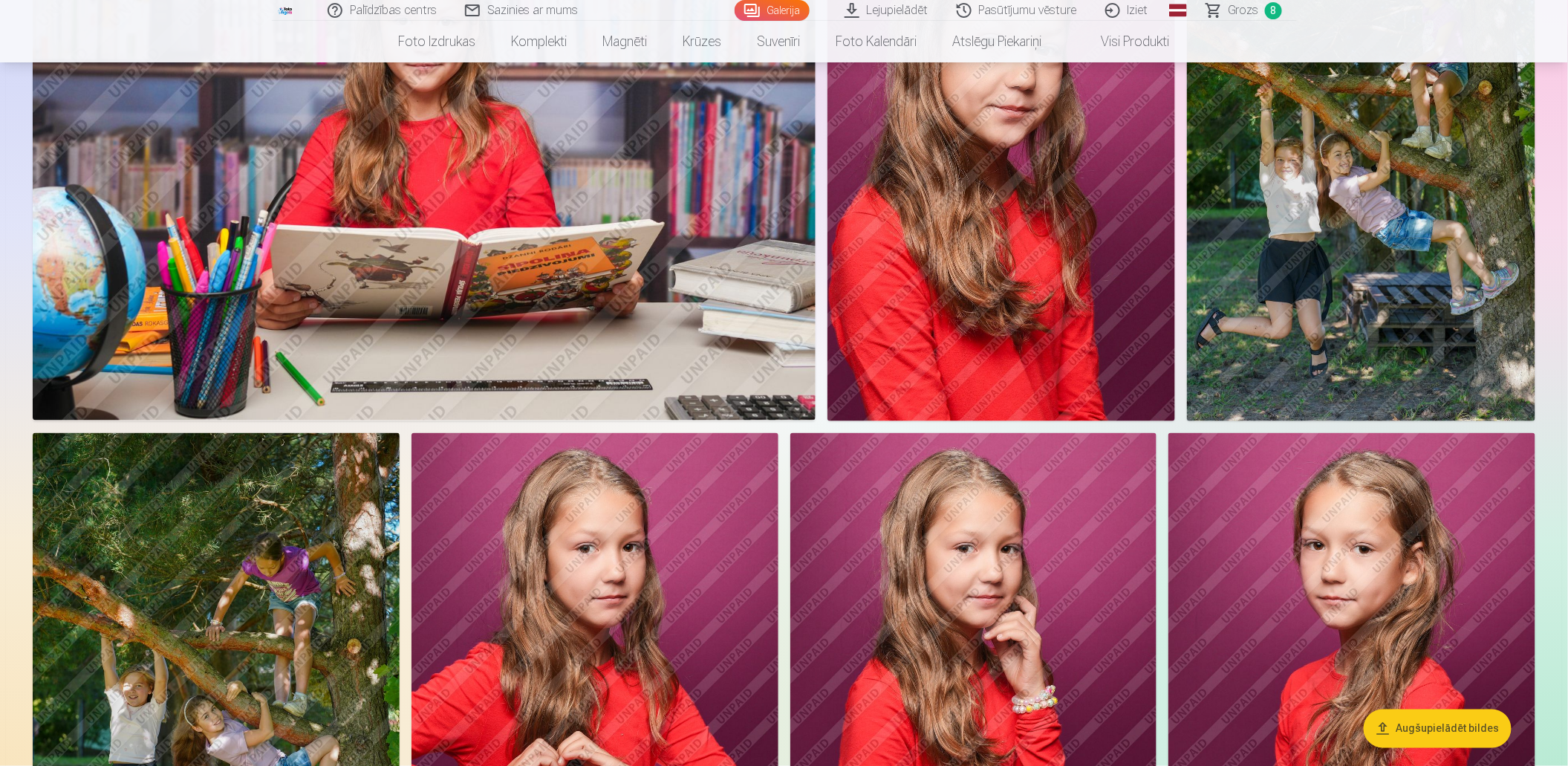
scroll to position [6391, 0]
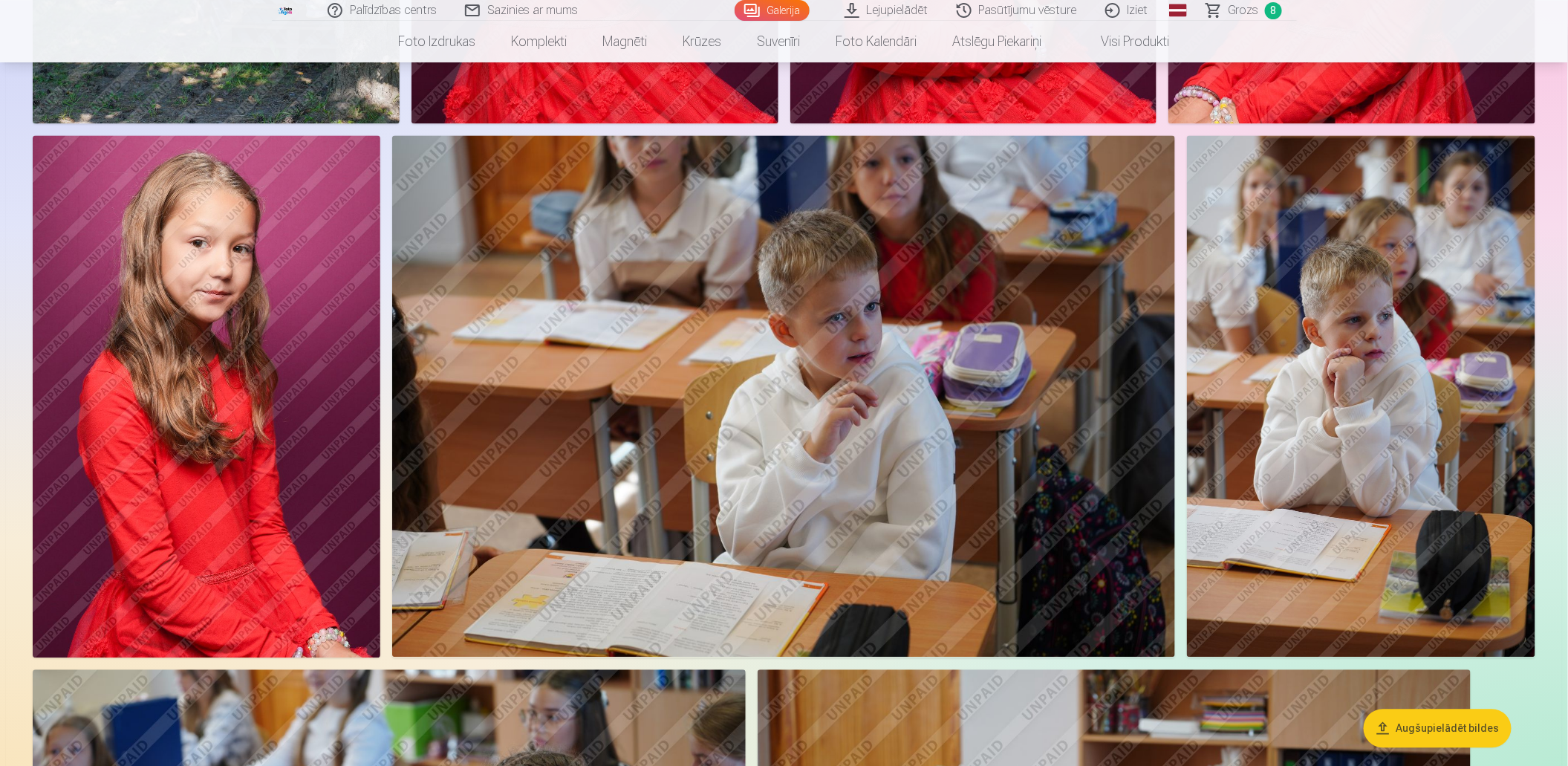
click at [177, 488] on img at bounding box center [206, 396] width 347 height 522
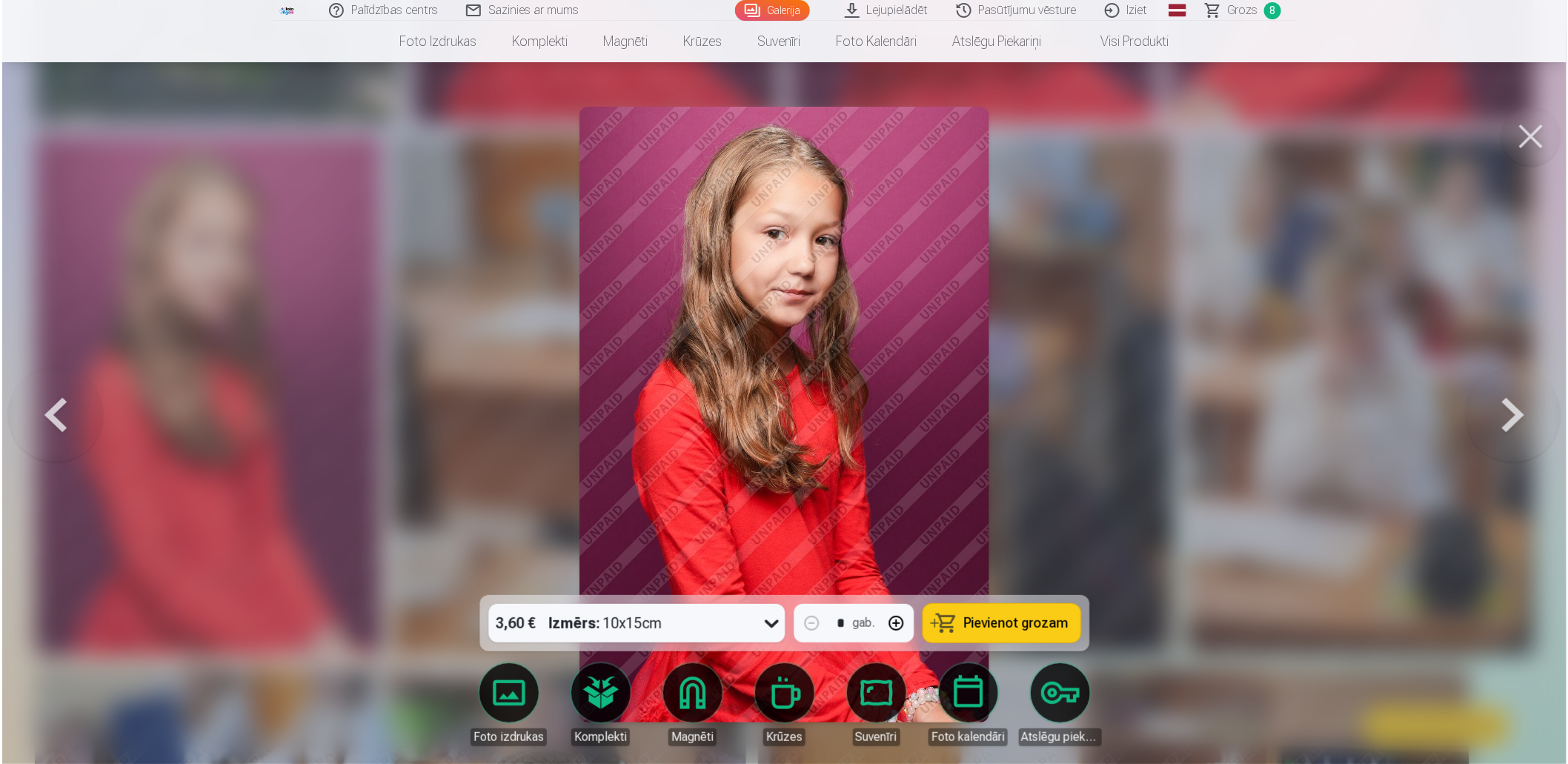
scroll to position [7057, 0]
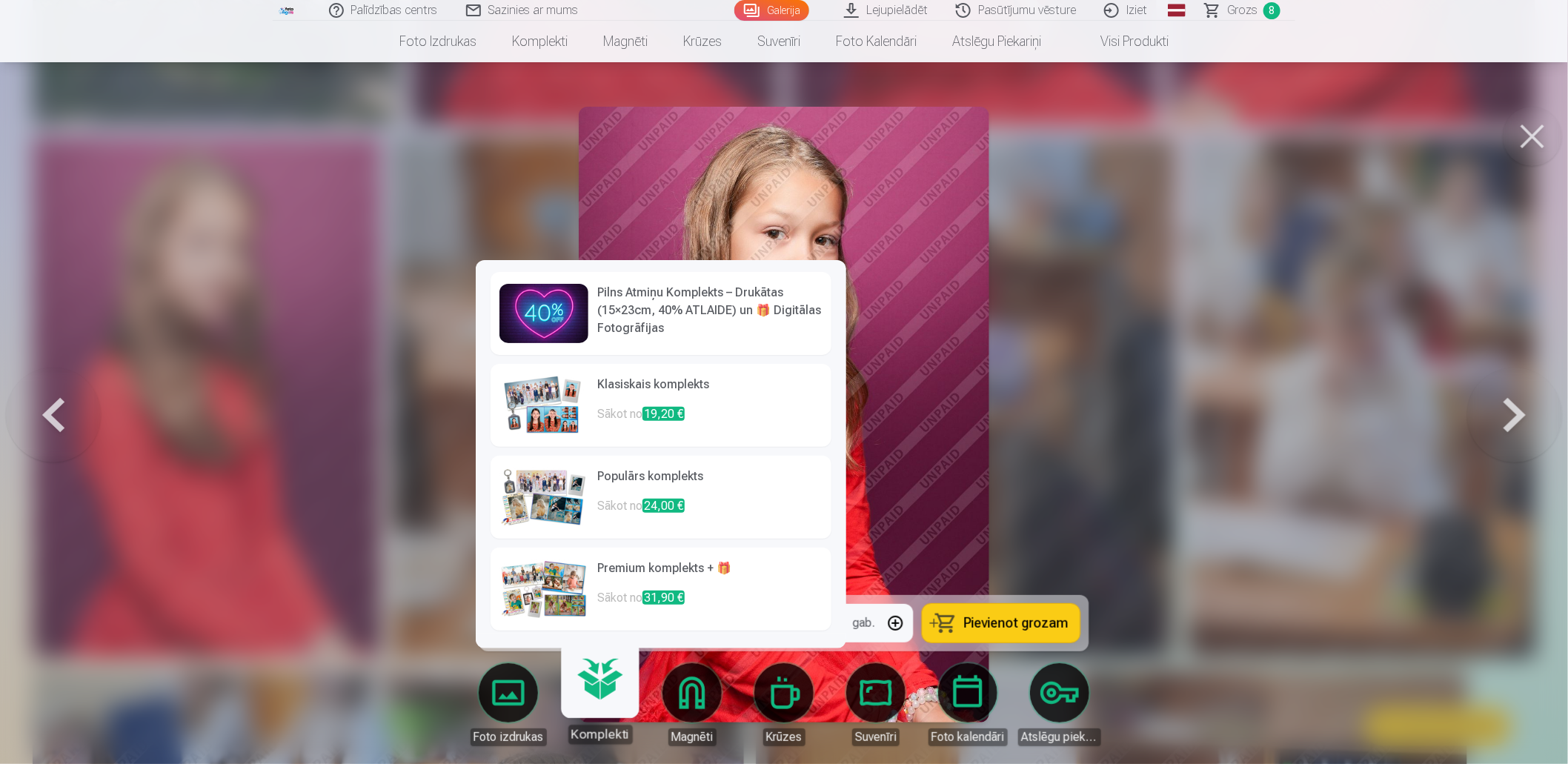
click at [562, 423] on img at bounding box center [544, 405] width 89 height 59
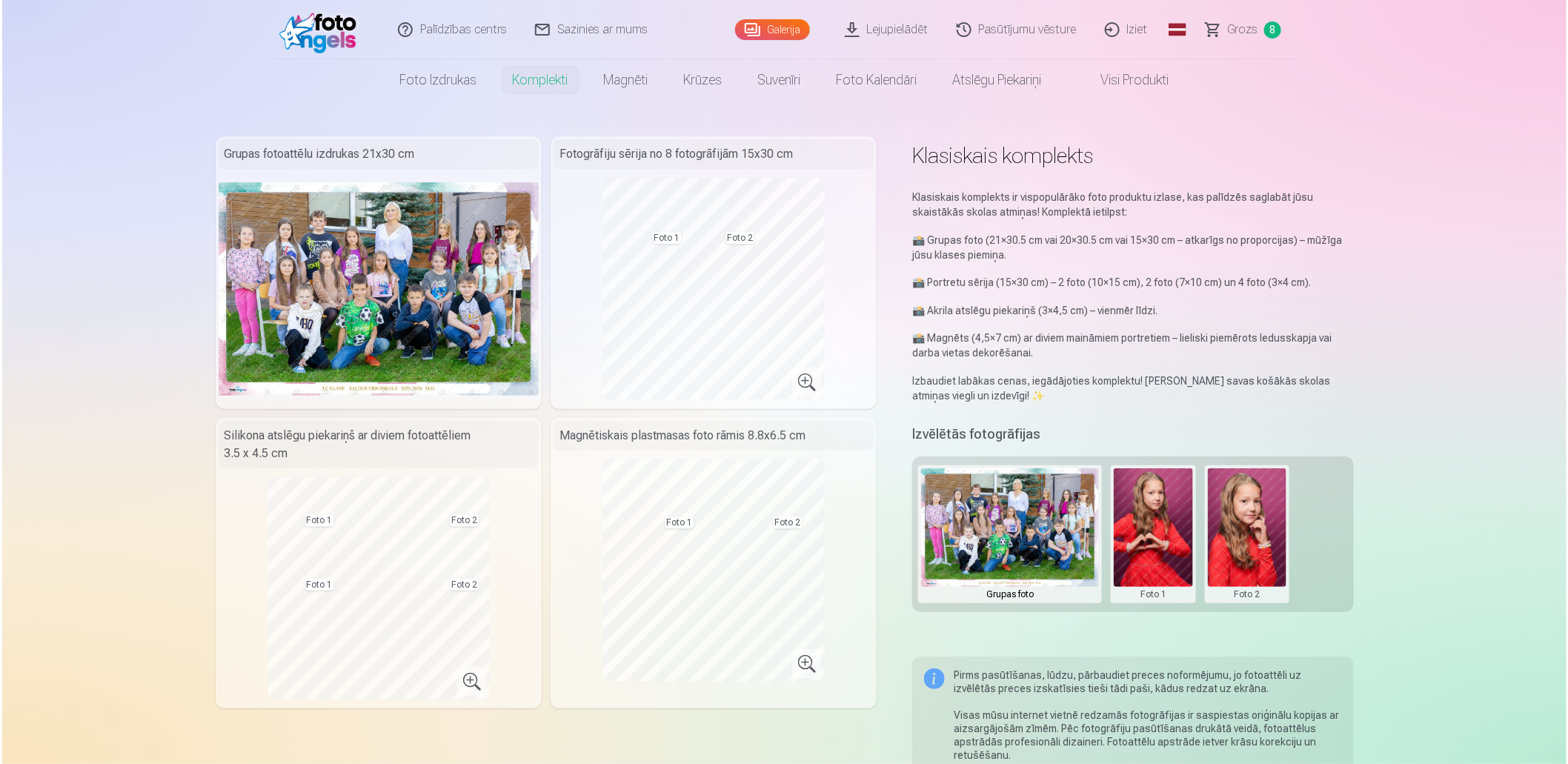
scroll to position [5026, 0]
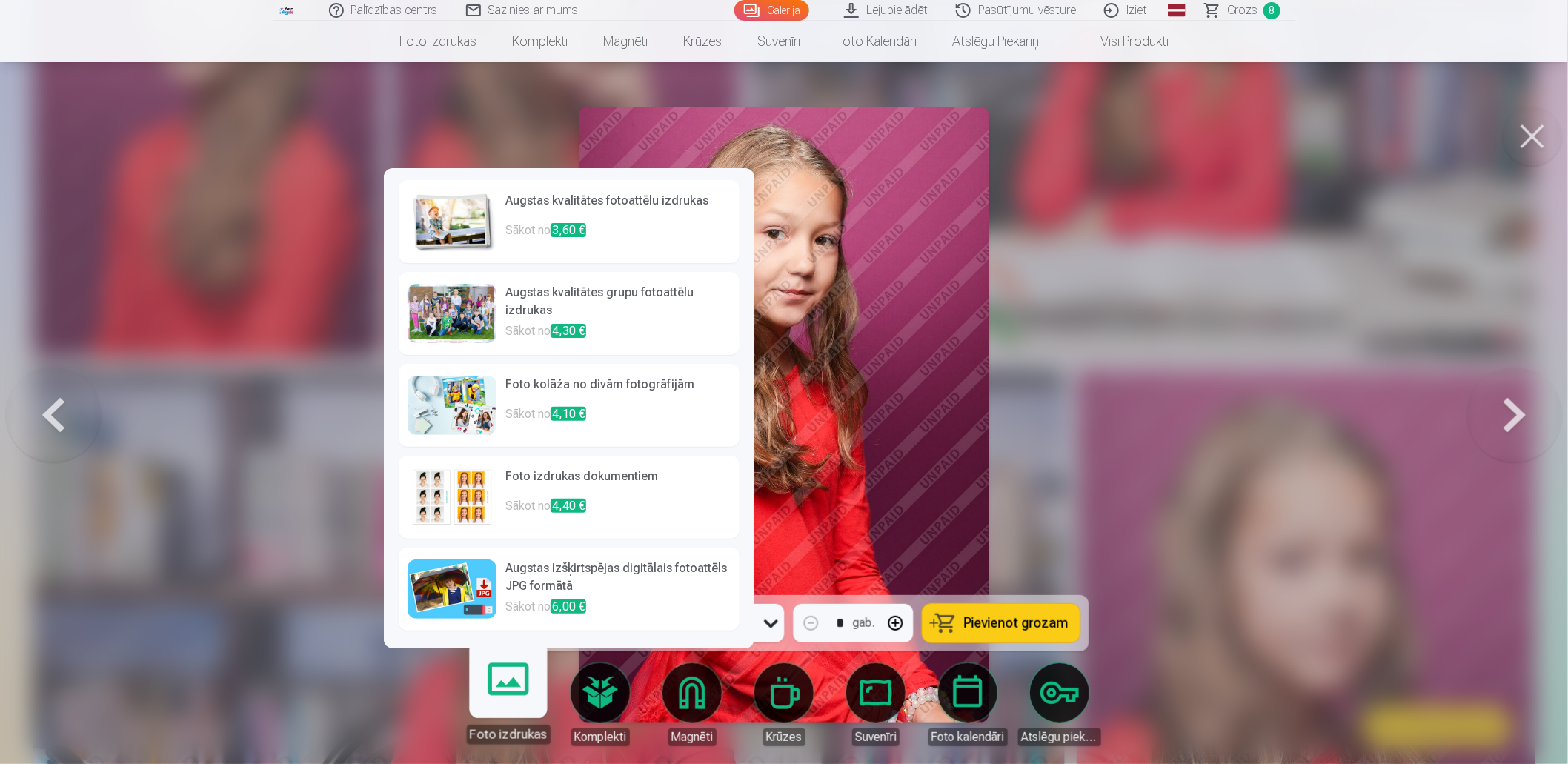
click at [584, 510] on span "4,40 €" at bounding box center [568, 506] width 35 height 14
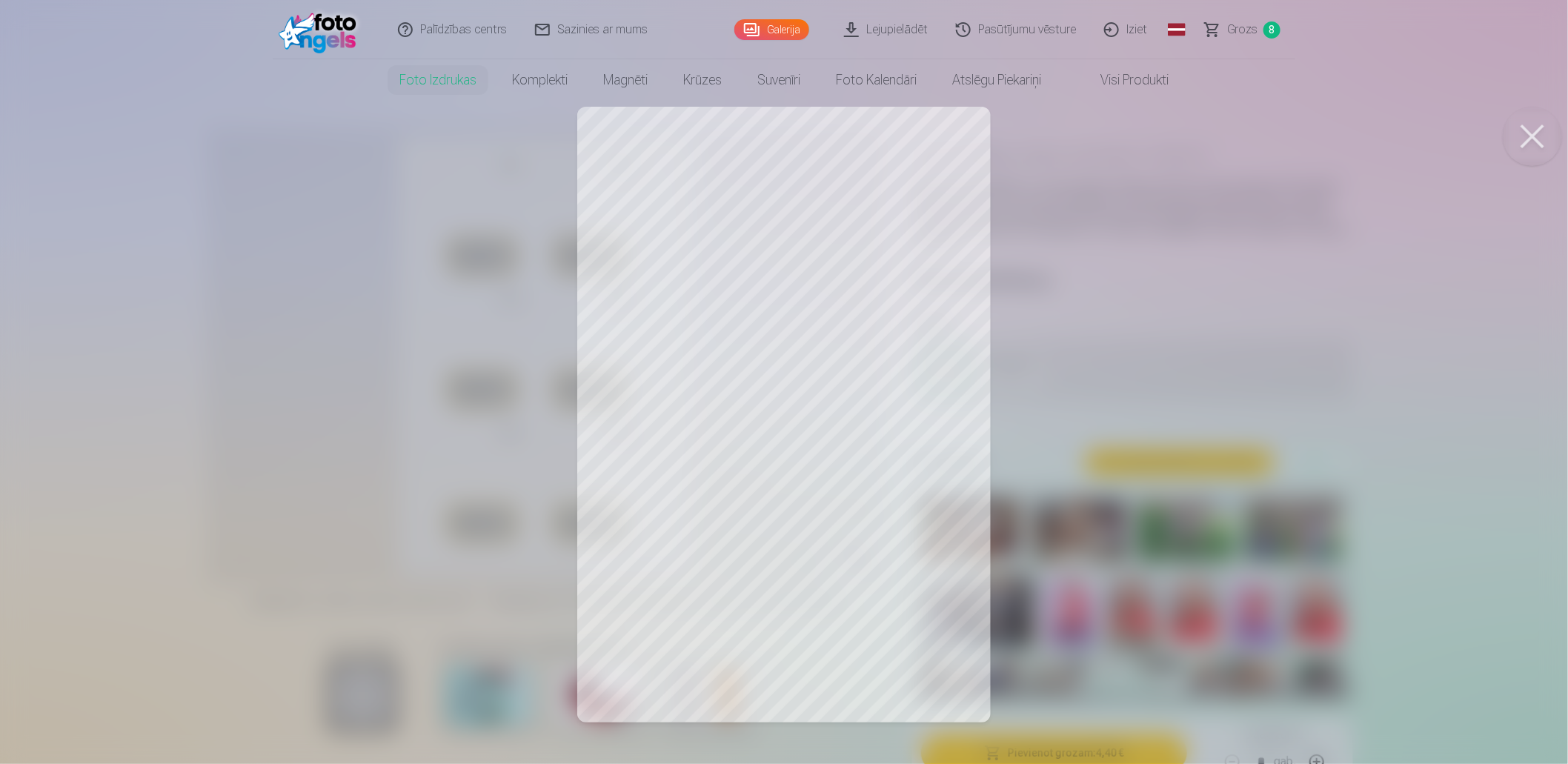
click at [1523, 132] on button at bounding box center [1533, 136] width 59 height 59
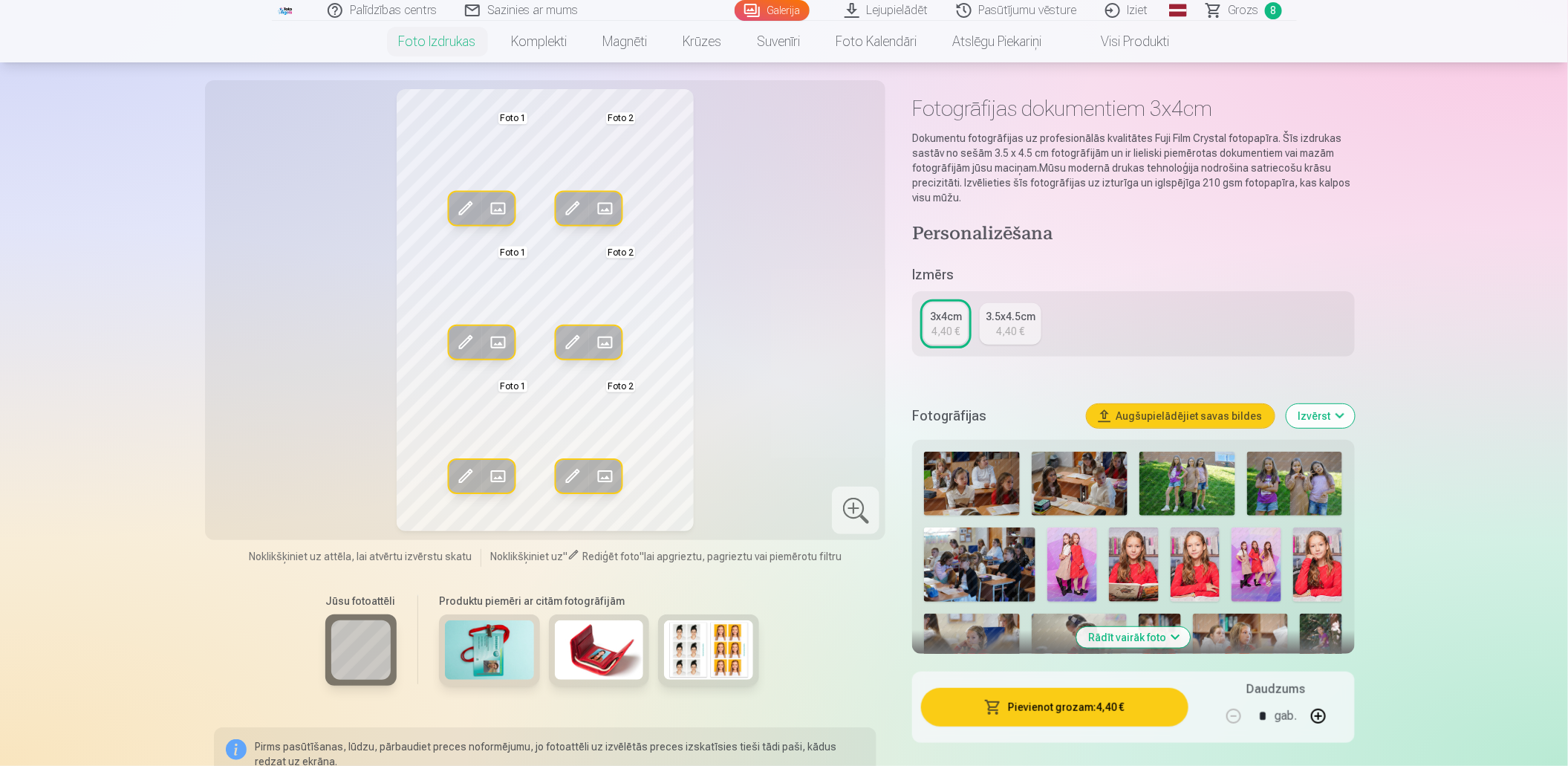
scroll to position [74, 0]
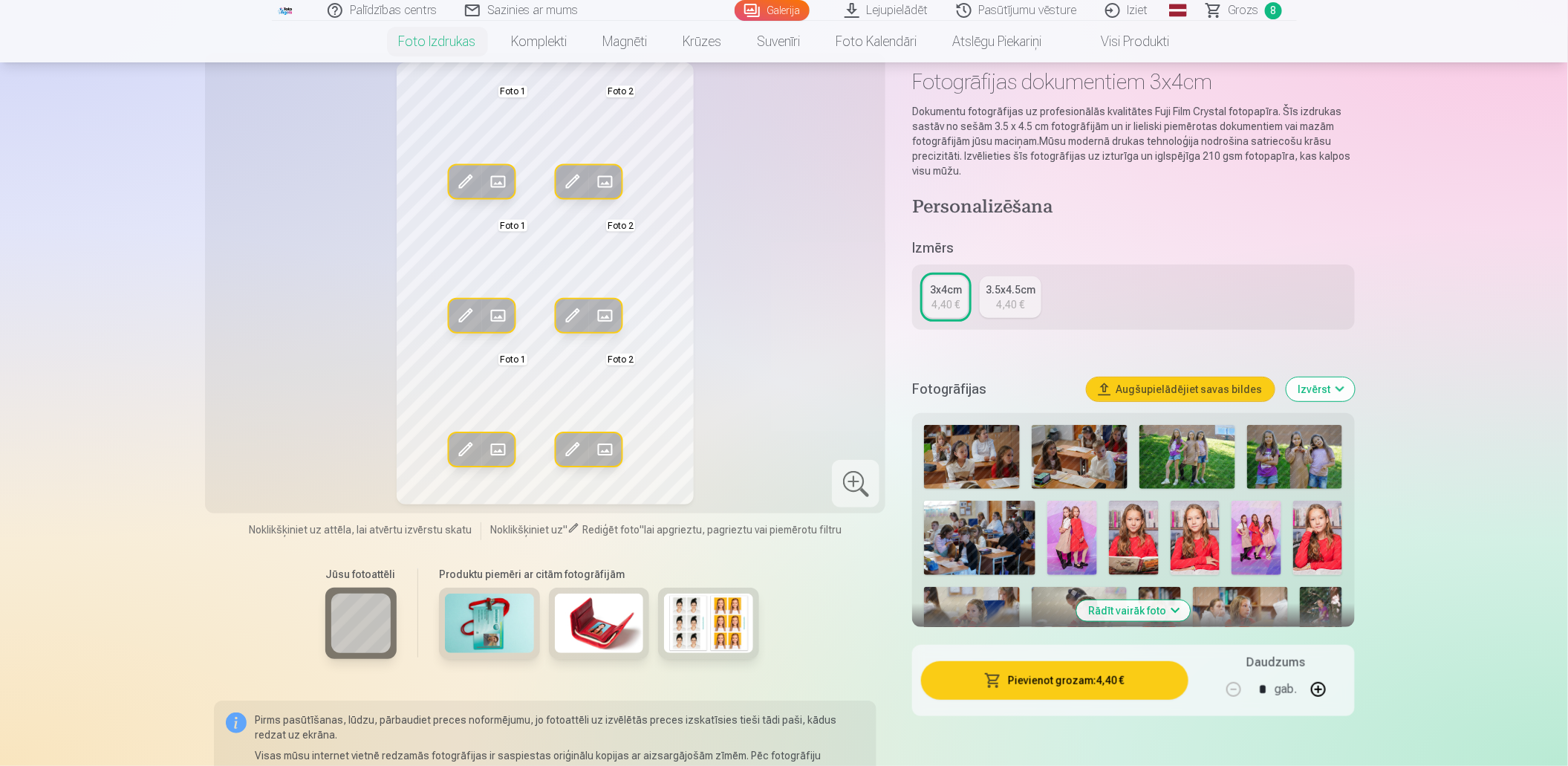
click at [1187, 387] on button "Augšupielādējiet savas bildes" at bounding box center [1181, 389] width 188 height 24
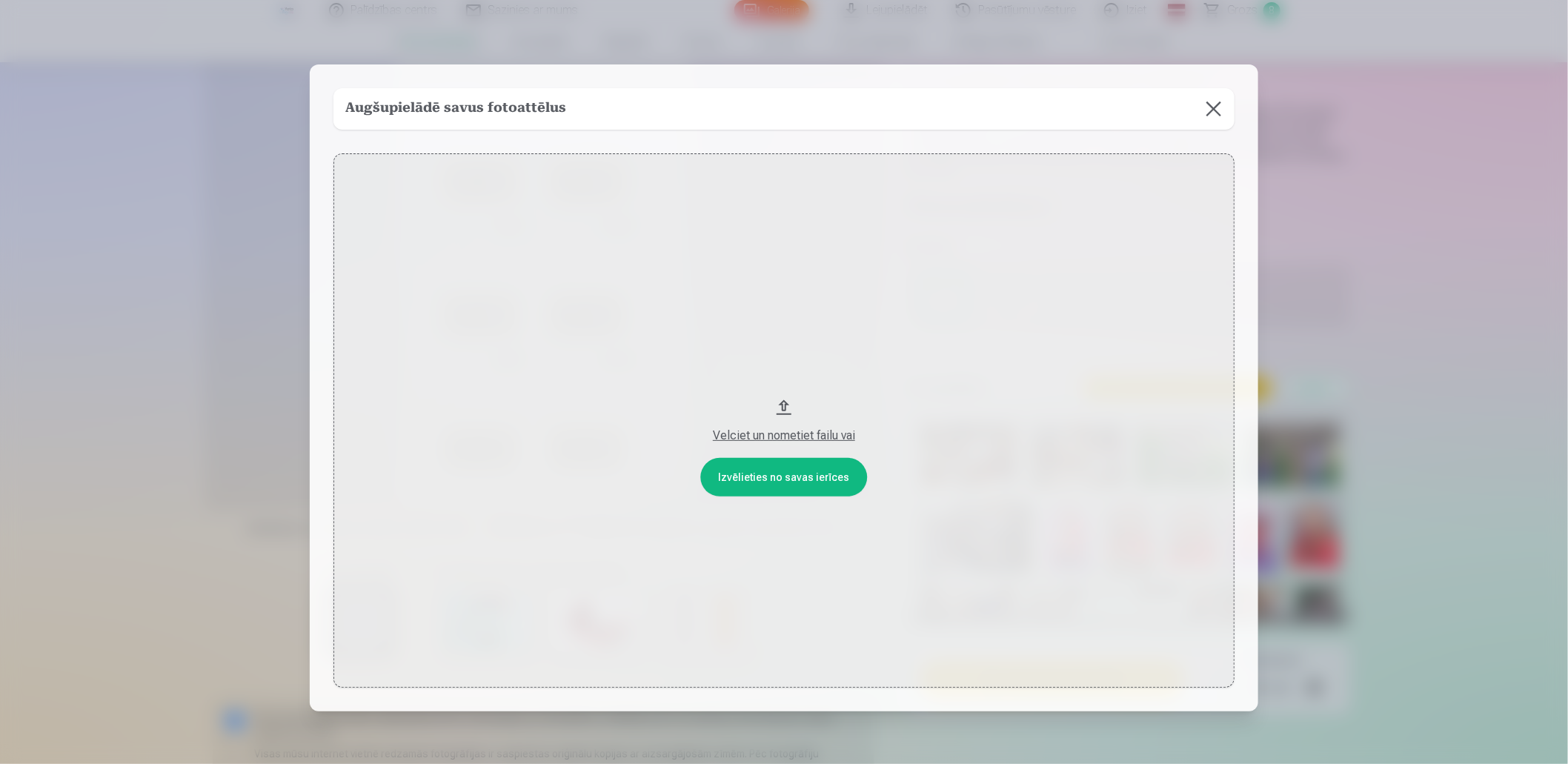
click at [795, 435] on div "Velciet un nometiet failu vai" at bounding box center [784, 436] width 871 height 18
click at [1214, 101] on button at bounding box center [1213, 108] width 41 height 41
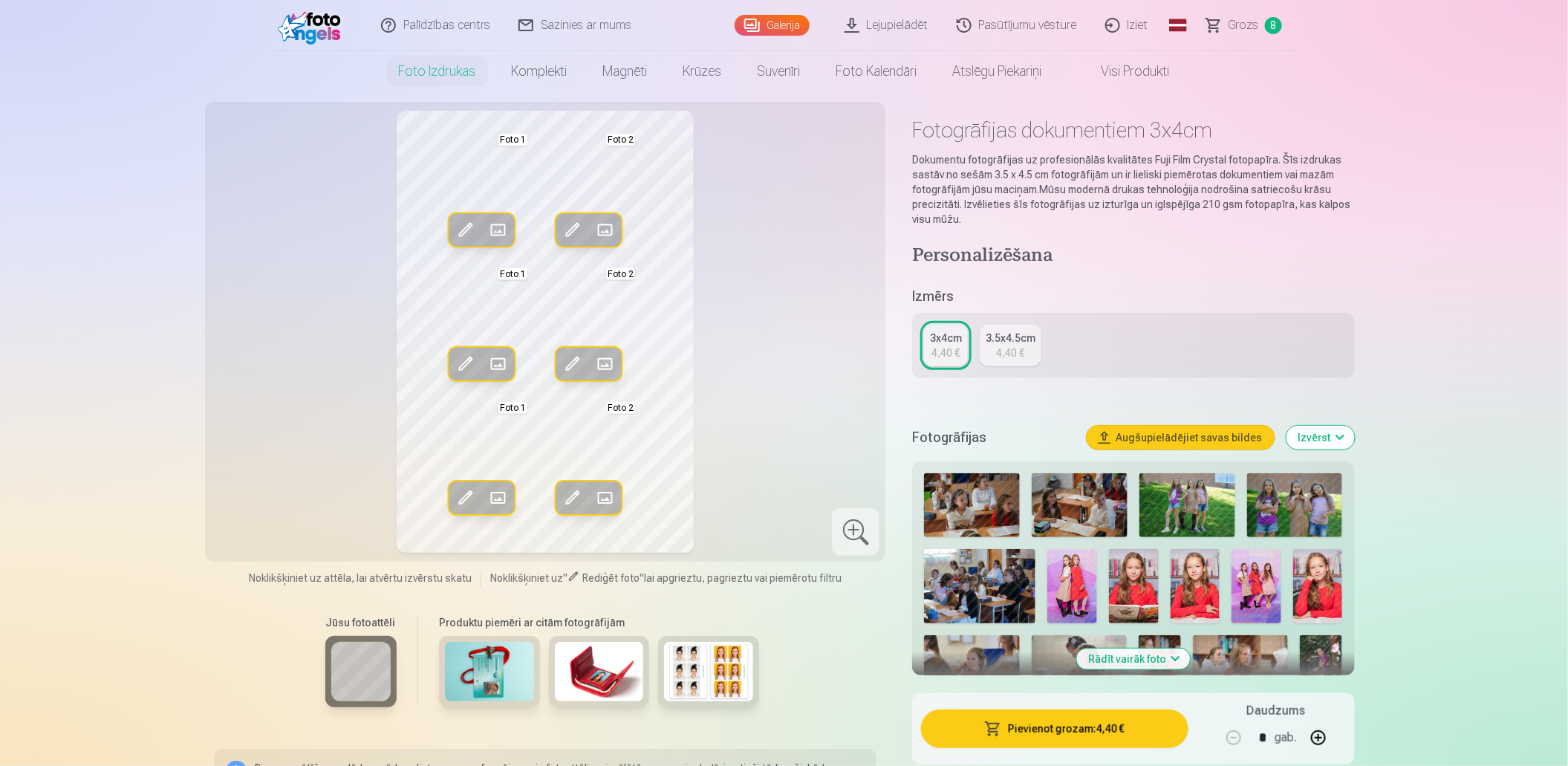
scroll to position [0, 0]
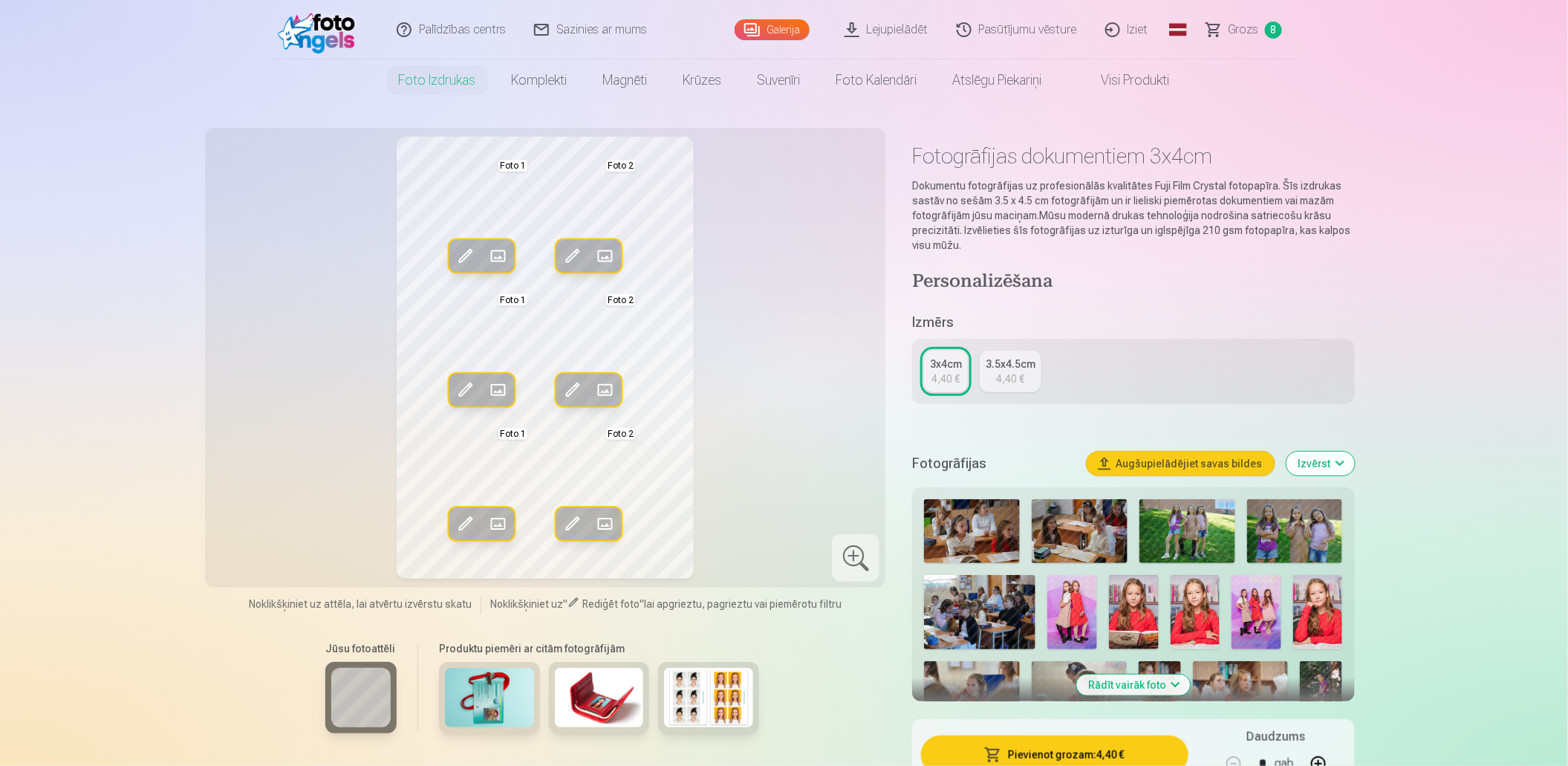
click at [951, 379] on div "4,40 €" at bounding box center [946, 378] width 28 height 14
click at [1022, 380] on div "4,40 €" at bounding box center [1010, 378] width 28 height 14
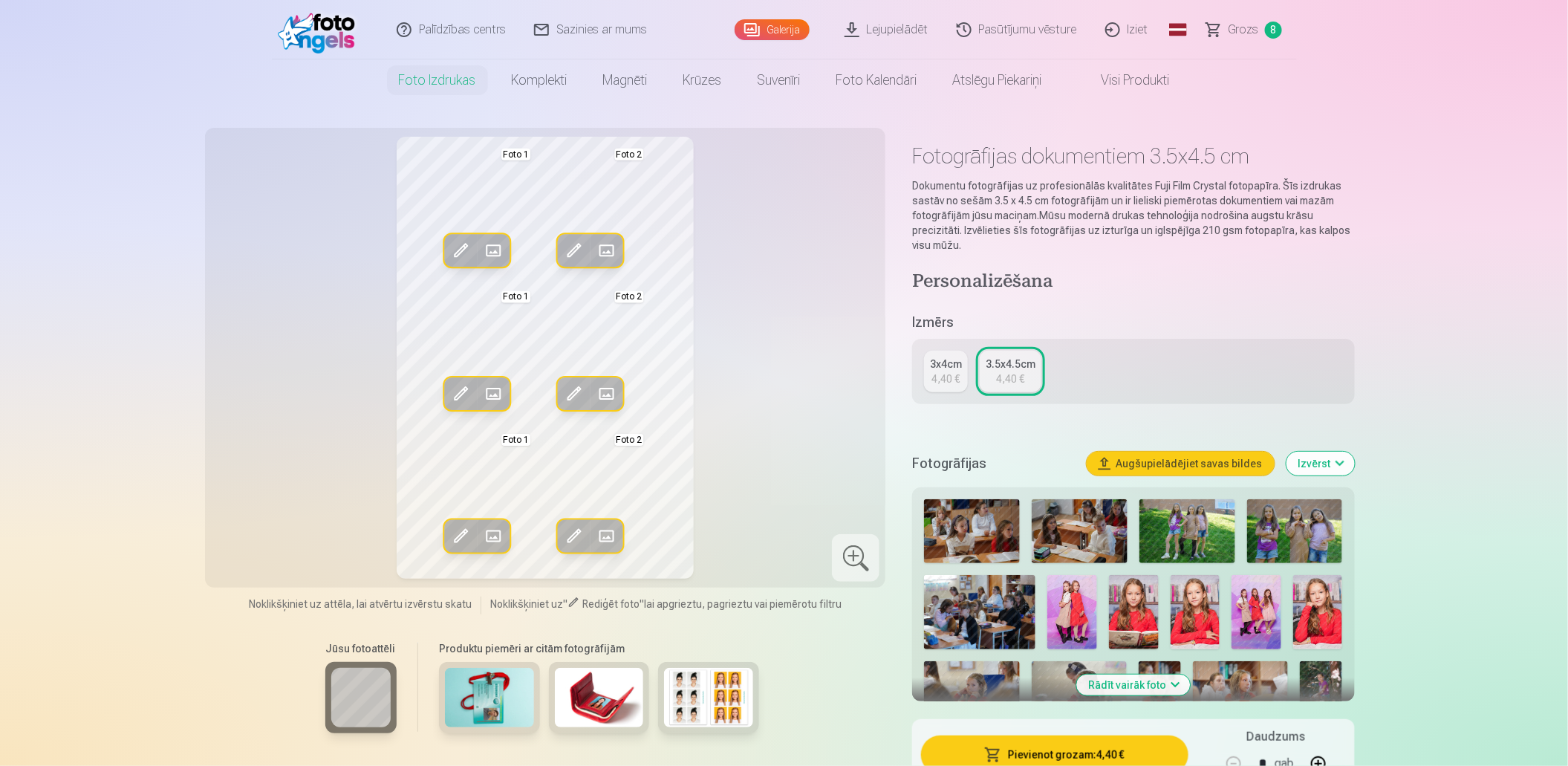
click at [929, 381] on link "3x4cm 4,40 €" at bounding box center [946, 371] width 44 height 41
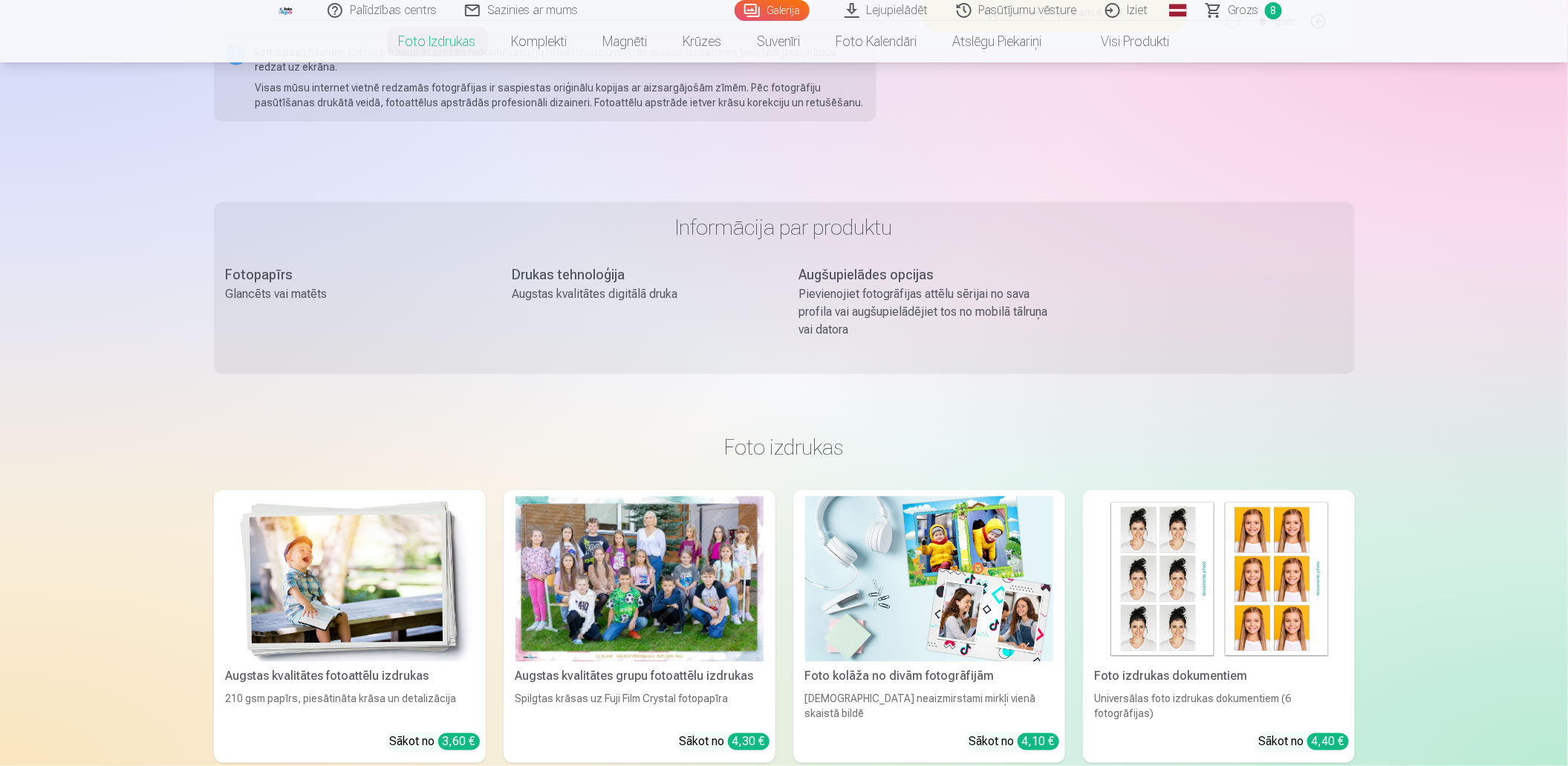
scroll to position [149, 0]
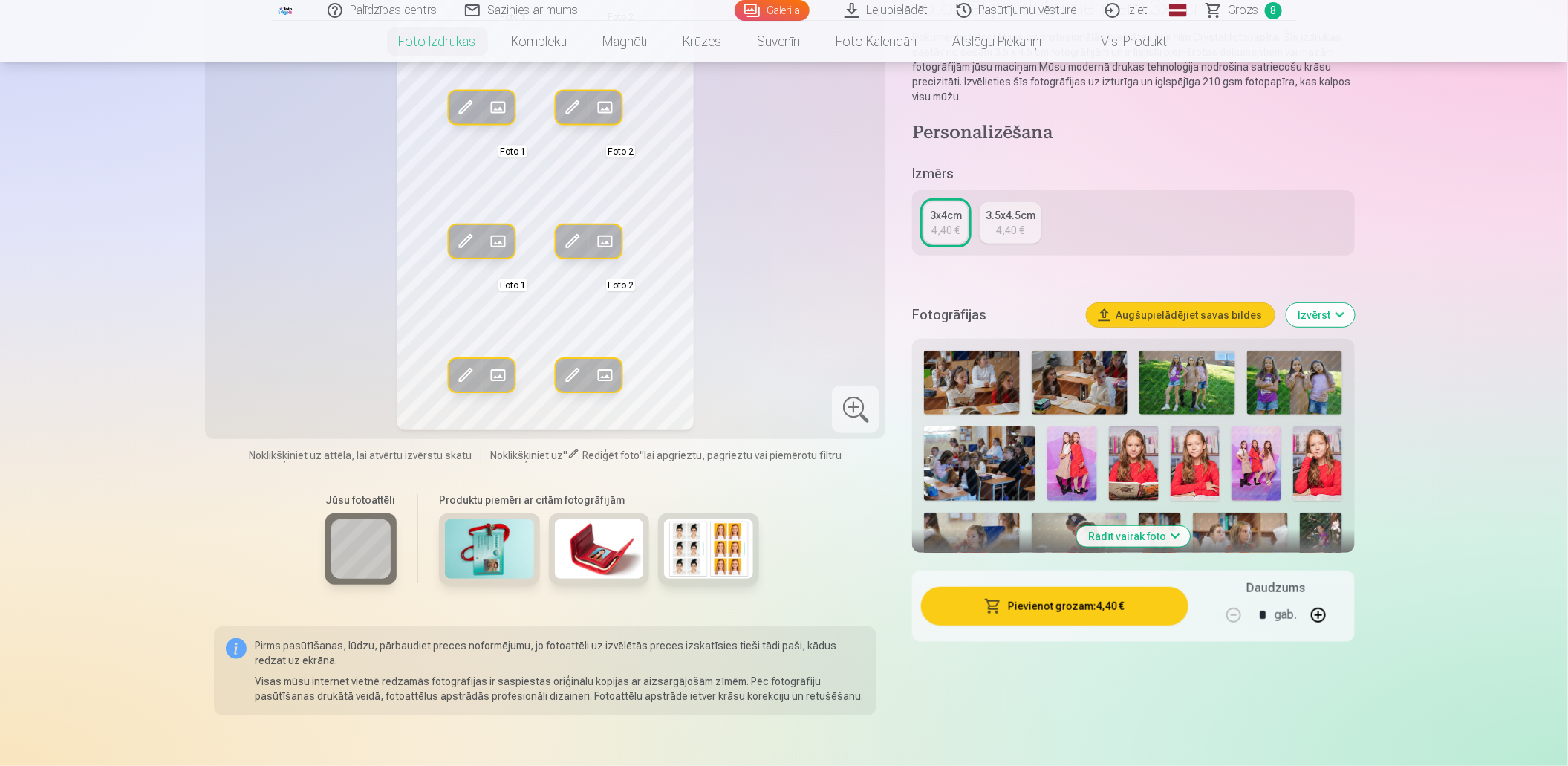
click at [776, 12] on link "Galerija" at bounding box center [772, 11] width 75 height 21
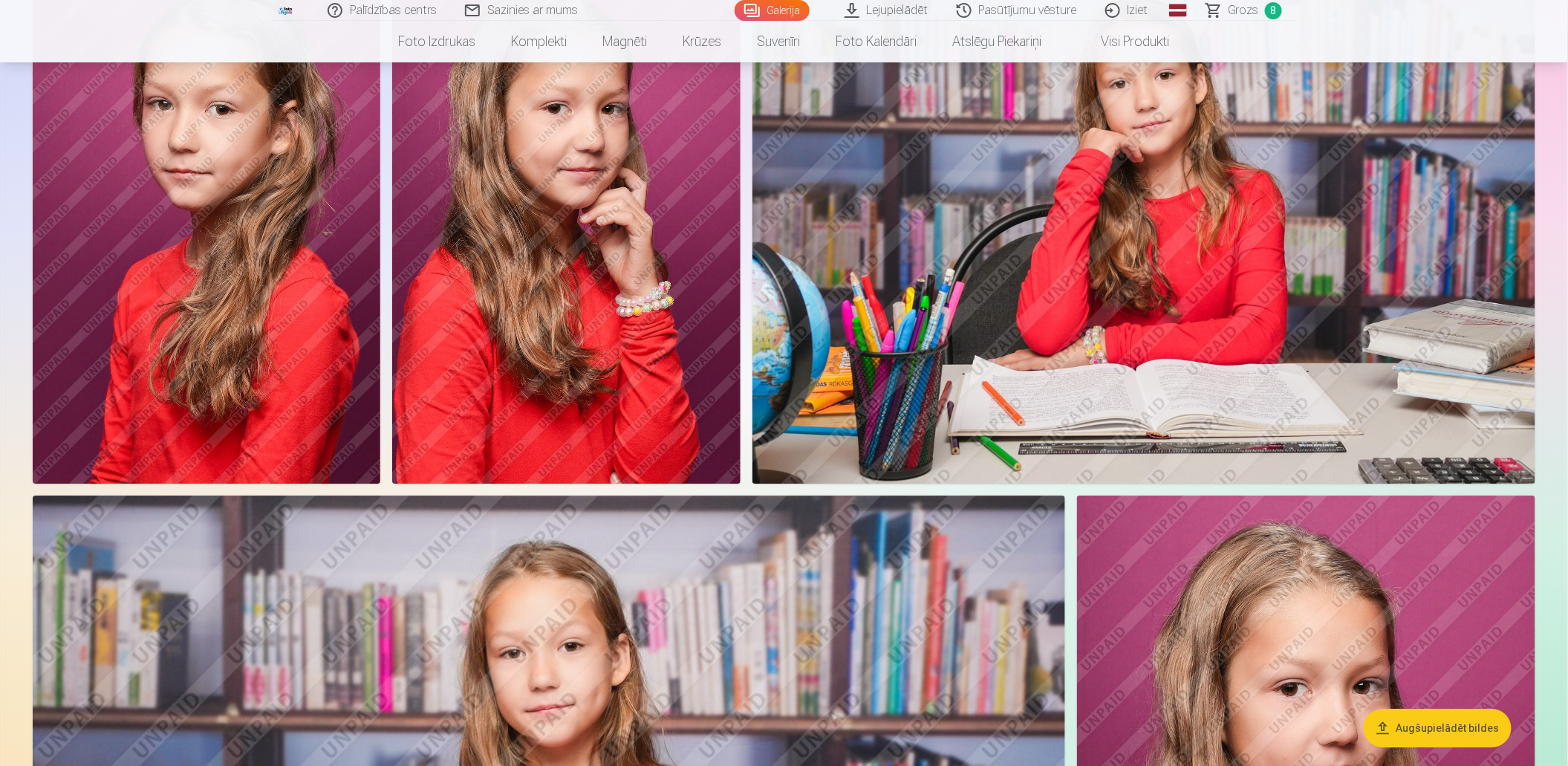
scroll to position [4904, 0]
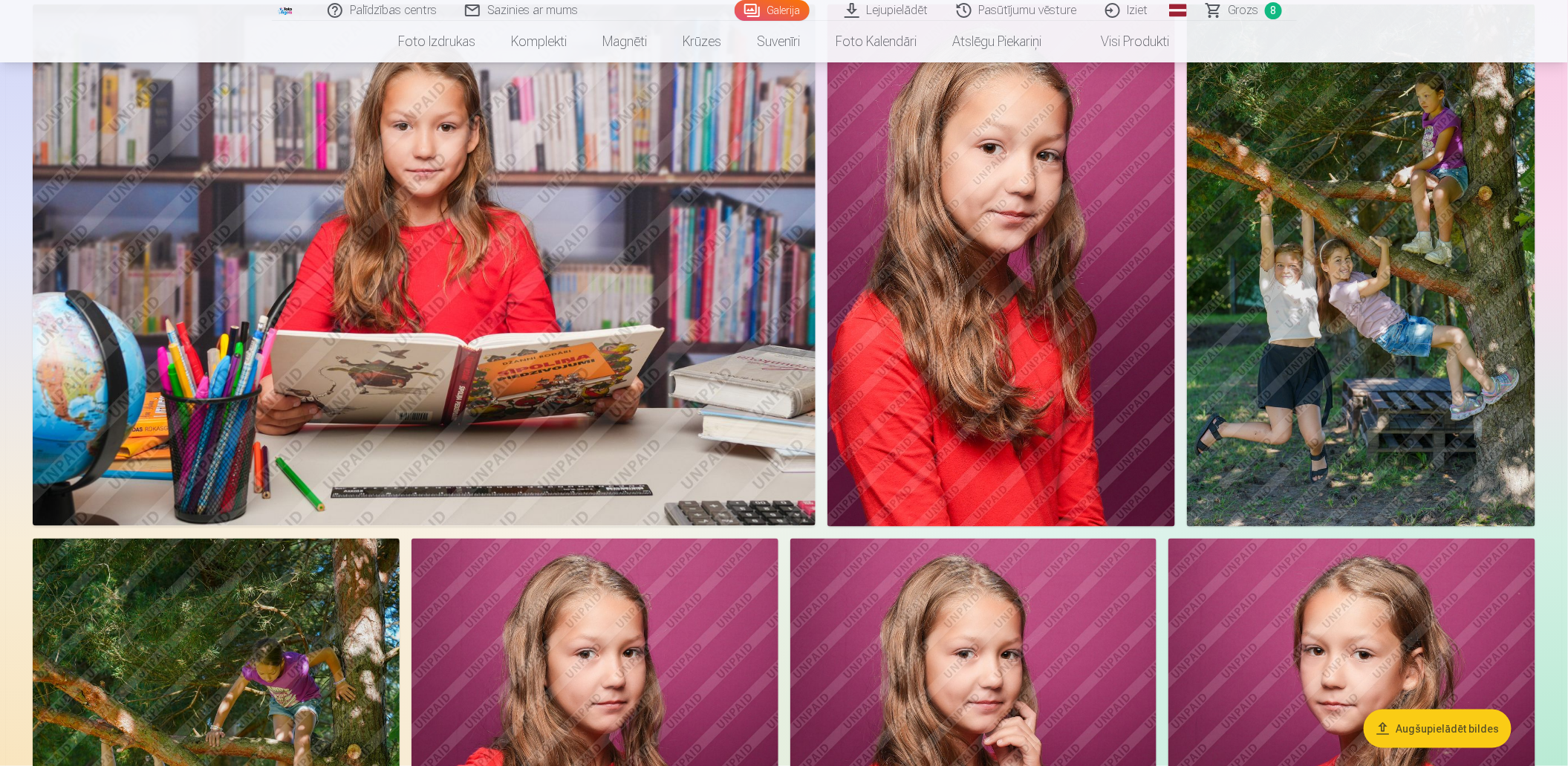
click at [945, 373] on img at bounding box center [1001, 266] width 347 height 522
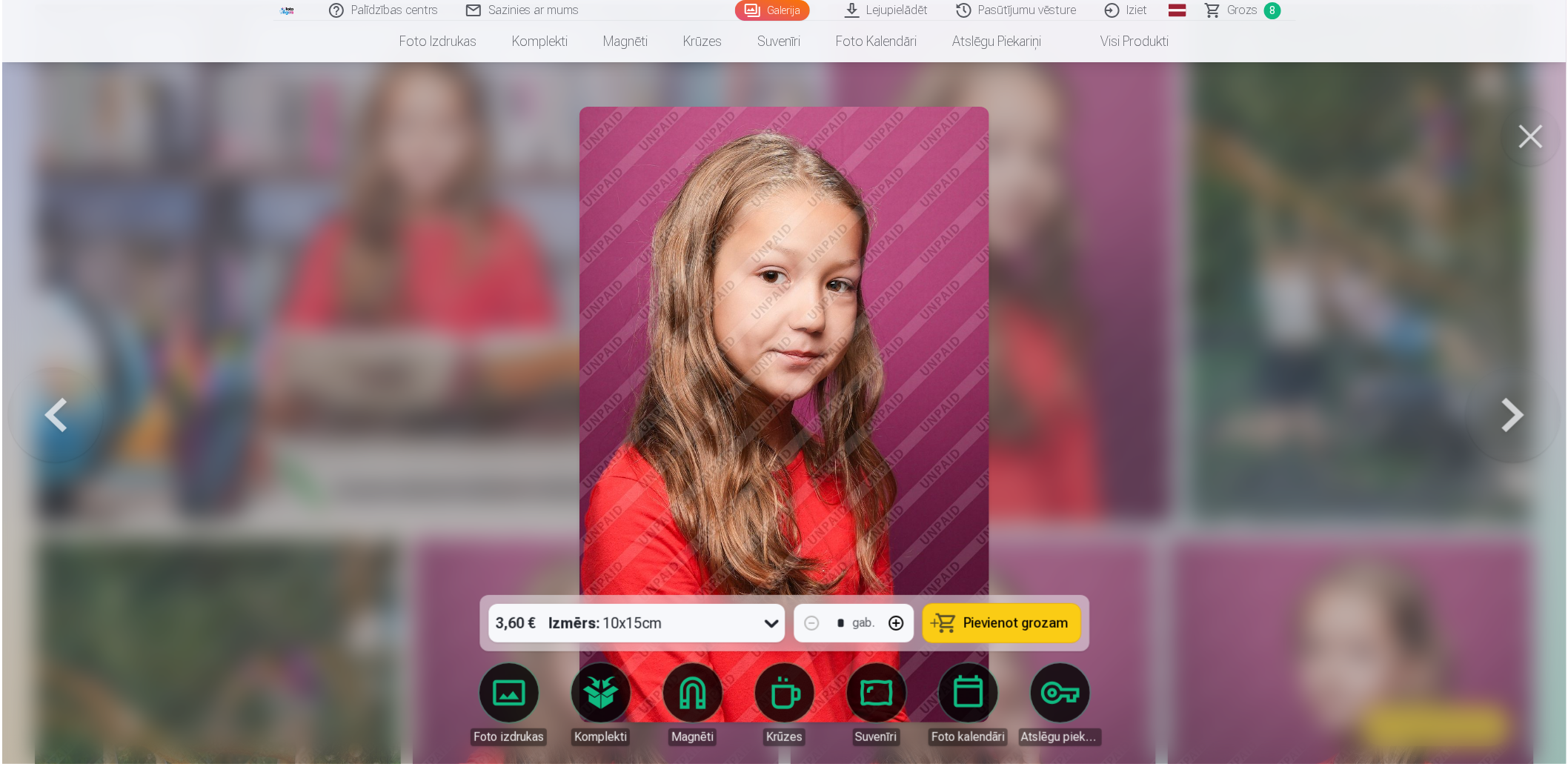
scroll to position [6092, 0]
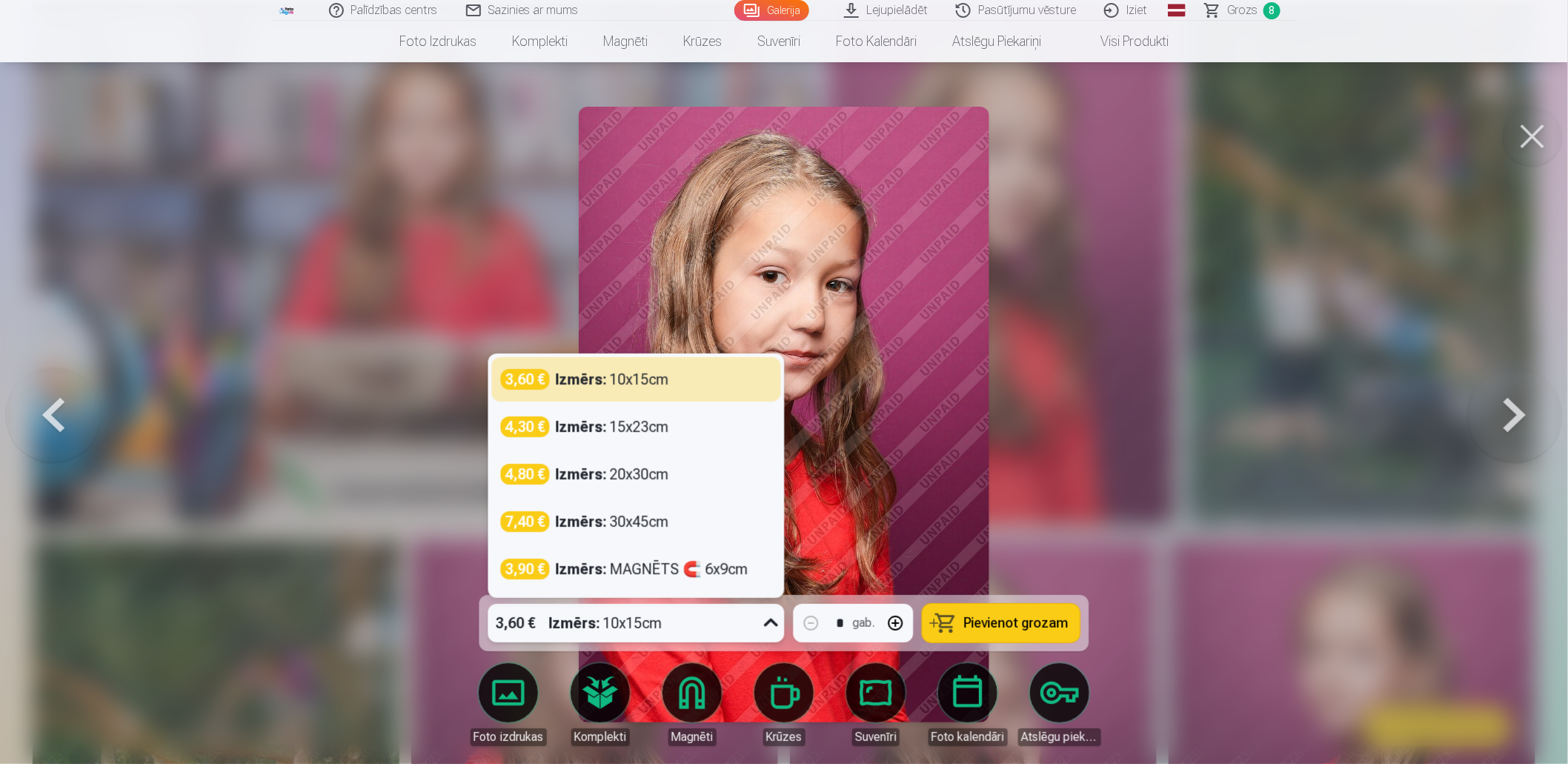
click at [767, 618] on icon at bounding box center [772, 623] width 24 height 24
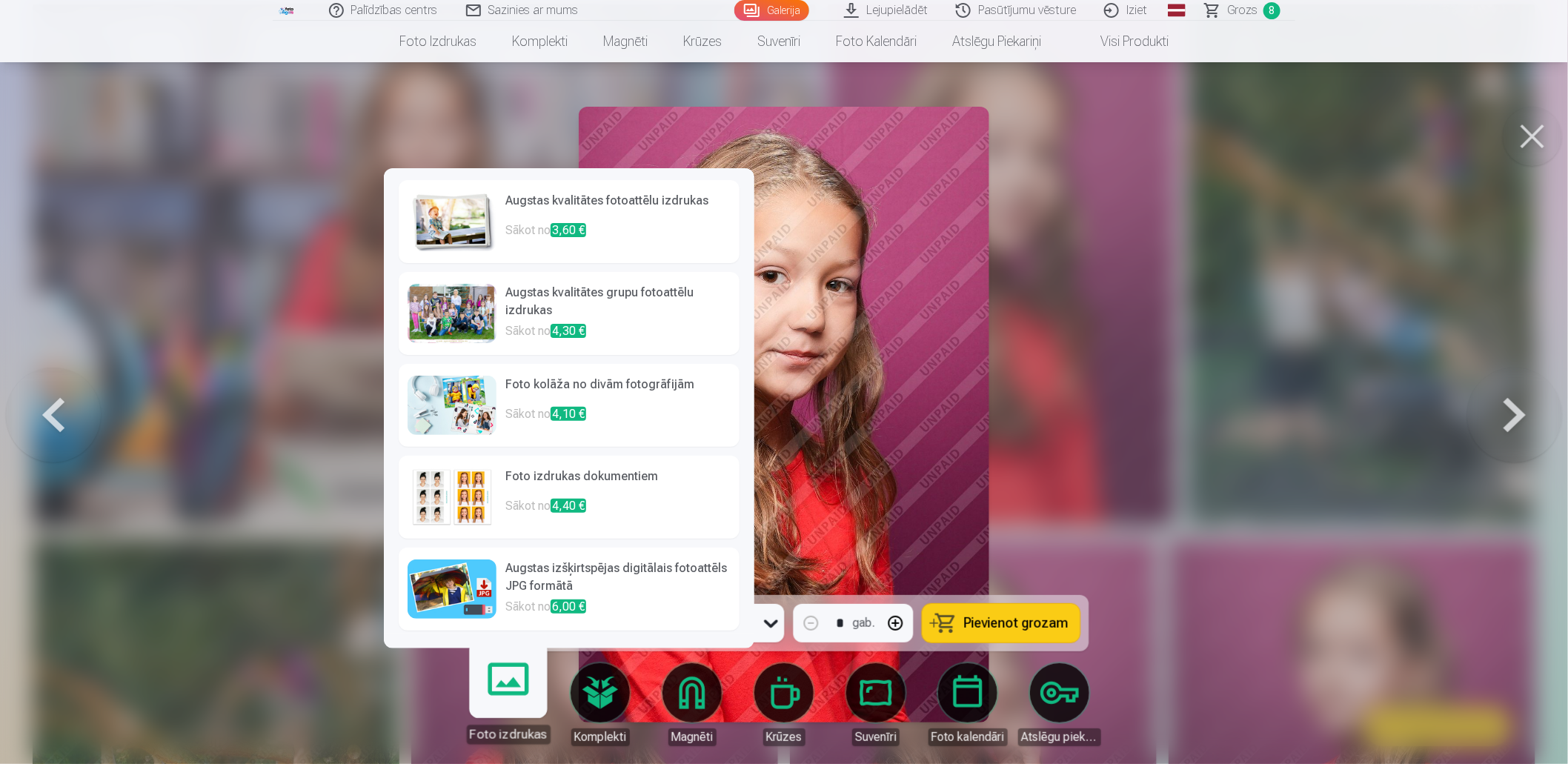
click at [464, 490] on img at bounding box center [452, 497] width 89 height 59
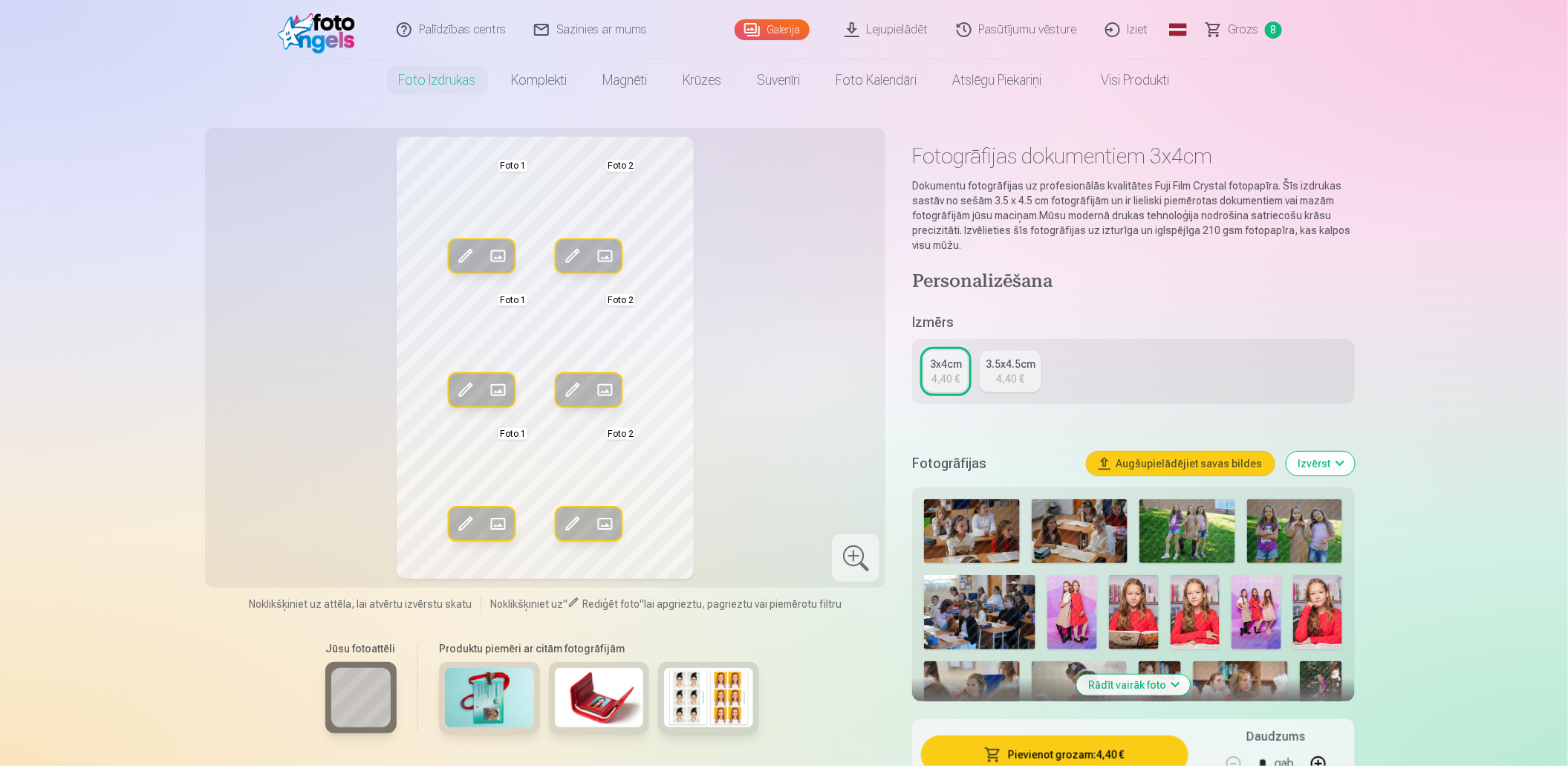
click at [611, 520] on span at bounding box center [606, 523] width 24 height 24
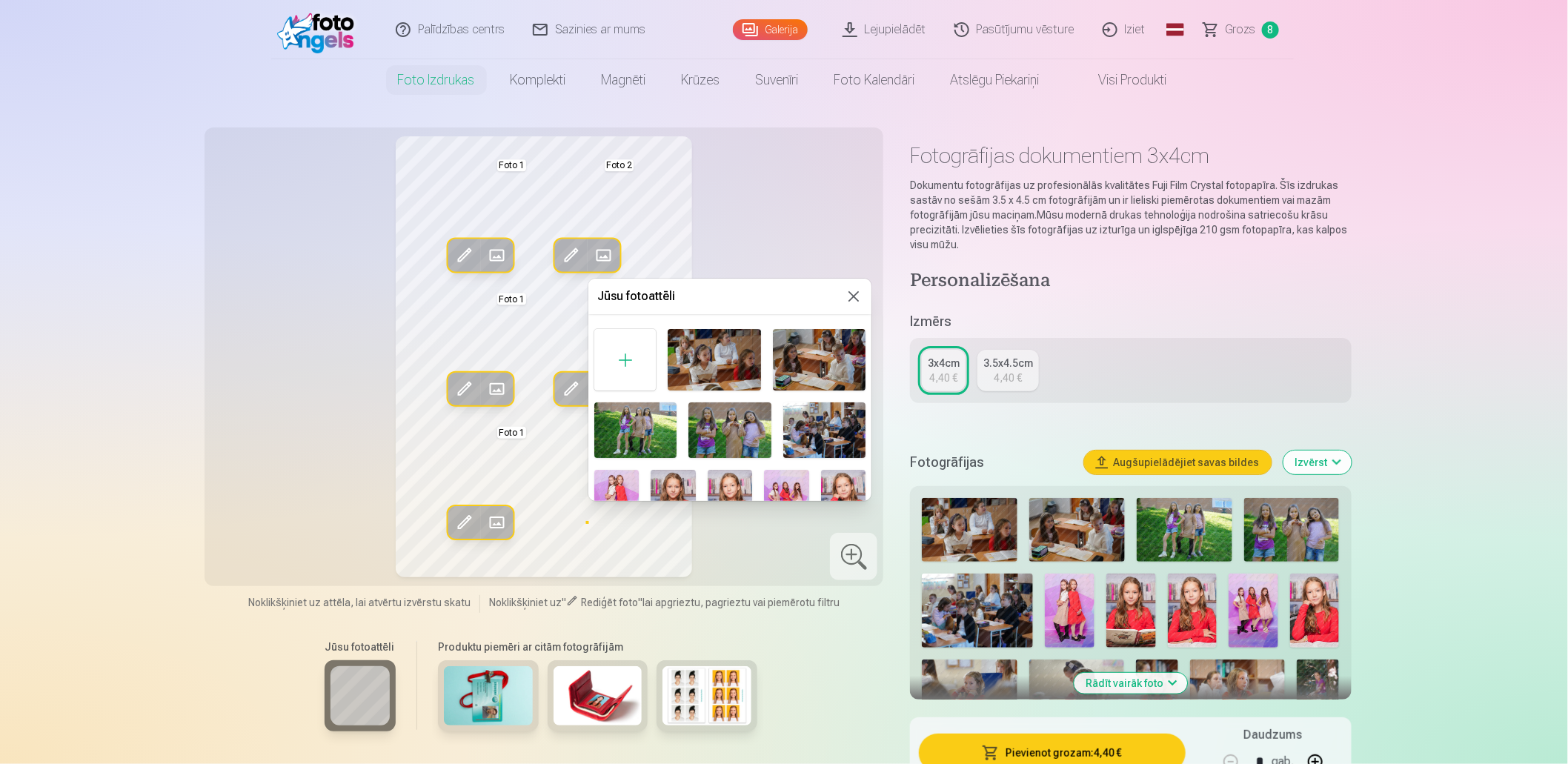
click at [487, 254] on div at bounding box center [784, 382] width 1568 height 764
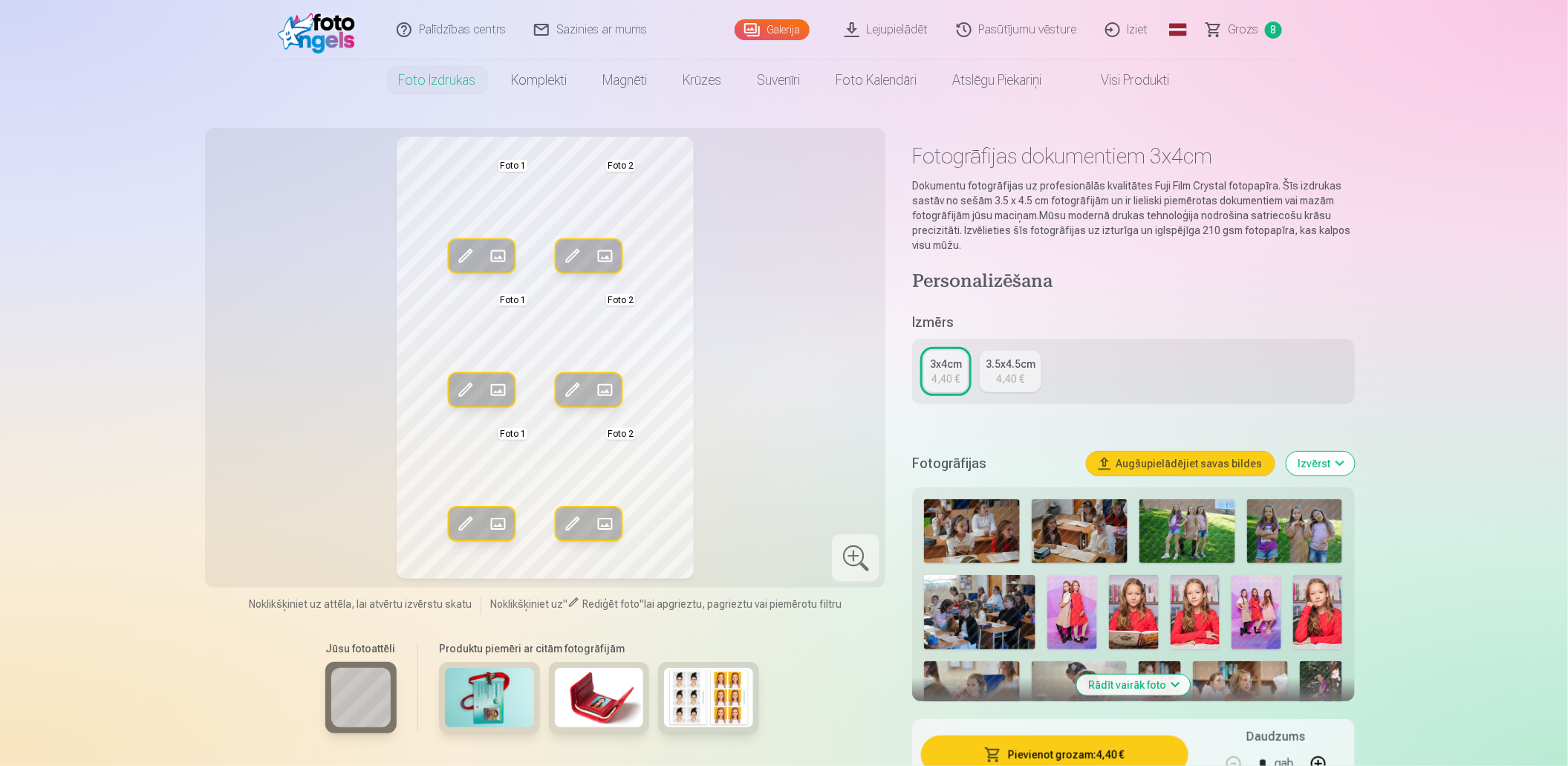
click at [495, 252] on span at bounding box center [497, 256] width 24 height 24
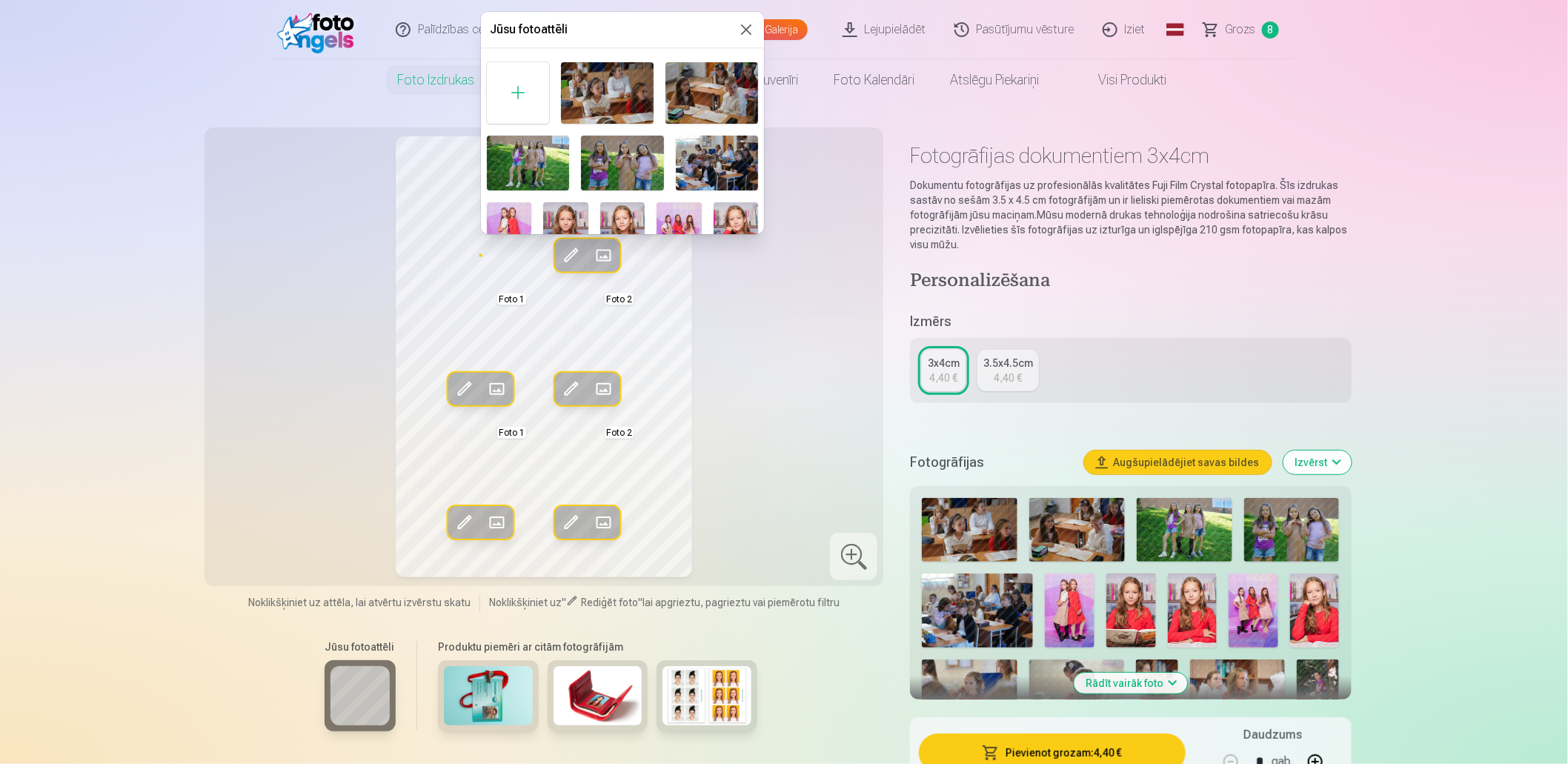
click at [576, 218] on img at bounding box center [565, 236] width 44 height 67
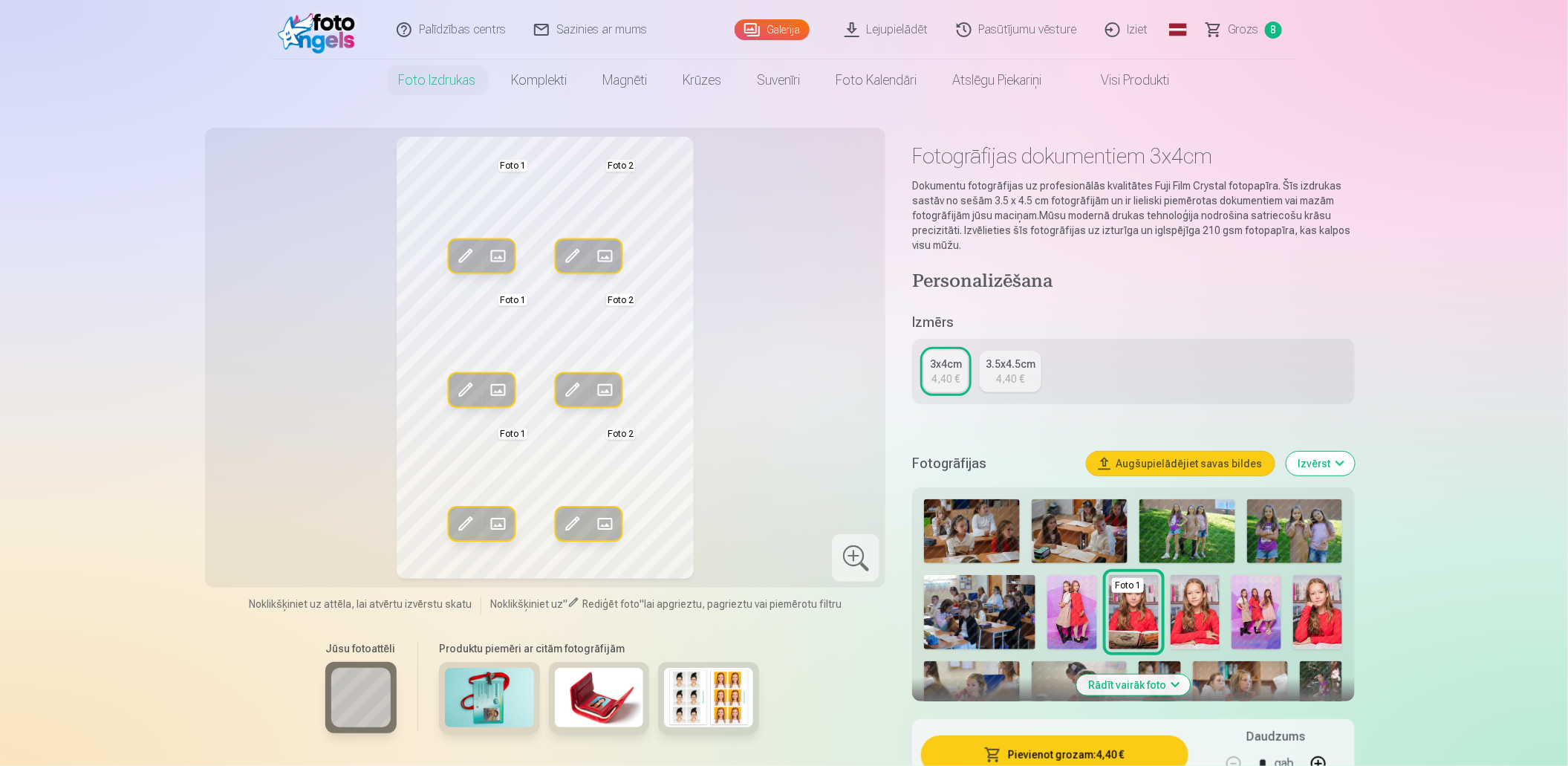
click at [505, 242] on button "Aizstāt" at bounding box center [498, 256] width 33 height 33
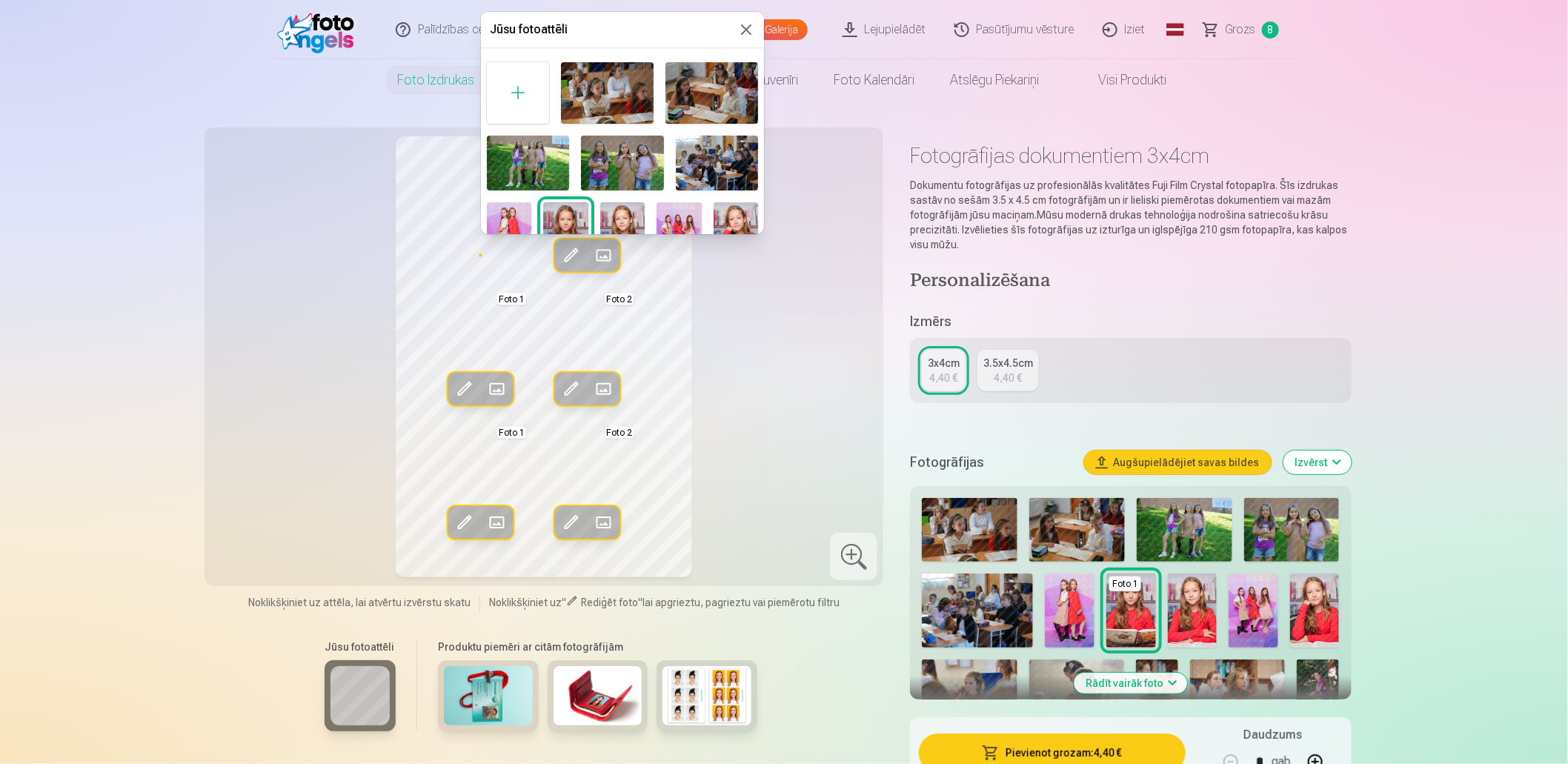
click at [504, 330] on div at bounding box center [784, 382] width 1568 height 764
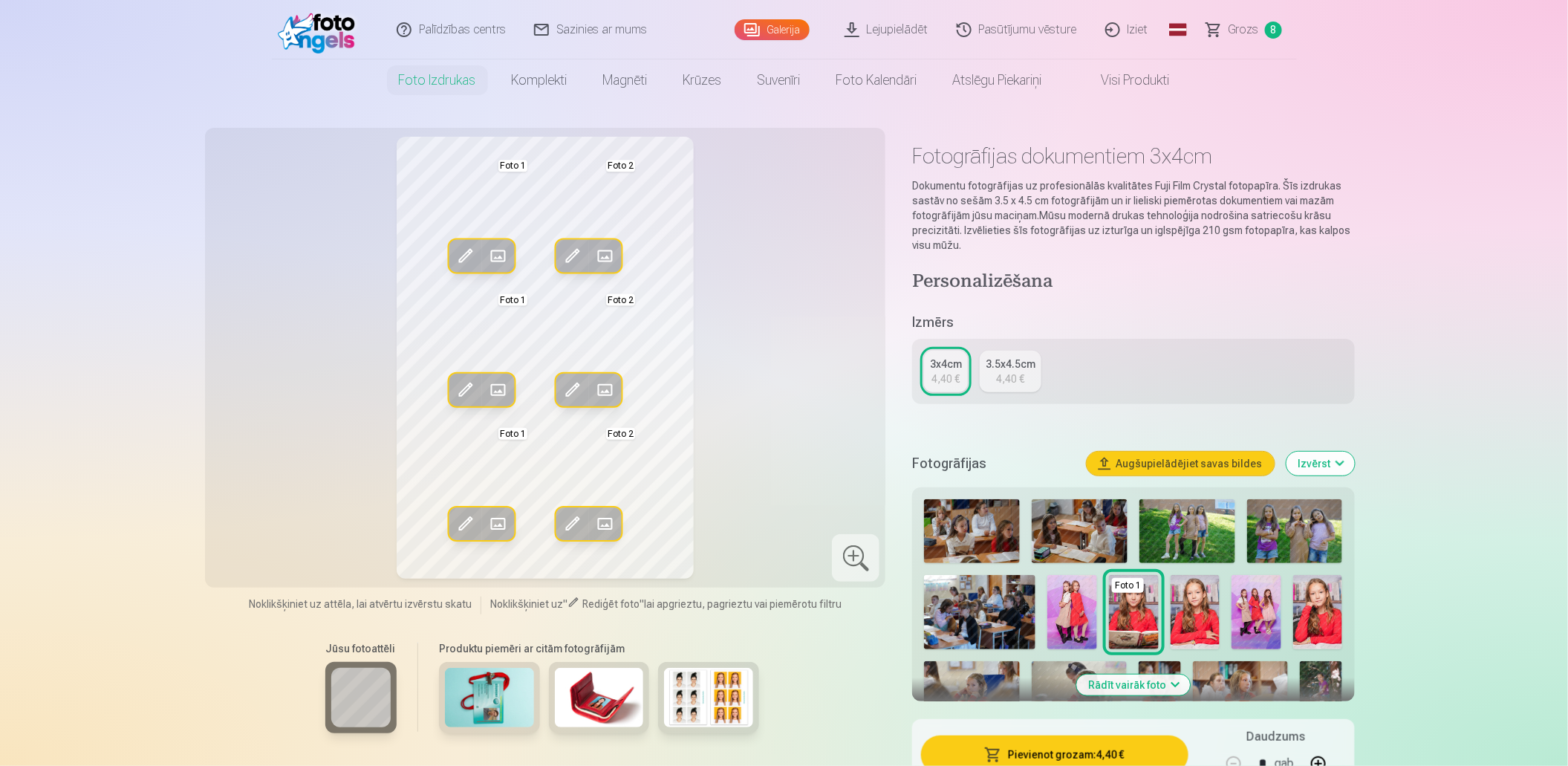
click at [495, 384] on span at bounding box center [497, 390] width 24 height 24
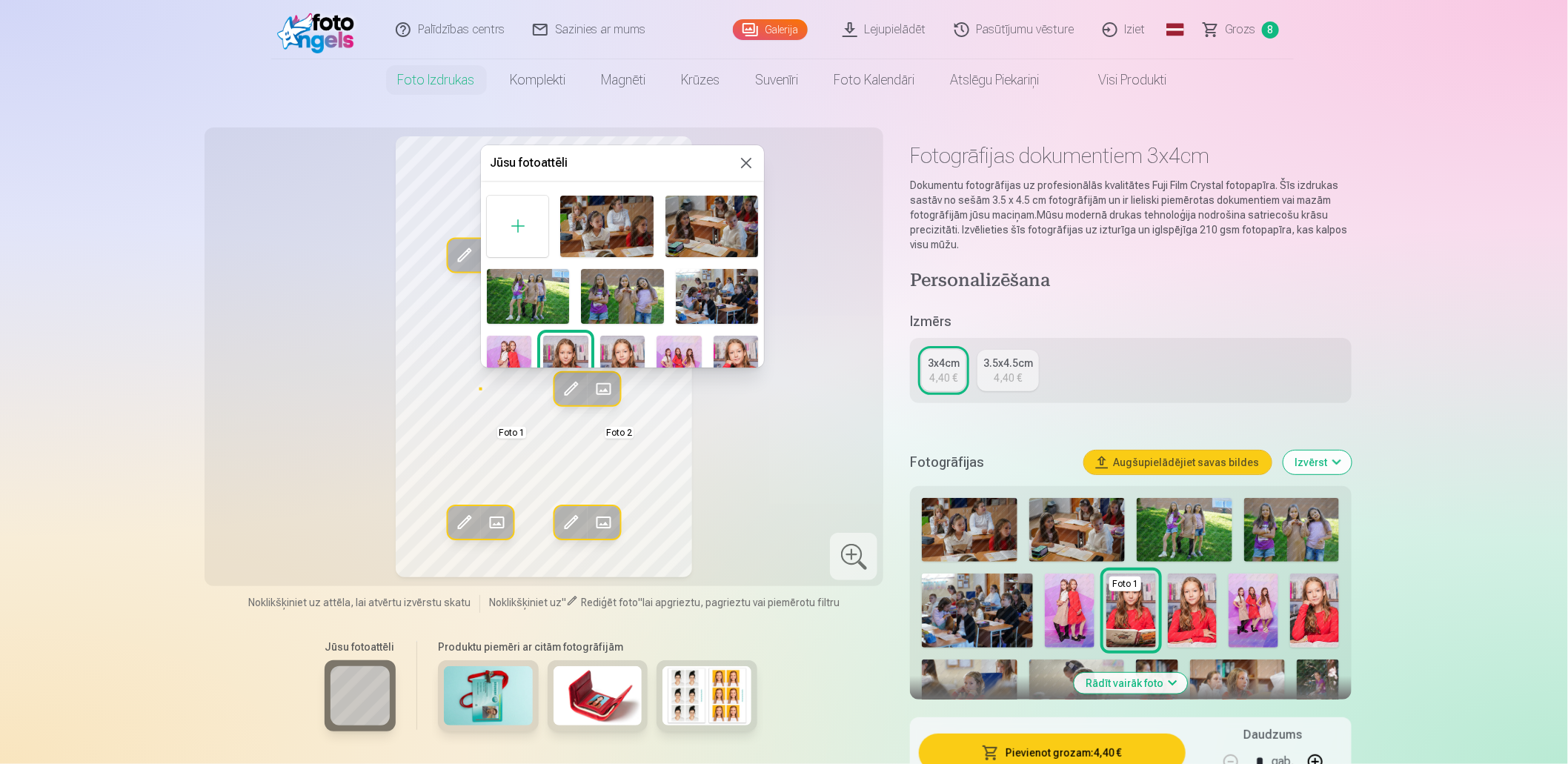
click at [726, 348] on img at bounding box center [736, 370] width 44 height 67
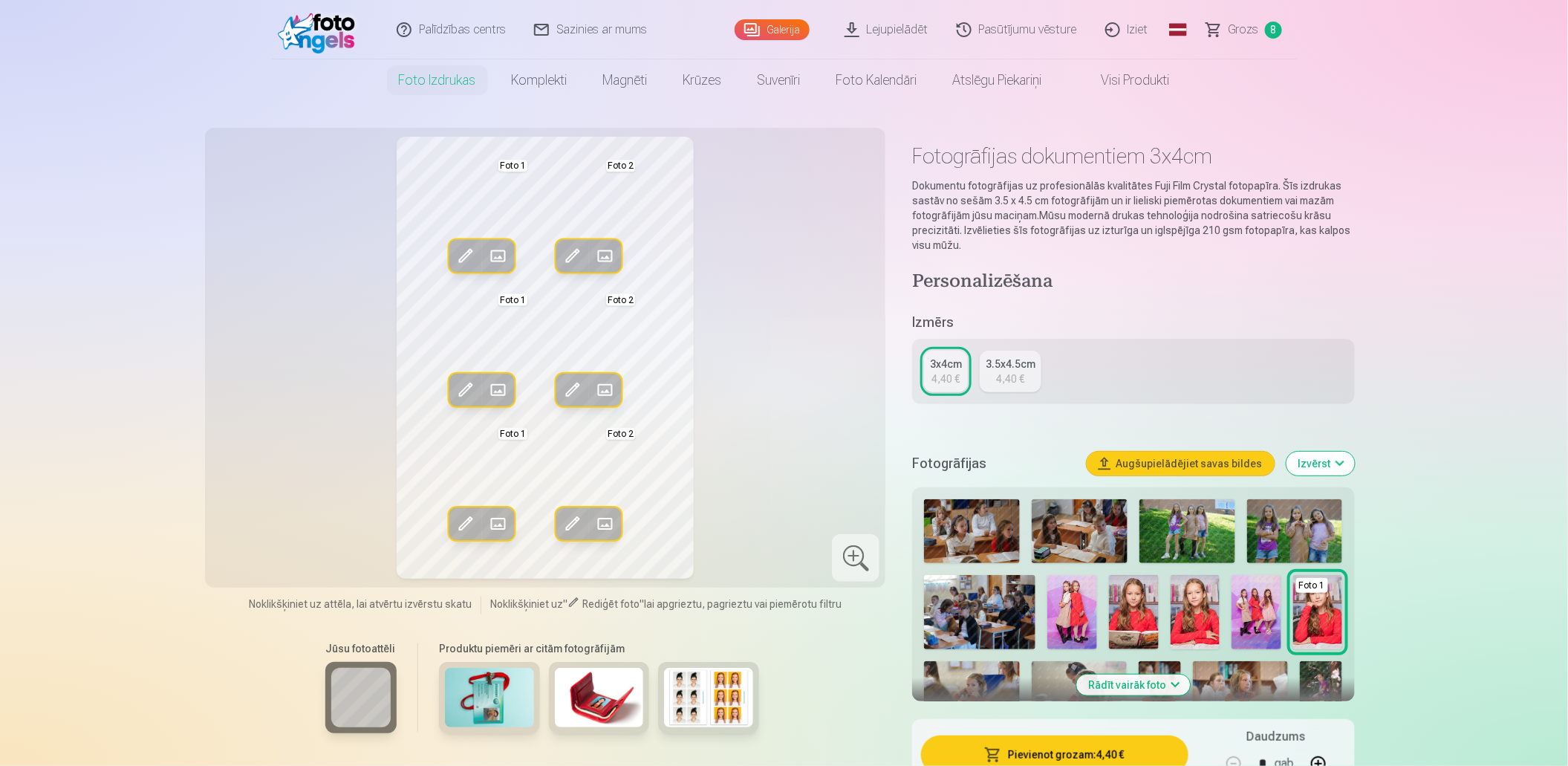
click at [610, 253] on span at bounding box center [606, 256] width 24 height 24
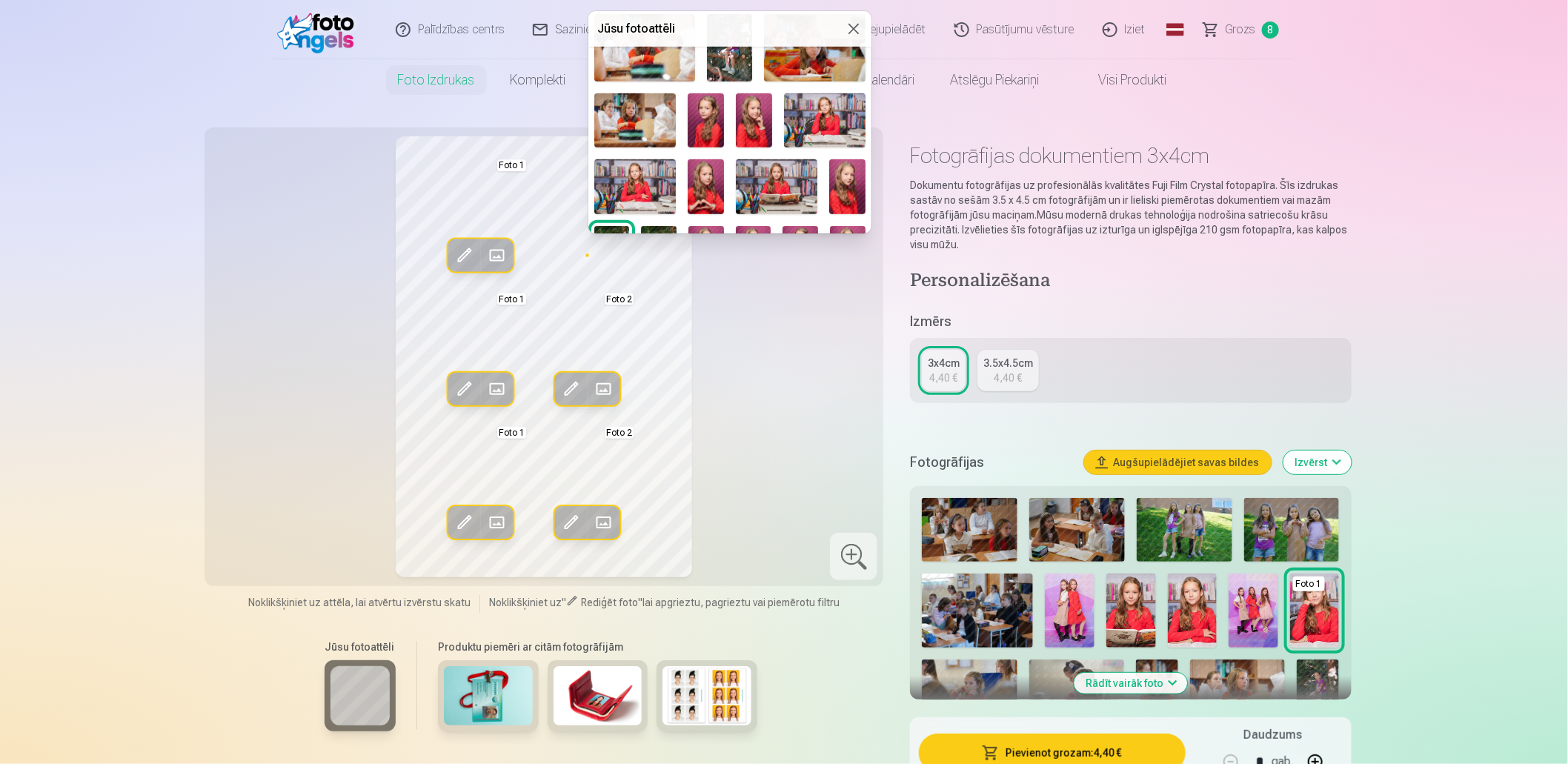
scroll to position [370, 0]
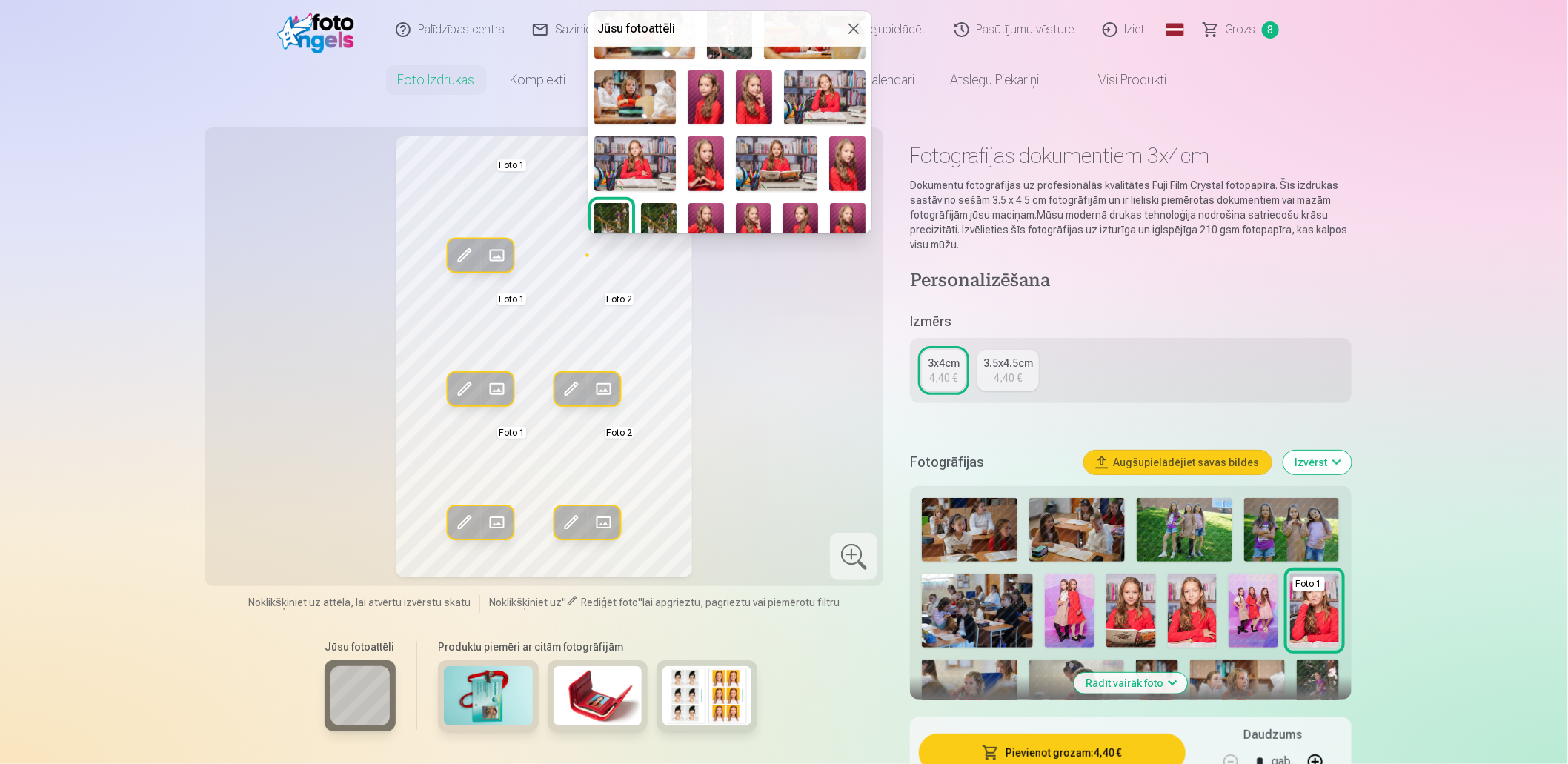
click at [841, 164] on img at bounding box center [847, 163] width 36 height 55
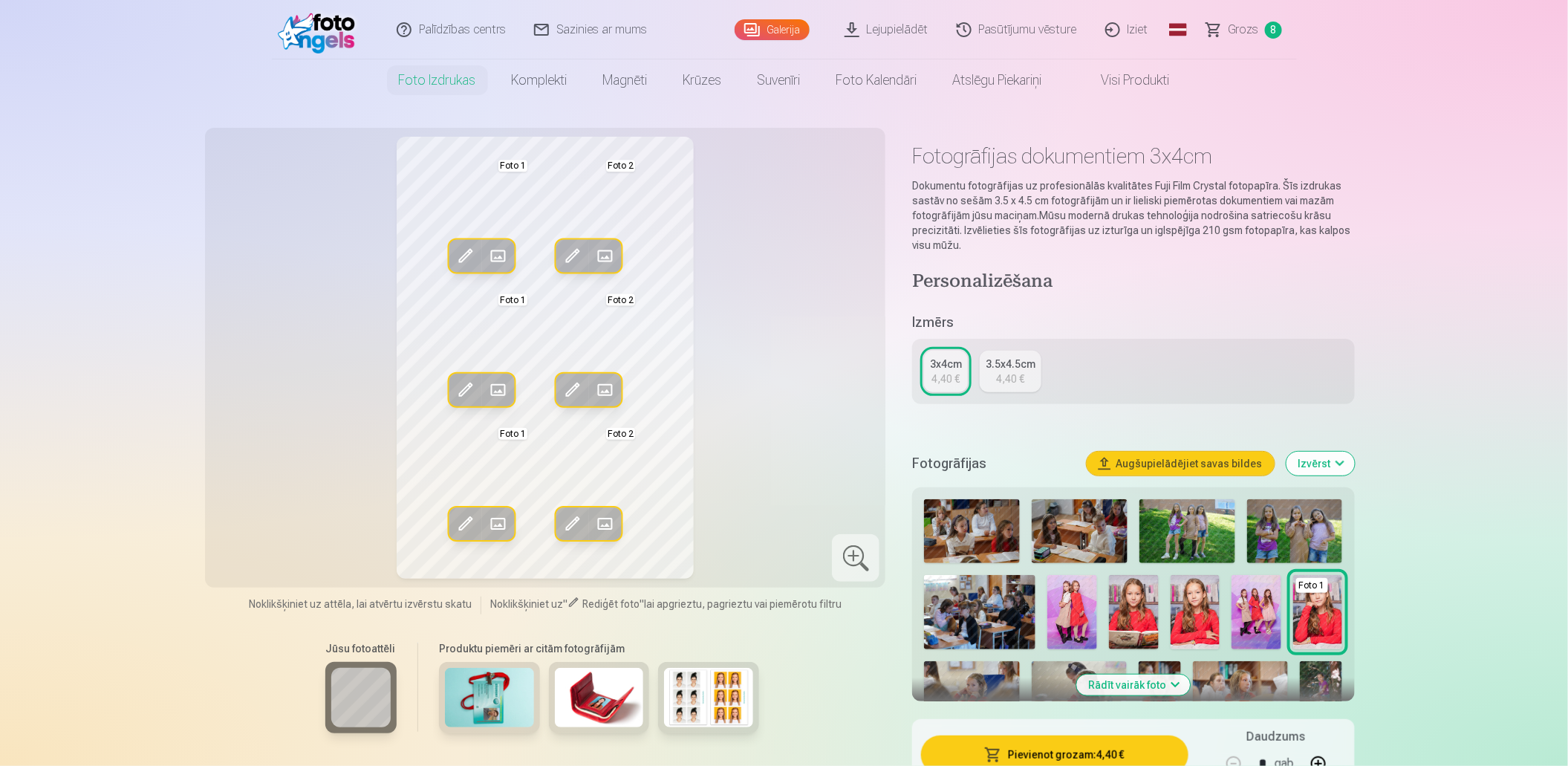
click at [497, 250] on span at bounding box center [497, 256] width 24 height 24
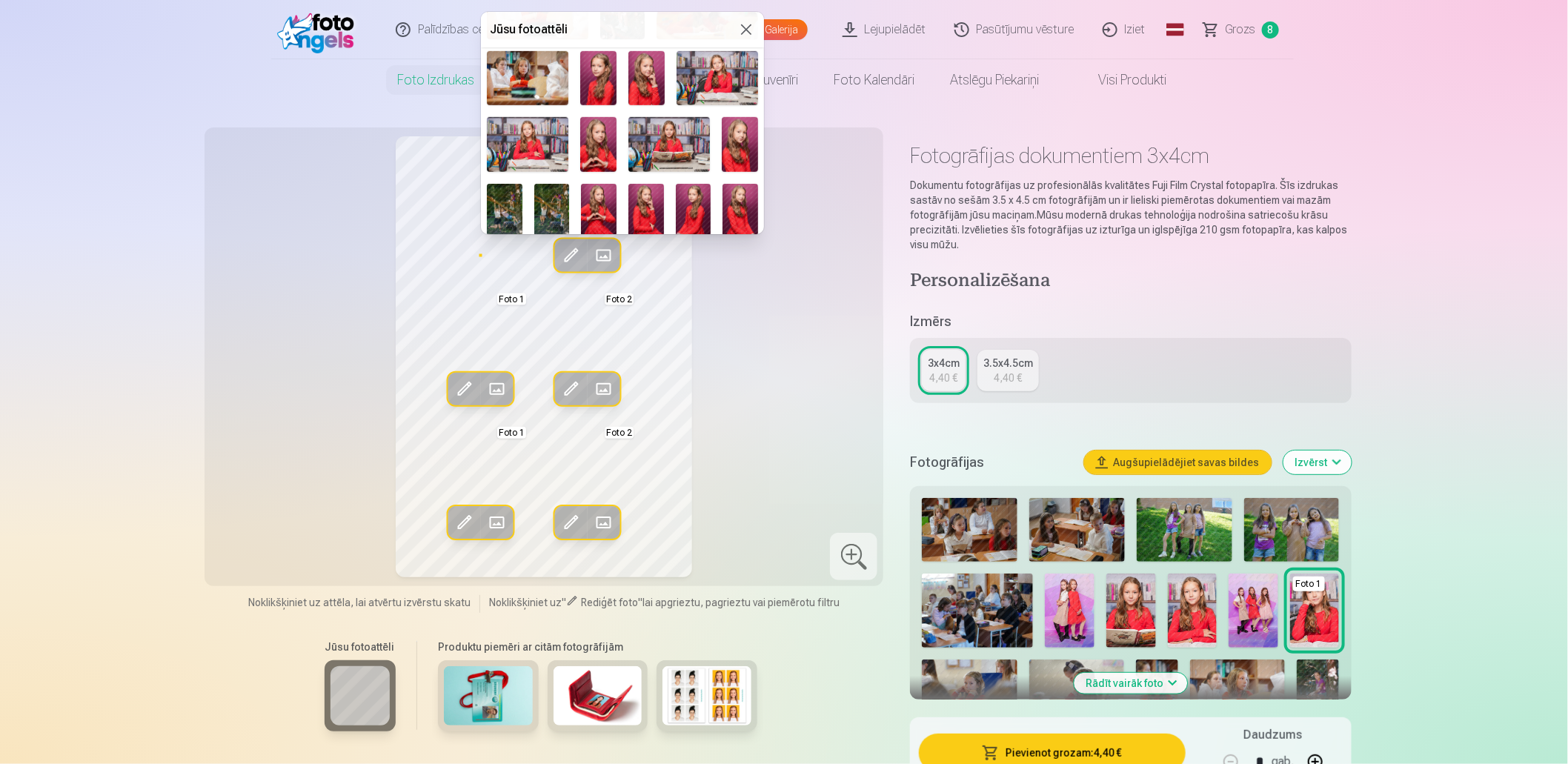
scroll to position [379, 0]
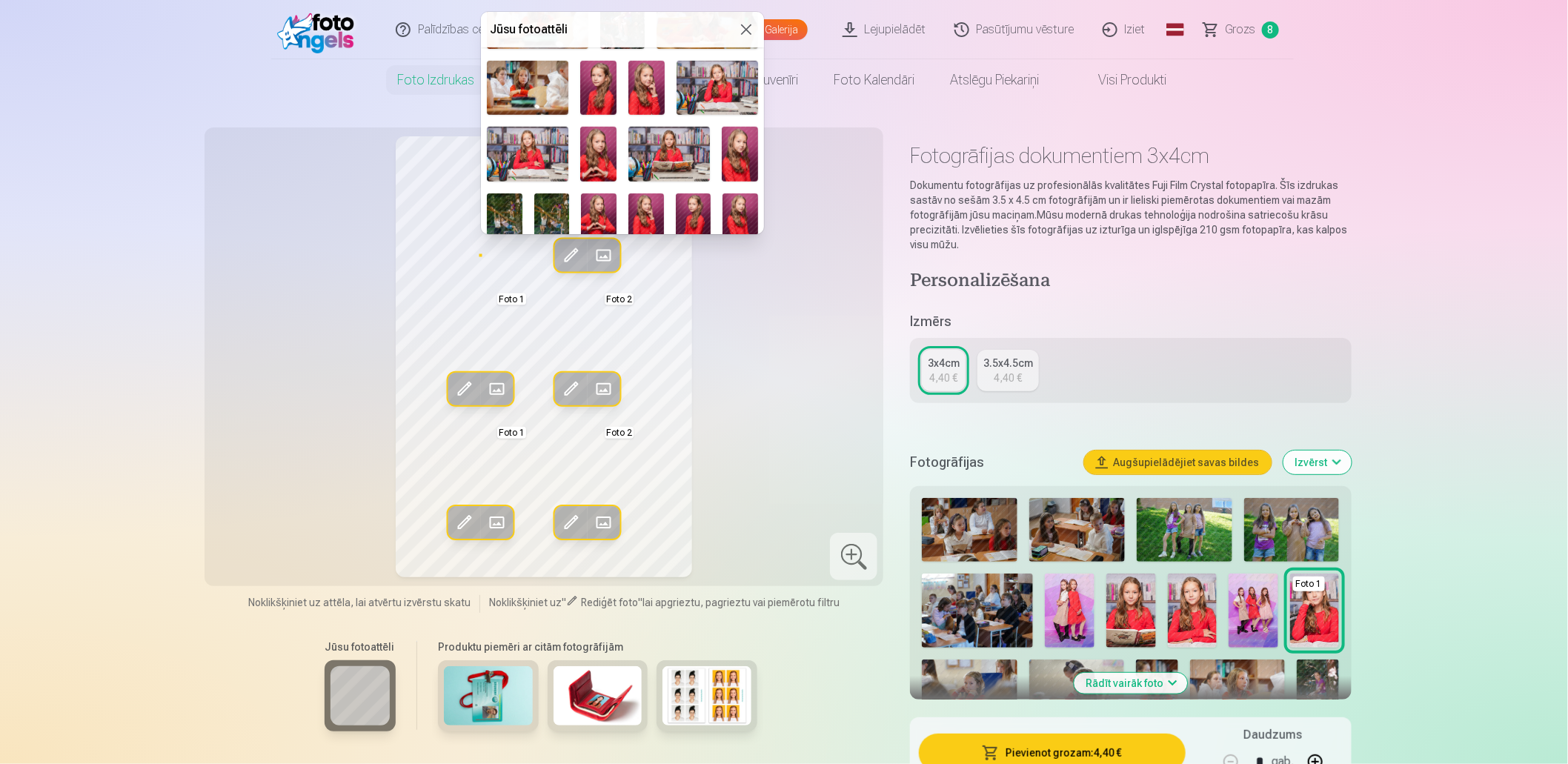
click at [701, 217] on img at bounding box center [693, 220] width 35 height 54
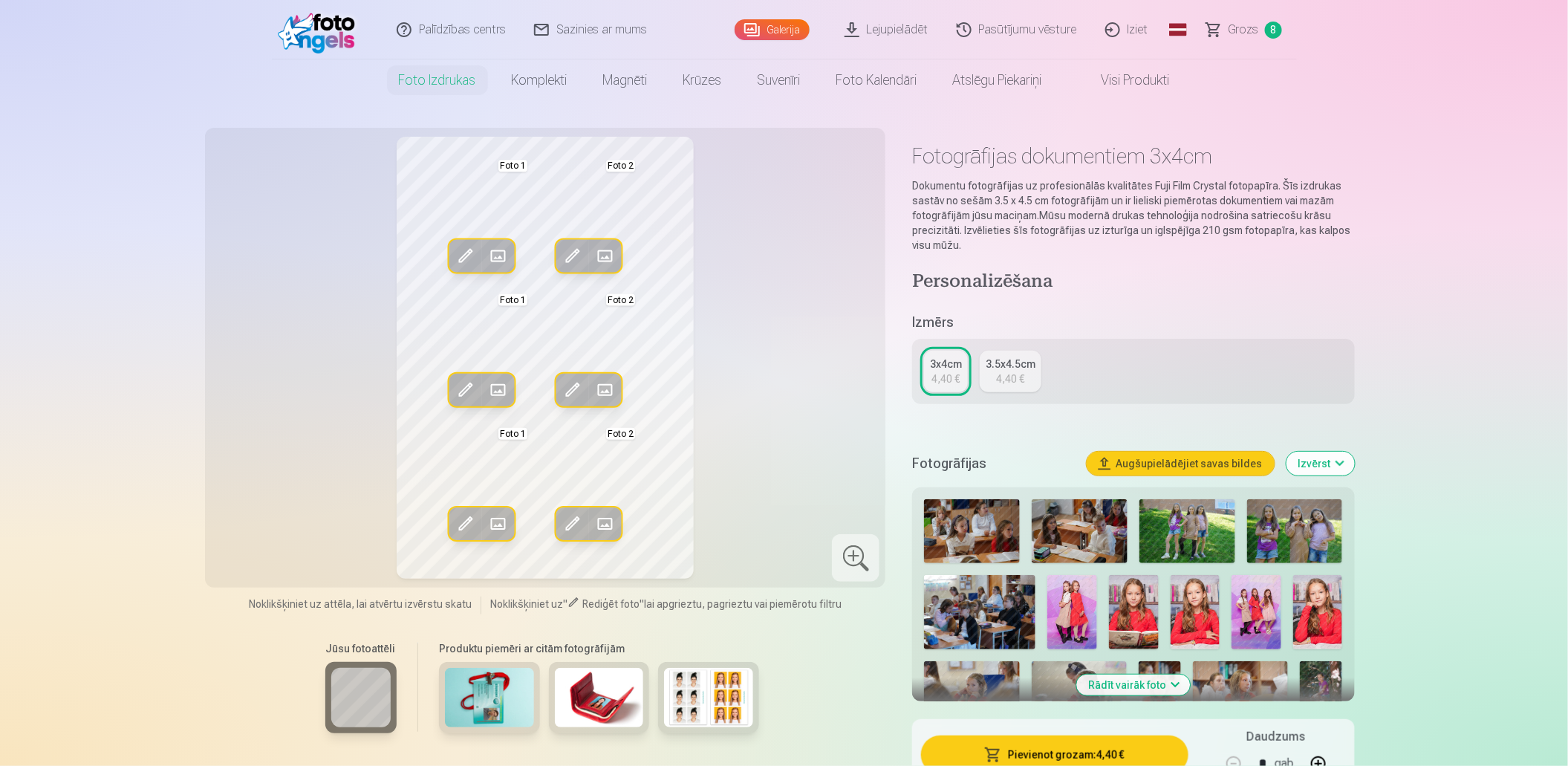
click at [498, 258] on span at bounding box center [497, 256] width 24 height 24
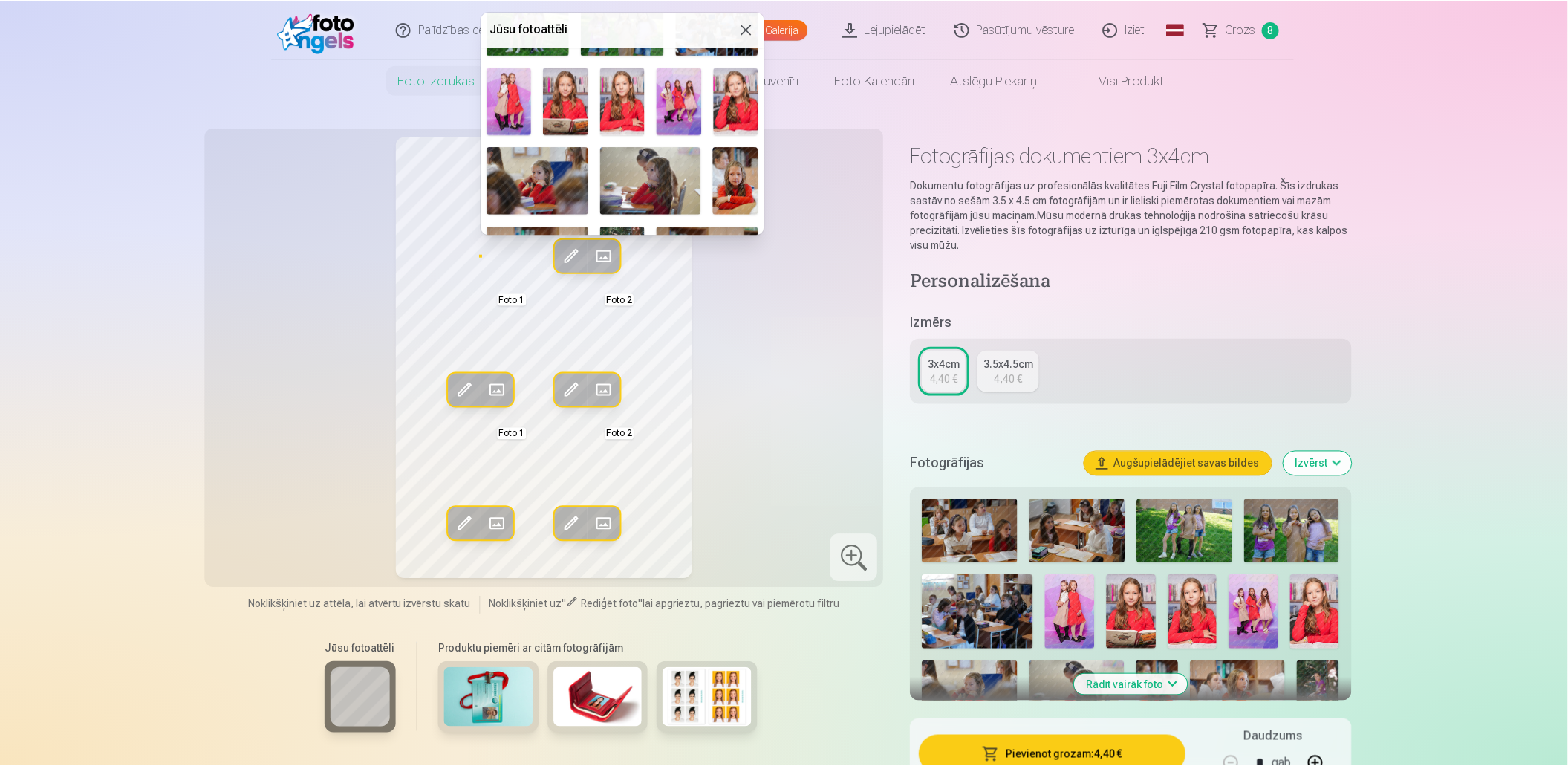
scroll to position [149, 0]
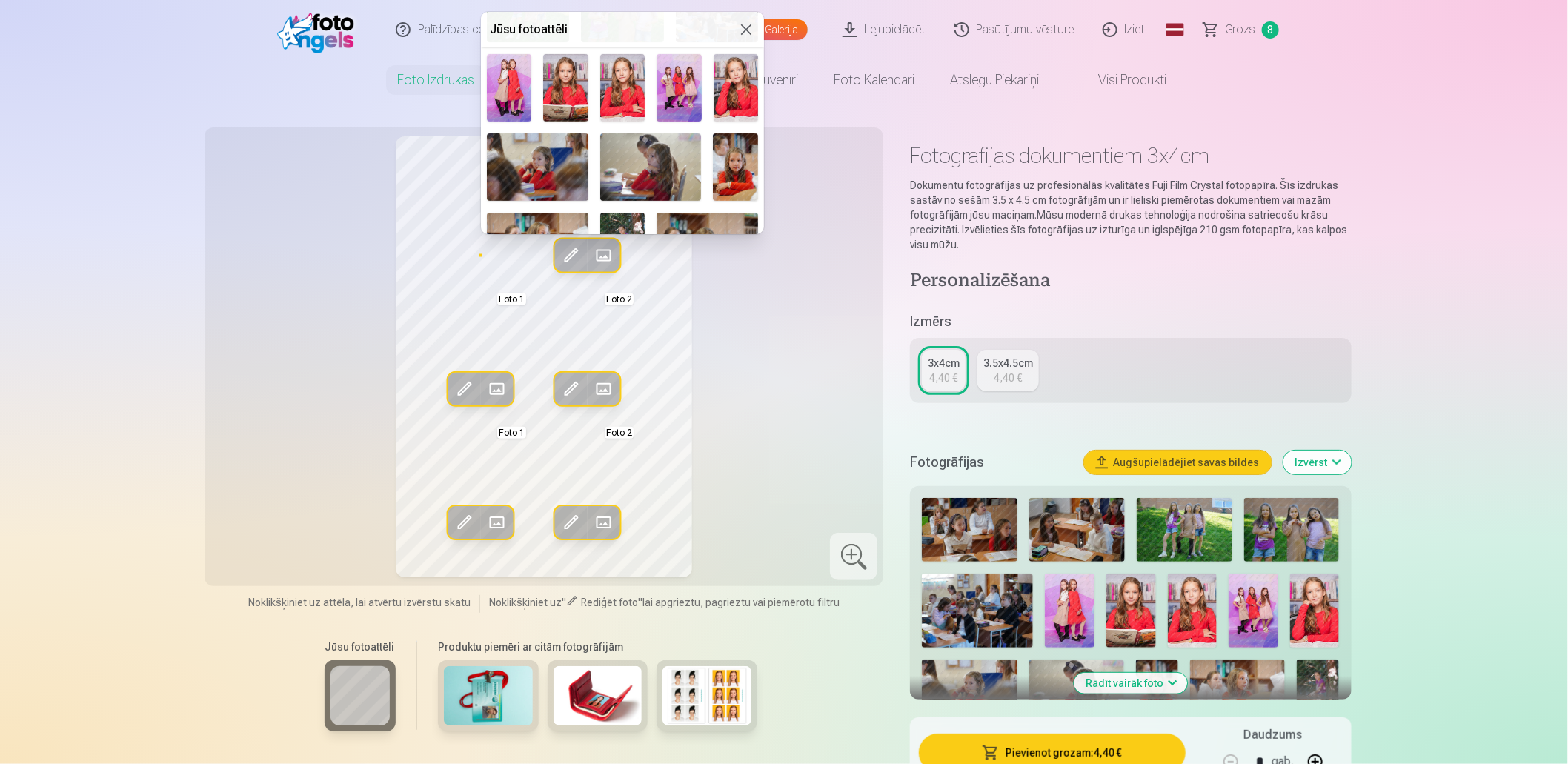
click at [566, 97] on img at bounding box center [565, 88] width 44 height 67
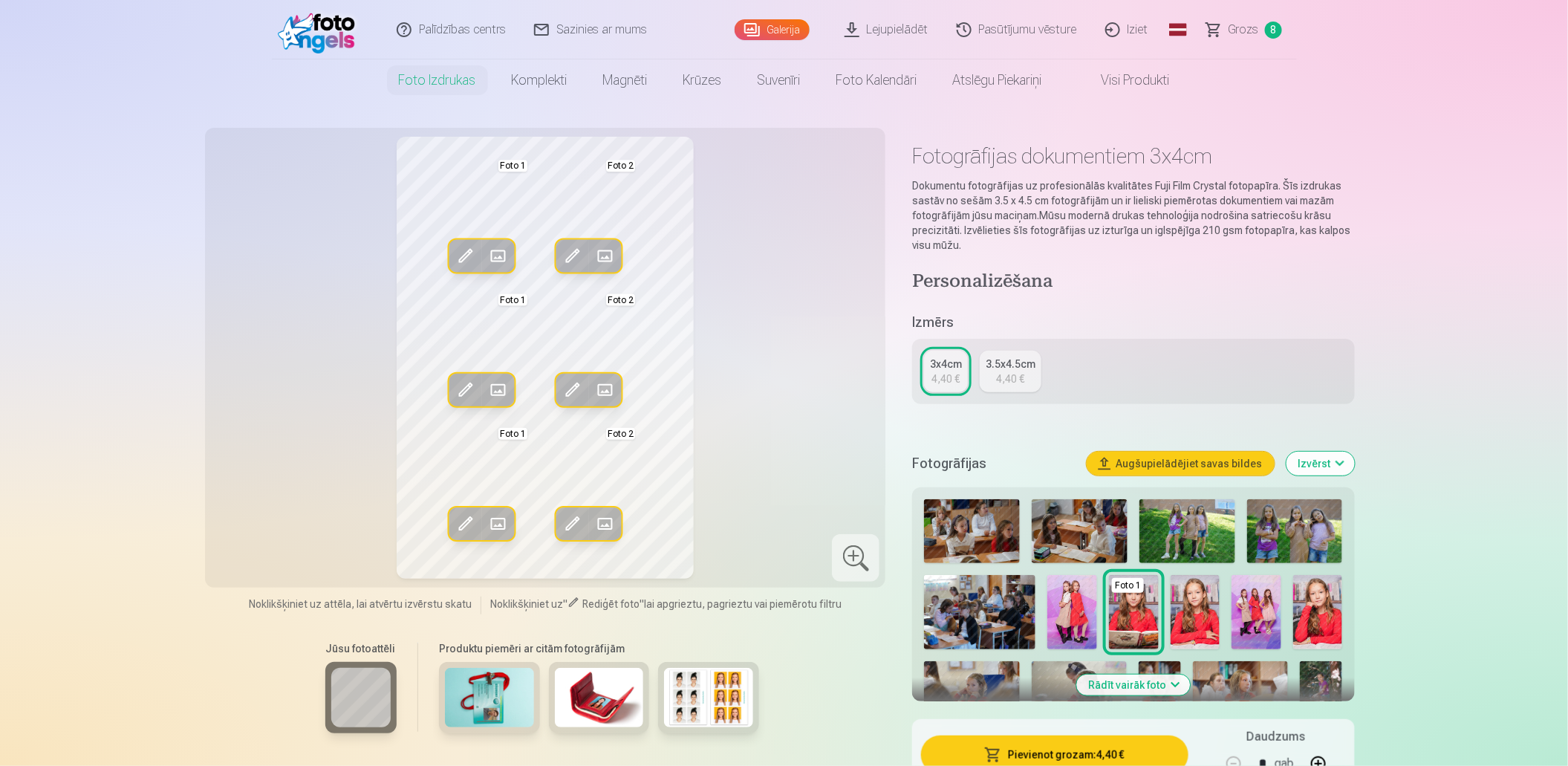
click at [472, 253] on span at bounding box center [464, 256] width 24 height 24
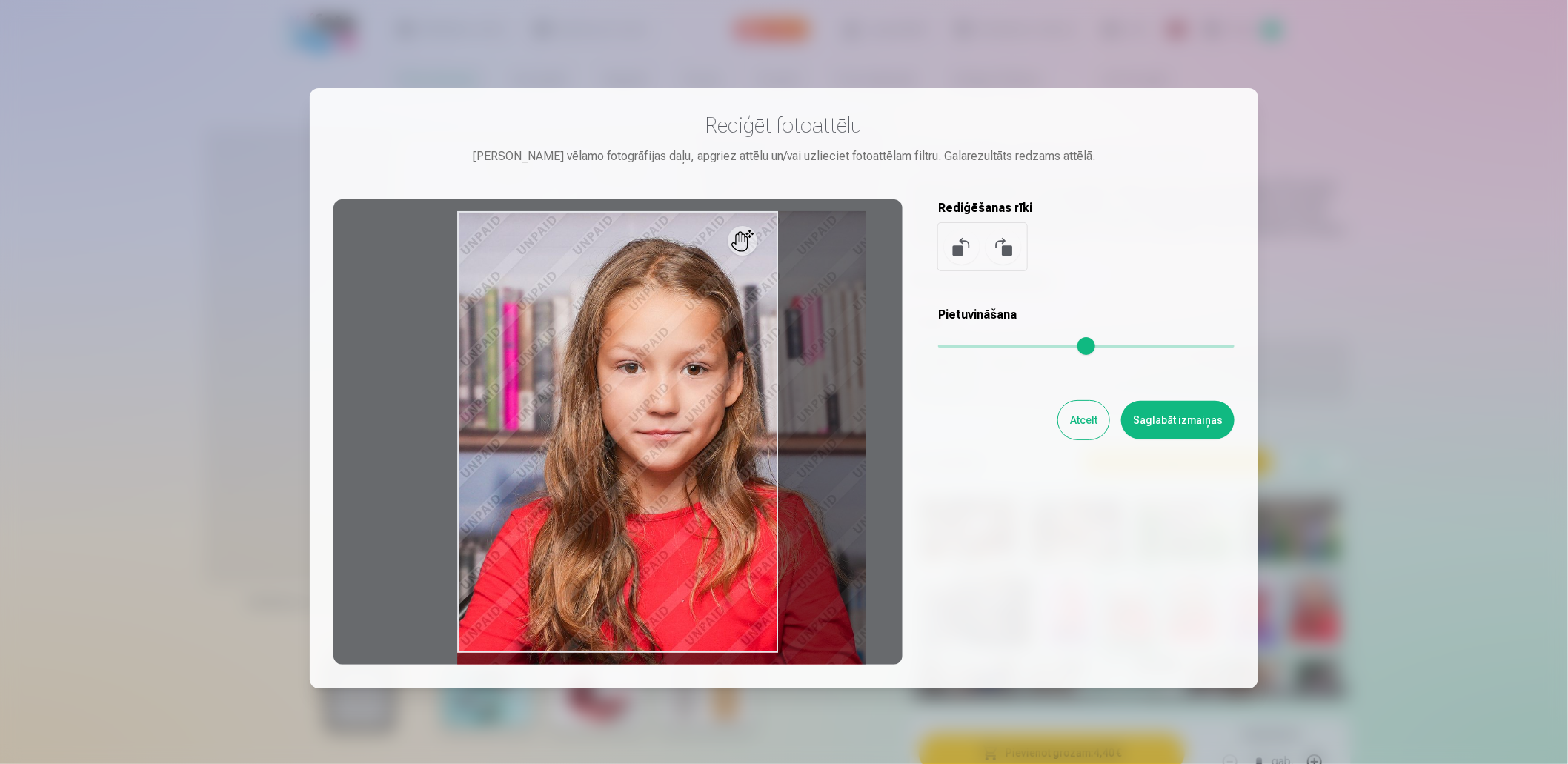
drag, startPoint x: 950, startPoint y: 337, endPoint x: 969, endPoint y: 340, distance: 19.2
click at [969, 345] on input "range" at bounding box center [1086, 346] width 297 height 3
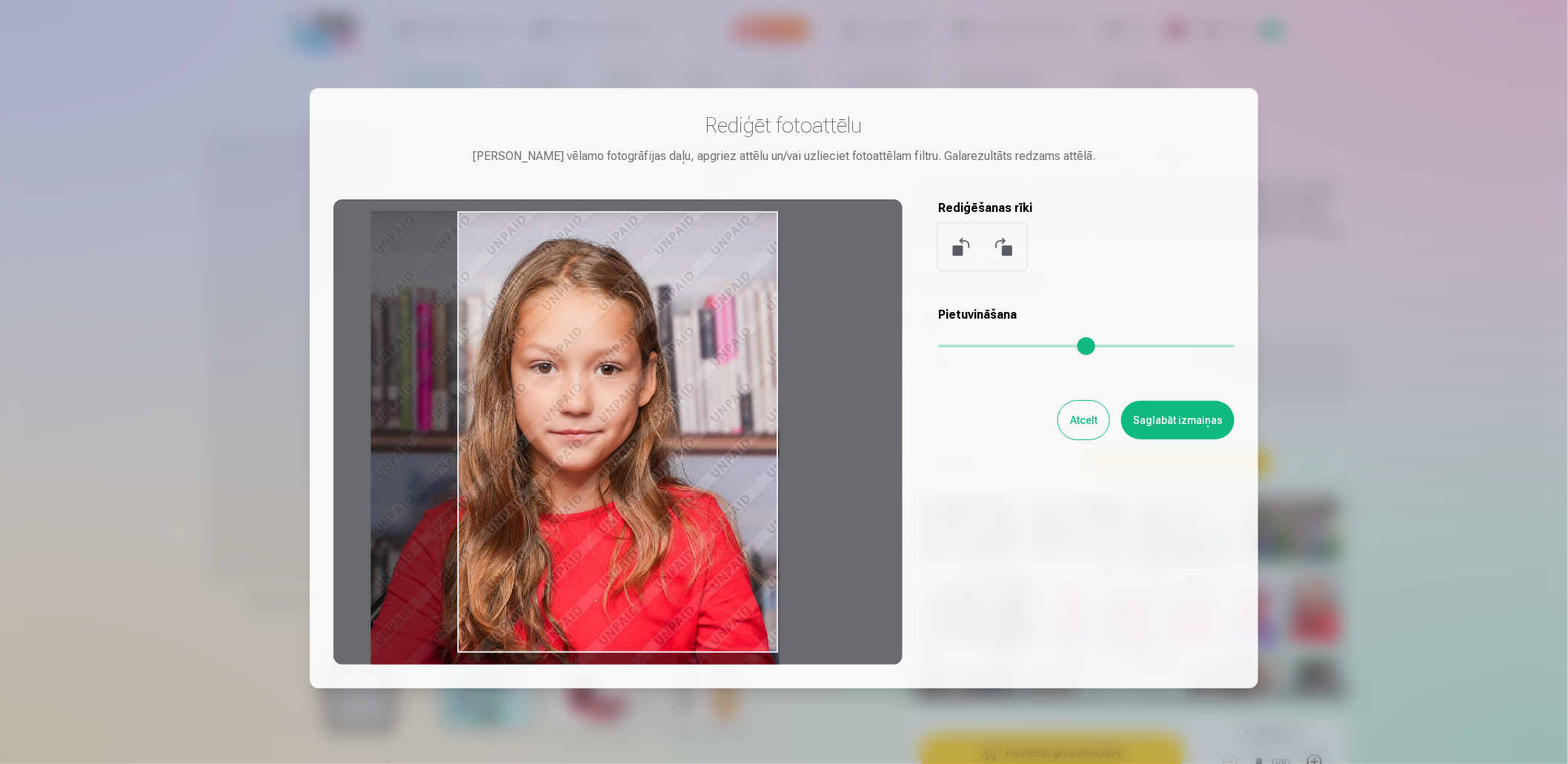
drag, startPoint x: 743, startPoint y: 242, endPoint x: 651, endPoint y: 270, distance: 96.2
click at [651, 270] on div at bounding box center [617, 432] width 570 height 465
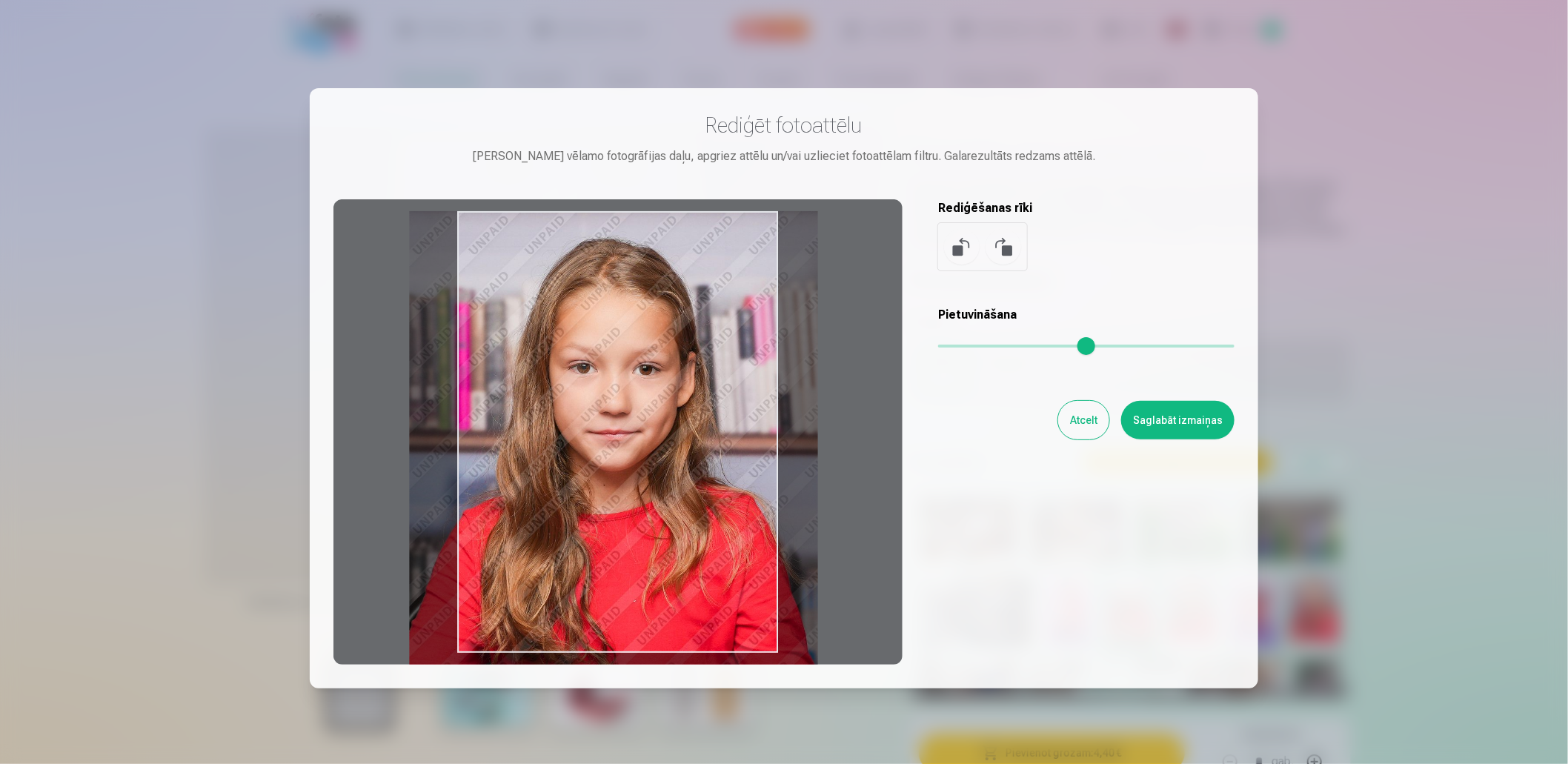
type input "****"
drag, startPoint x: 667, startPoint y: 242, endPoint x: 706, endPoint y: 244, distance: 39.1
click at [706, 244] on div at bounding box center [617, 432] width 570 height 465
click at [1189, 416] on button "Saglabāt izmaiņas" at bounding box center [1177, 420] width 113 height 38
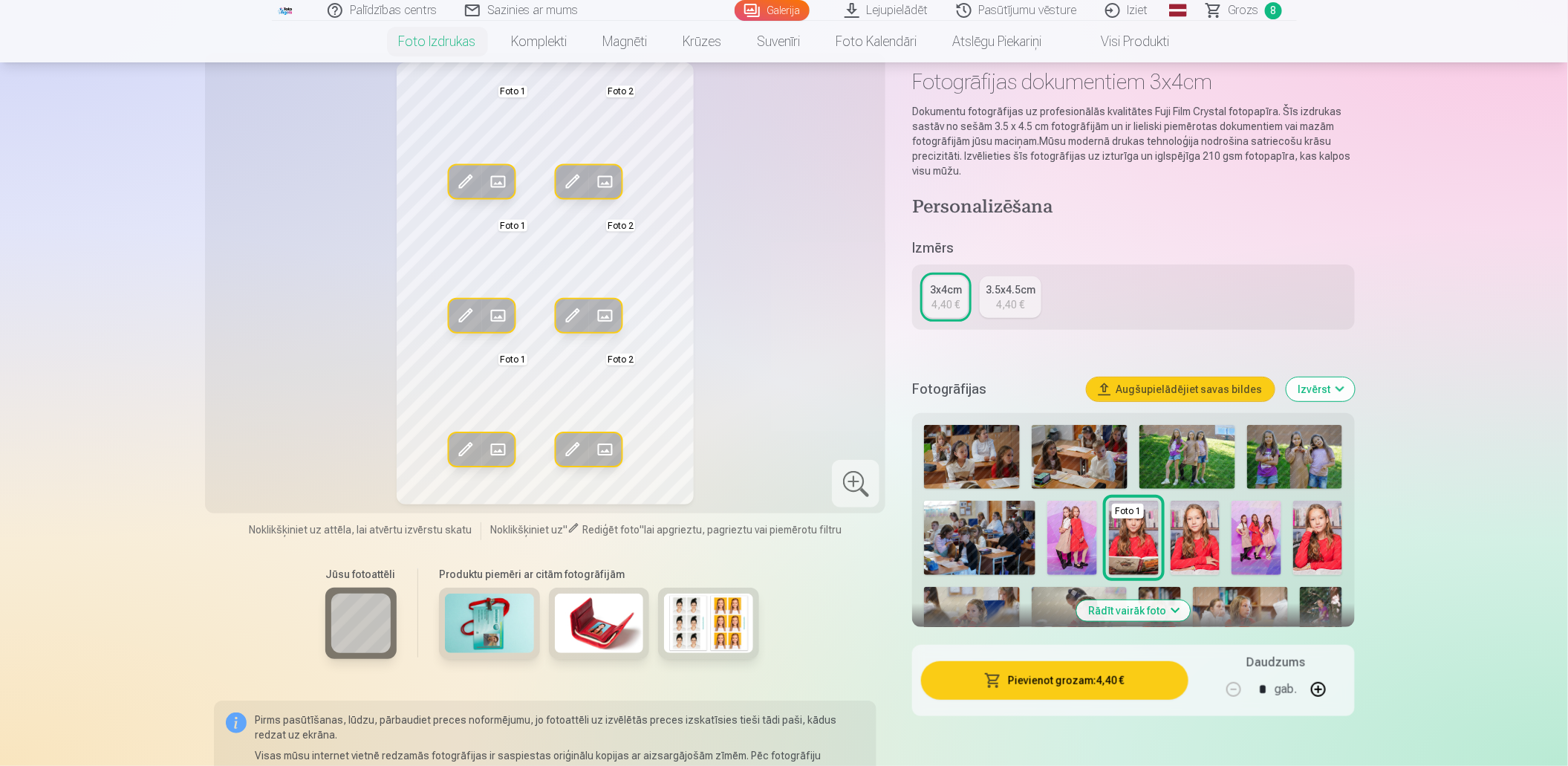
scroll to position [0, 0]
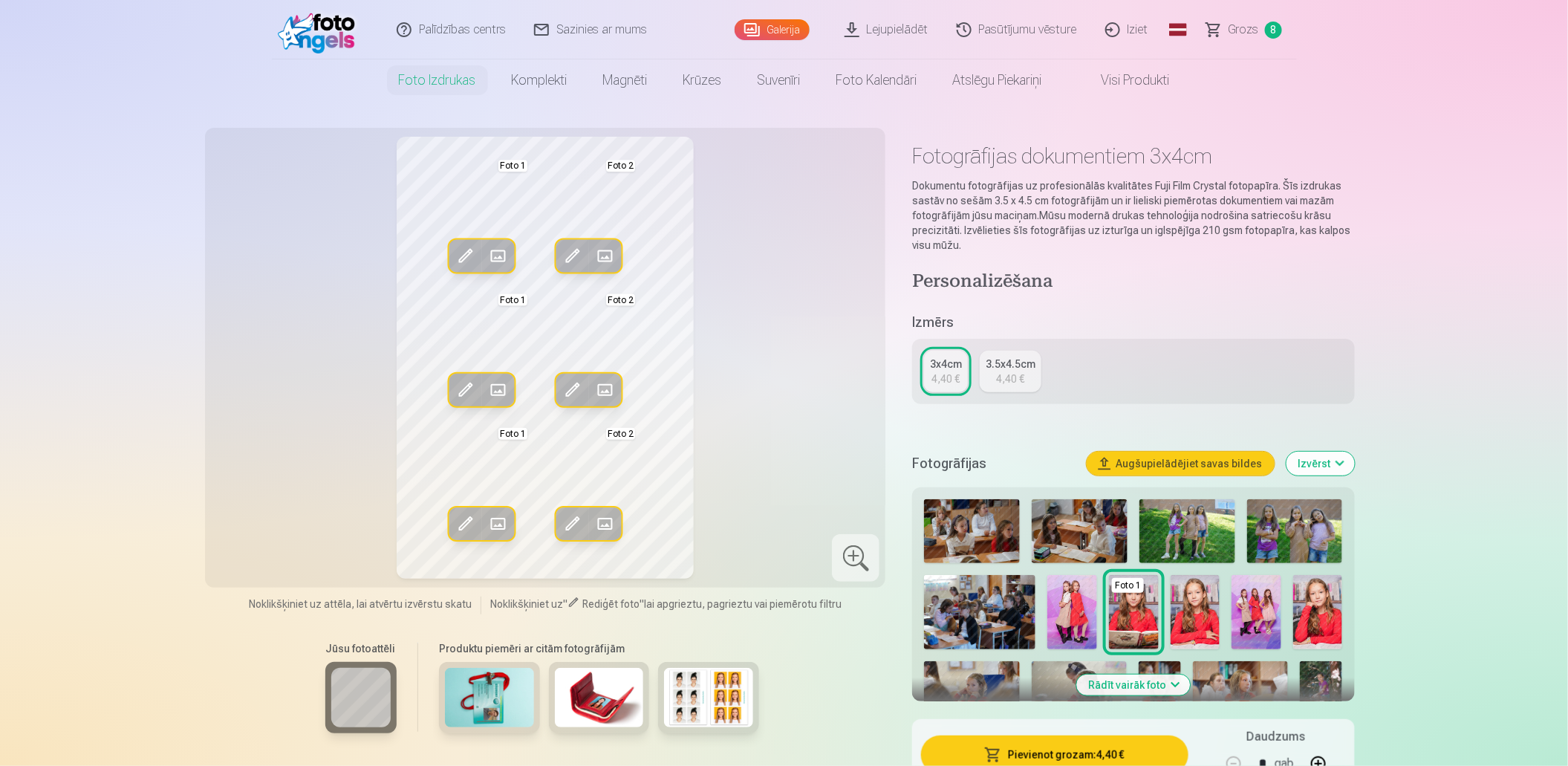
click at [952, 377] on div "4,40 €" at bounding box center [946, 378] width 28 height 14
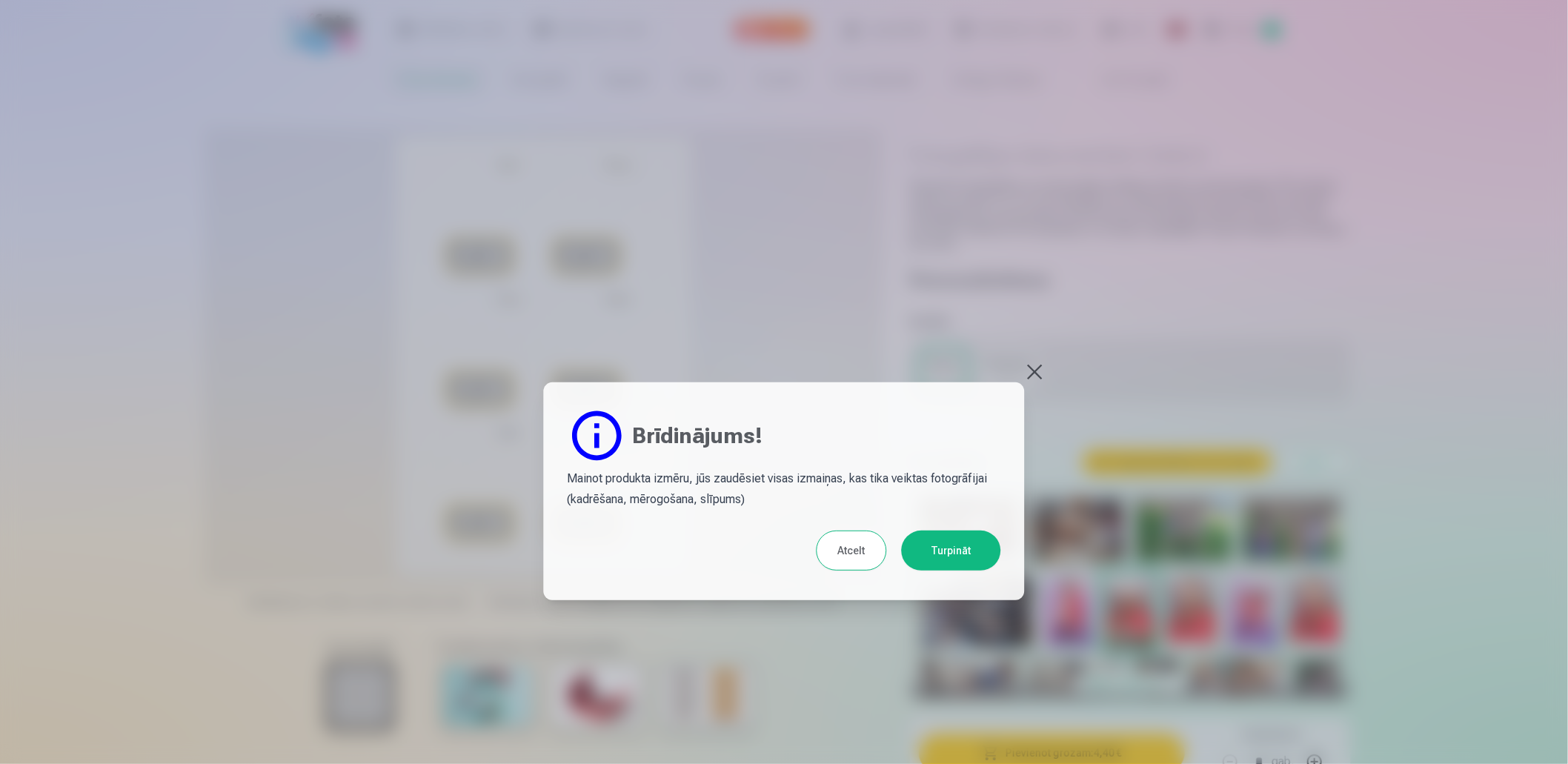
click at [848, 549] on button "Atcelt" at bounding box center [852, 551] width 71 height 40
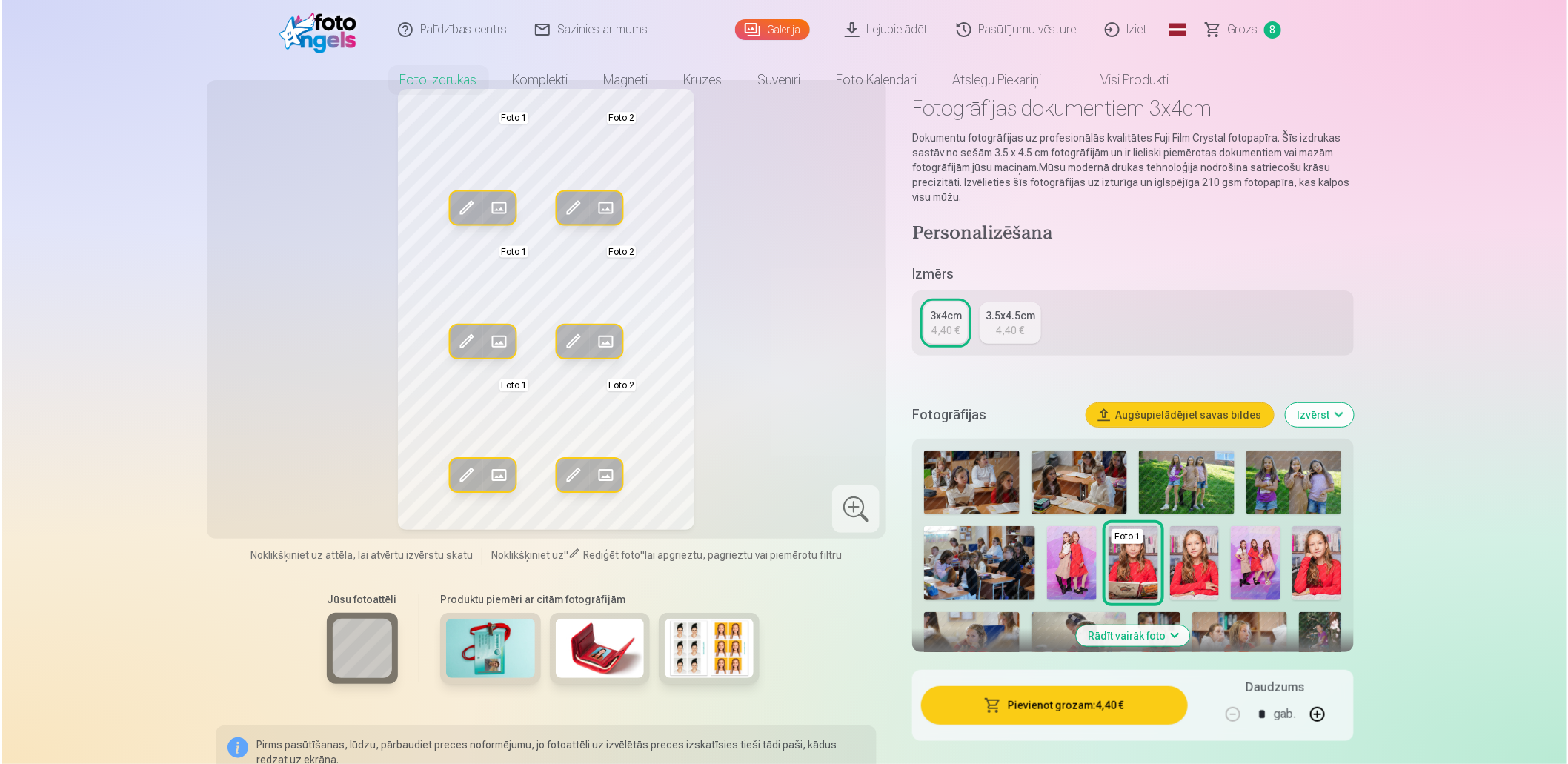
scroll to position [74, 0]
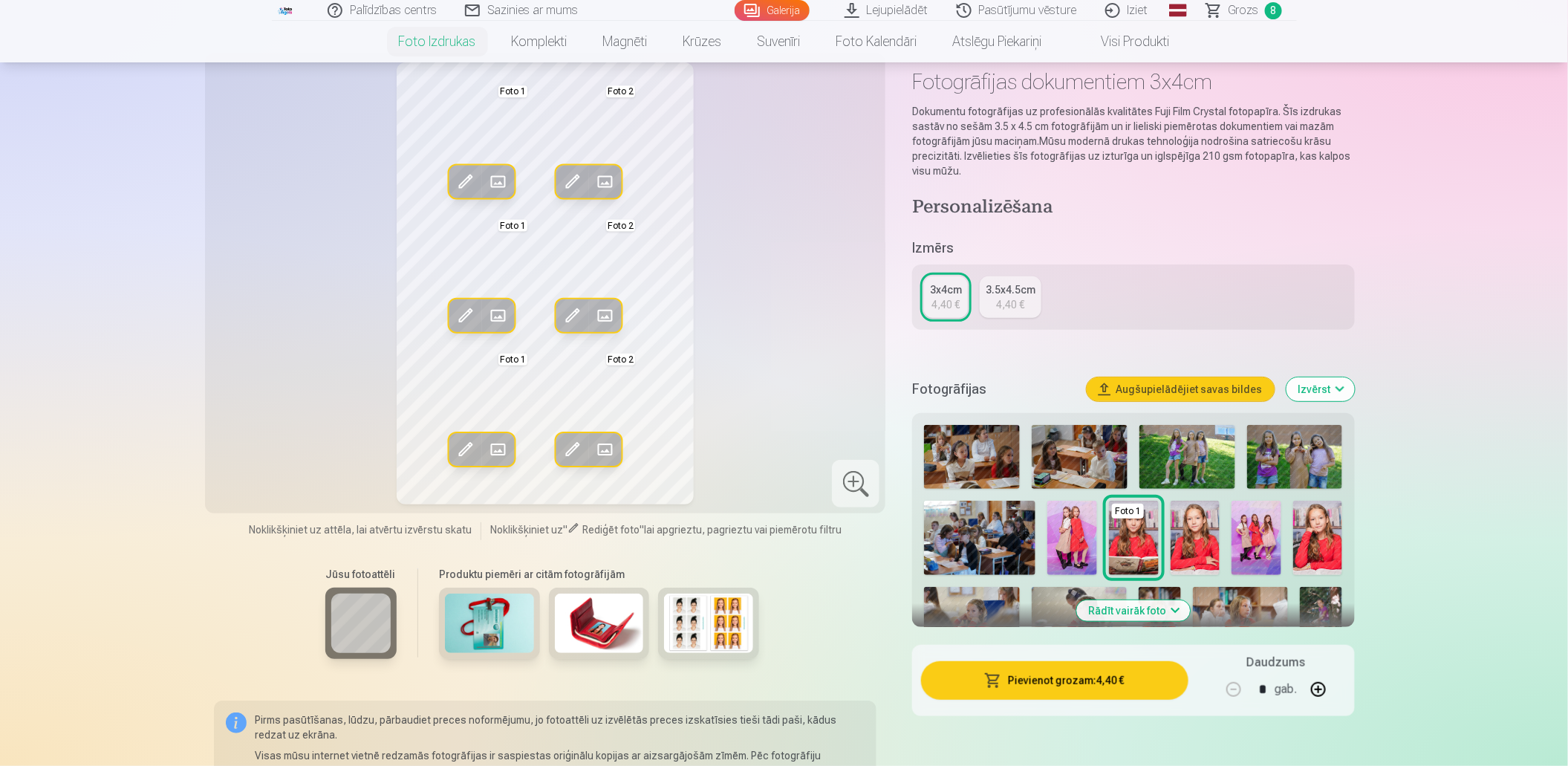
click at [575, 310] on span at bounding box center [572, 316] width 24 height 24
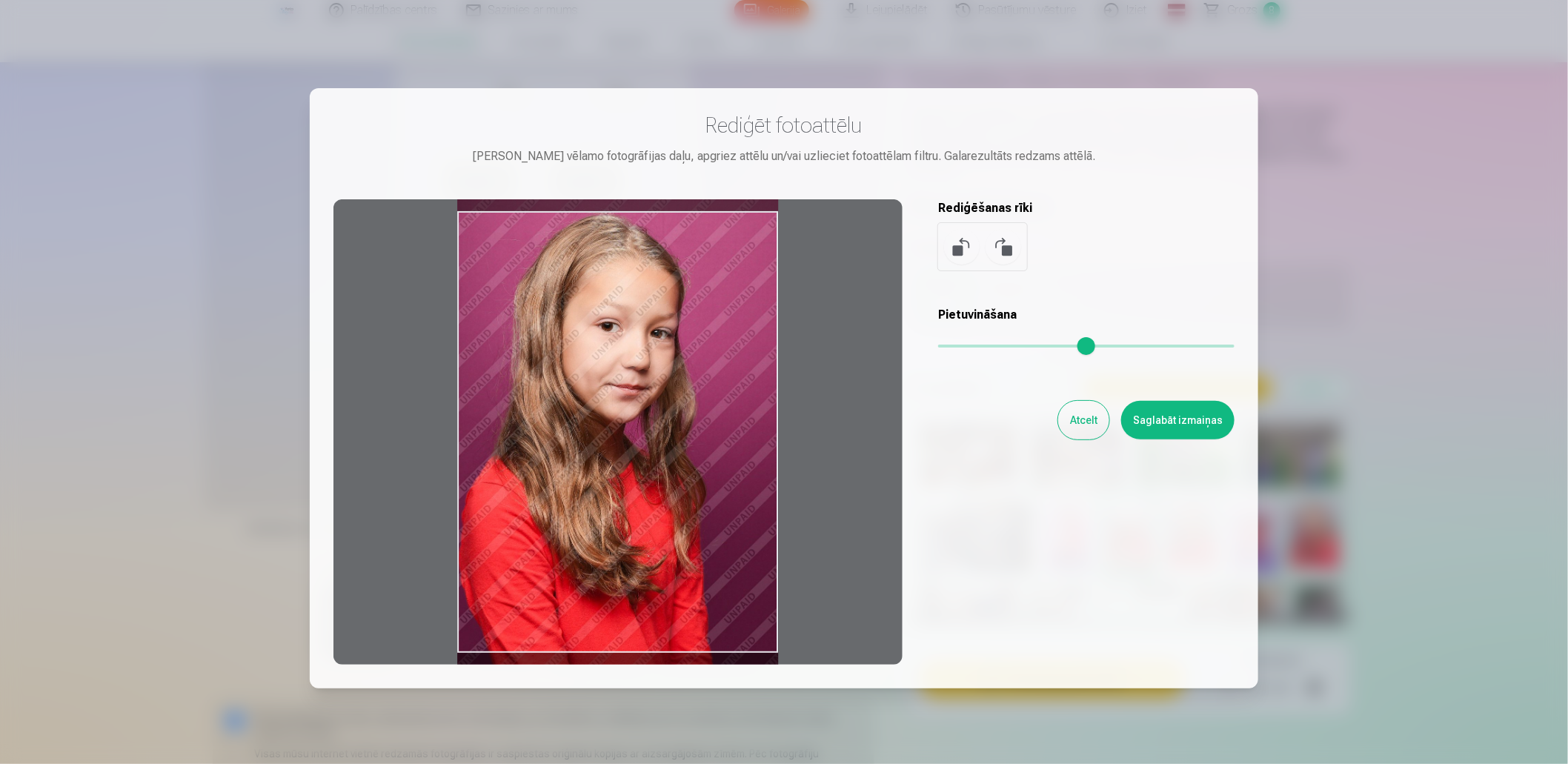
drag, startPoint x: 617, startPoint y: 652, endPoint x: 572, endPoint y: 612, distance: 60.2
click at [589, 635] on div at bounding box center [617, 432] width 570 height 465
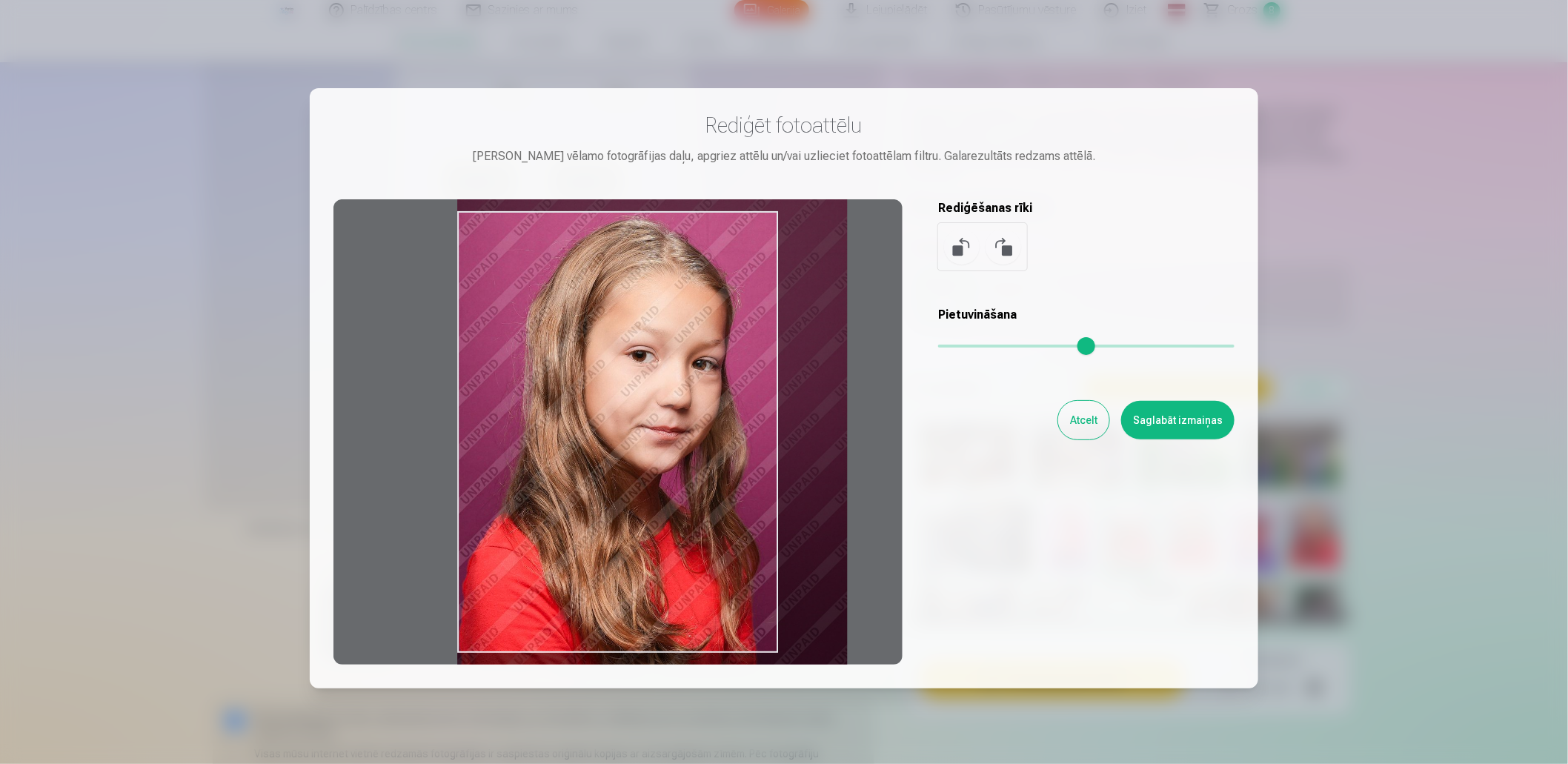
drag, startPoint x: 948, startPoint y: 347, endPoint x: 965, endPoint y: 347, distance: 17.0
click at [965, 347] on input "range" at bounding box center [1086, 346] width 297 height 3
type input "****"
click at [1189, 421] on button "Saglabāt izmaiņas" at bounding box center [1177, 420] width 113 height 38
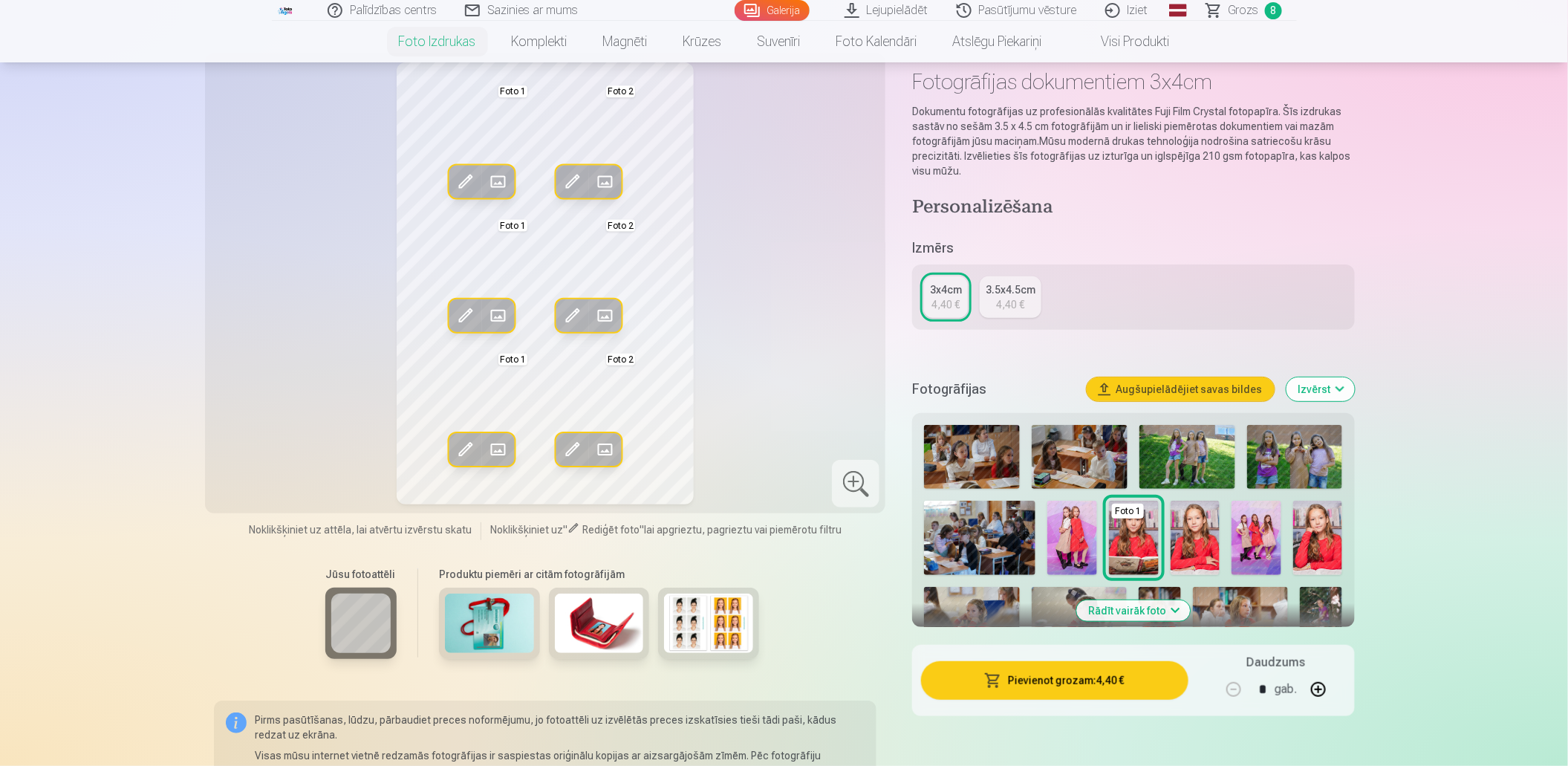
click at [492, 315] on span at bounding box center [497, 316] width 24 height 24
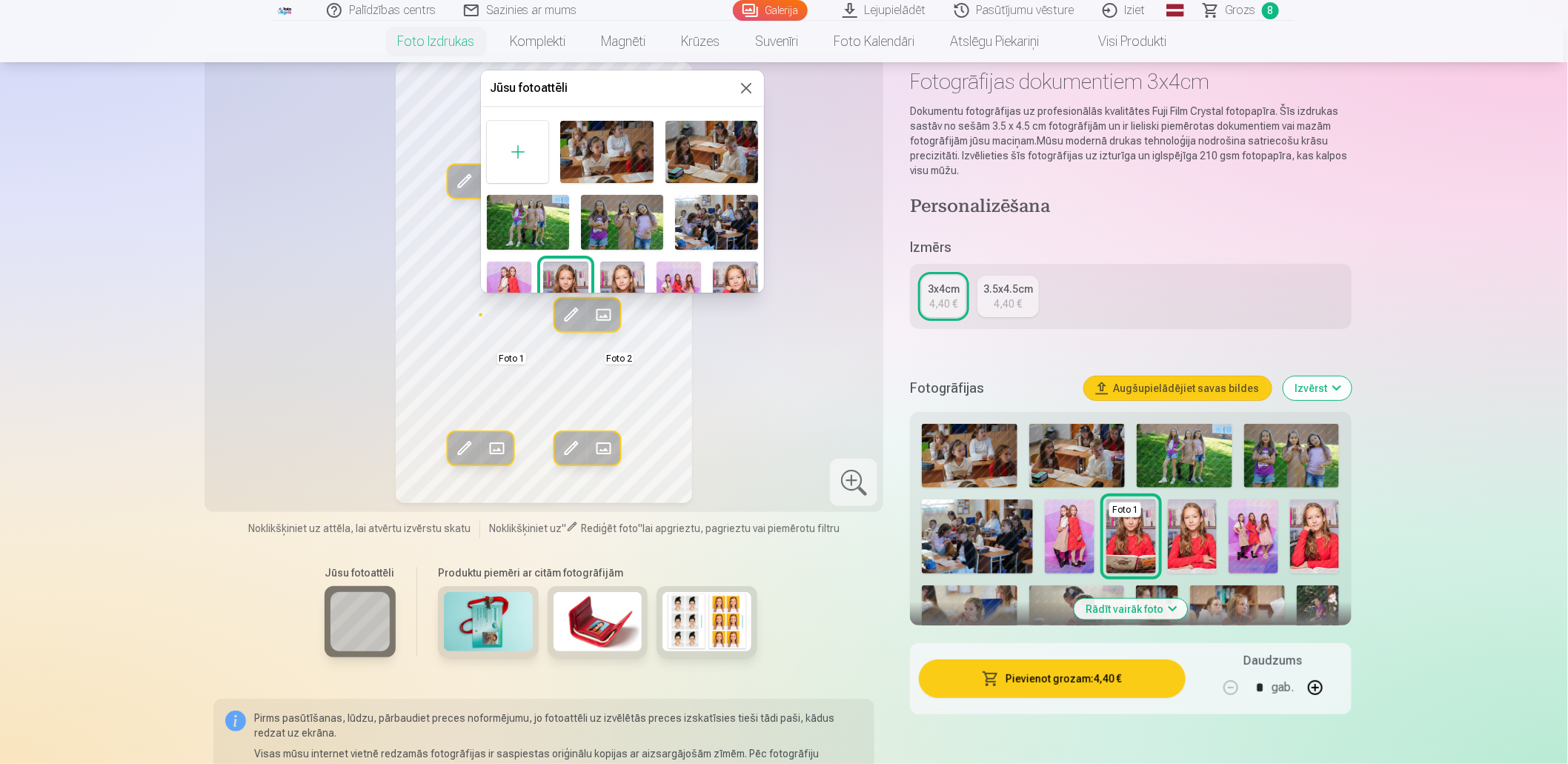
click at [737, 79] on button at bounding box center [746, 88] width 18 height 18
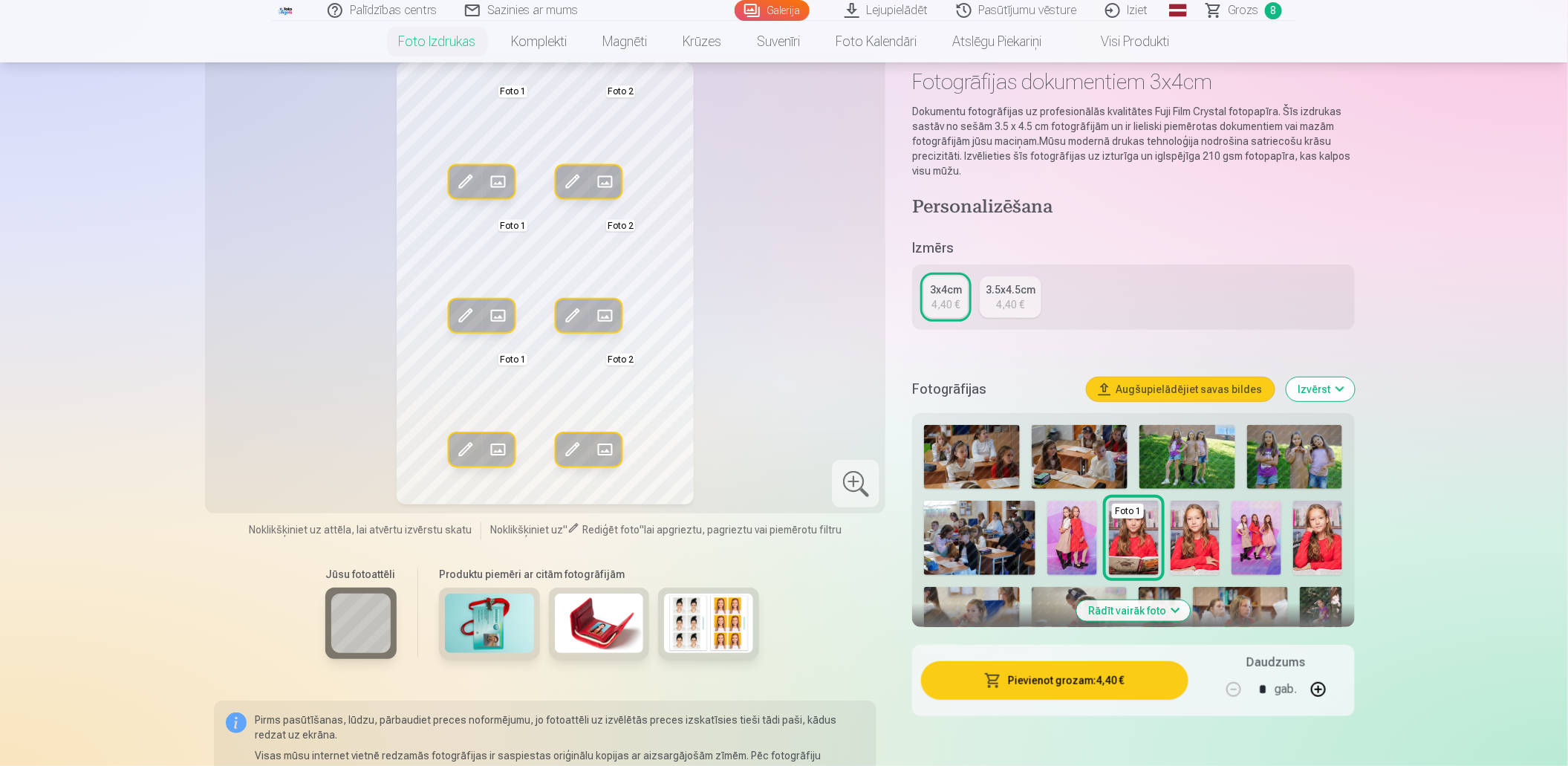
click at [499, 312] on span at bounding box center [497, 316] width 24 height 24
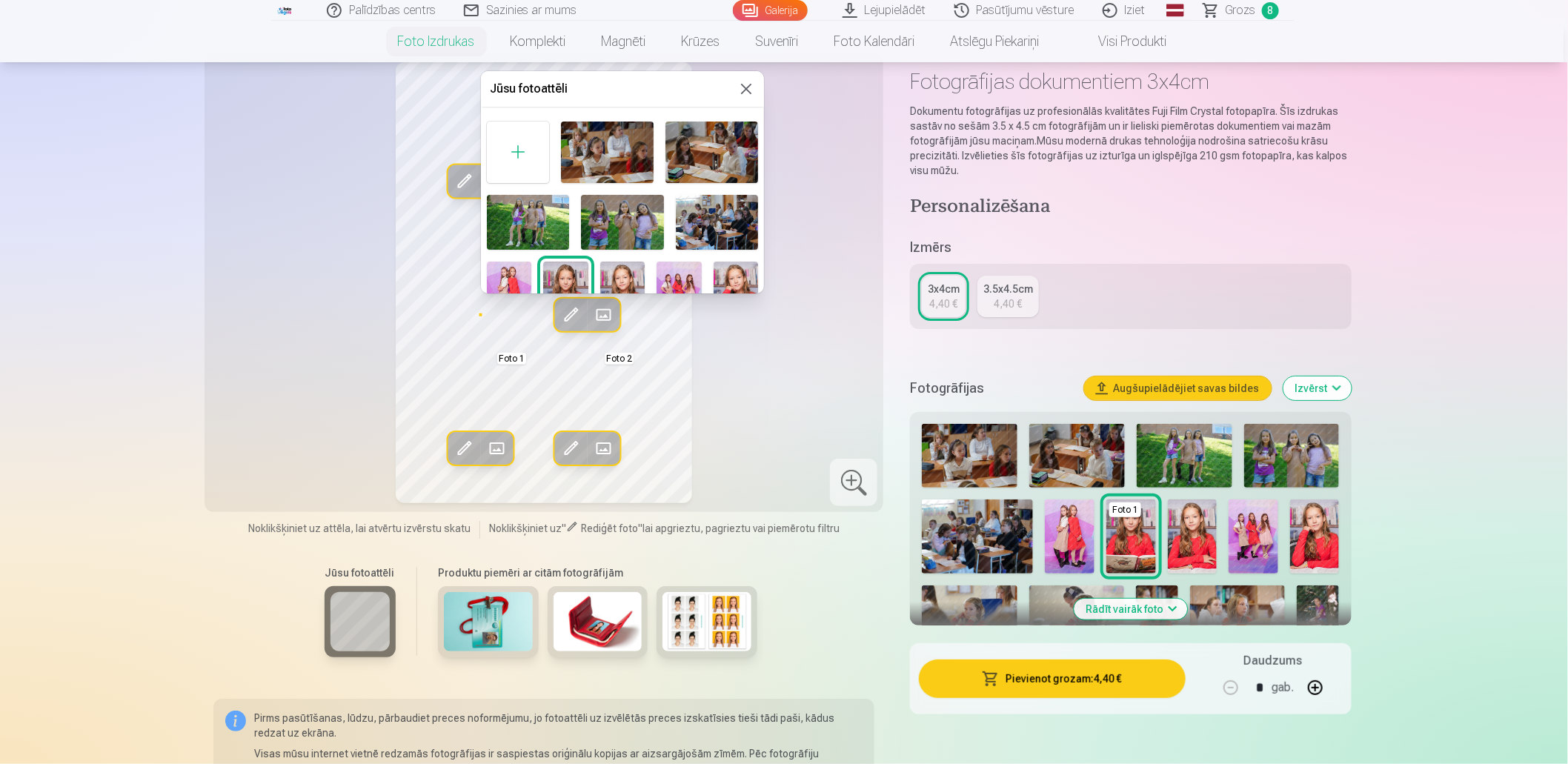
click at [469, 304] on div at bounding box center [784, 382] width 1568 height 764
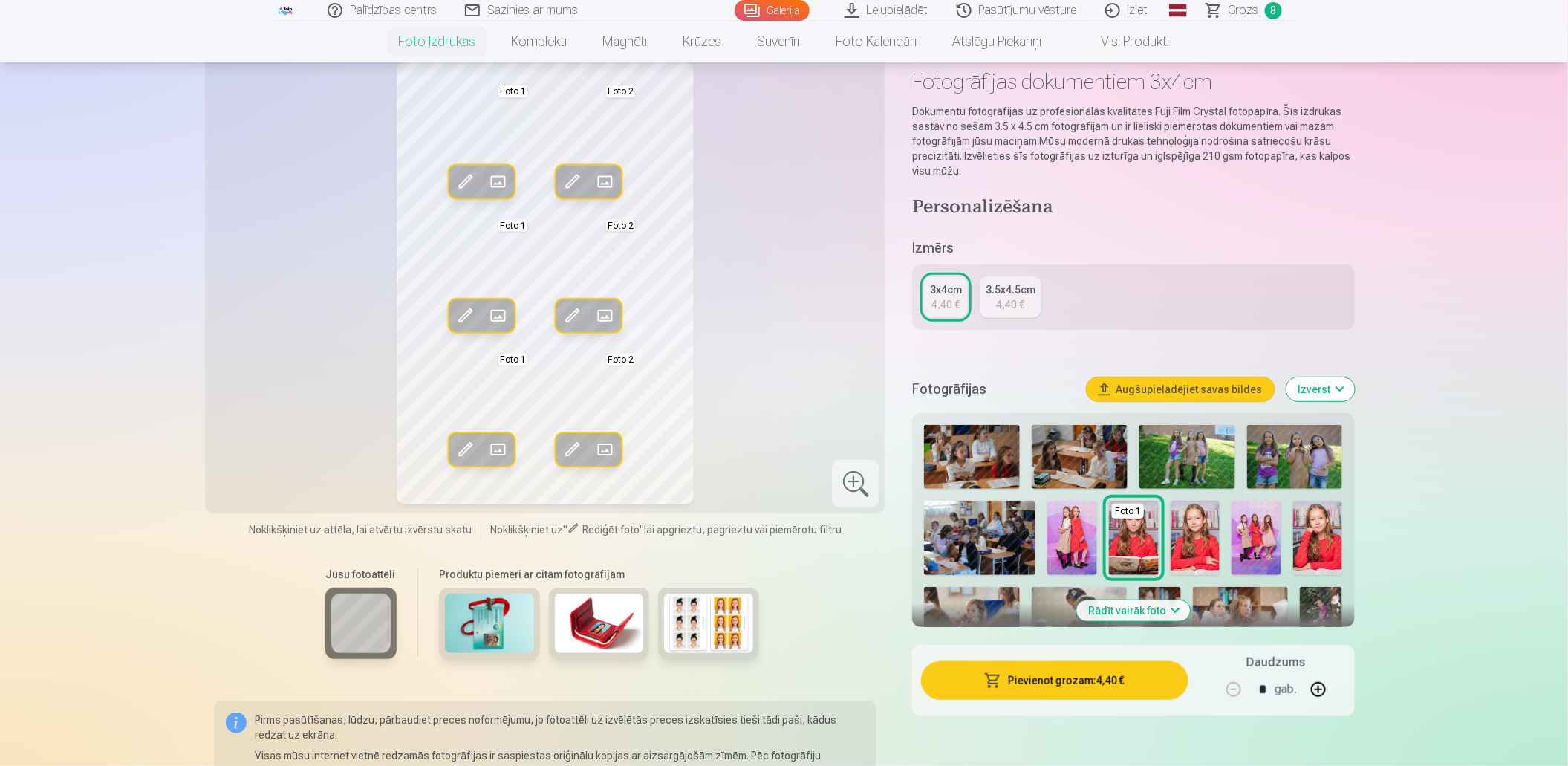
click at [465, 310] on span at bounding box center [464, 316] width 24 height 24
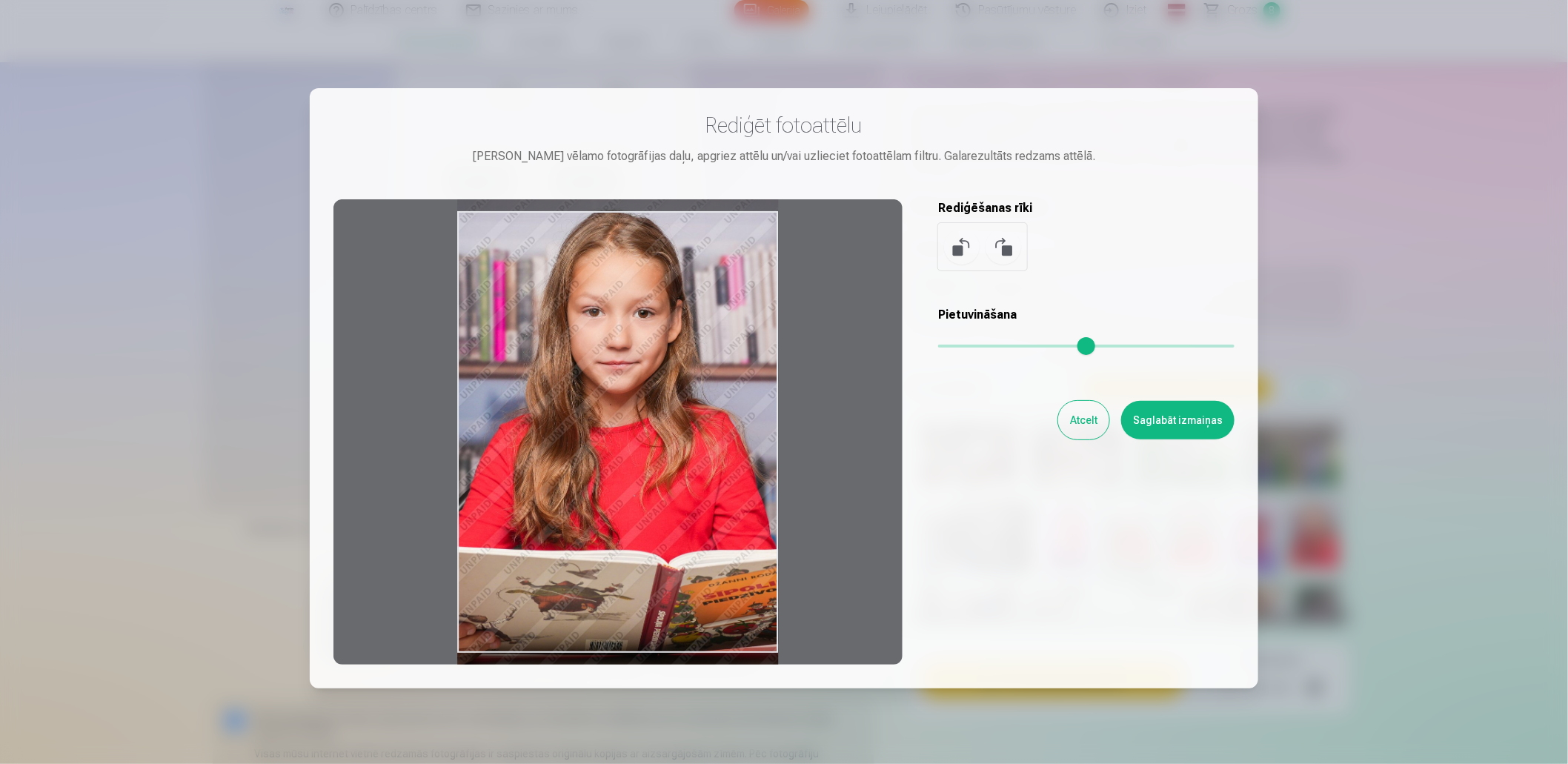
drag, startPoint x: 635, startPoint y: 651, endPoint x: 633, endPoint y: 639, distance: 12.2
click at [633, 639] on div at bounding box center [617, 432] width 570 height 465
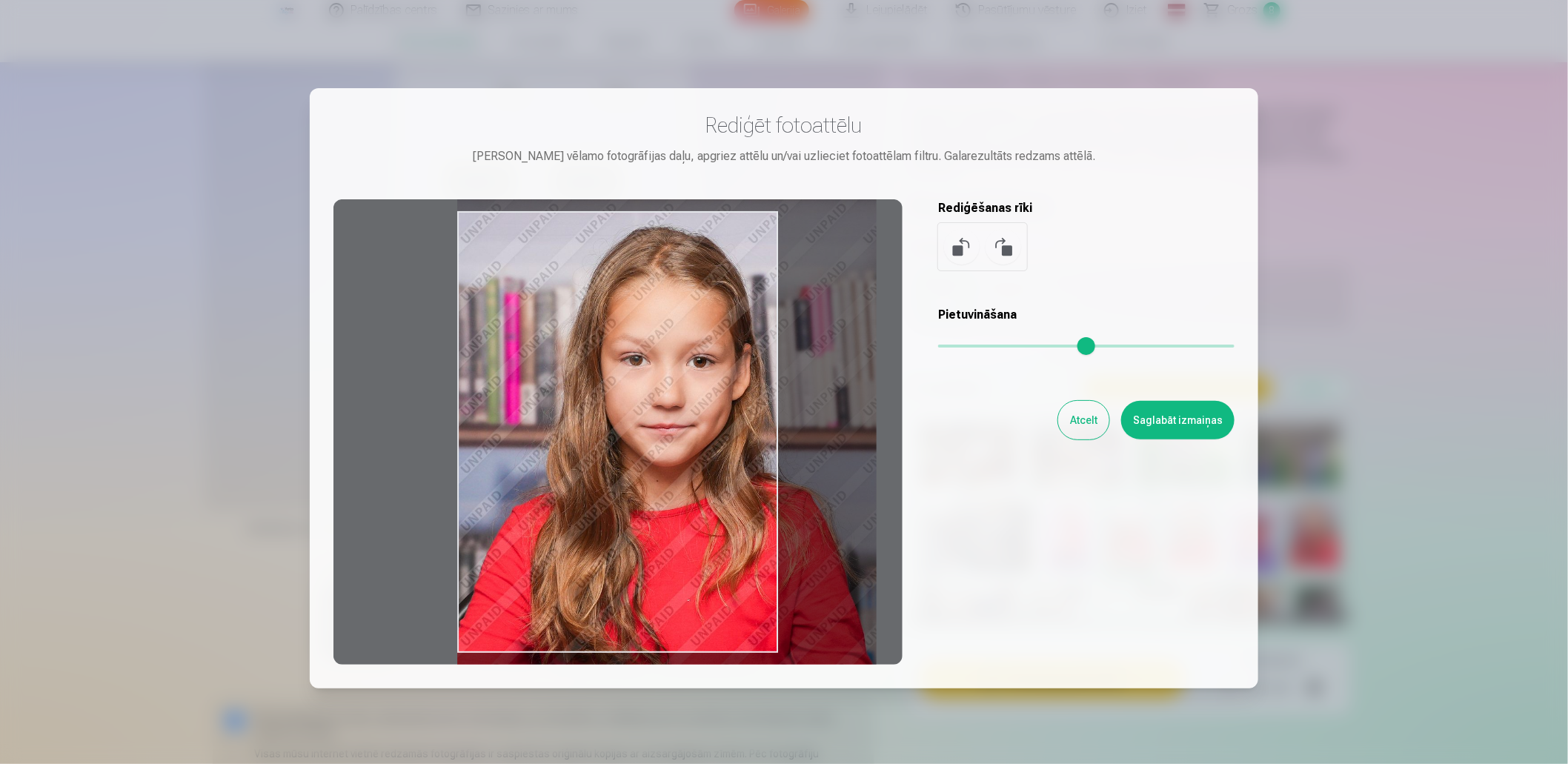
drag, startPoint x: 937, startPoint y: 346, endPoint x: 970, endPoint y: 348, distance: 33.1
click at [970, 348] on input "range" at bounding box center [1086, 346] width 297 height 3
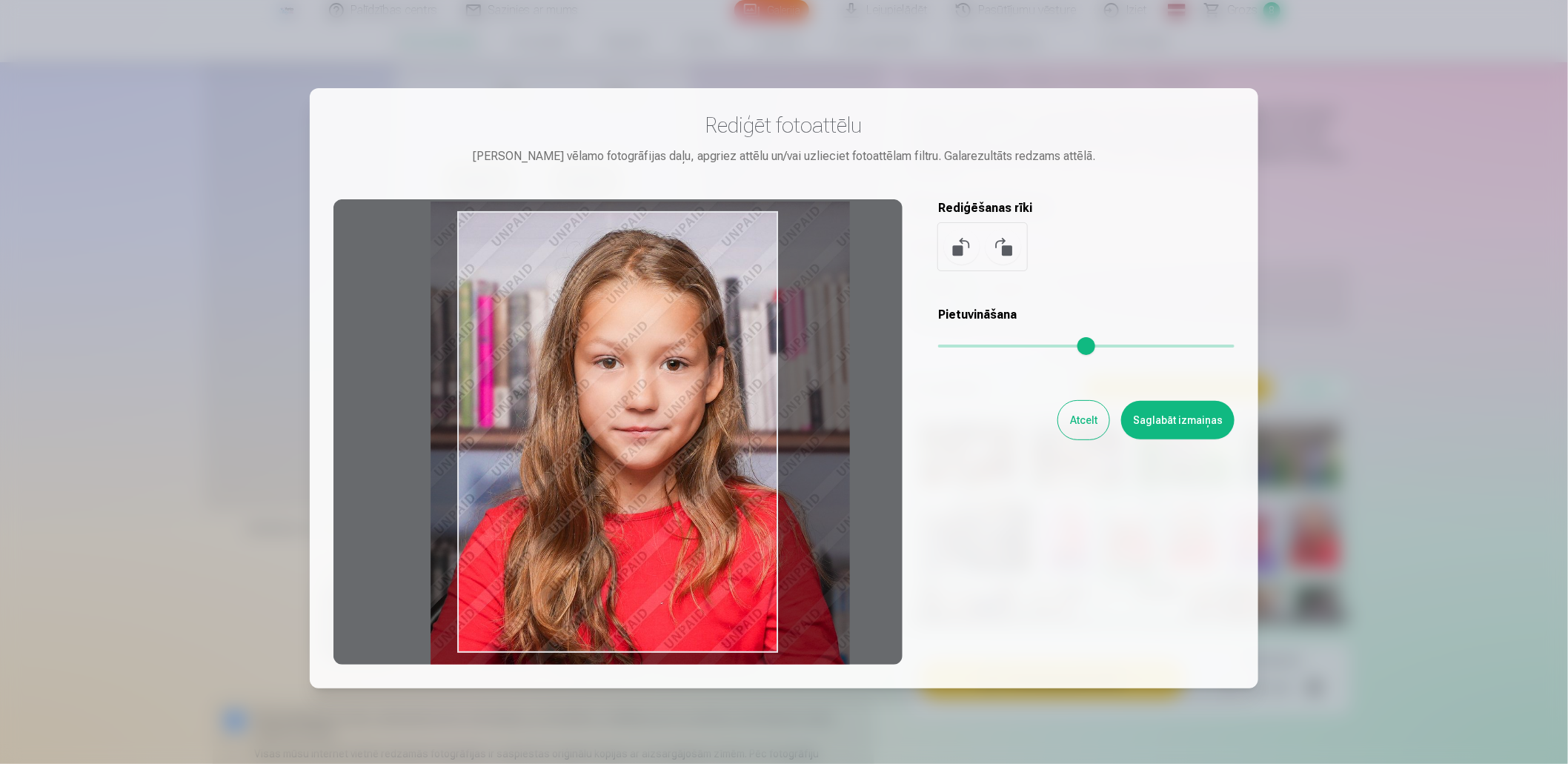
type input "****"
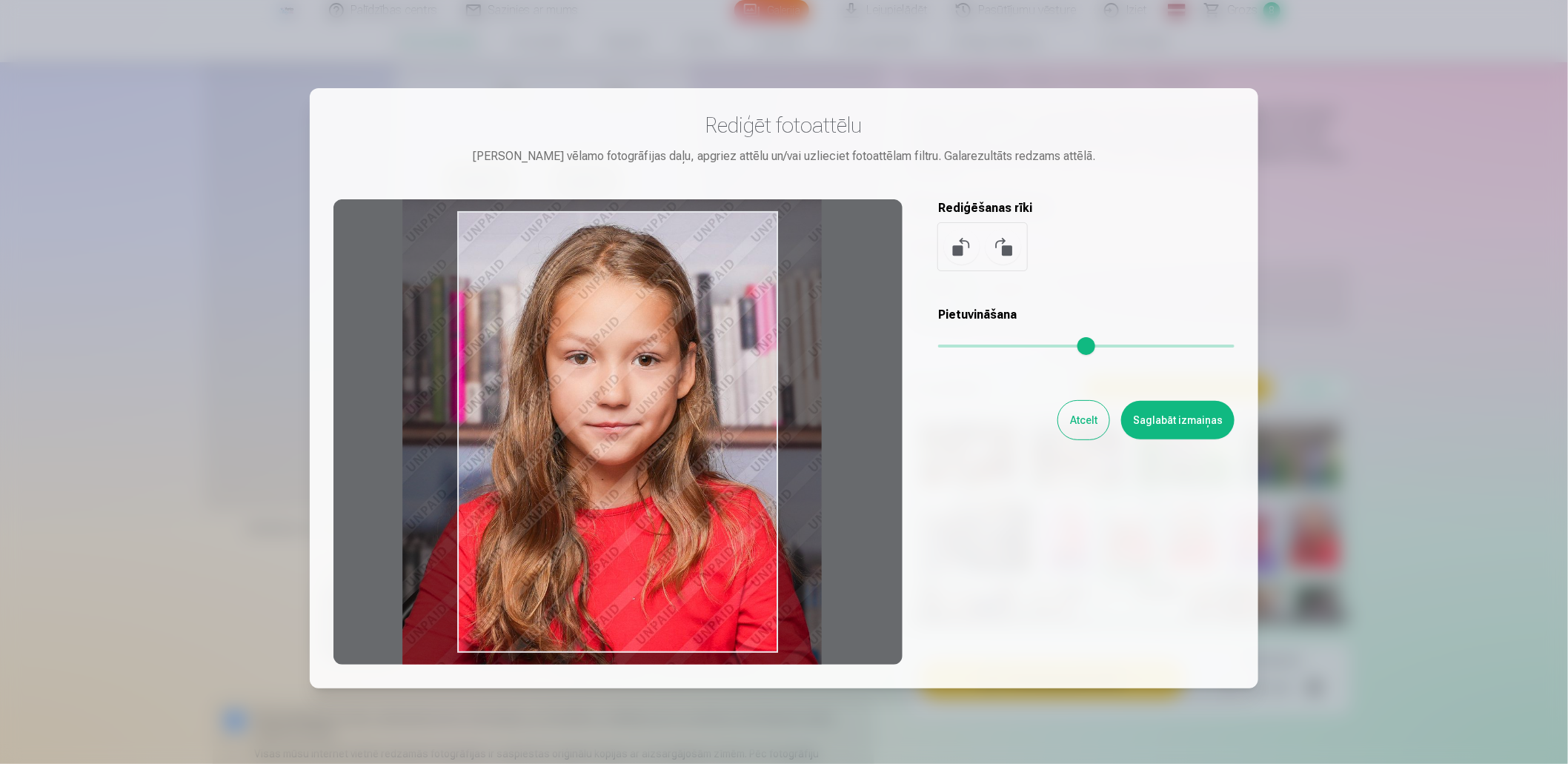
drag, startPoint x: 711, startPoint y: 238, endPoint x: 657, endPoint y: 236, distance: 54.0
click at [657, 236] on div at bounding box center [617, 432] width 570 height 465
click at [1167, 416] on button "Saglabāt izmaiņas" at bounding box center [1177, 420] width 113 height 38
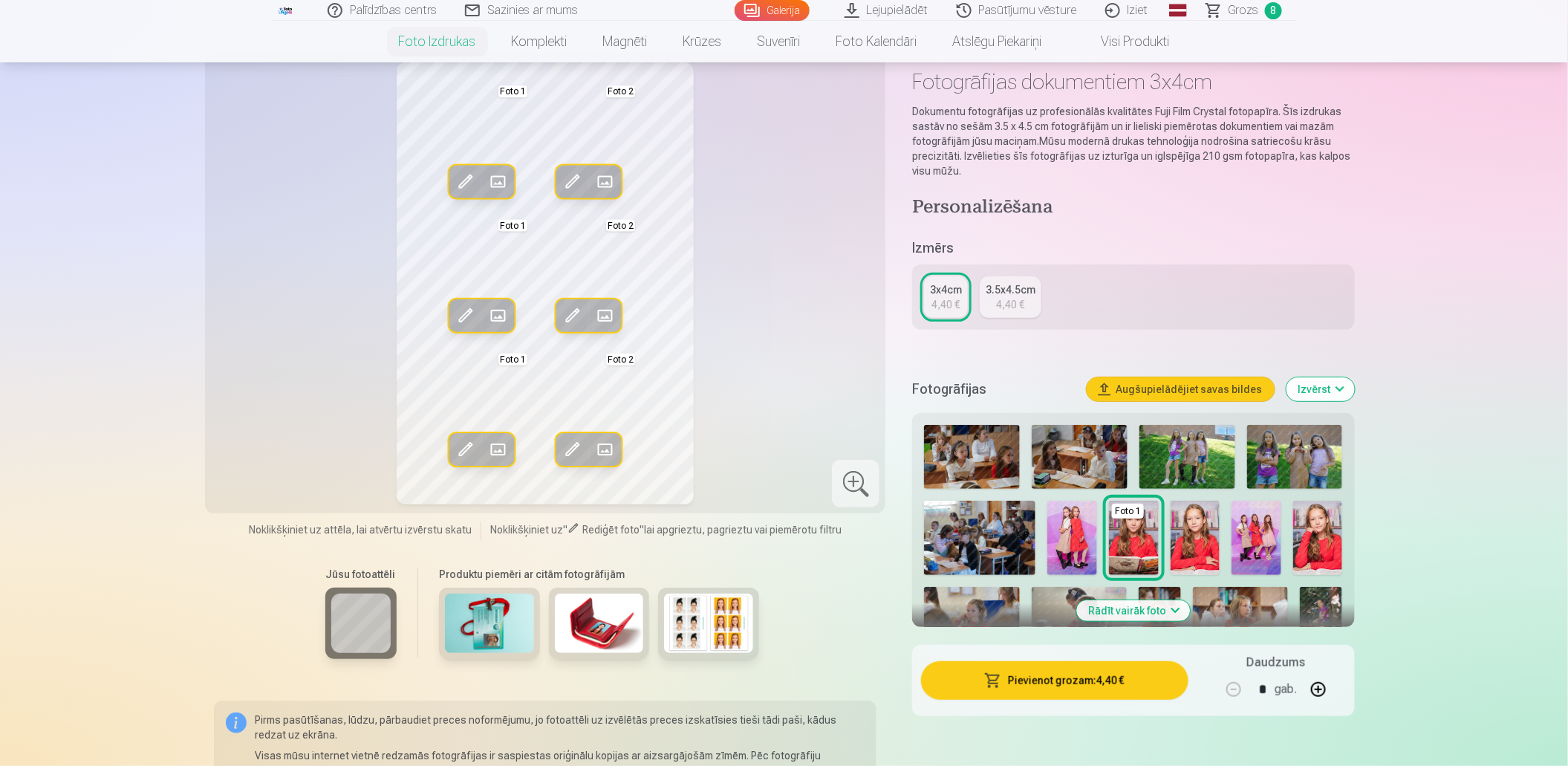
click at [467, 443] on span at bounding box center [464, 449] width 24 height 24
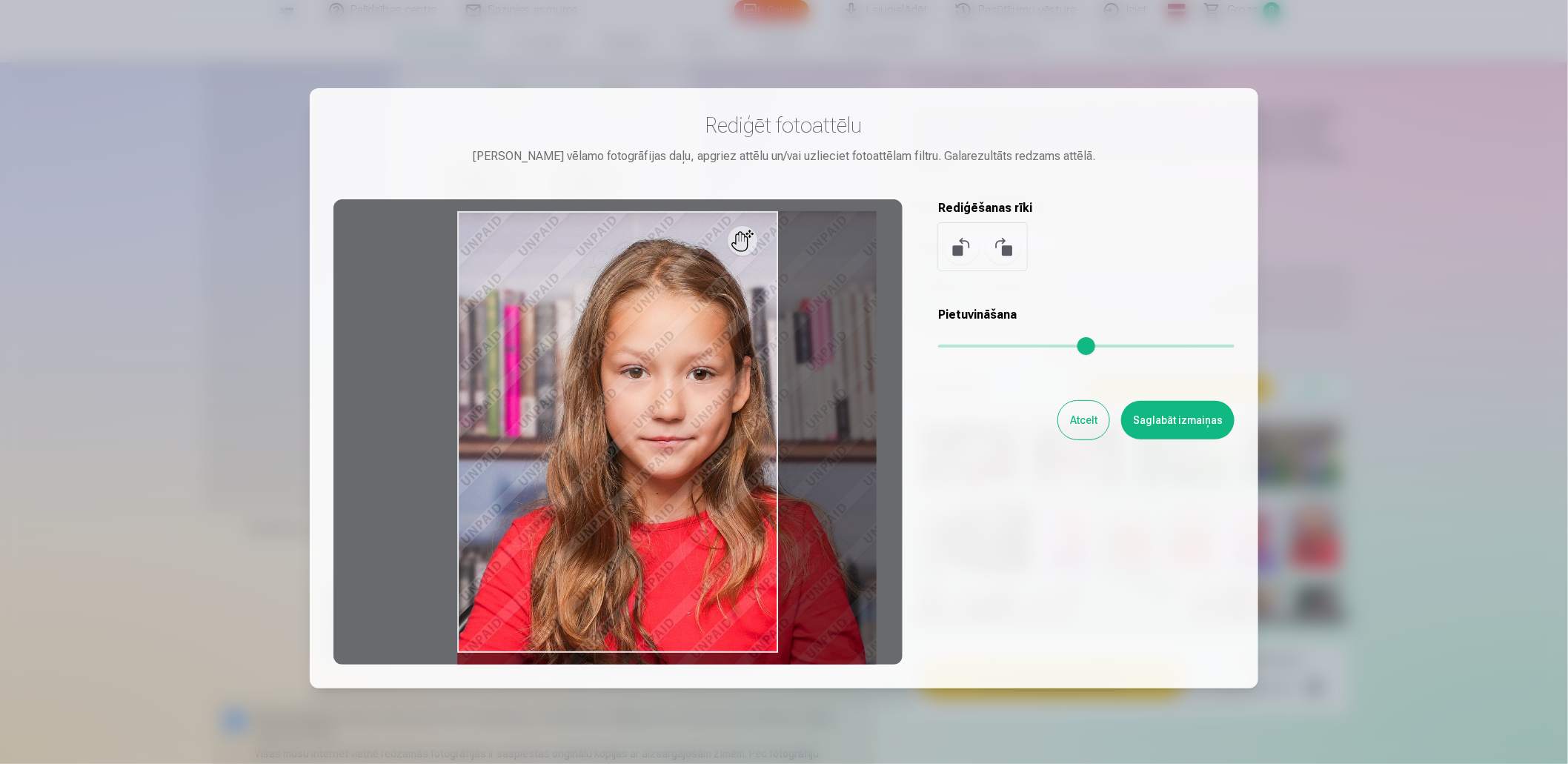
drag, startPoint x: 950, startPoint y: 340, endPoint x: 970, endPoint y: 343, distance: 20.2
click at [970, 345] on input "range" at bounding box center [1086, 346] width 297 height 3
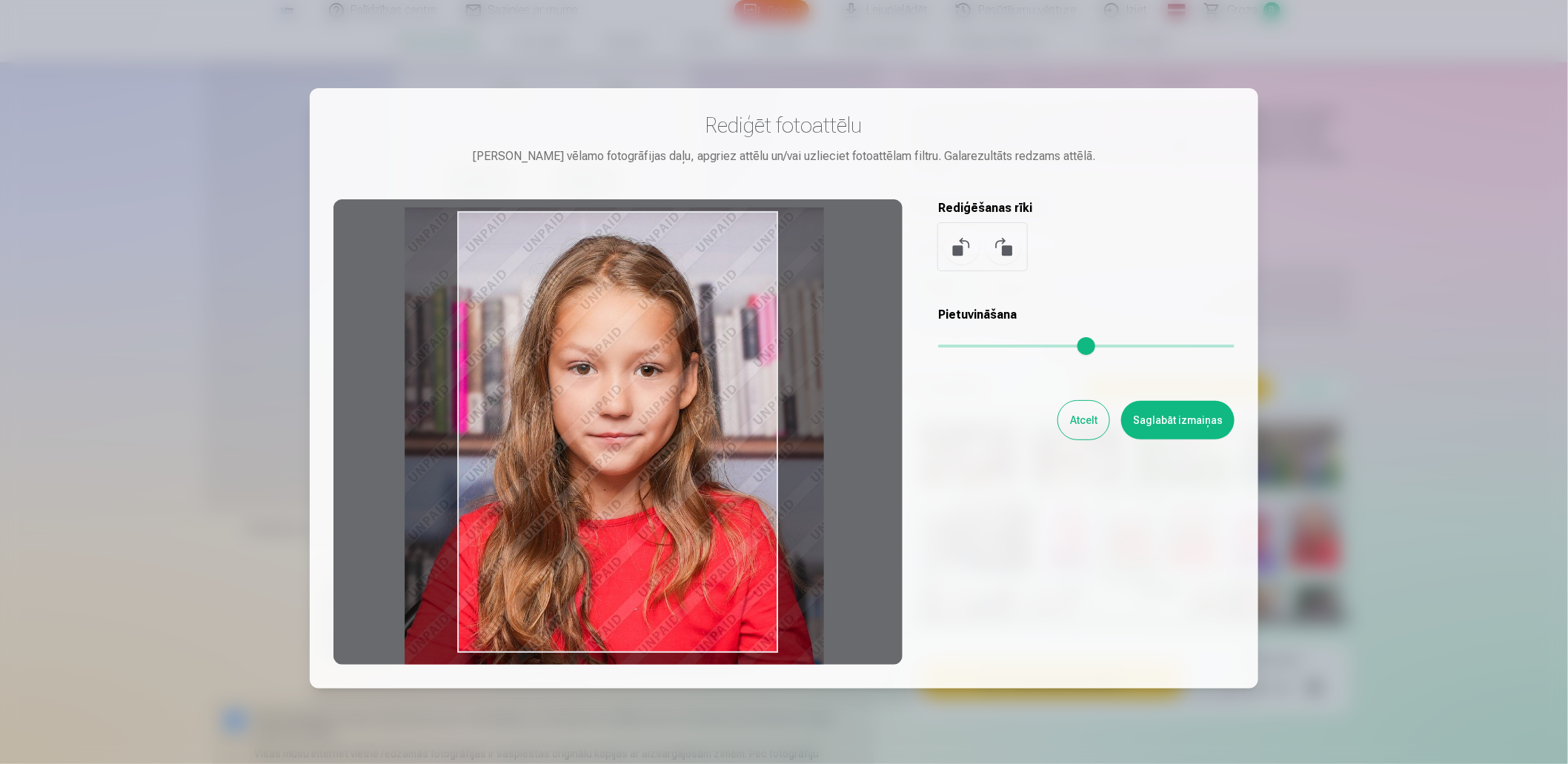
drag, startPoint x: 750, startPoint y: 246, endPoint x: 698, endPoint y: 242, distance: 52.2
click at [698, 242] on div at bounding box center [617, 432] width 570 height 465
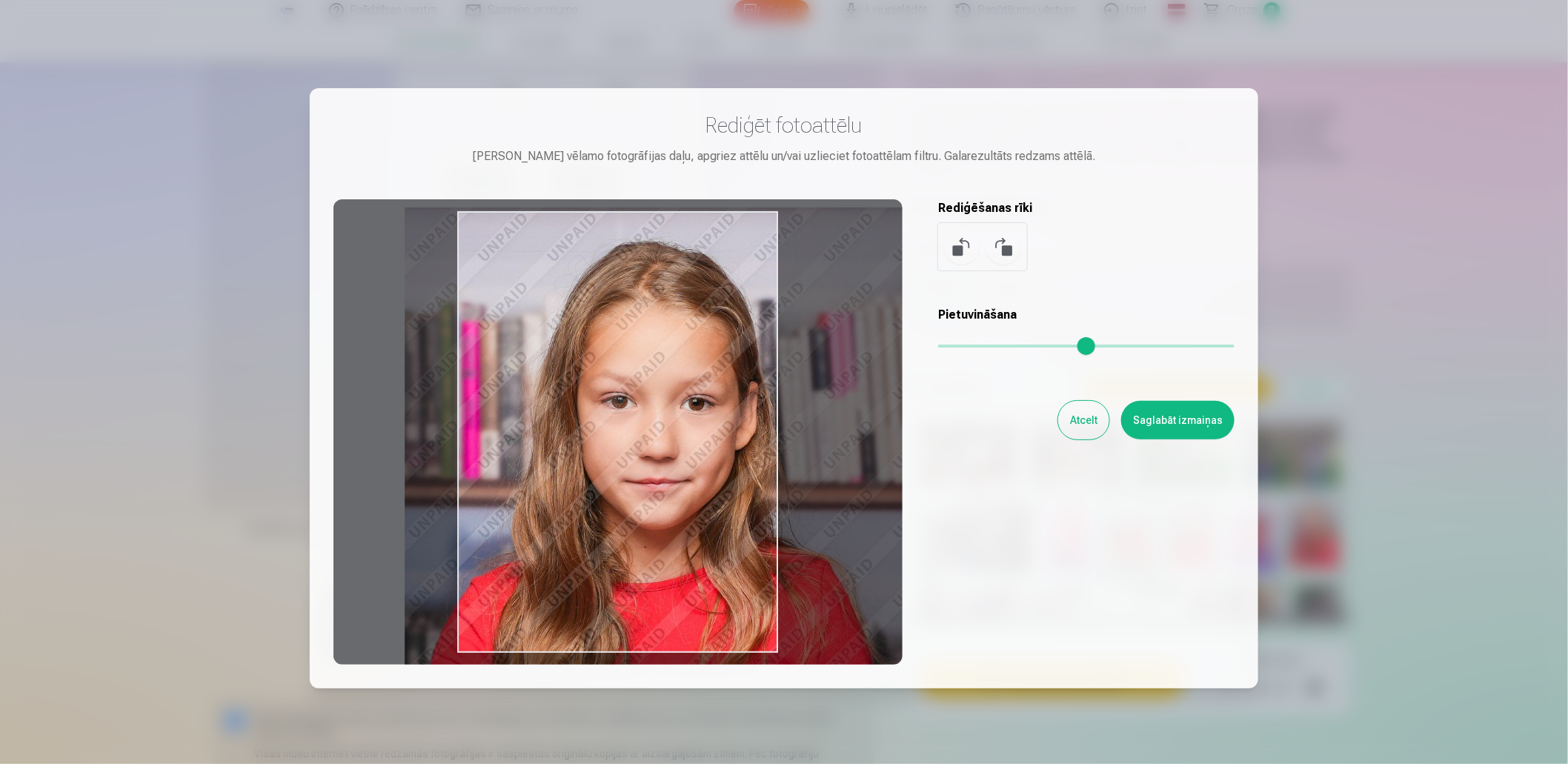
drag, startPoint x: 973, startPoint y: 350, endPoint x: 993, endPoint y: 352, distance: 20.1
type input "****"
click at [993, 348] on input "range" at bounding box center [1086, 346] width 297 height 3
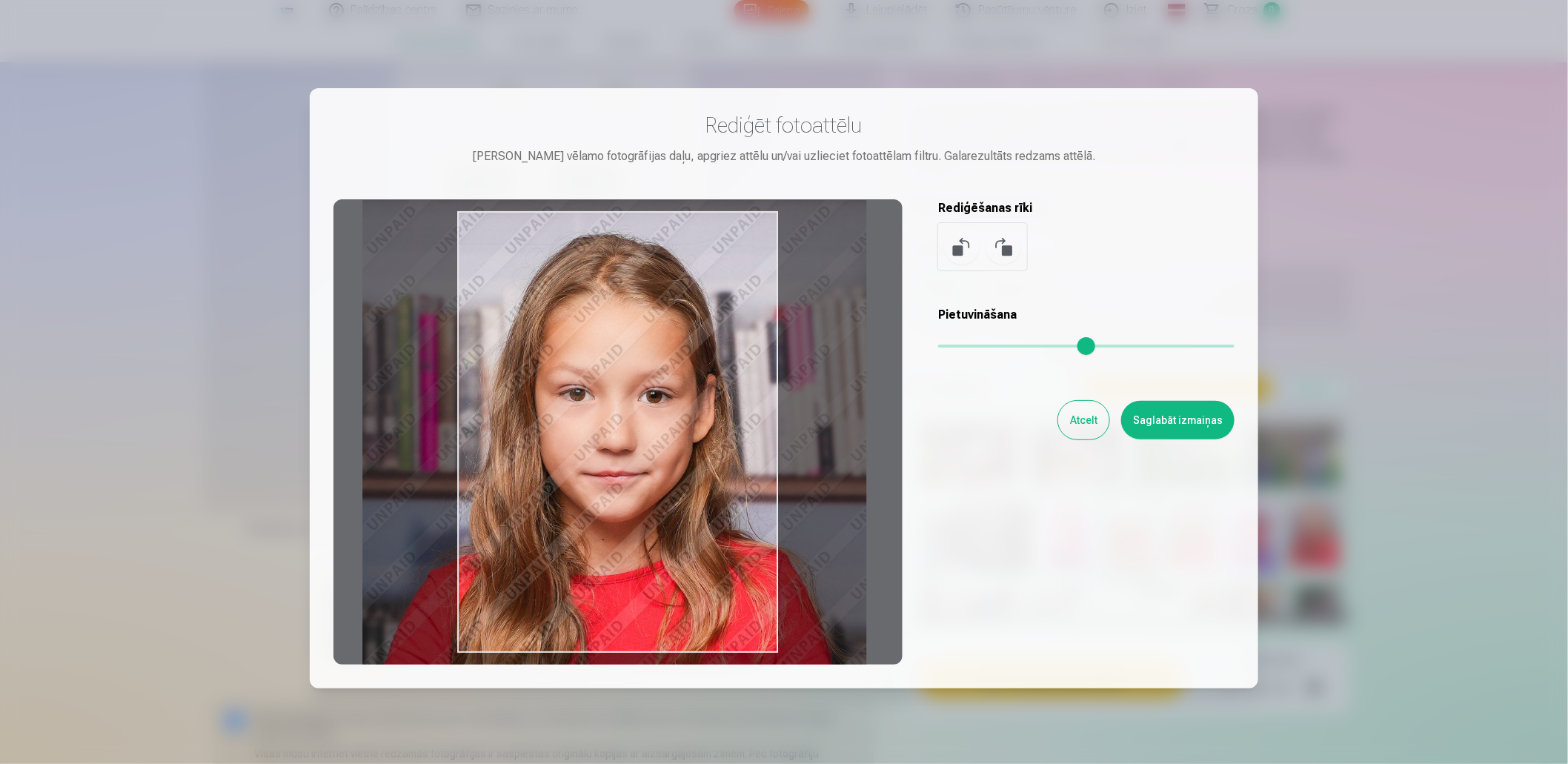
drag, startPoint x: 663, startPoint y: 234, endPoint x: 621, endPoint y: 226, distance: 42.8
click at [621, 226] on div at bounding box center [617, 432] width 570 height 465
click at [1170, 423] on button "Saglabāt izmaiņas" at bounding box center [1177, 420] width 113 height 38
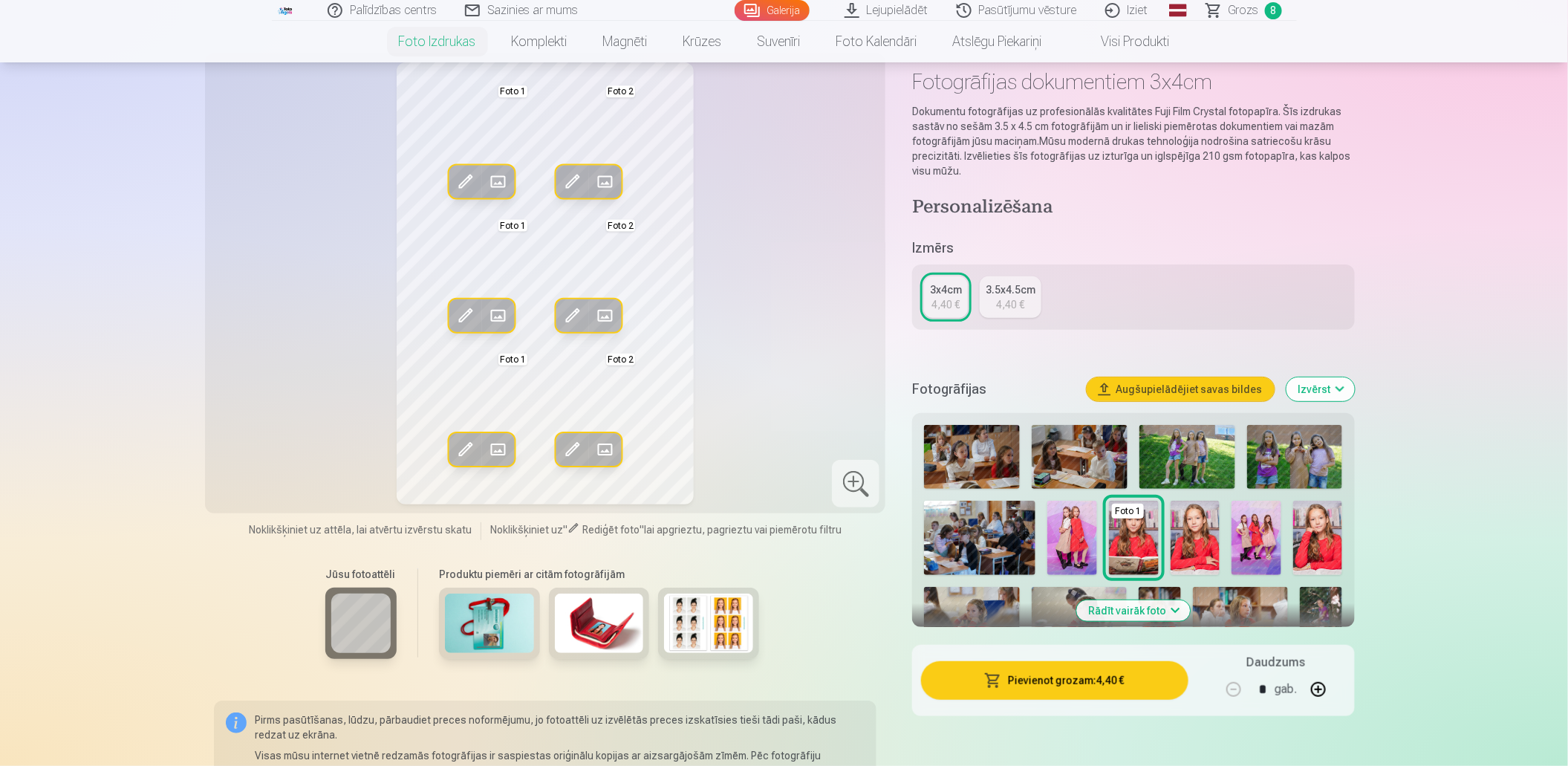
click at [1094, 680] on button "Pievienot grozam : 4,40 €" at bounding box center [1055, 681] width 267 height 38
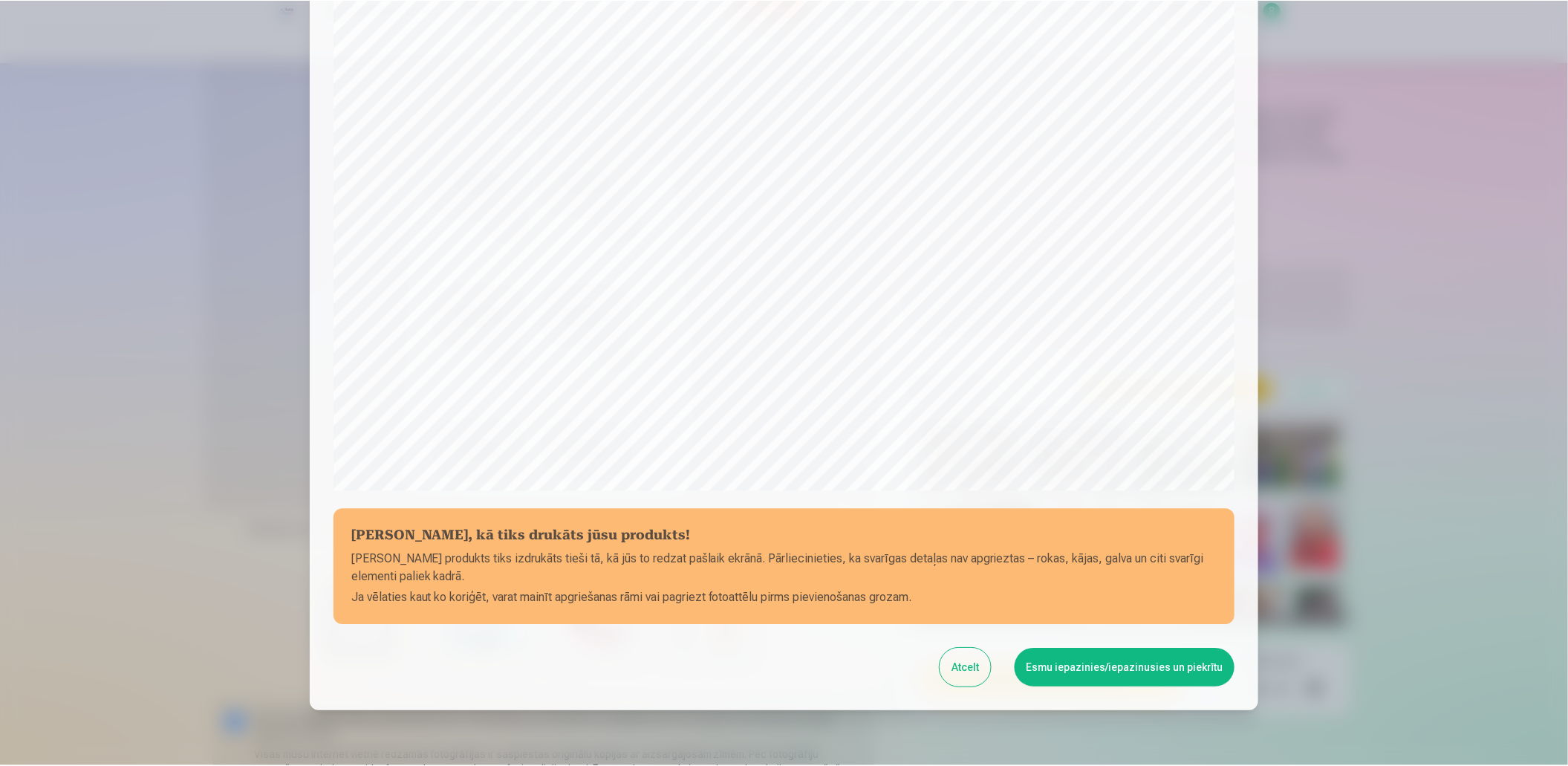
scroll to position [304, 0]
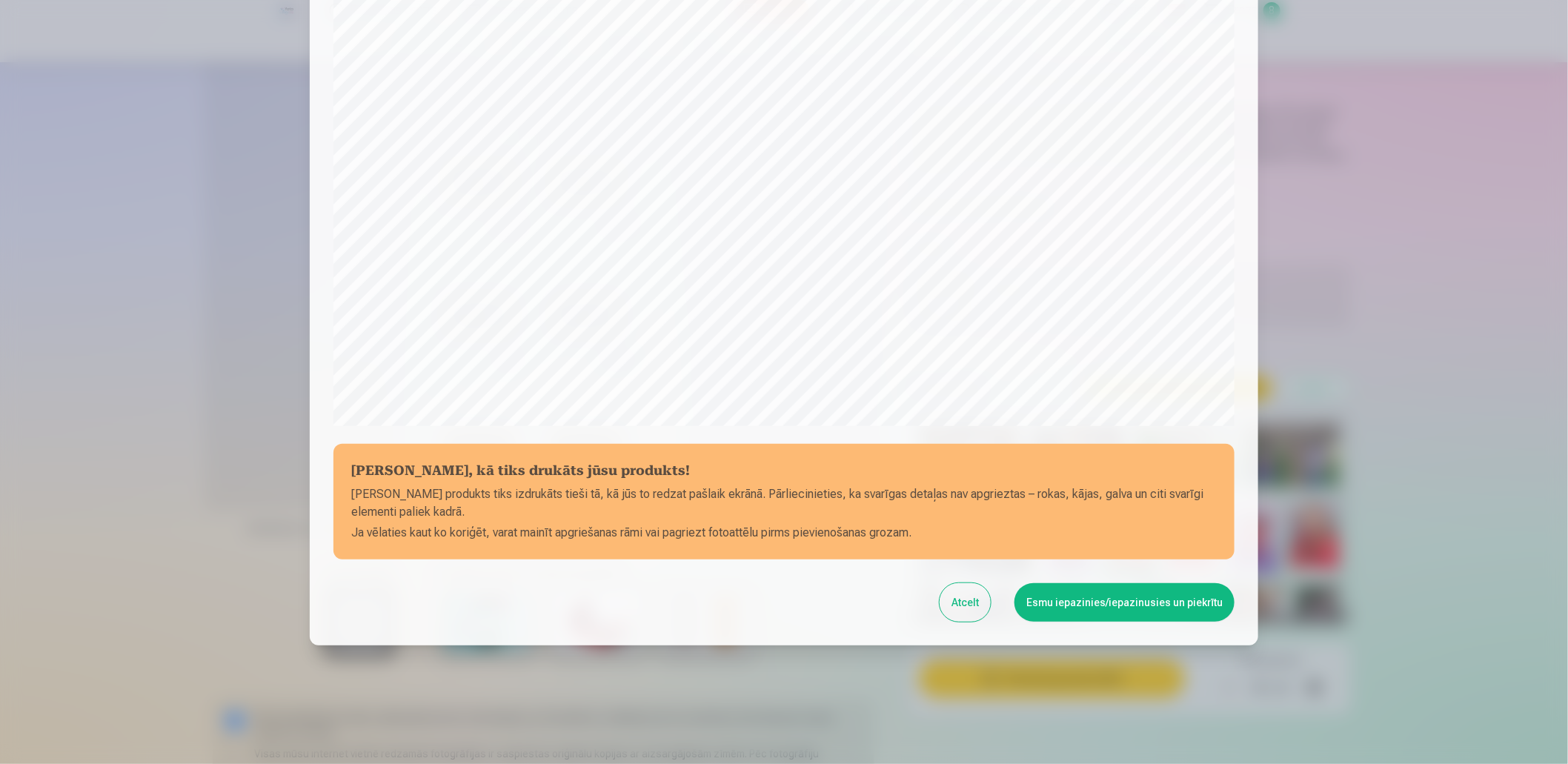
click at [1108, 603] on button "Esmu iepazinies/iepazinusies un piekrītu" at bounding box center [1125, 602] width 220 height 38
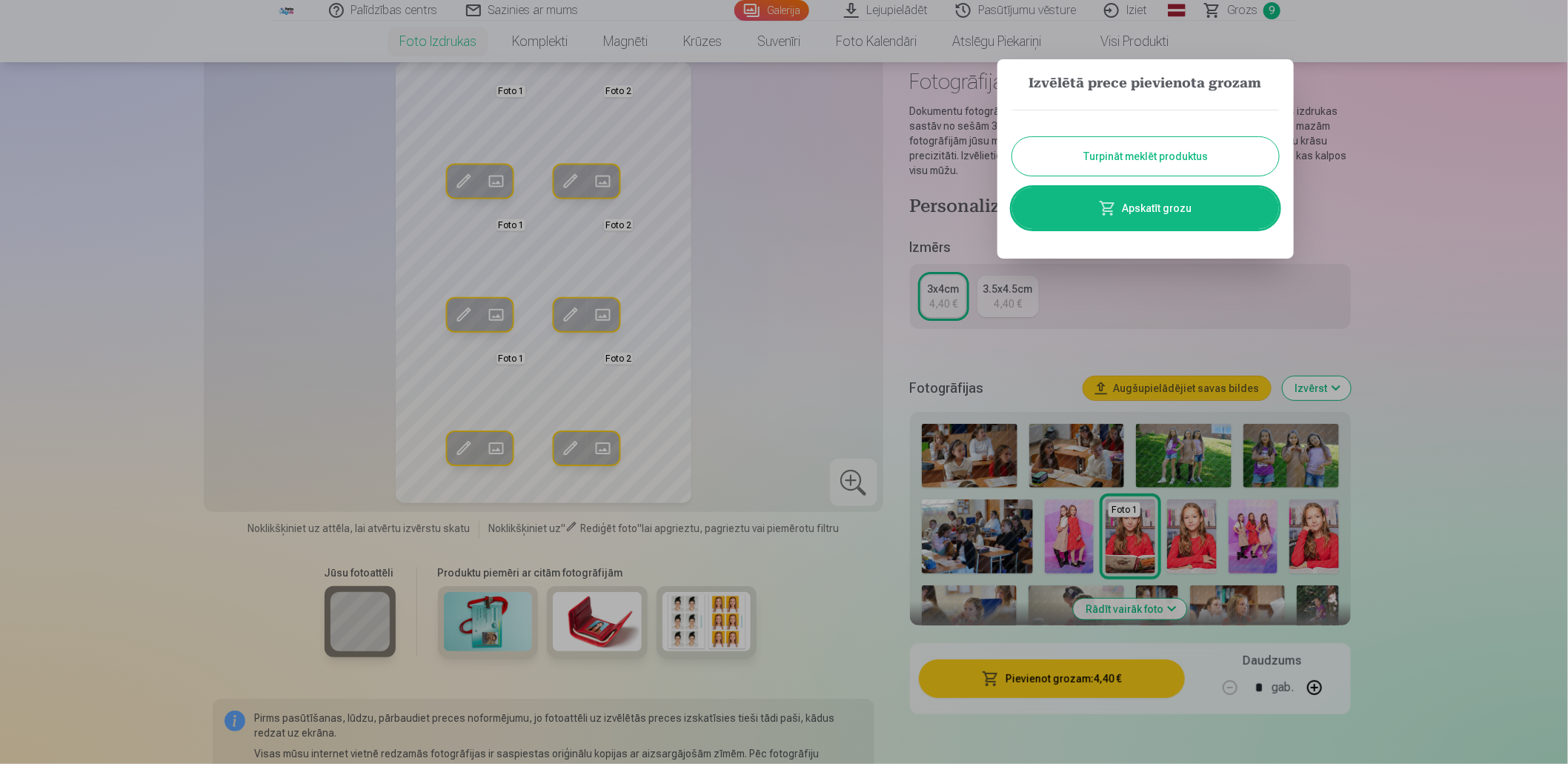
click at [1167, 163] on button "Turpināt meklēt produktus" at bounding box center [1146, 156] width 267 height 38
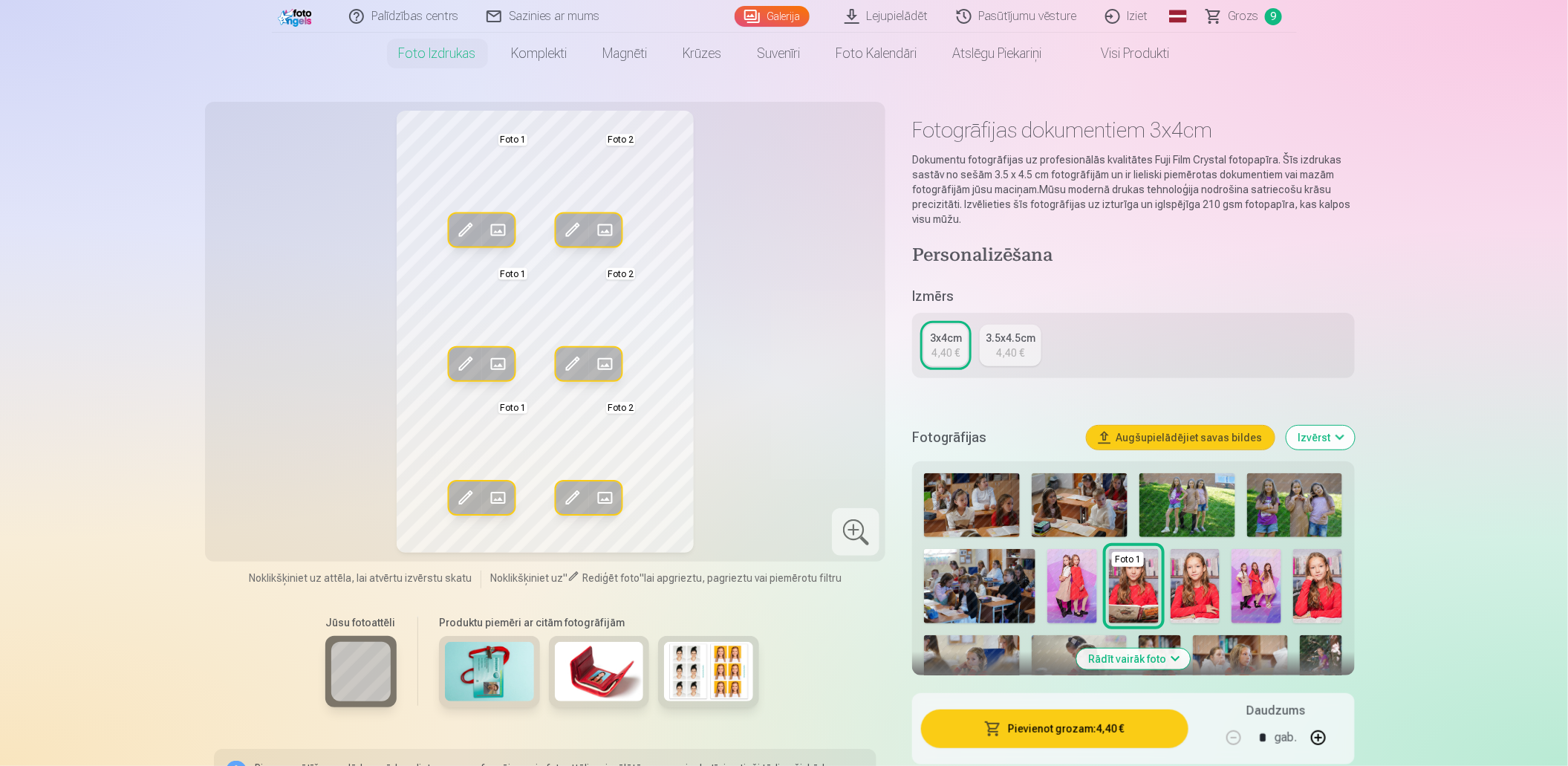
scroll to position [0, 0]
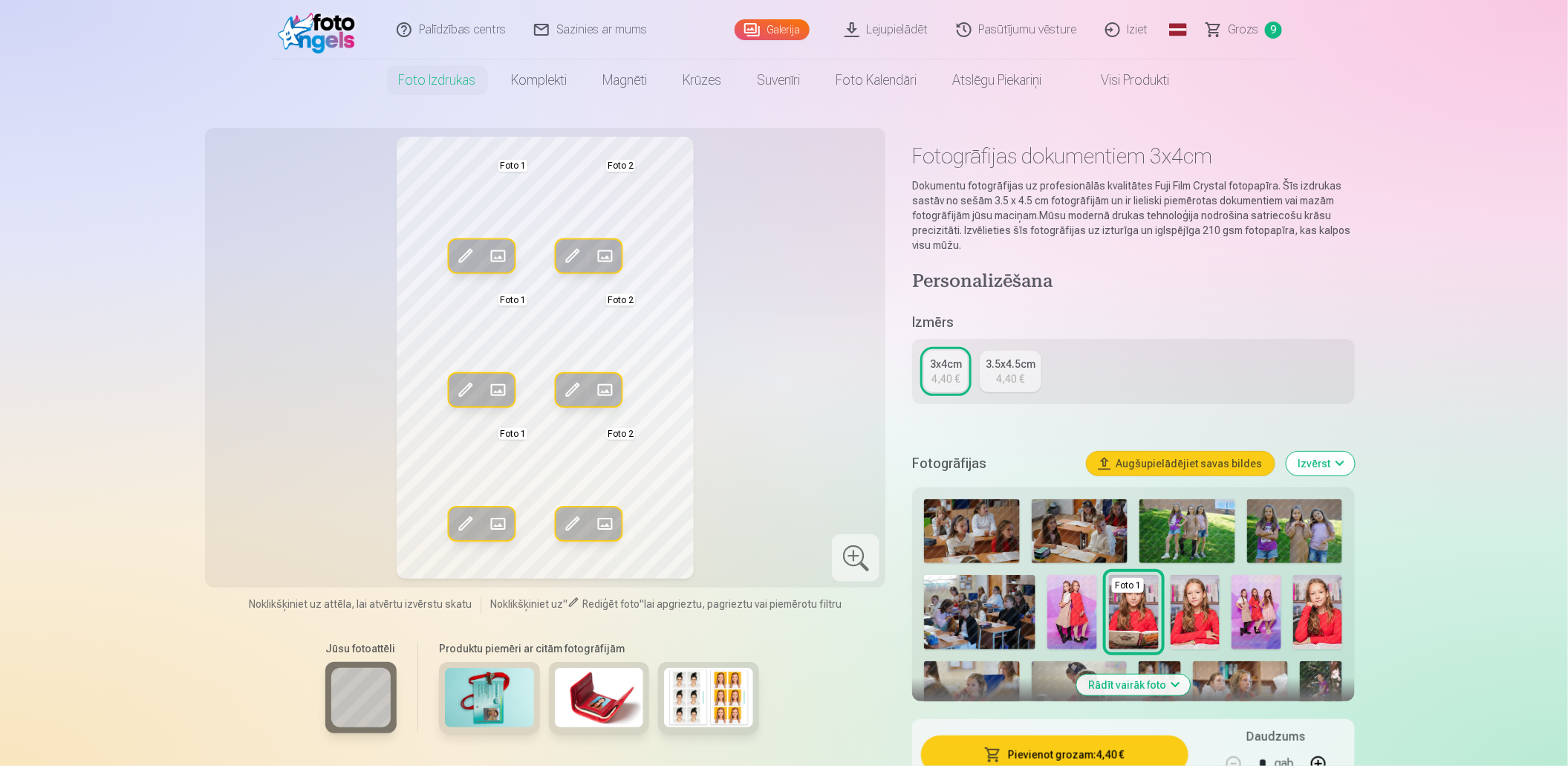
click at [778, 24] on link "Galerija" at bounding box center [772, 30] width 75 height 21
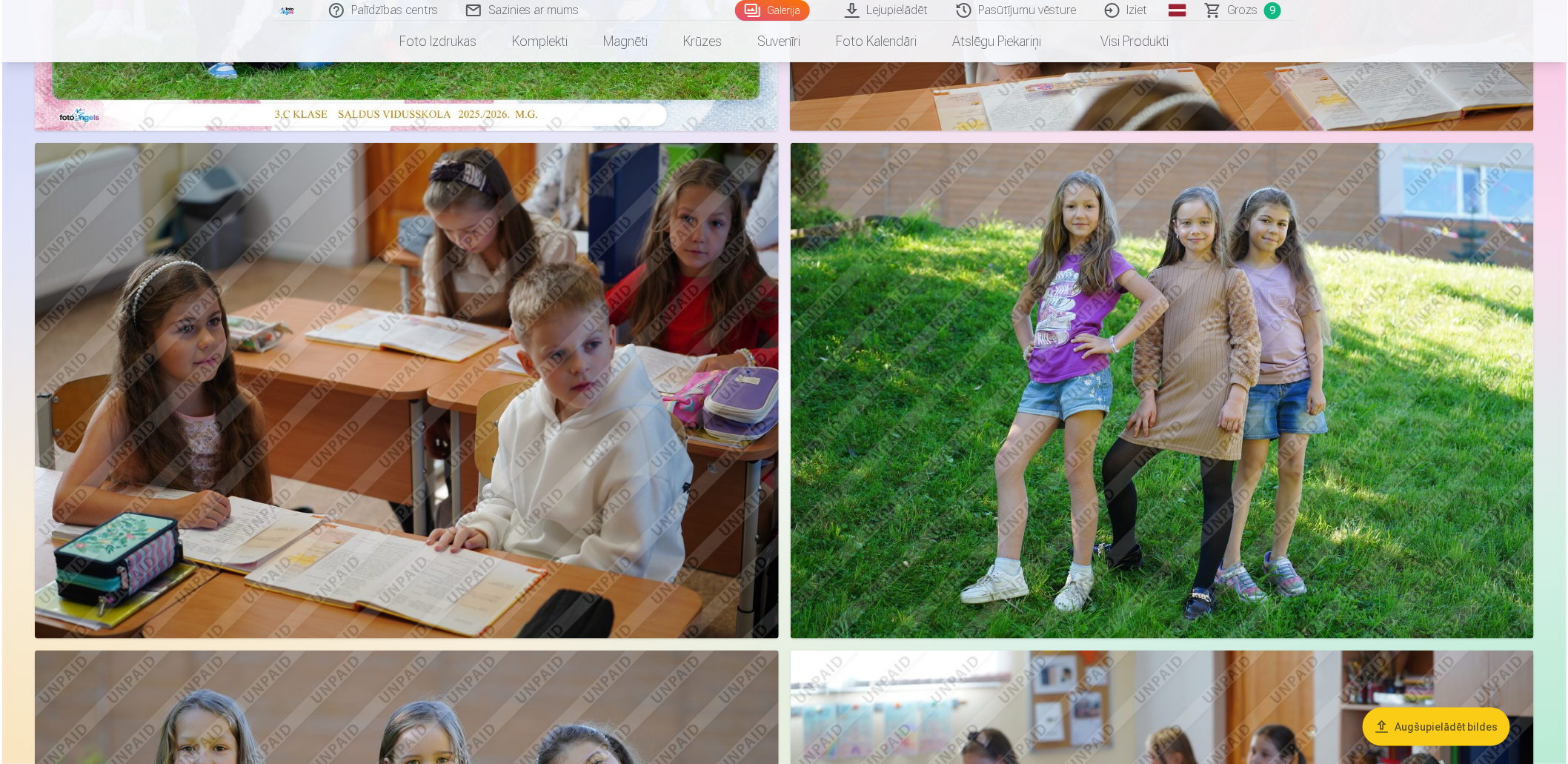
scroll to position [519, 0]
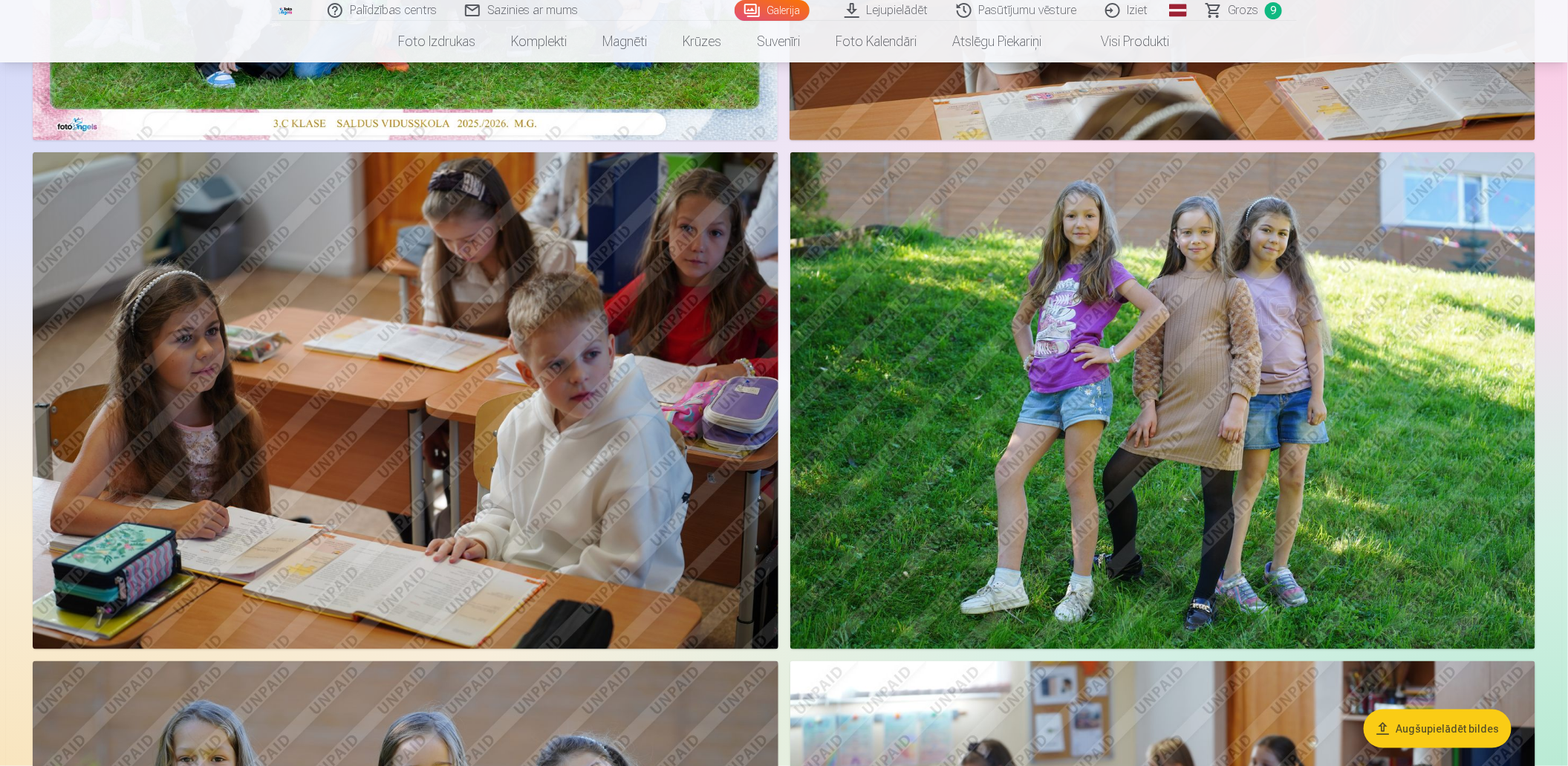
click at [1090, 468] on img at bounding box center [1163, 401] width 746 height 497
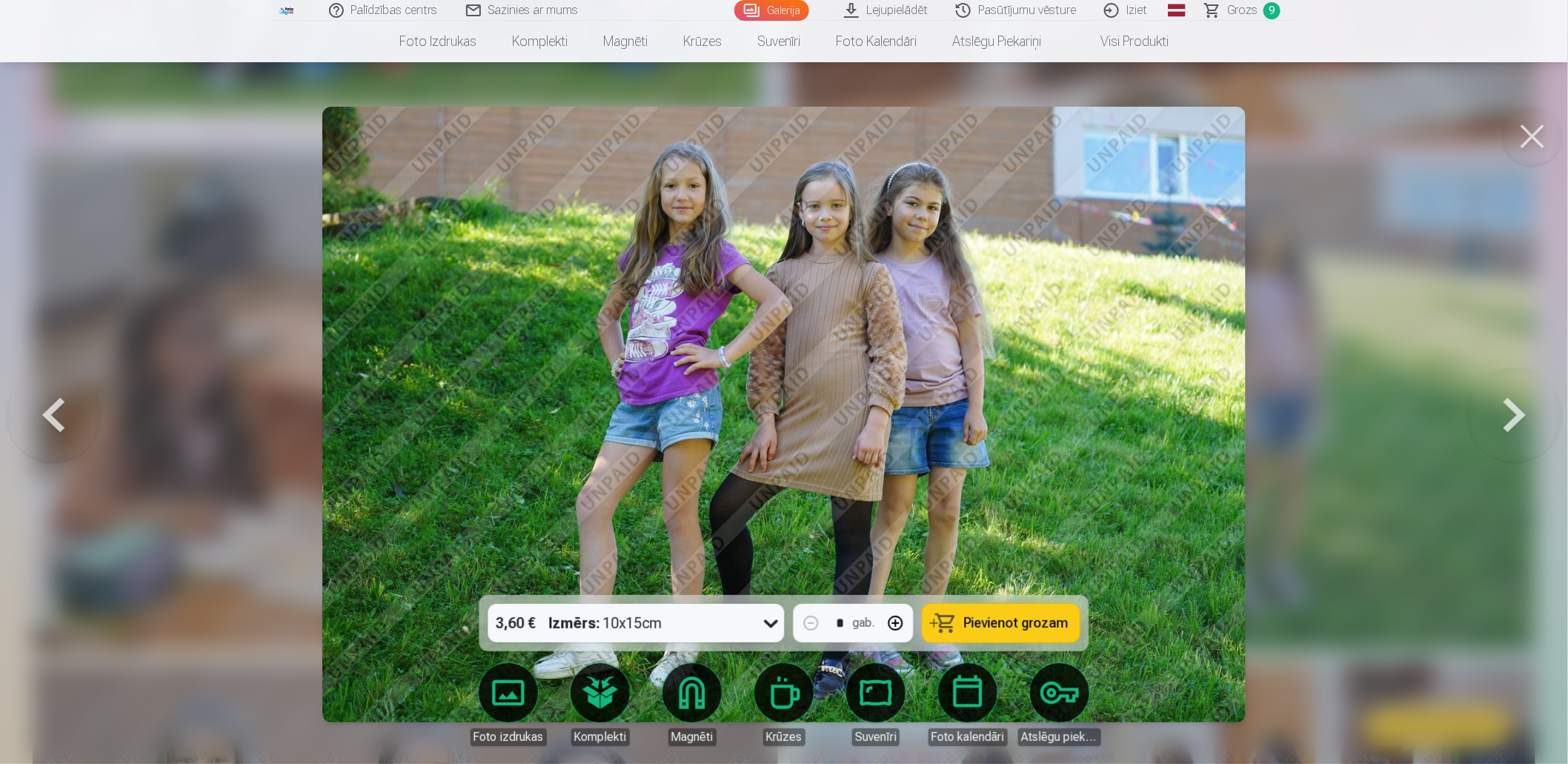
click at [1246, 11] on span "Grozs" at bounding box center [1243, 11] width 31 height 18
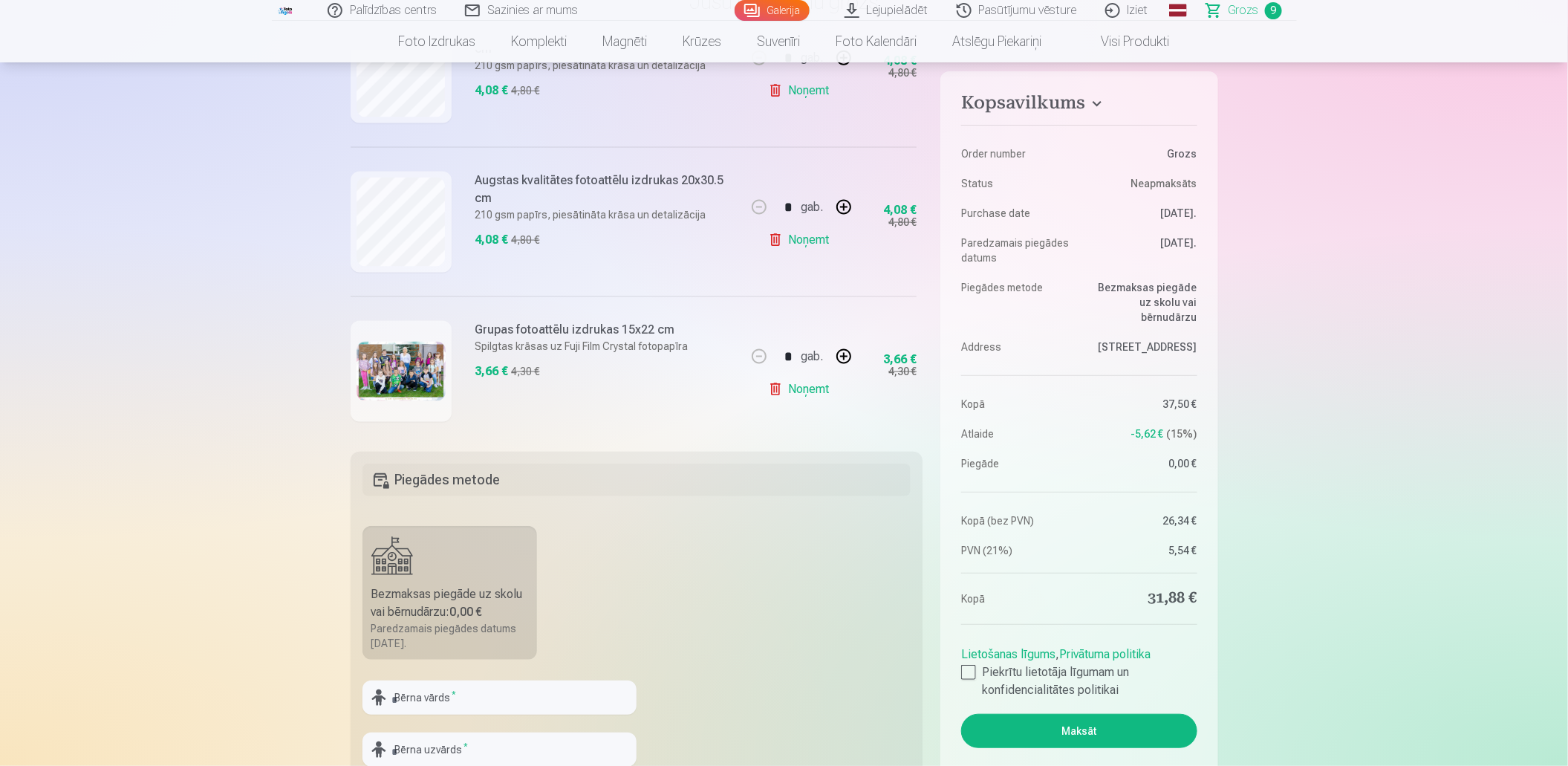
scroll to position [892, 0]
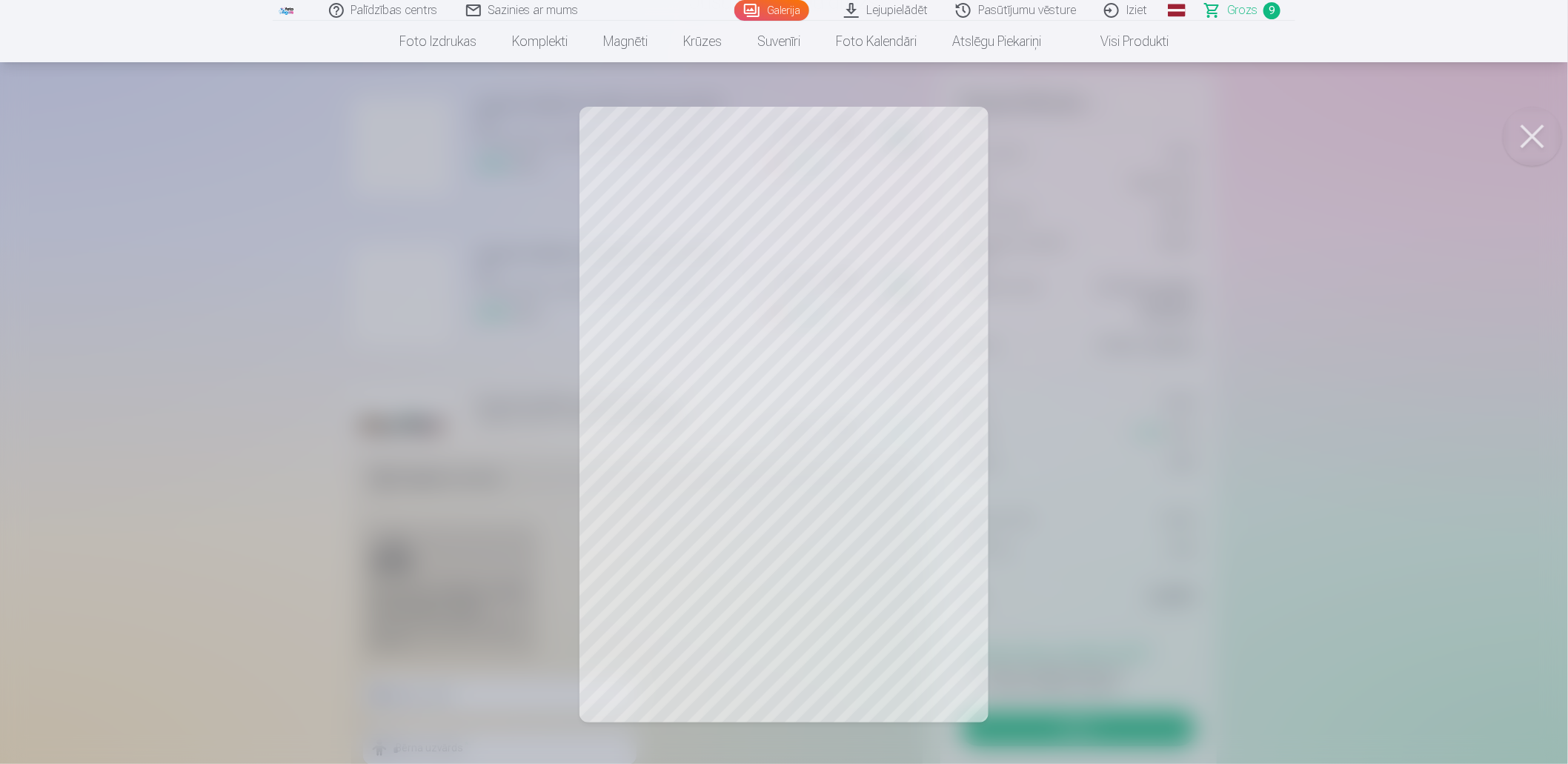
click at [849, 679] on div at bounding box center [784, 382] width 1568 height 764
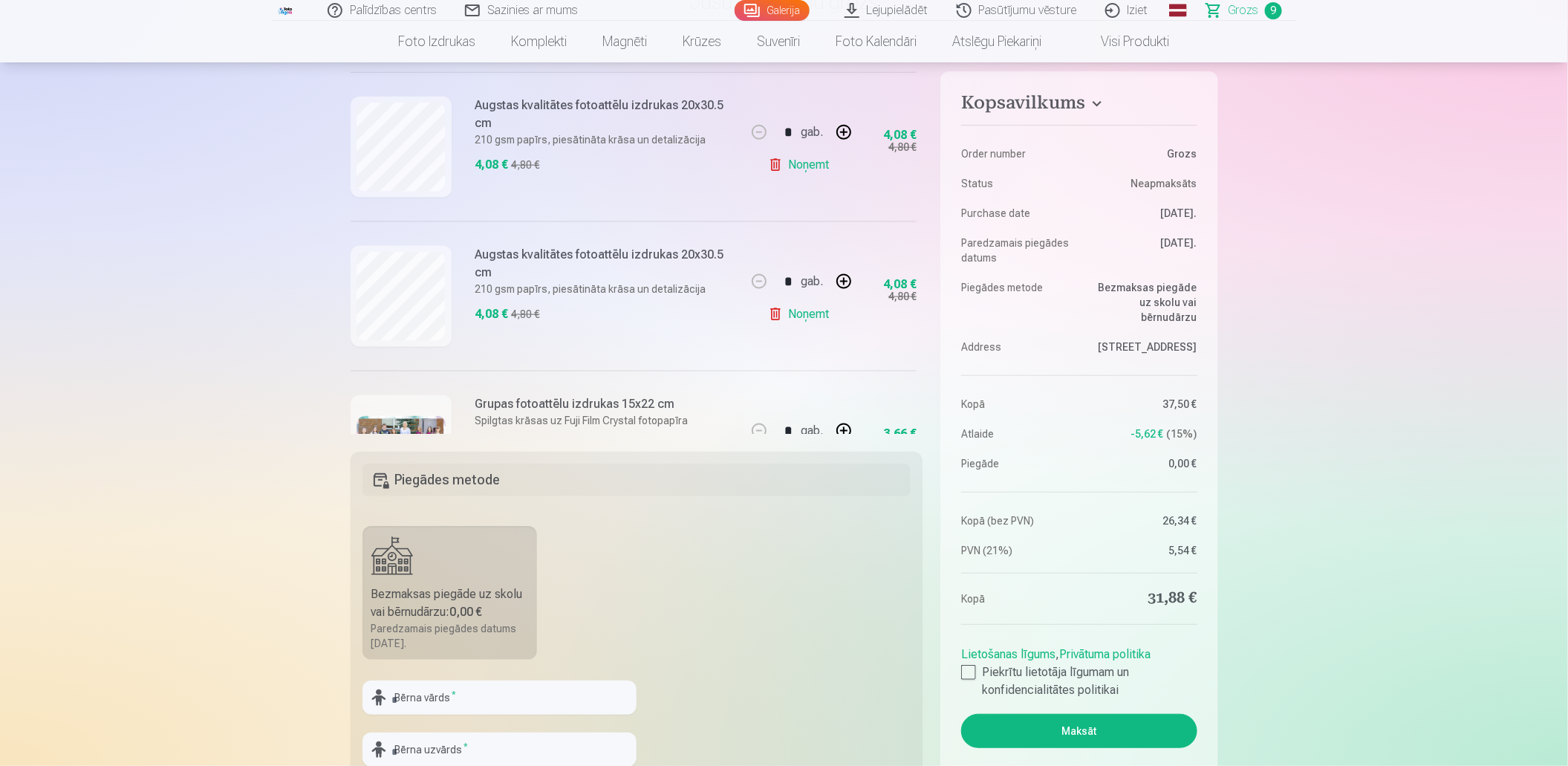
click at [791, 4] on link "Galerija" at bounding box center [772, 11] width 75 height 21
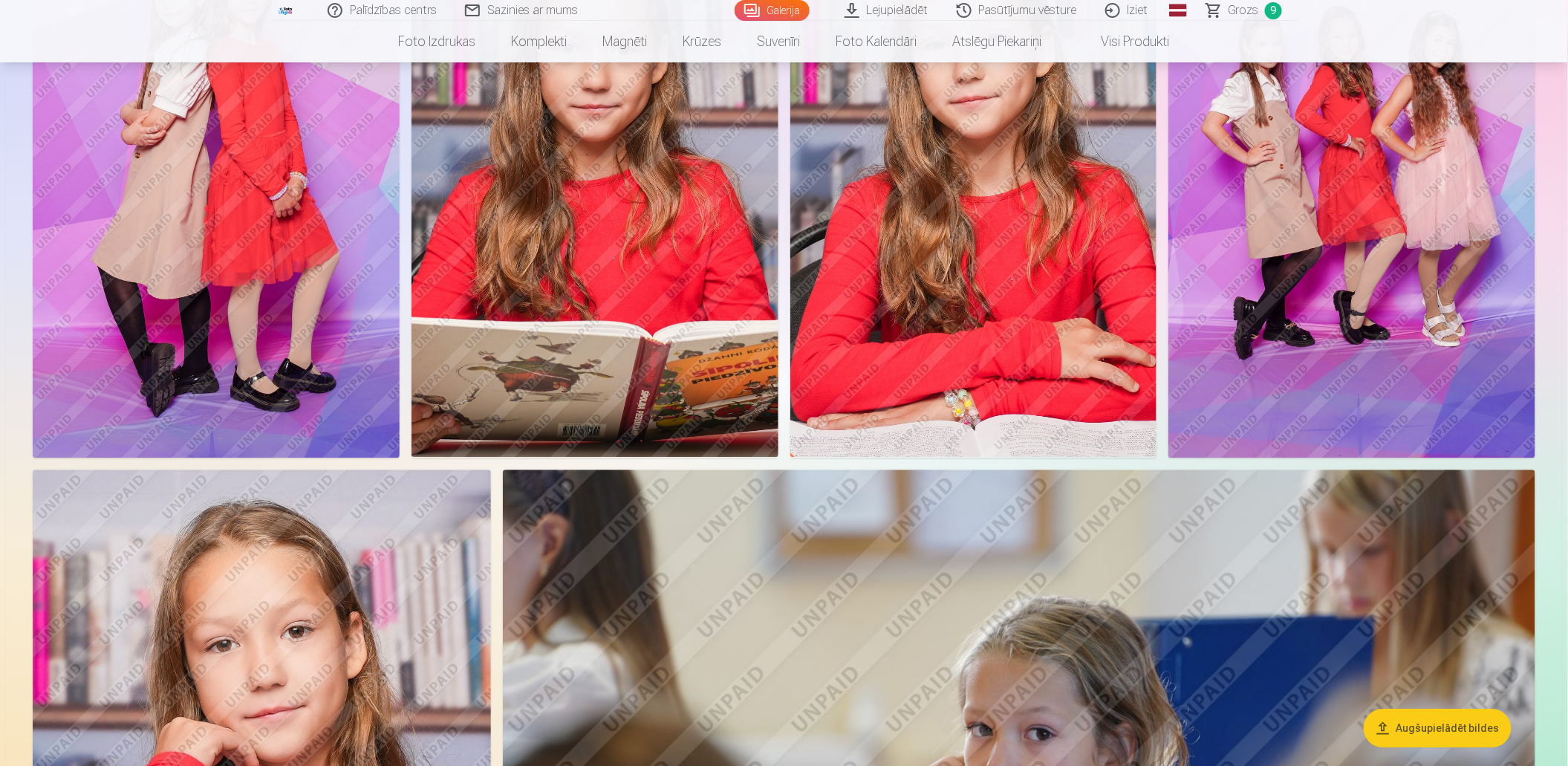
scroll to position [2155, 0]
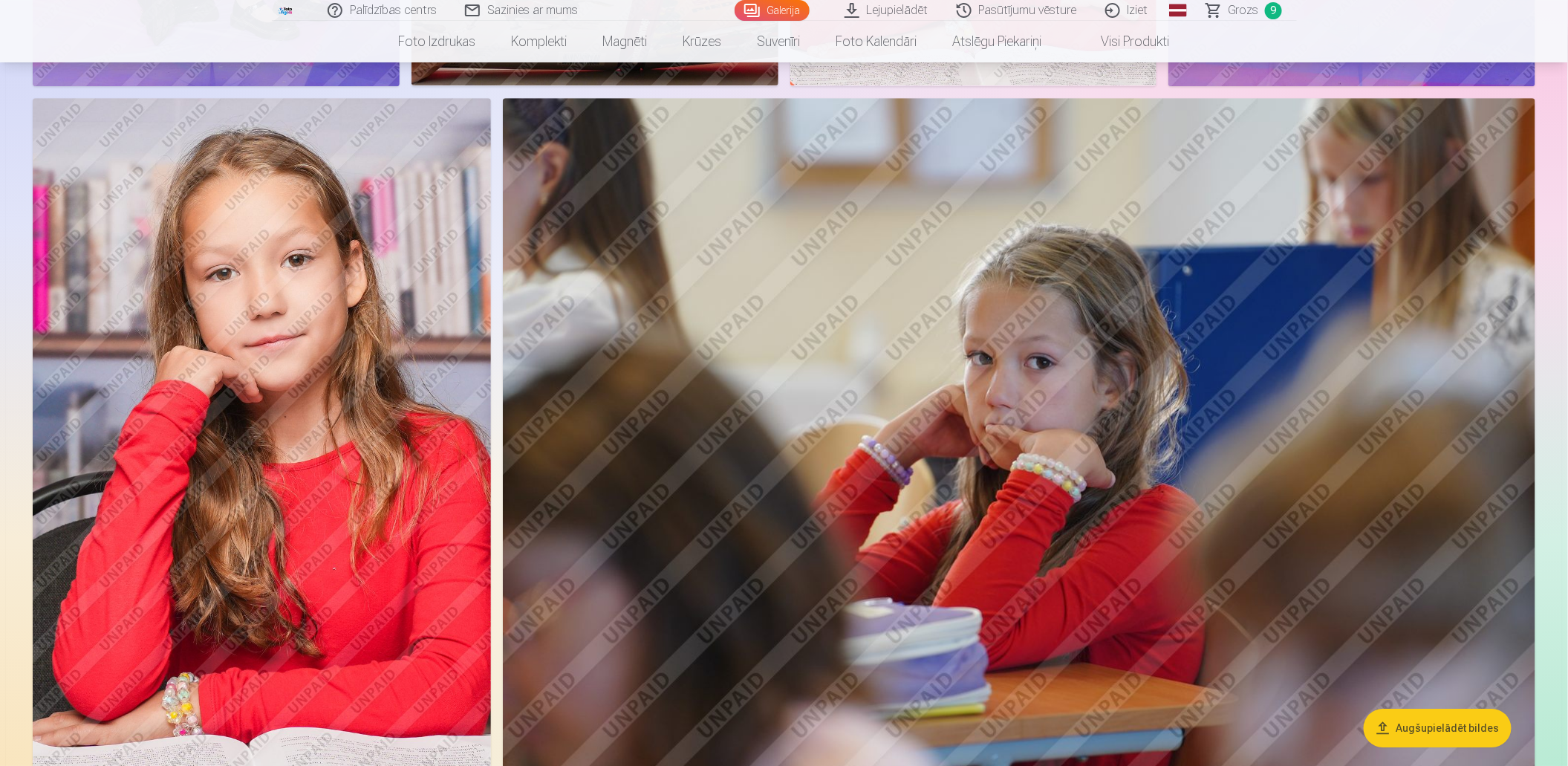
click at [239, 519] on img at bounding box center [262, 443] width 459 height 689
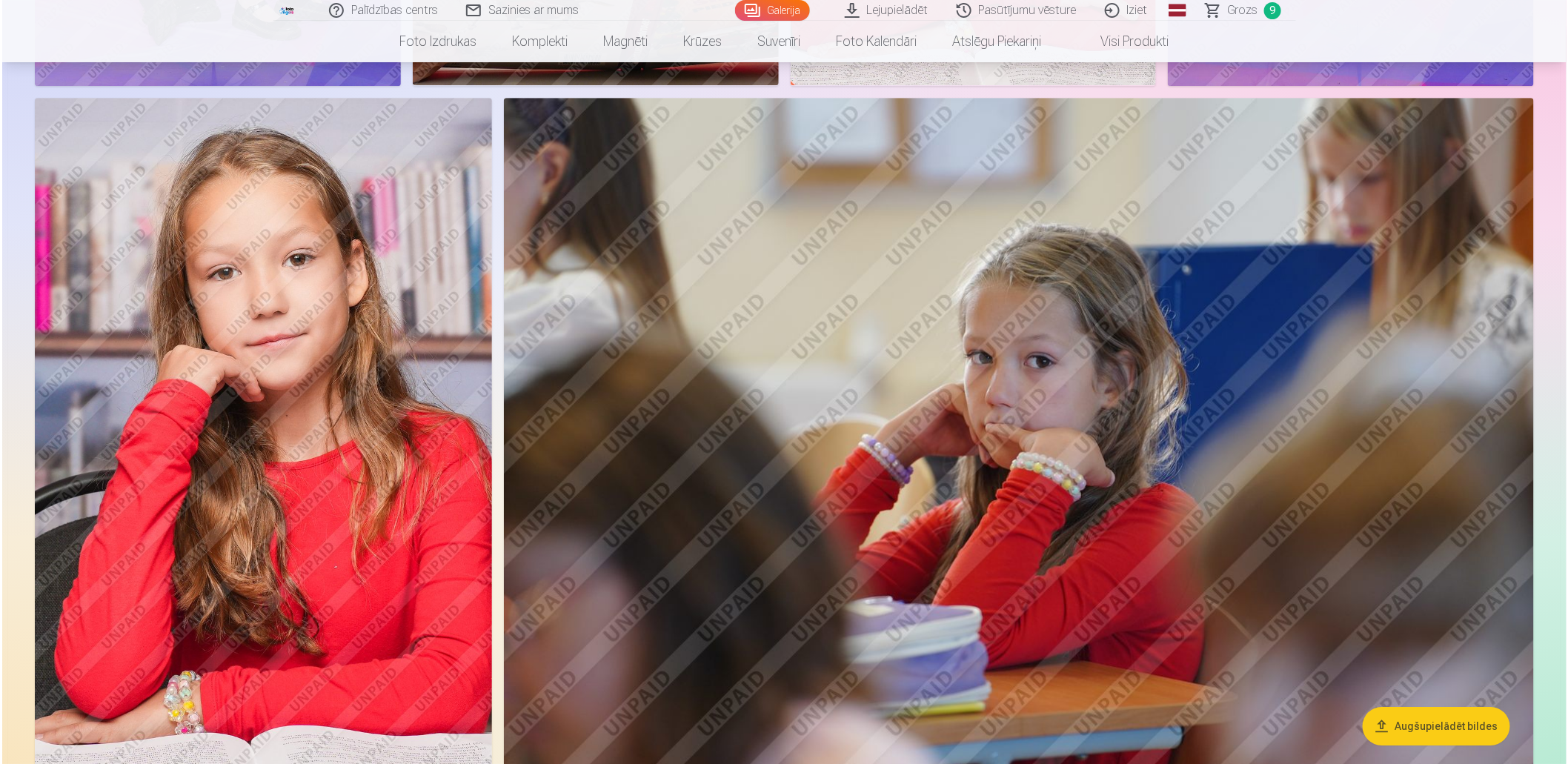
scroll to position [2152, 0]
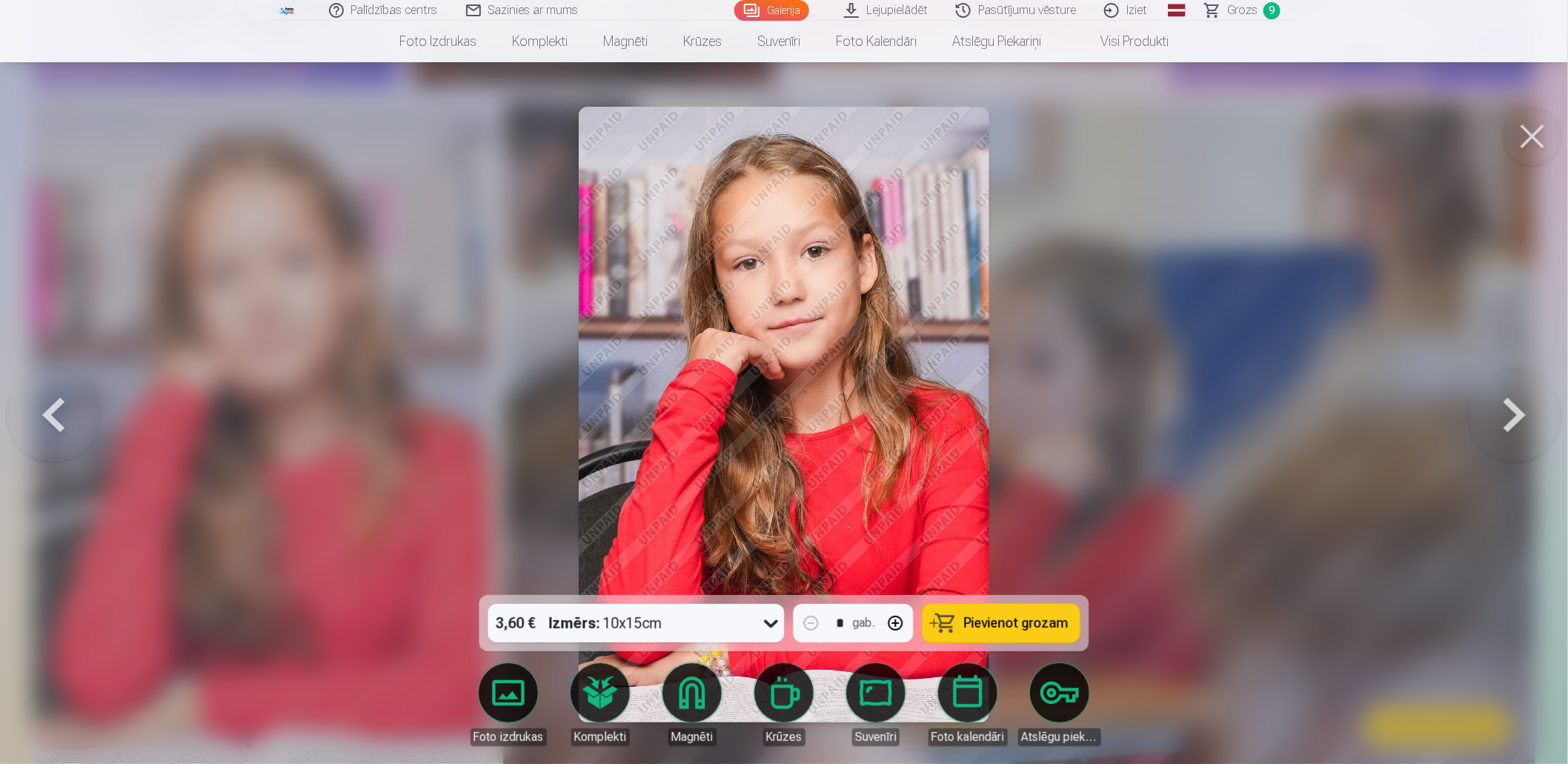
click at [997, 618] on span "Pievienot grozam" at bounding box center [1016, 623] width 104 height 13
click at [1264, 10] on span "10" at bounding box center [1271, 11] width 18 height 17
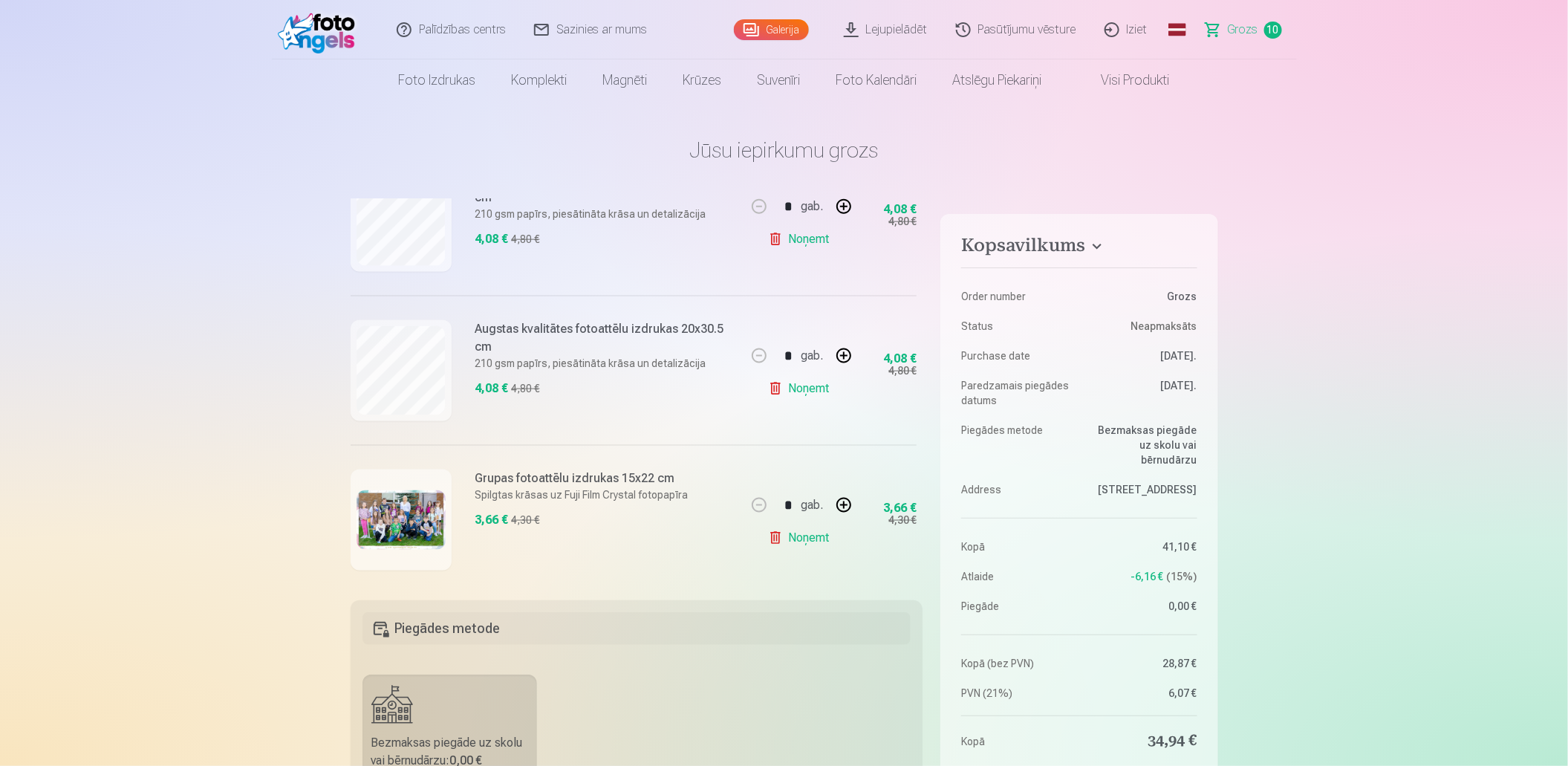
scroll to position [892, 0]
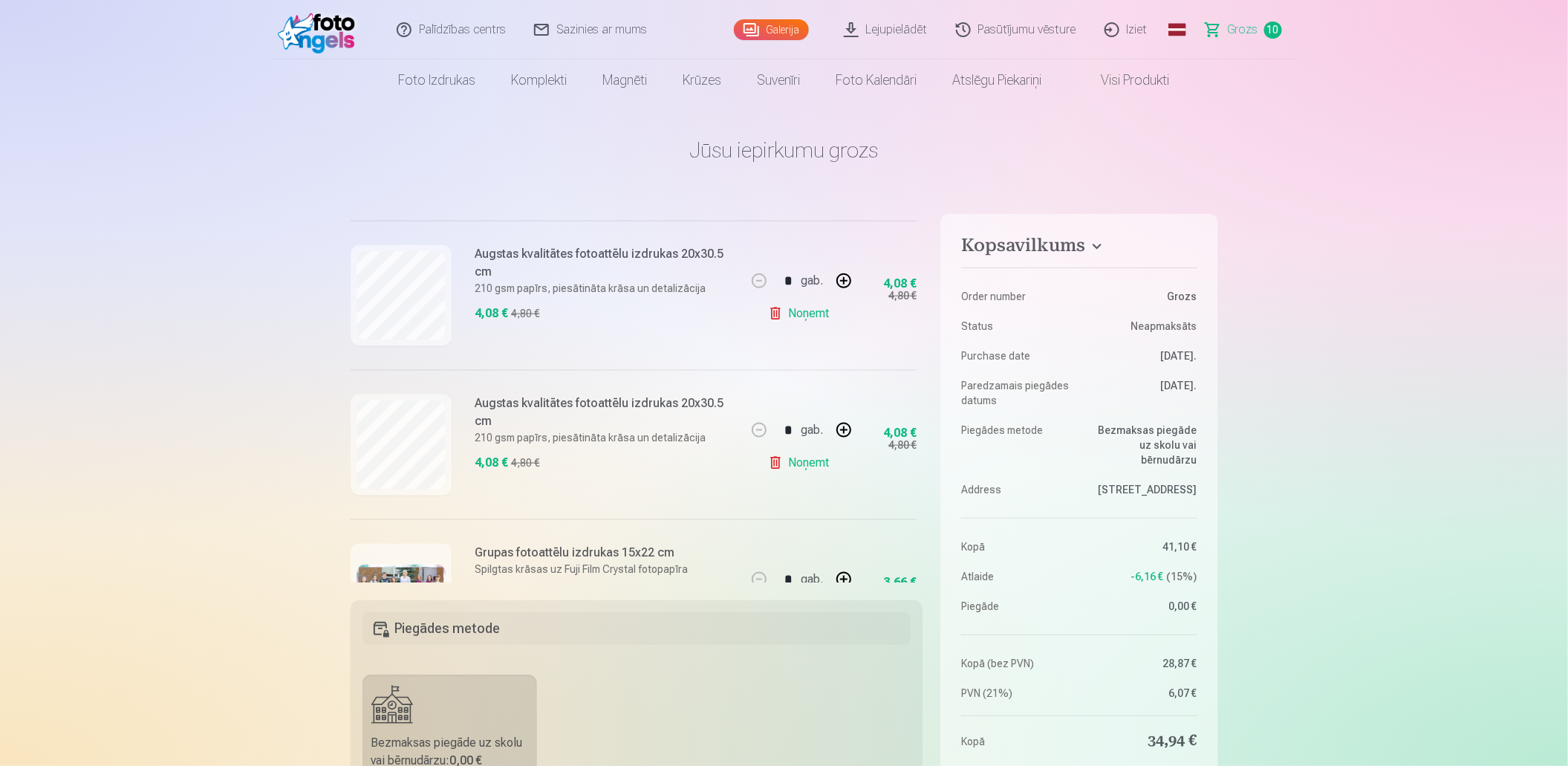
click at [775, 463] on link "Noņemt" at bounding box center [801, 463] width 67 height 30
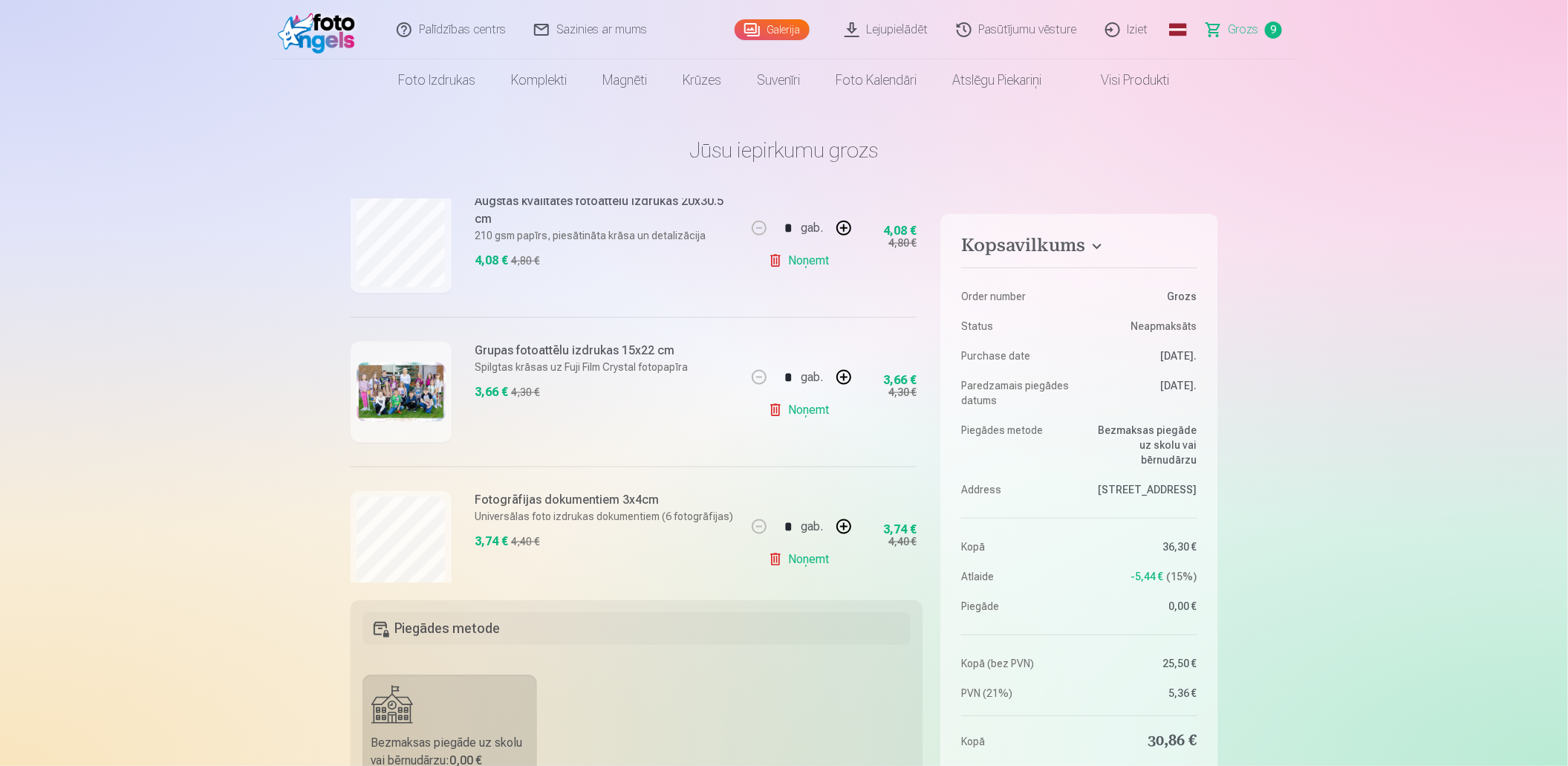
scroll to position [906, 0]
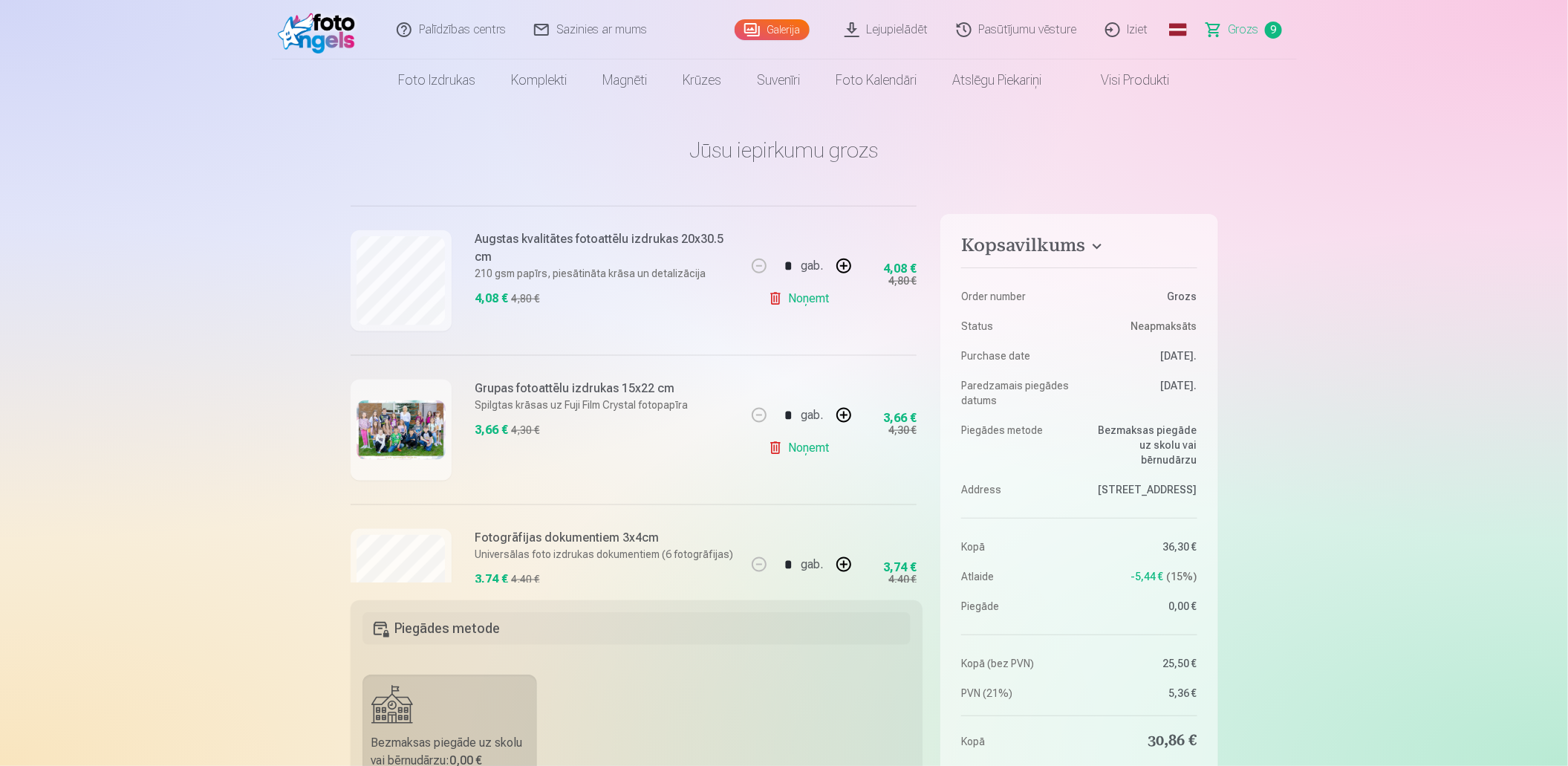
click at [785, 27] on link "Galerija" at bounding box center [772, 30] width 75 height 21
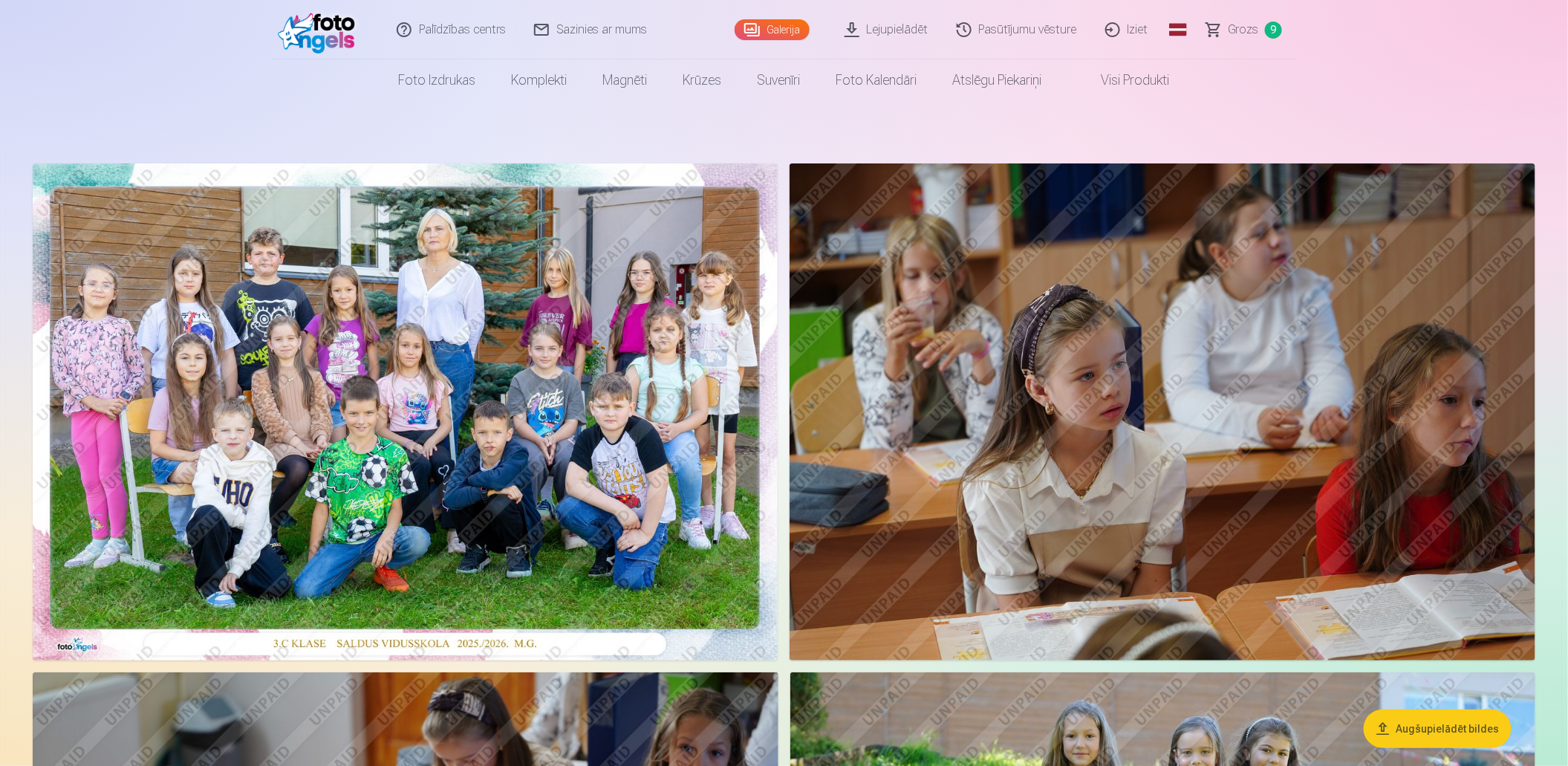
click at [529, 347] on img at bounding box center [405, 412] width 745 height 497
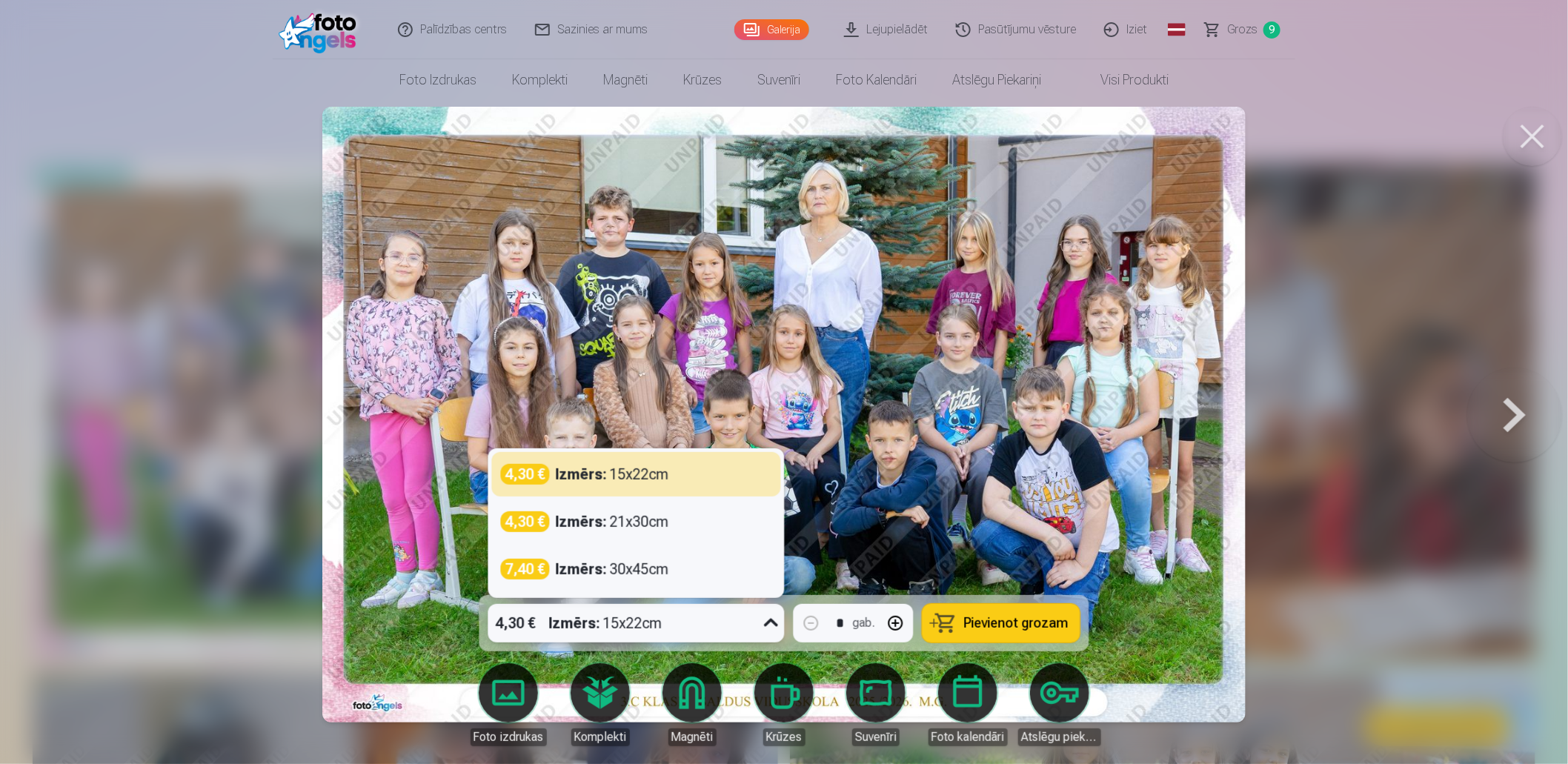
click at [774, 626] on icon at bounding box center [772, 623] width 24 height 24
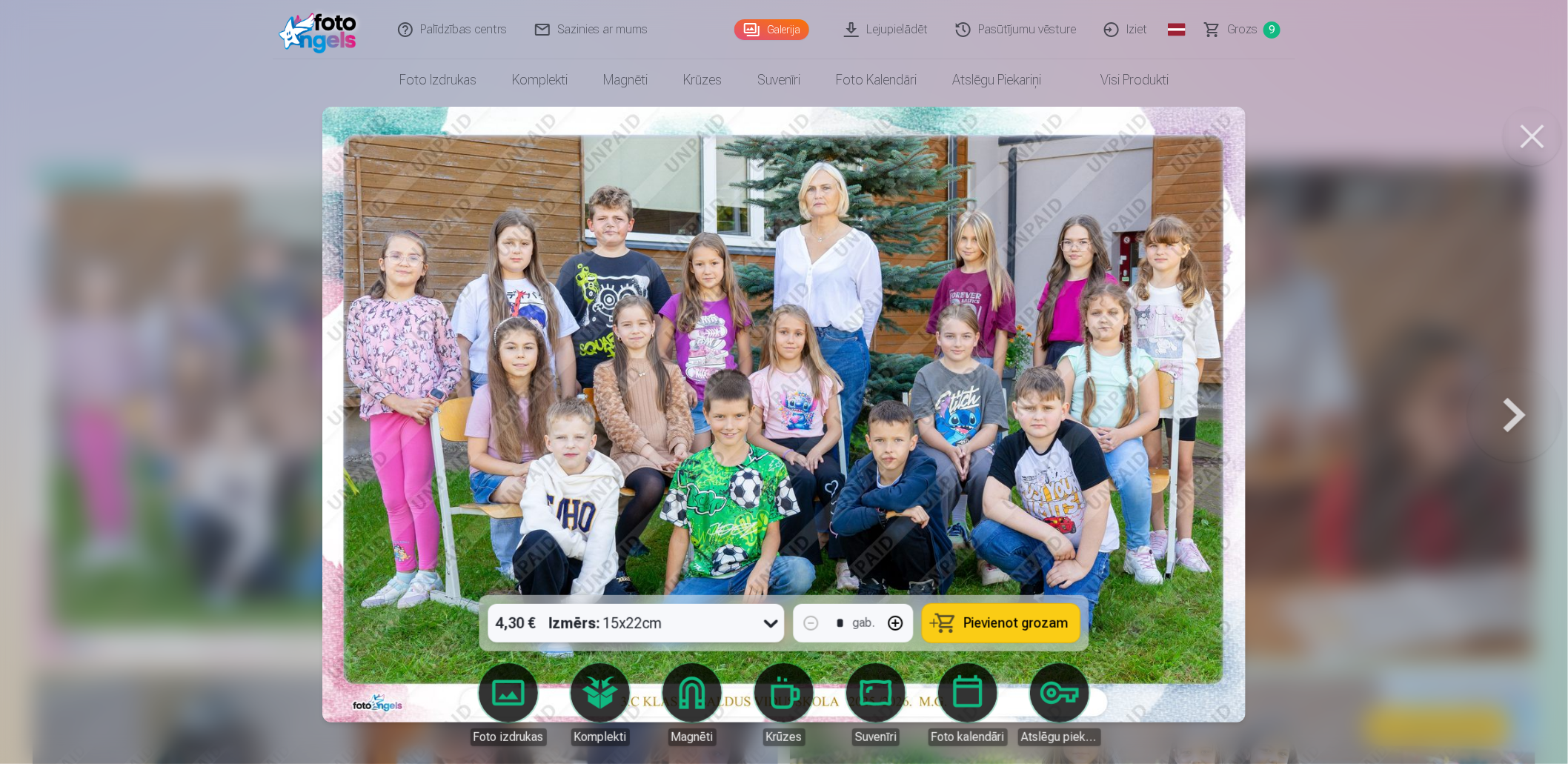
click at [774, 626] on icon at bounding box center [772, 623] width 24 height 24
click at [1534, 129] on button at bounding box center [1533, 136] width 59 height 59
